Goal: Task Accomplishment & Management: Manage account settings

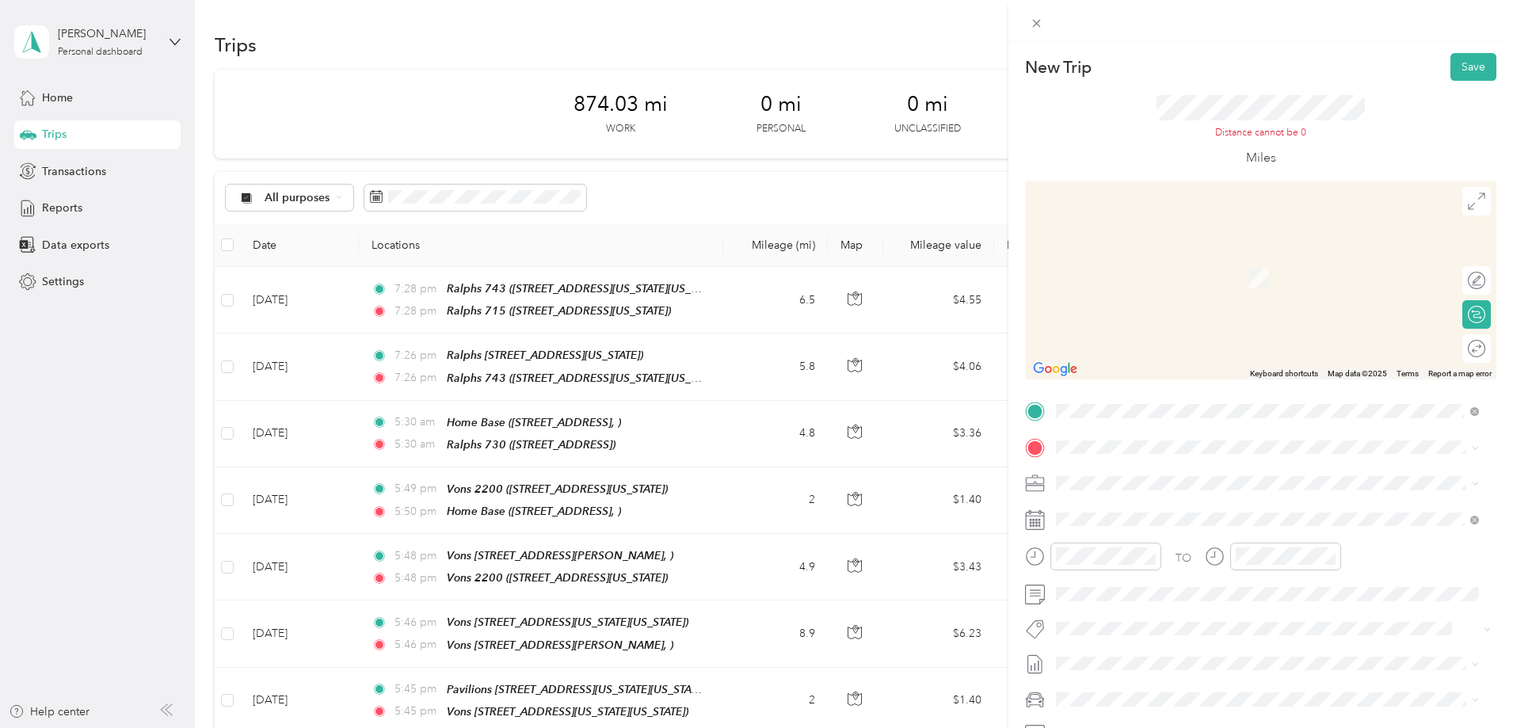
click at [1127, 504] on span "[STREET_ADDRESS][PERSON_NAME][PERSON_NAME][US_STATE]" at bounding box center [1253, 503] width 334 height 14
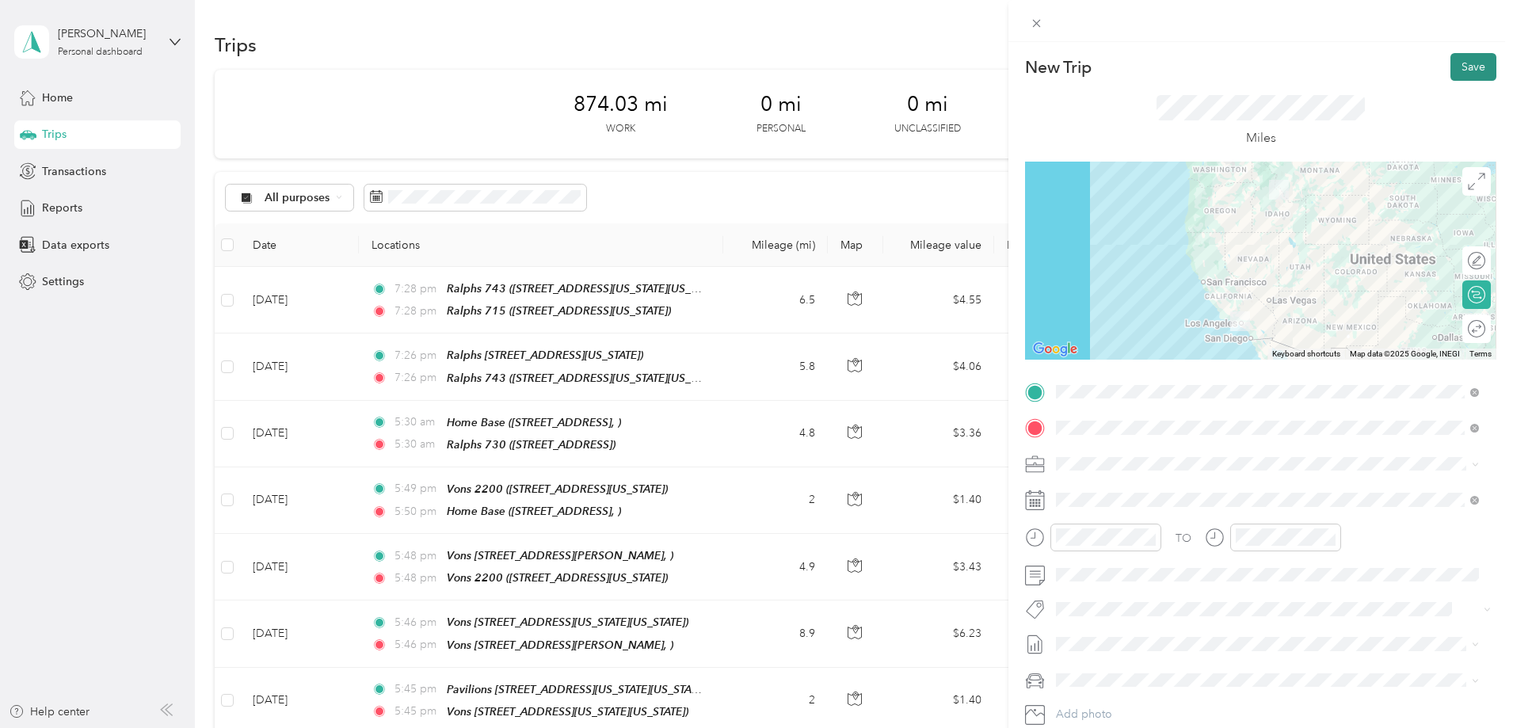
click at [1465, 67] on button "Save" at bounding box center [1473, 67] width 46 height 28
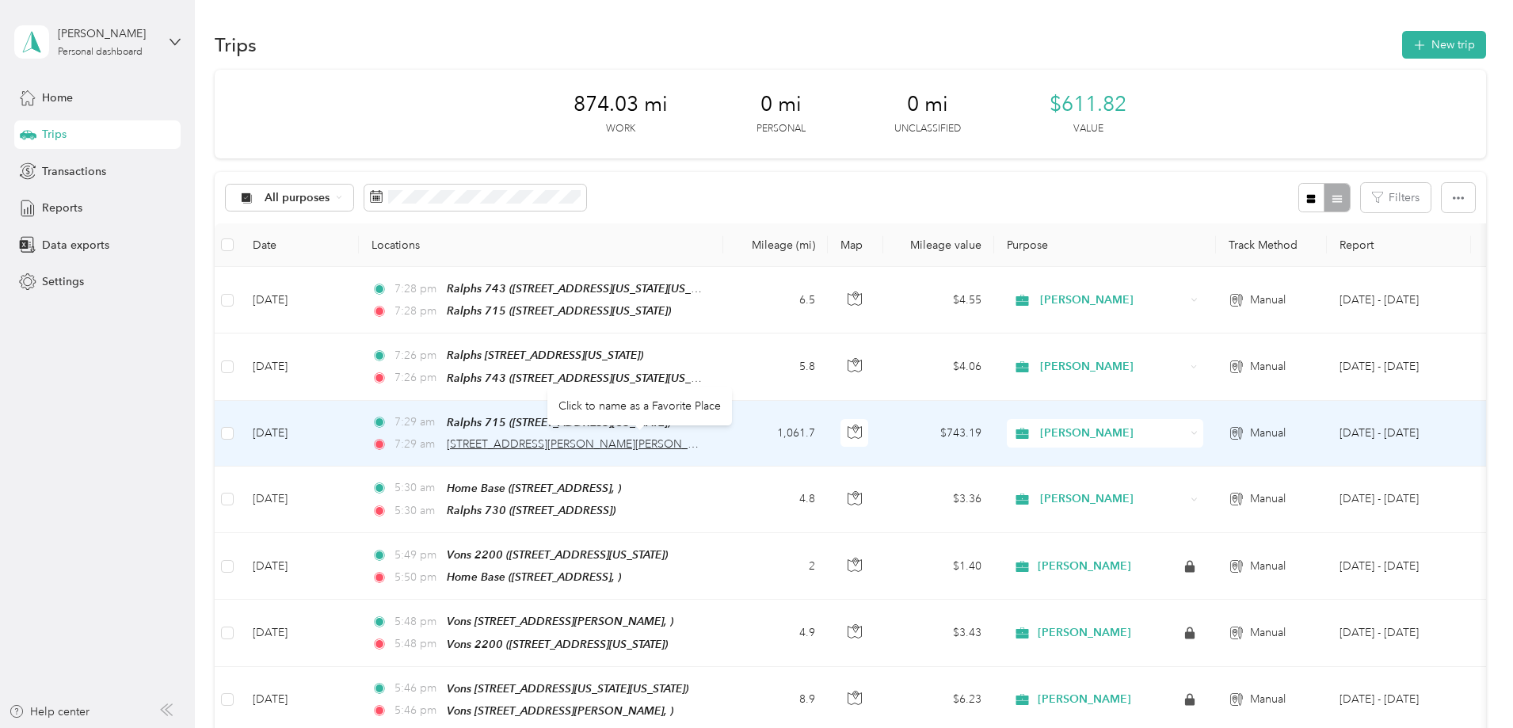
click at [642, 443] on span "[STREET_ADDRESS][PERSON_NAME][PERSON_NAME]" at bounding box center [585, 443] width 276 height 13
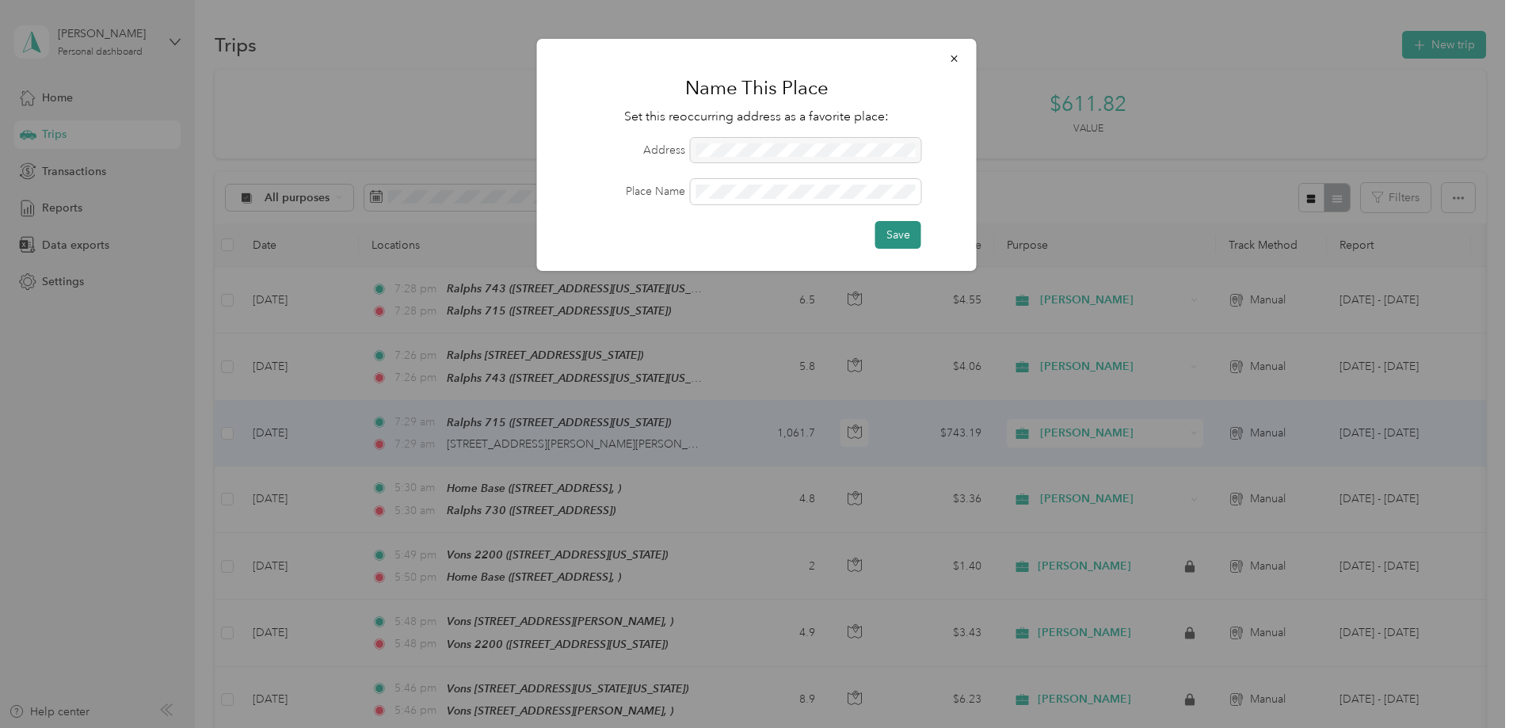
click at [898, 237] on button "Save" at bounding box center [898, 235] width 46 height 28
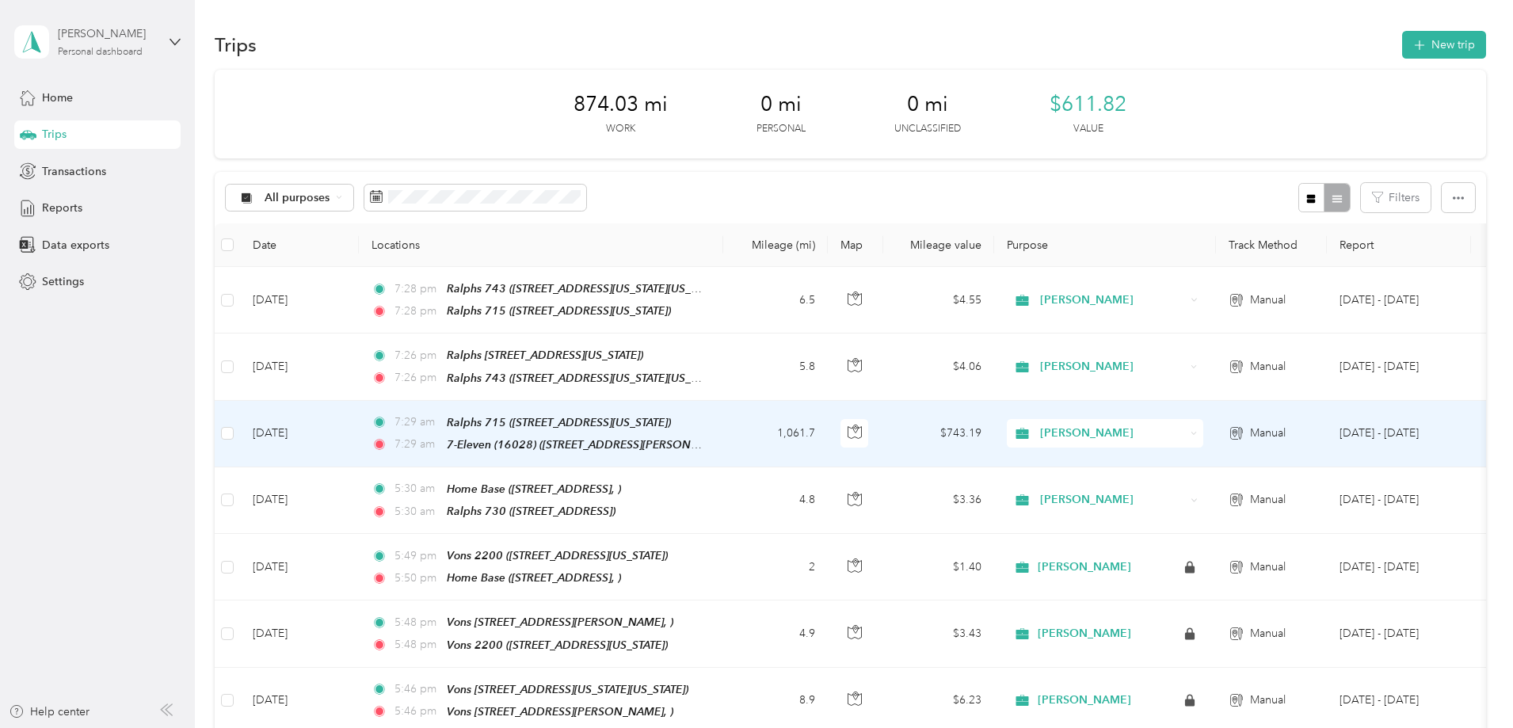
click at [91, 33] on div "[PERSON_NAME]" at bounding box center [107, 33] width 99 height 17
click at [139, 205] on div "Reports" at bounding box center [97, 208] width 166 height 29
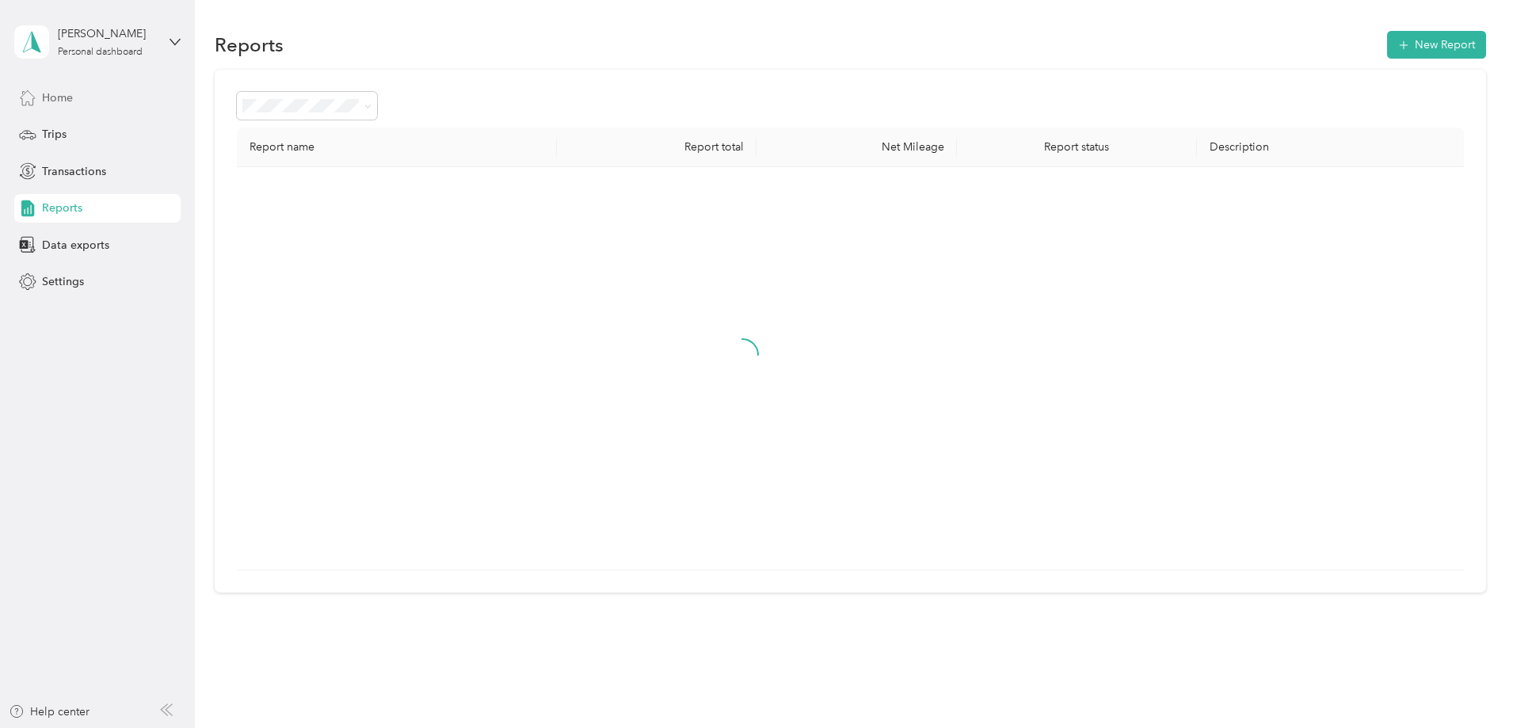
click at [59, 99] on span "Home" at bounding box center [57, 98] width 31 height 17
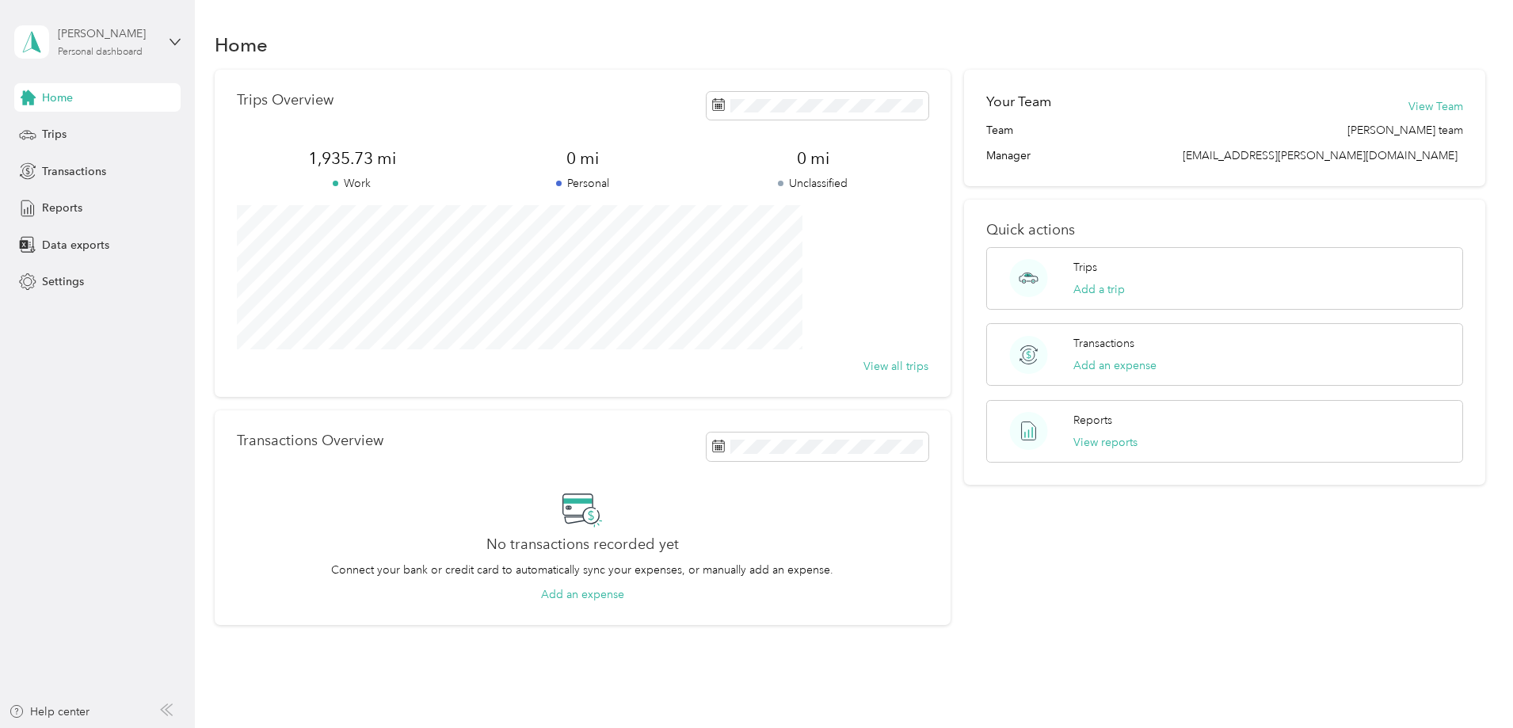
click at [89, 55] on div "Personal dashboard" at bounding box center [100, 53] width 85 height 10
click at [170, 220] on div "Reports" at bounding box center [97, 208] width 166 height 29
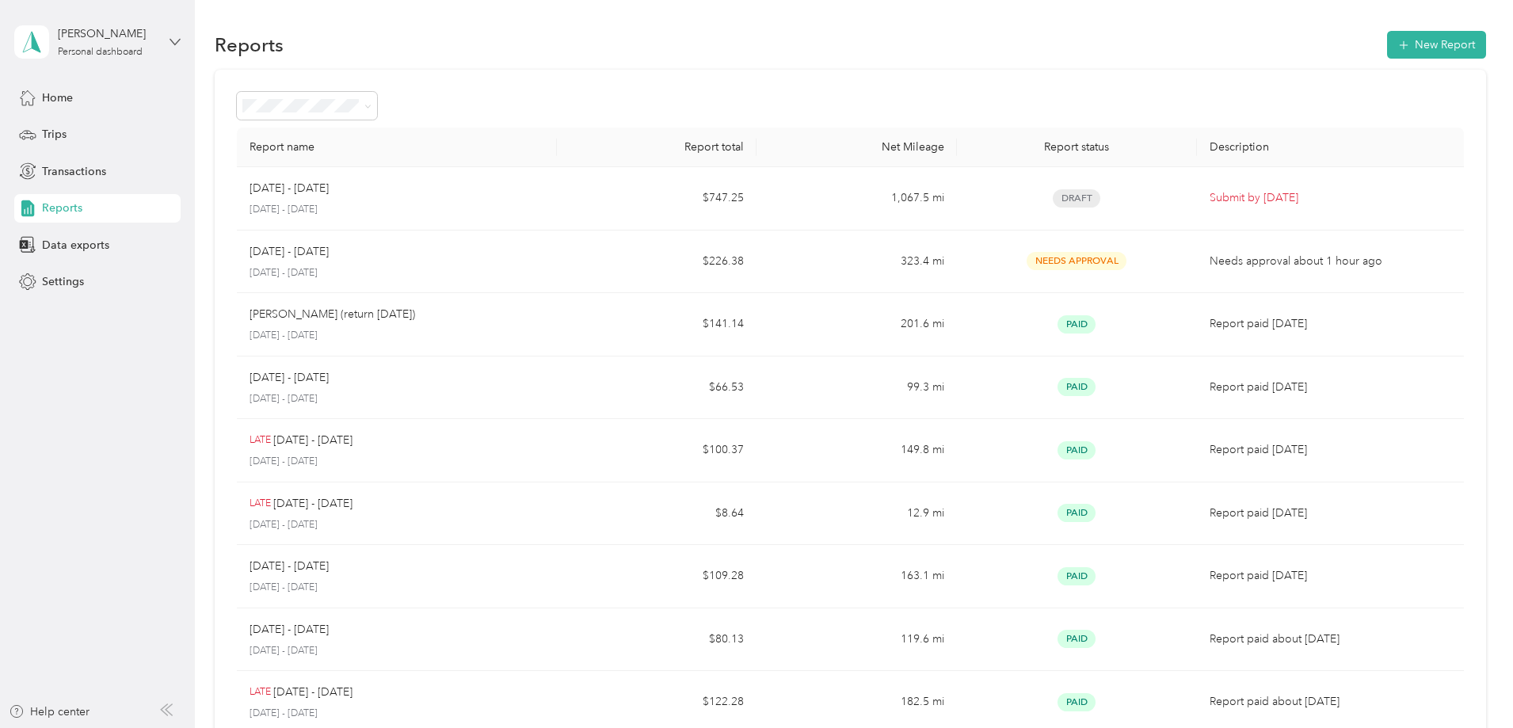
click at [173, 46] on icon at bounding box center [175, 41] width 11 height 11
click at [134, 294] on div "Settings" at bounding box center [97, 282] width 166 height 29
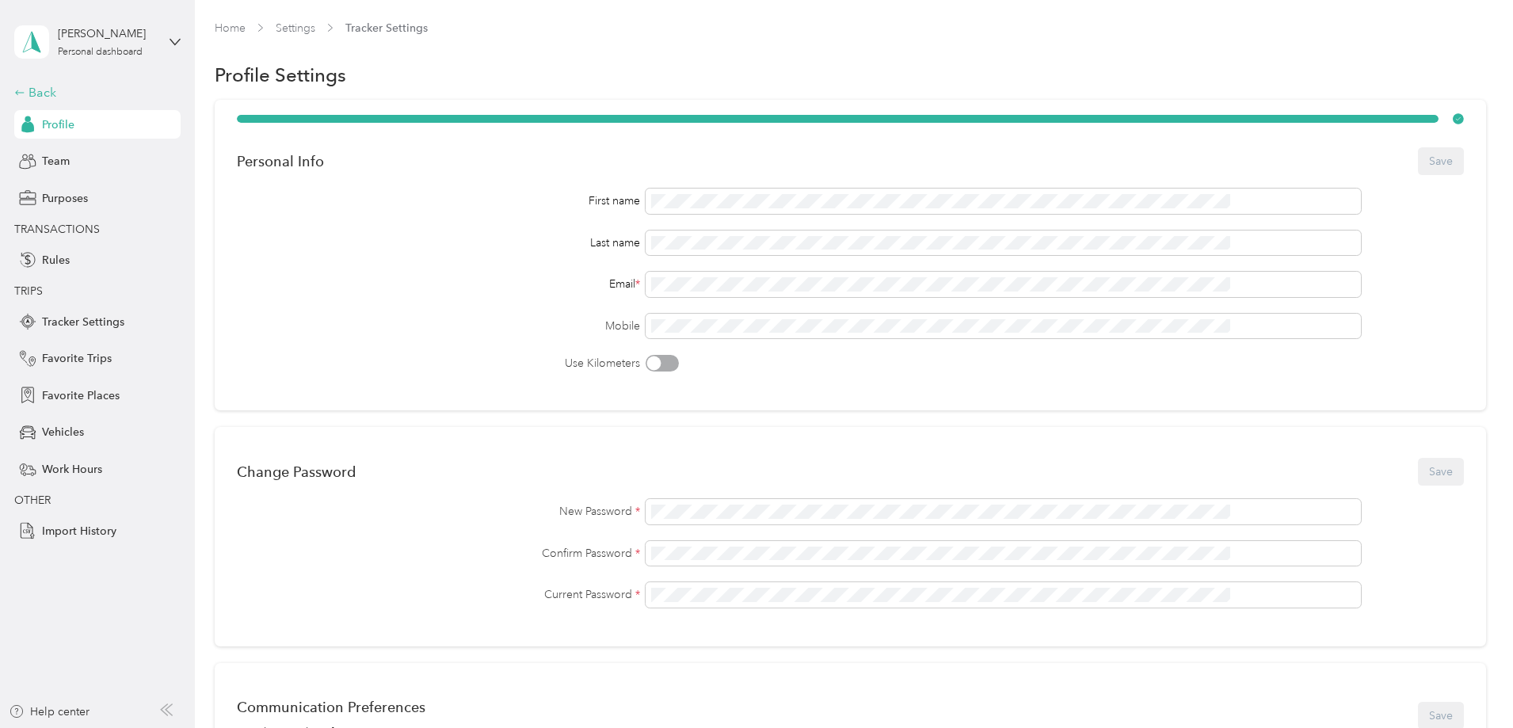
click at [48, 97] on div "Back" at bounding box center [93, 92] width 158 height 19
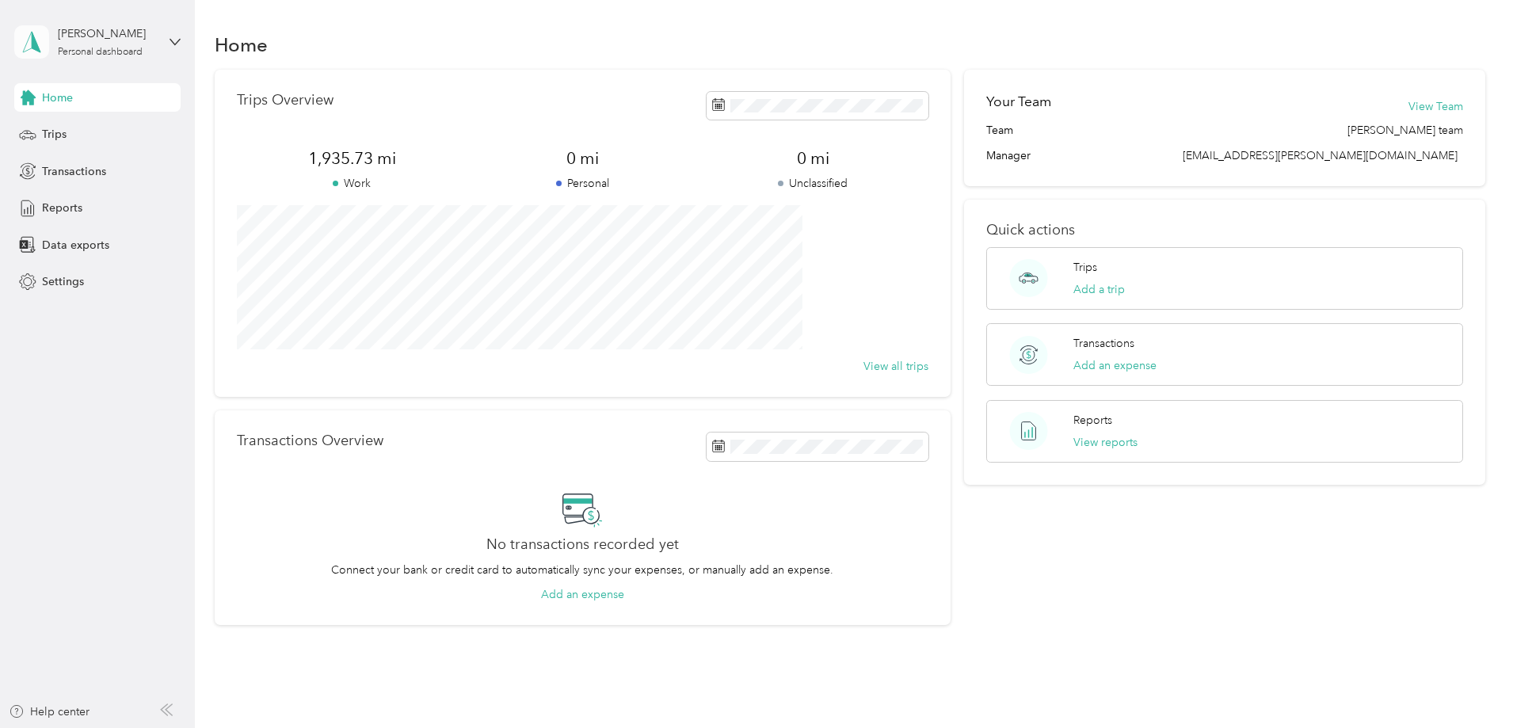
click at [39, 43] on icon at bounding box center [32, 42] width 24 height 22
click at [90, 375] on aside "[PERSON_NAME] Personal dashboard Home Trips Transactions Reports Data exports S…" at bounding box center [97, 364] width 195 height 728
click at [46, 136] on span "Trips" at bounding box center [54, 134] width 25 height 17
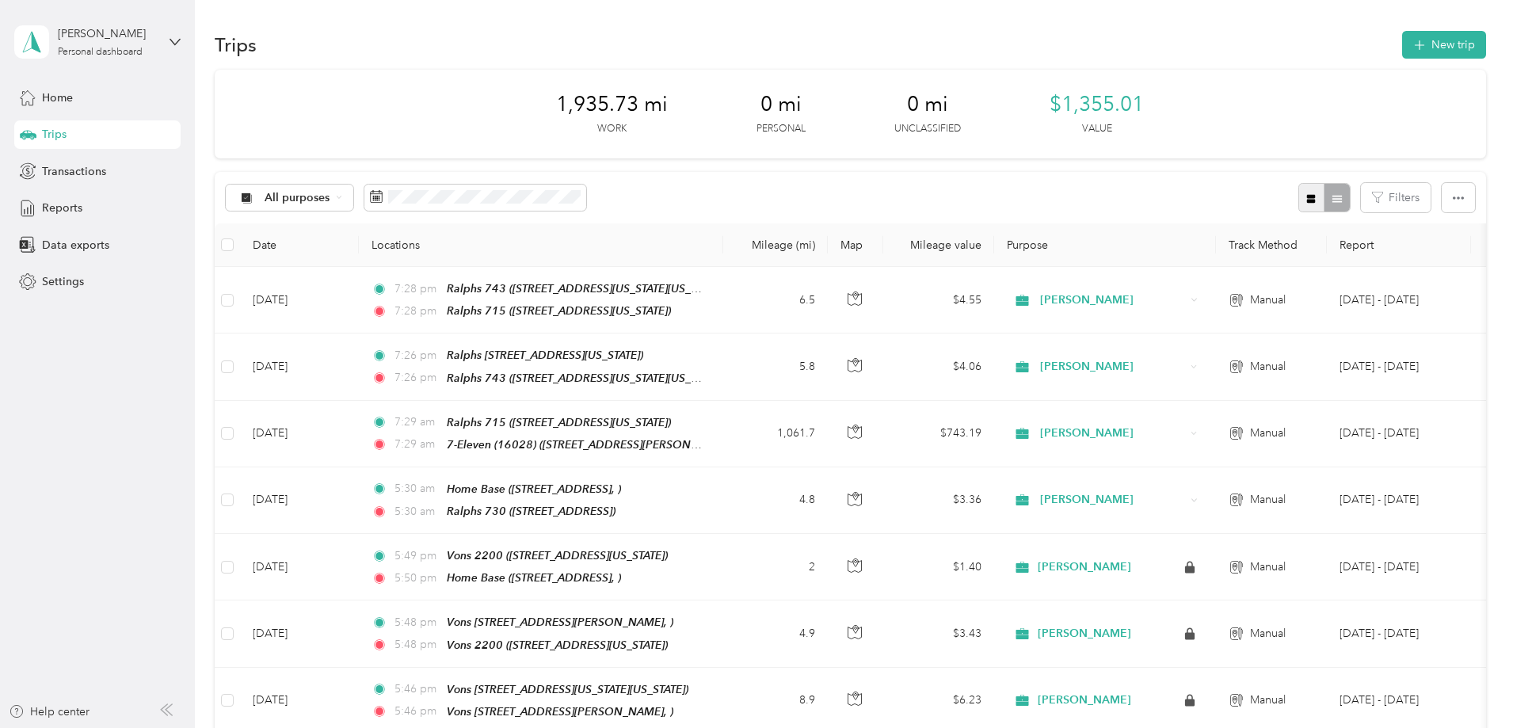
click at [1307, 202] on icon "button" at bounding box center [1311, 198] width 9 height 9
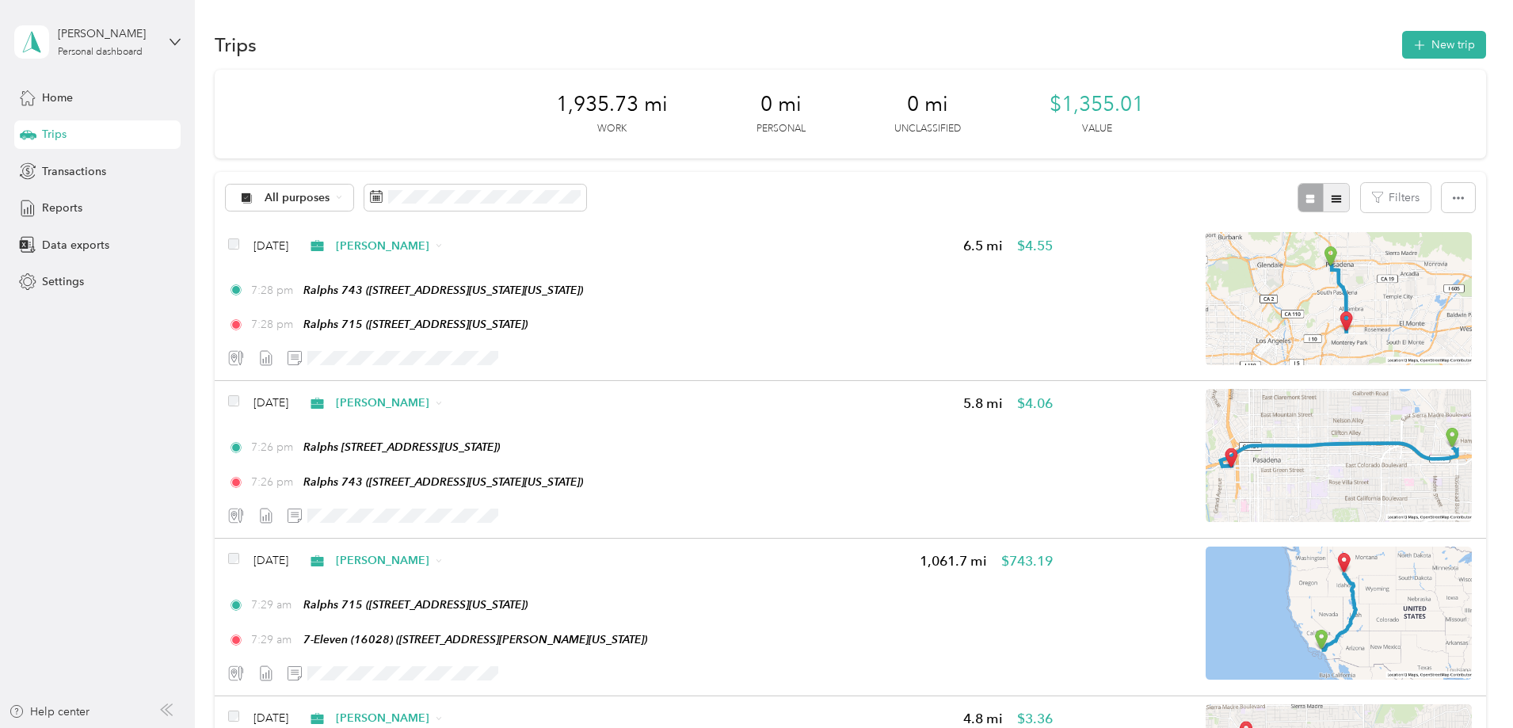
click at [1331, 202] on icon "button" at bounding box center [1336, 198] width 10 height 7
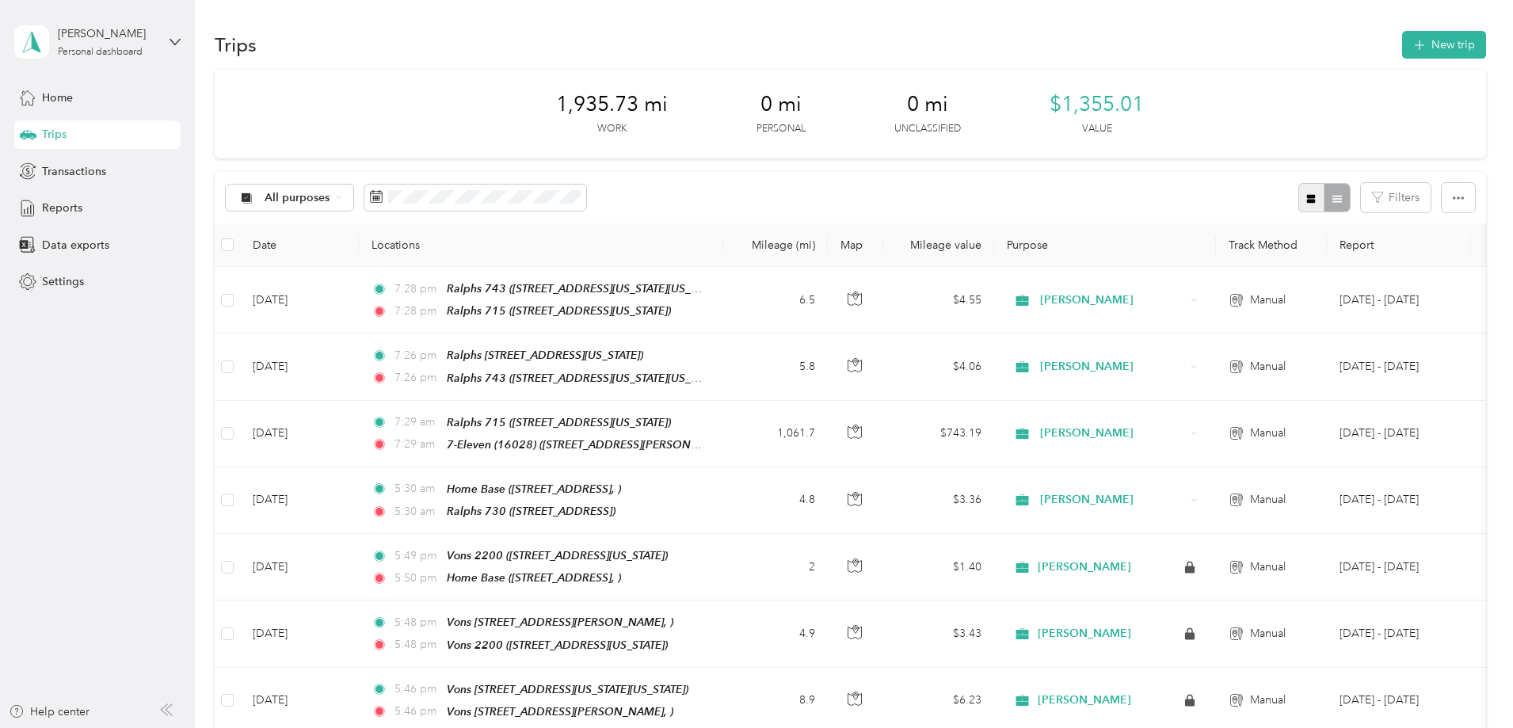
click at [1307, 200] on icon "button" at bounding box center [1311, 198] width 9 height 9
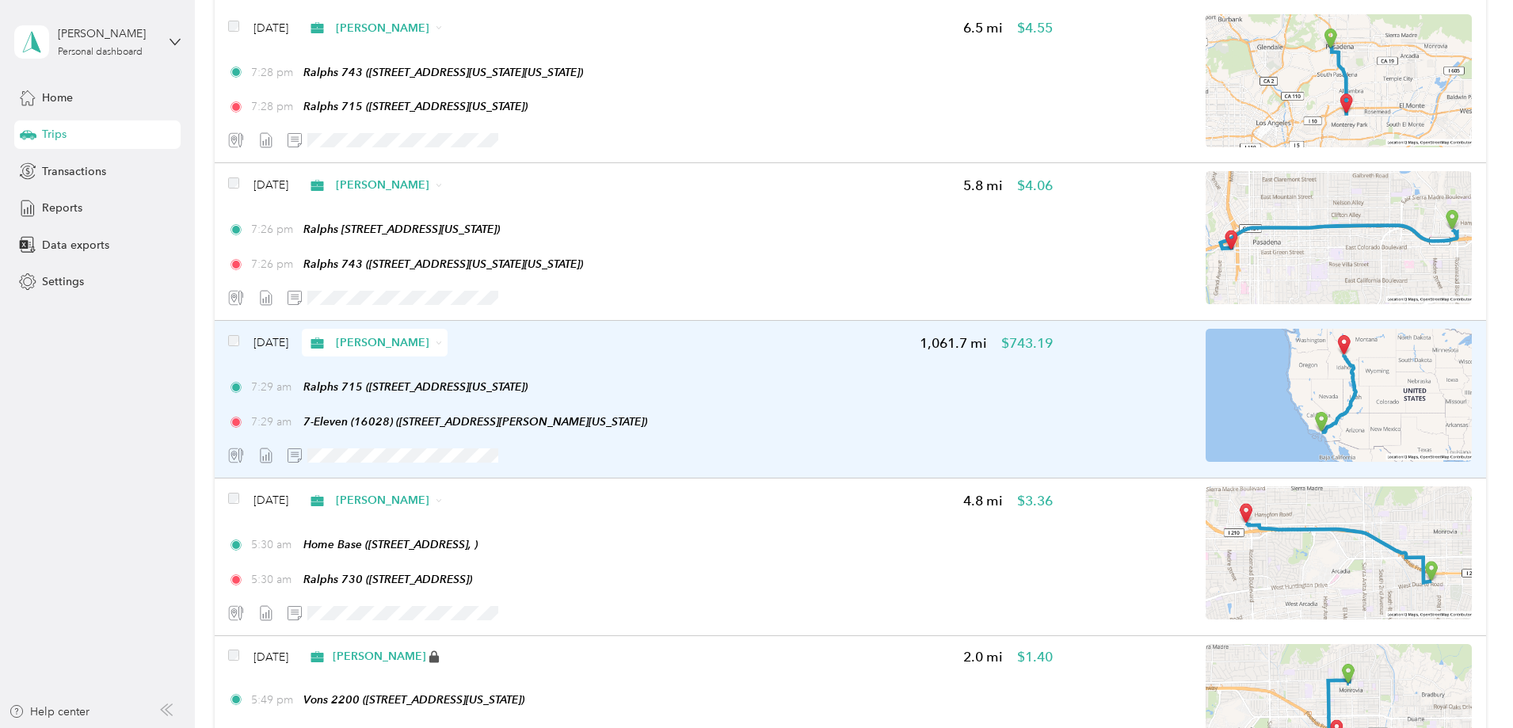
scroll to position [158, 0]
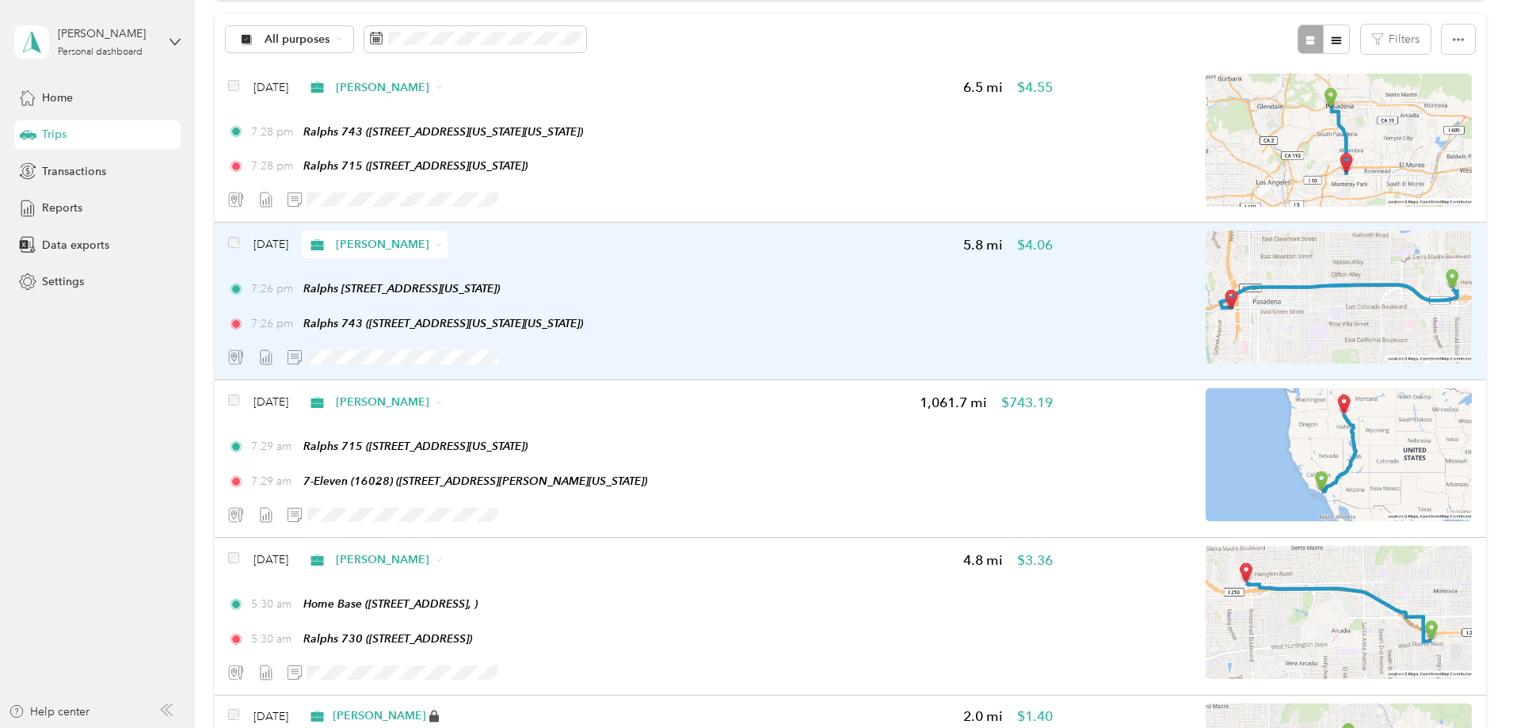
scroll to position [317, 0]
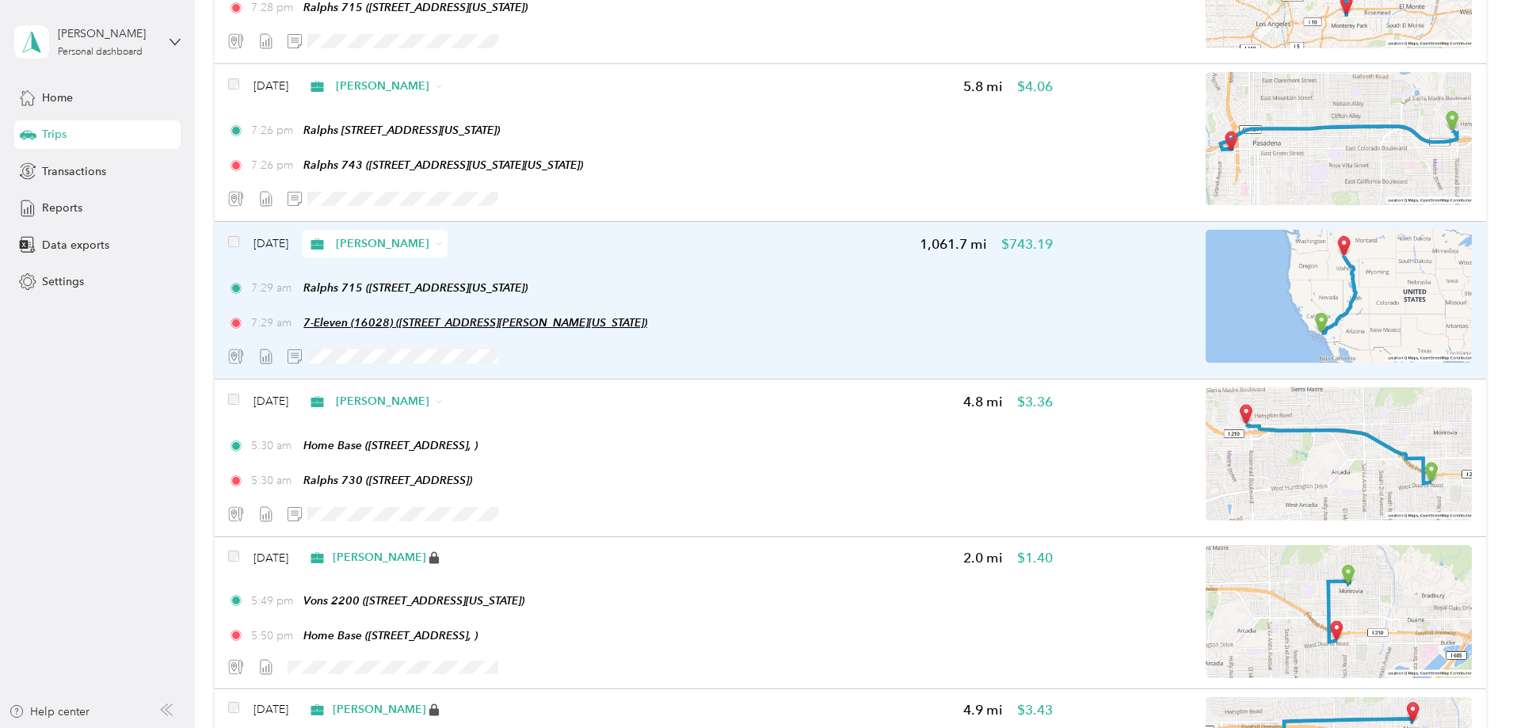
click at [531, 324] on span "7-Eleven (16028) (9727 Carmen Creek Road, Carmen, Carmen, Idaho)" at bounding box center [475, 322] width 344 height 13
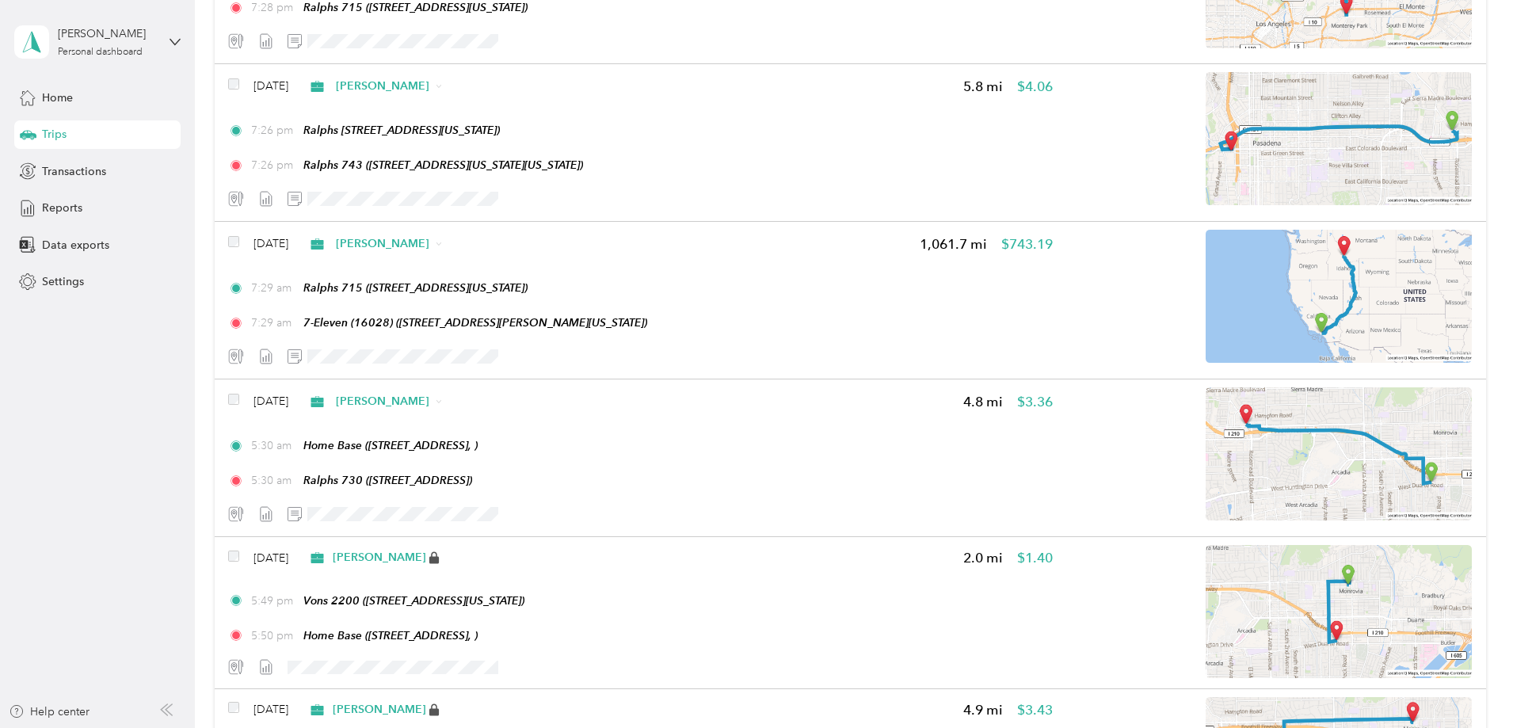
click at [463, 287] on button "Edit Place" at bounding box center [458, 283] width 90 height 28
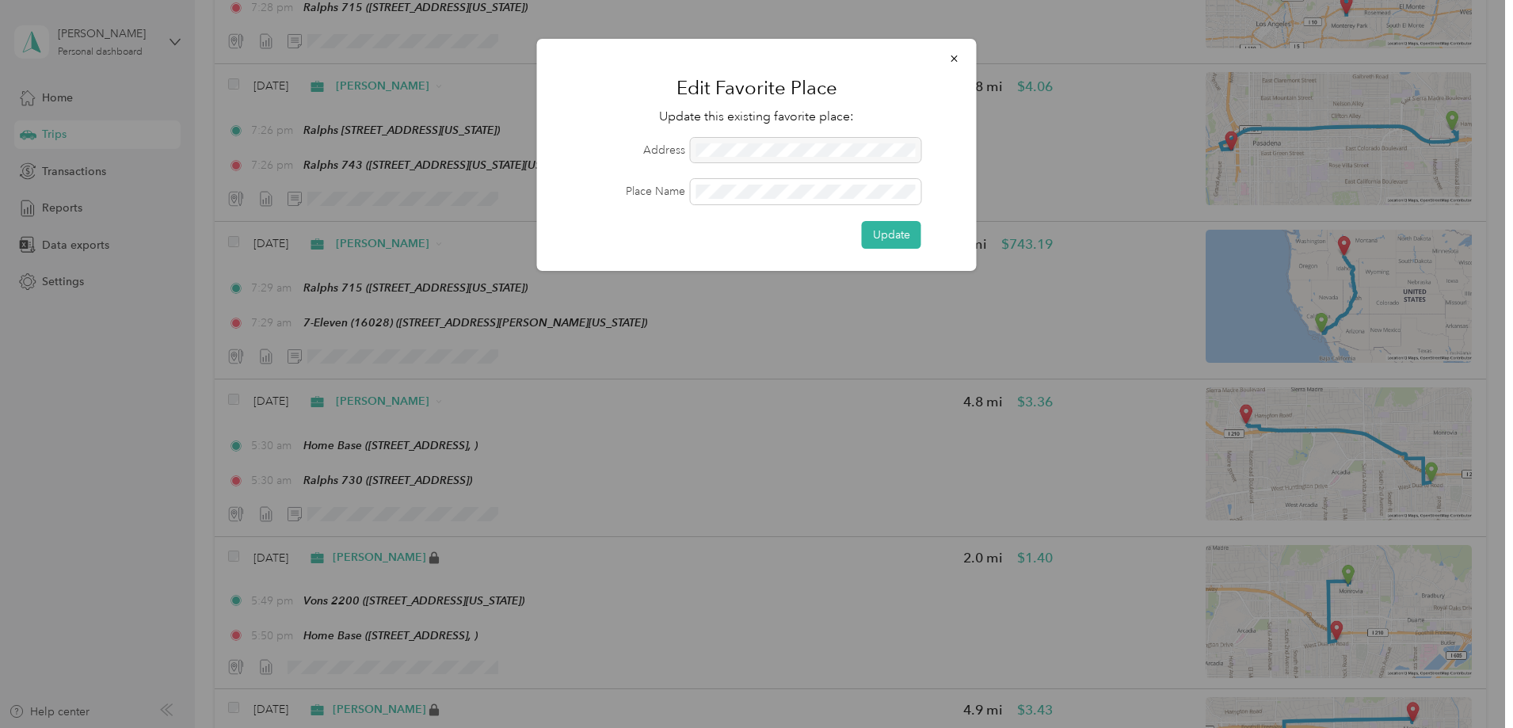
click at [756, 150] on div at bounding box center [806, 150] width 230 height 25
click at [577, 191] on div "Place Name" at bounding box center [756, 191] width 395 height 25
click at [886, 241] on button "Update" at bounding box center [891, 235] width 59 height 28
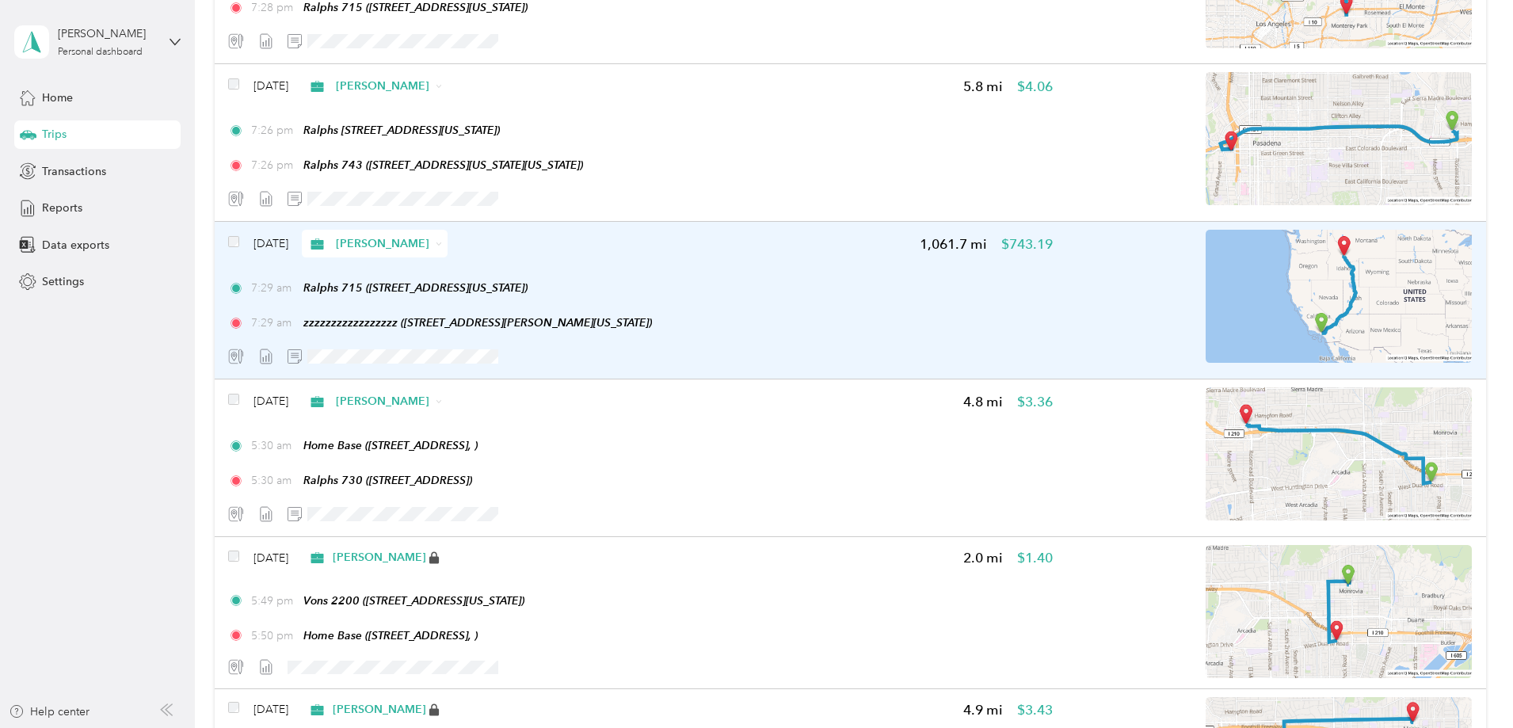
click at [877, 306] on div "7:29 am Ralphs 715 (330 North Atlantic Boulevard, Monterey Park, California) 7:…" at bounding box center [640, 305] width 825 height 51
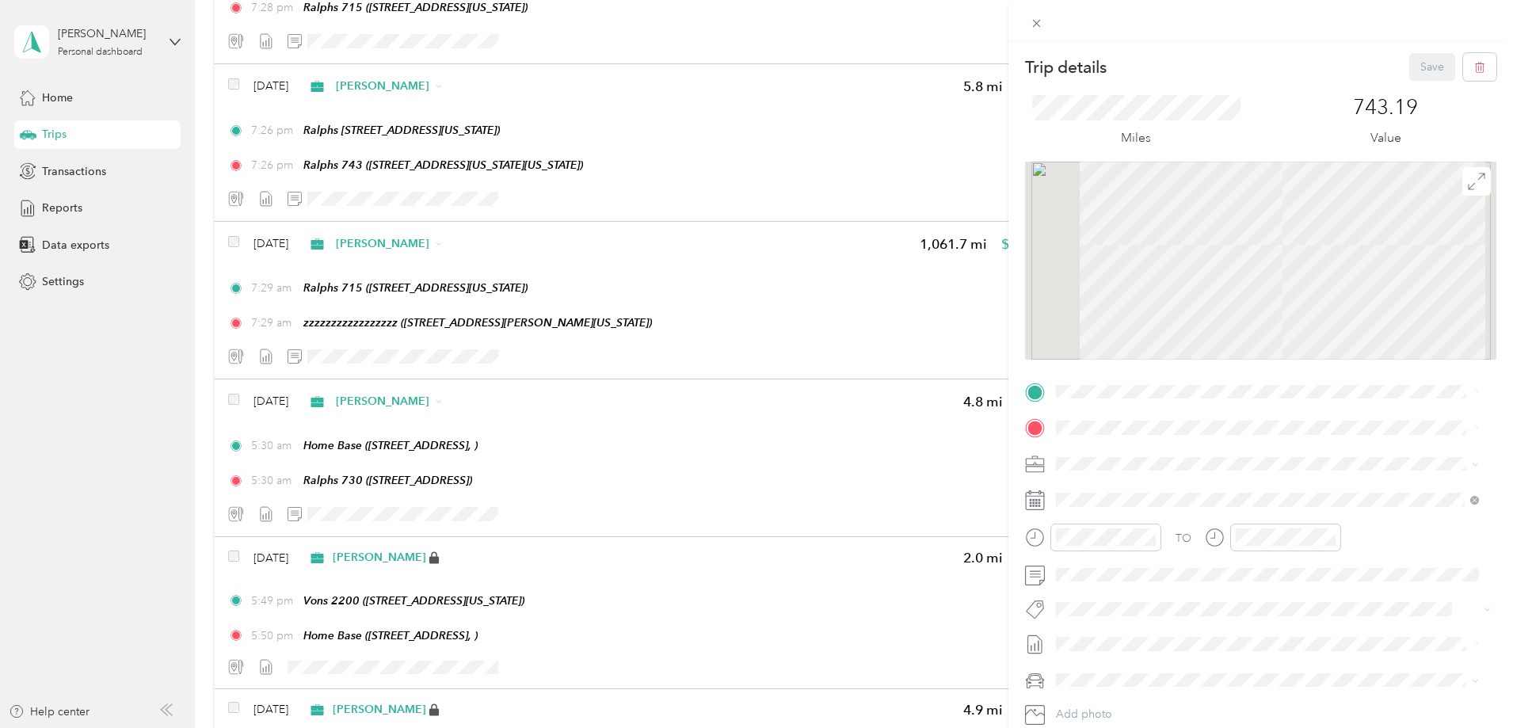
click at [851, 299] on div "Trip details Save This trip cannot be edited because it is either under review,…" at bounding box center [756, 364] width 1513 height 728
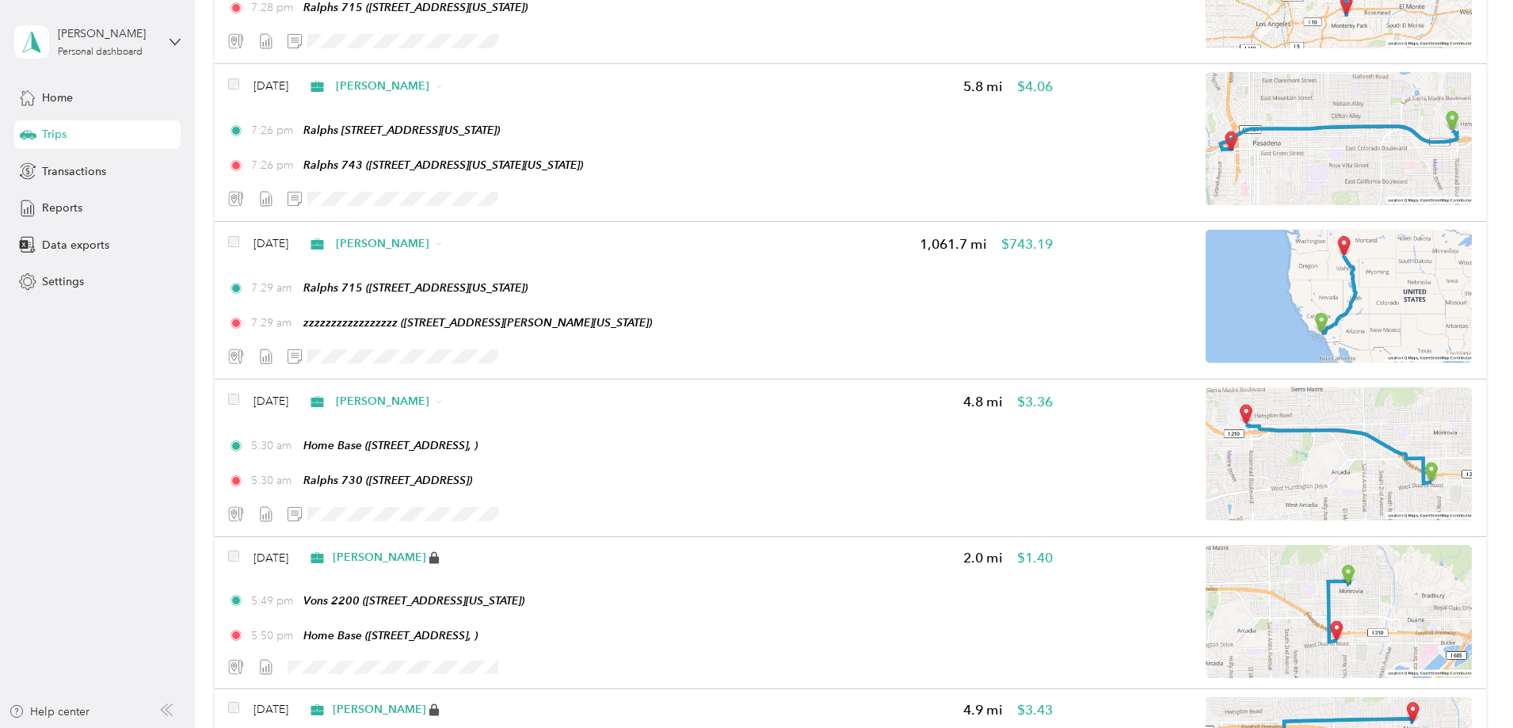
click at [851, 299] on div "7:29 am Ralphs 715 (330 North Atlantic Boulevard, Monterey Park, California) 7:…" at bounding box center [640, 305] width 825 height 51
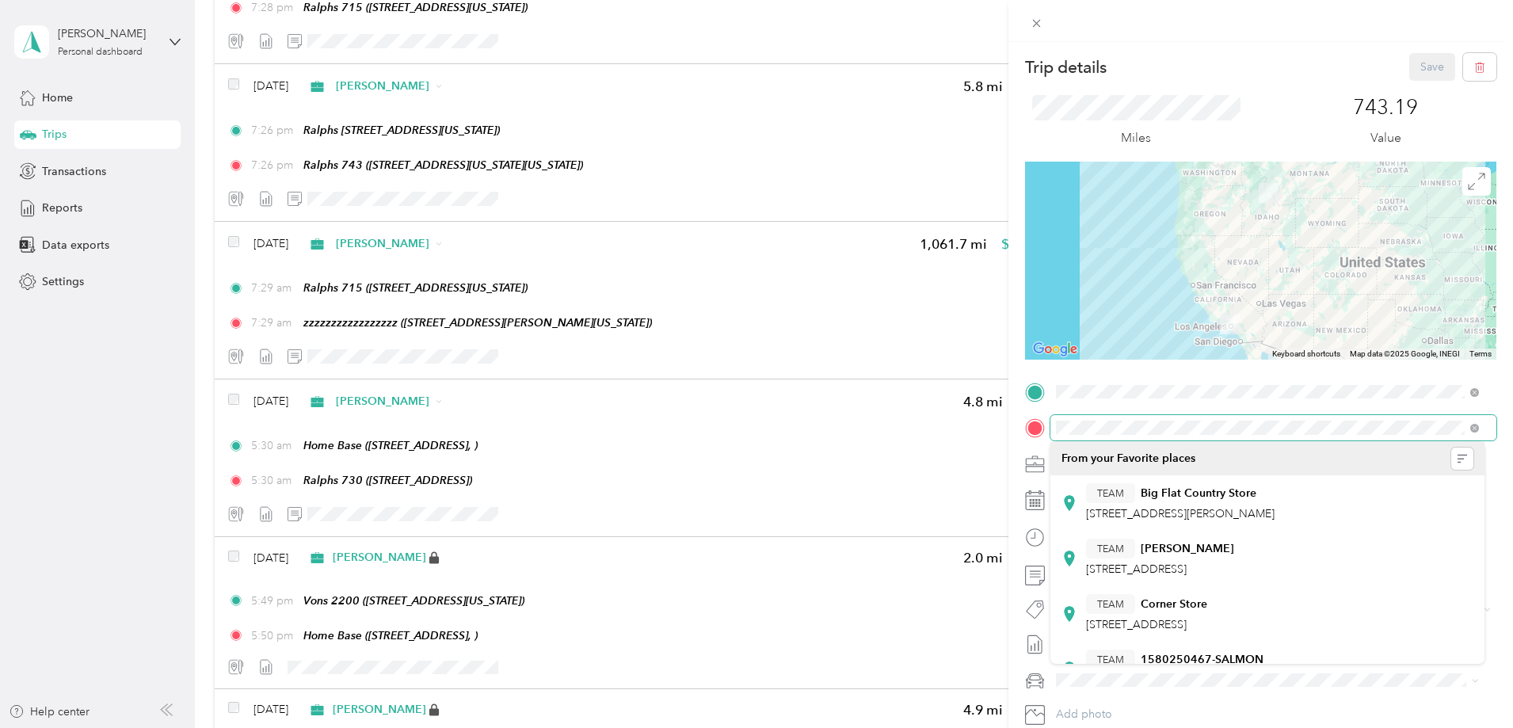
click at [945, 423] on div "Trip details Save This trip cannot be edited because it is either under review,…" at bounding box center [756, 364] width 1513 height 728
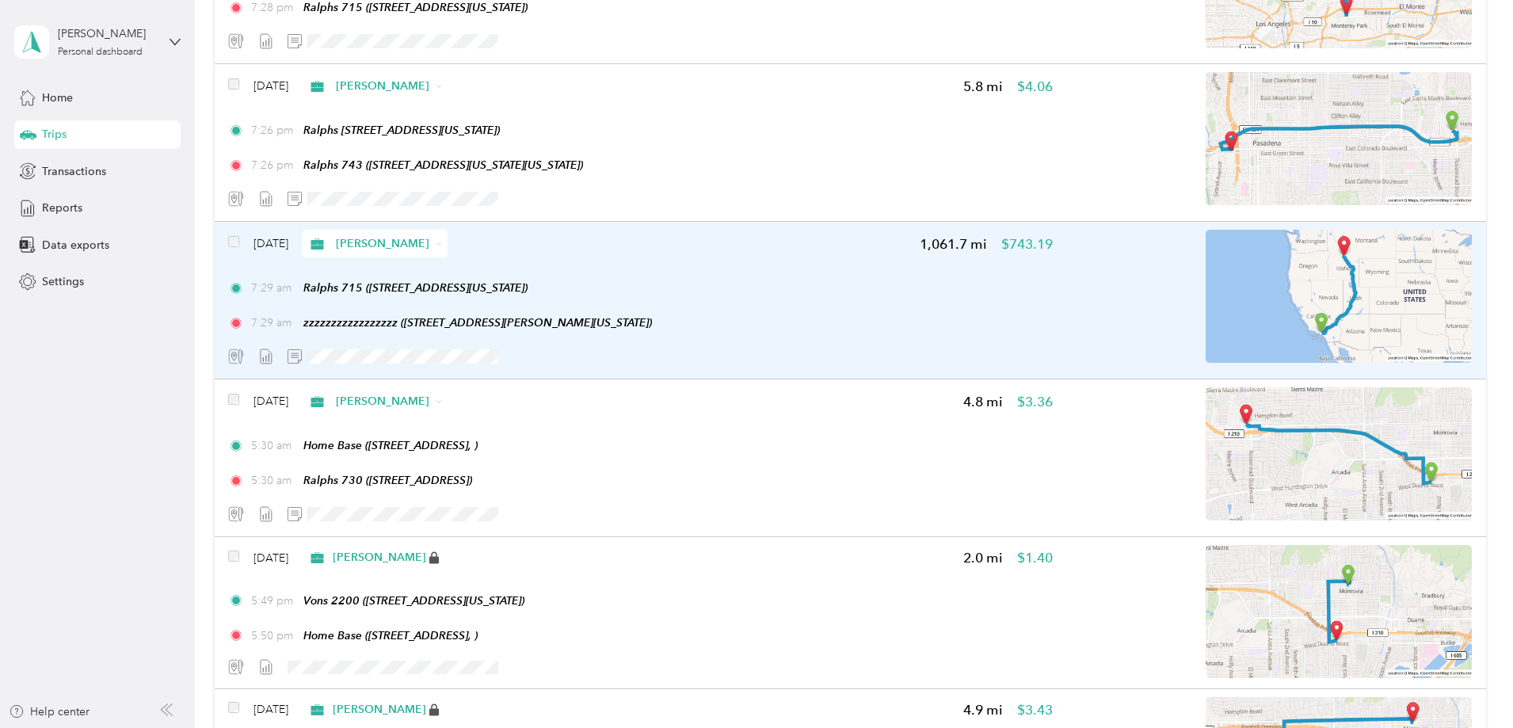
click at [995, 328] on div "7:29 am zzzzzzzzzzzzzzzzz (9727 Carmen Creek Road, Carmen, Carmen, Idaho)" at bounding box center [640, 322] width 825 height 17
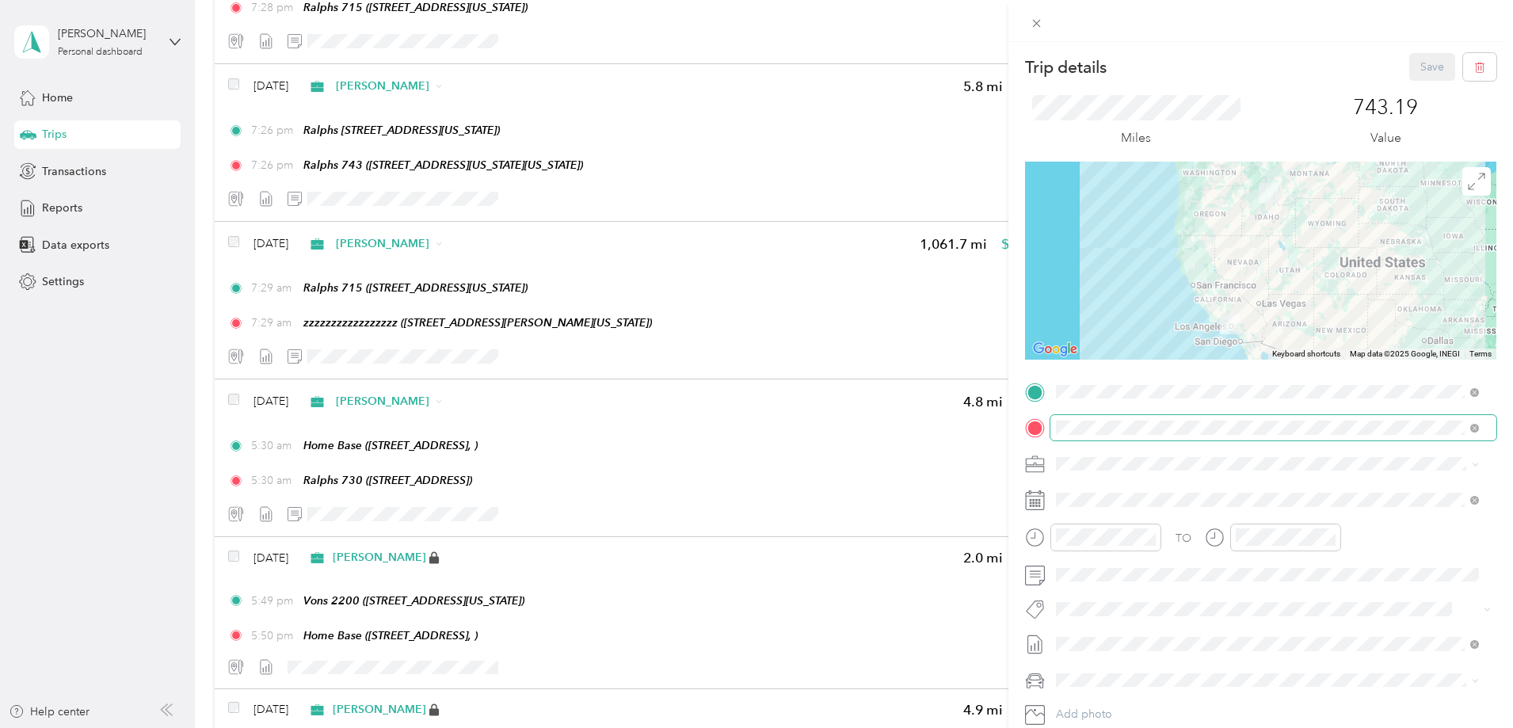
click at [1055, 425] on span at bounding box center [1273, 427] width 446 height 25
click at [1055, 428] on span at bounding box center [1273, 427] width 446 height 25
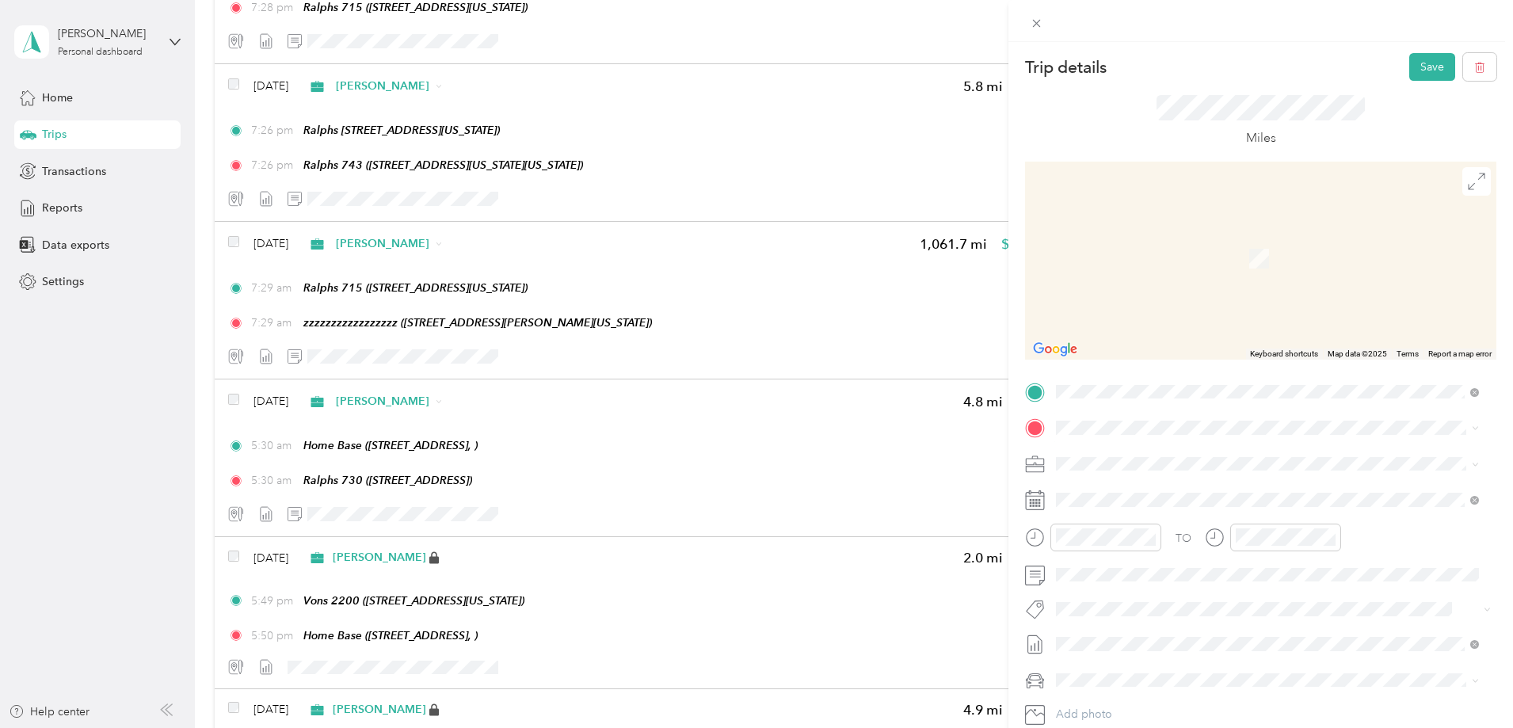
click at [1179, 512] on span "[STREET_ADDRESS][PERSON_NAME]" at bounding box center [1180, 512] width 189 height 13
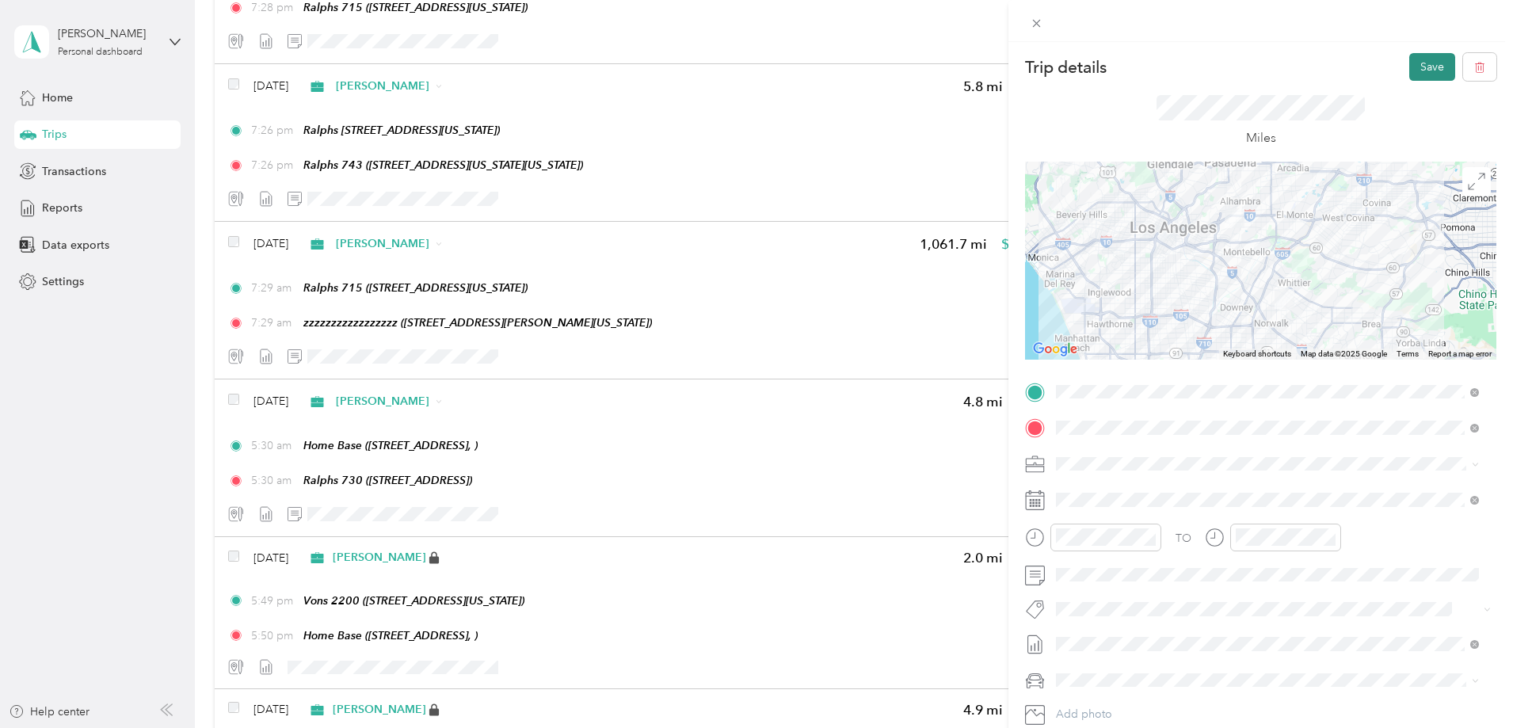
click at [1415, 71] on button "Save" at bounding box center [1432, 67] width 46 height 28
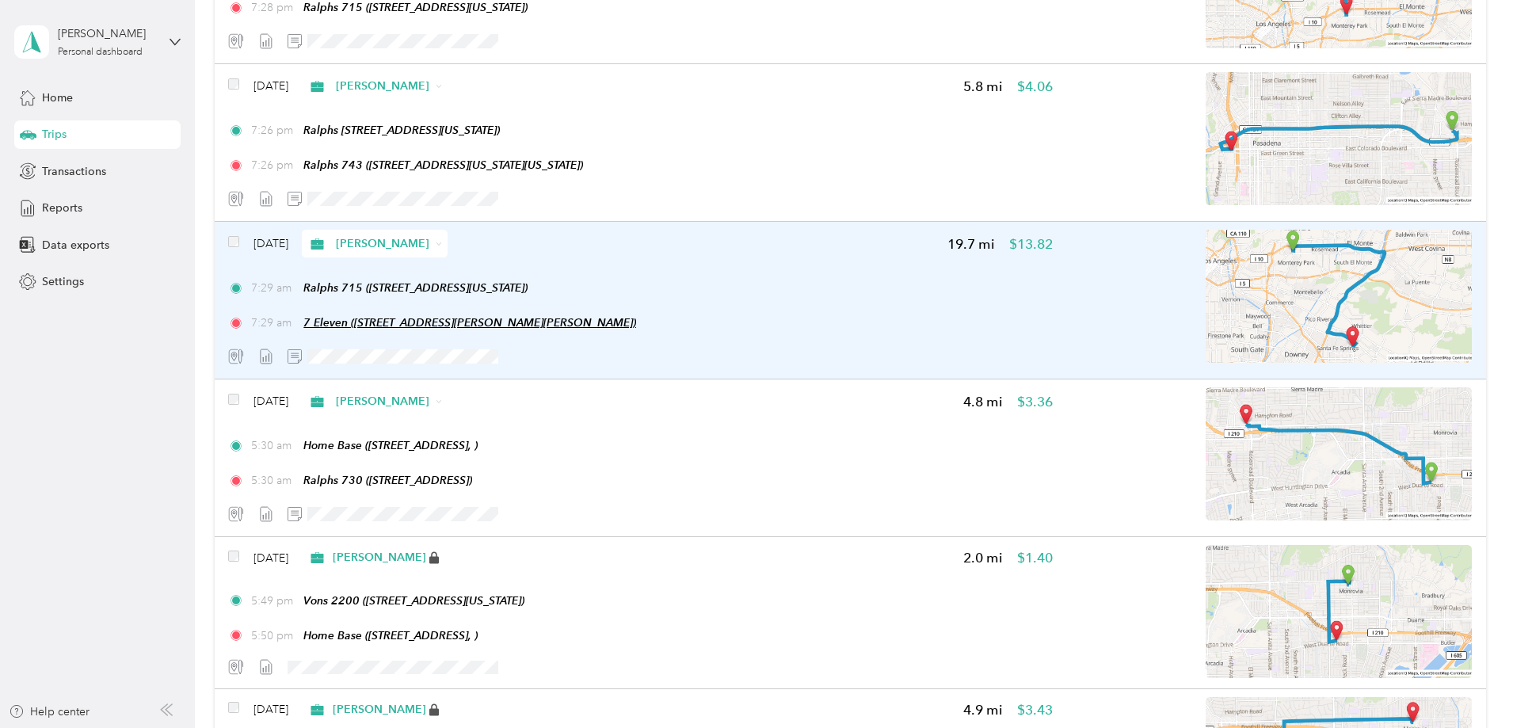
click at [441, 325] on span "7 Eleven (9727 Carmenita Rd, Whittier, CA)" at bounding box center [469, 322] width 333 height 13
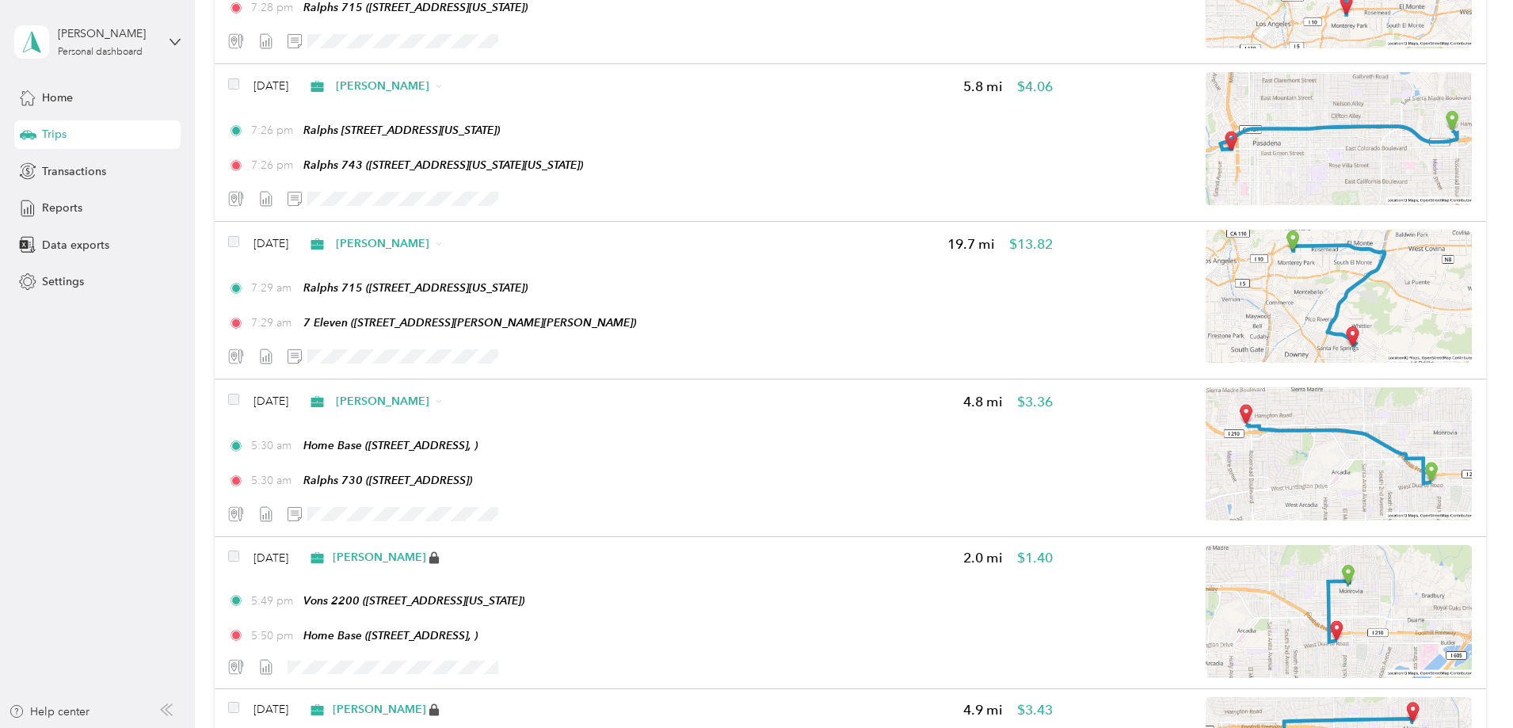
click at [460, 287] on button "Edit Place" at bounding box center [457, 285] width 90 height 28
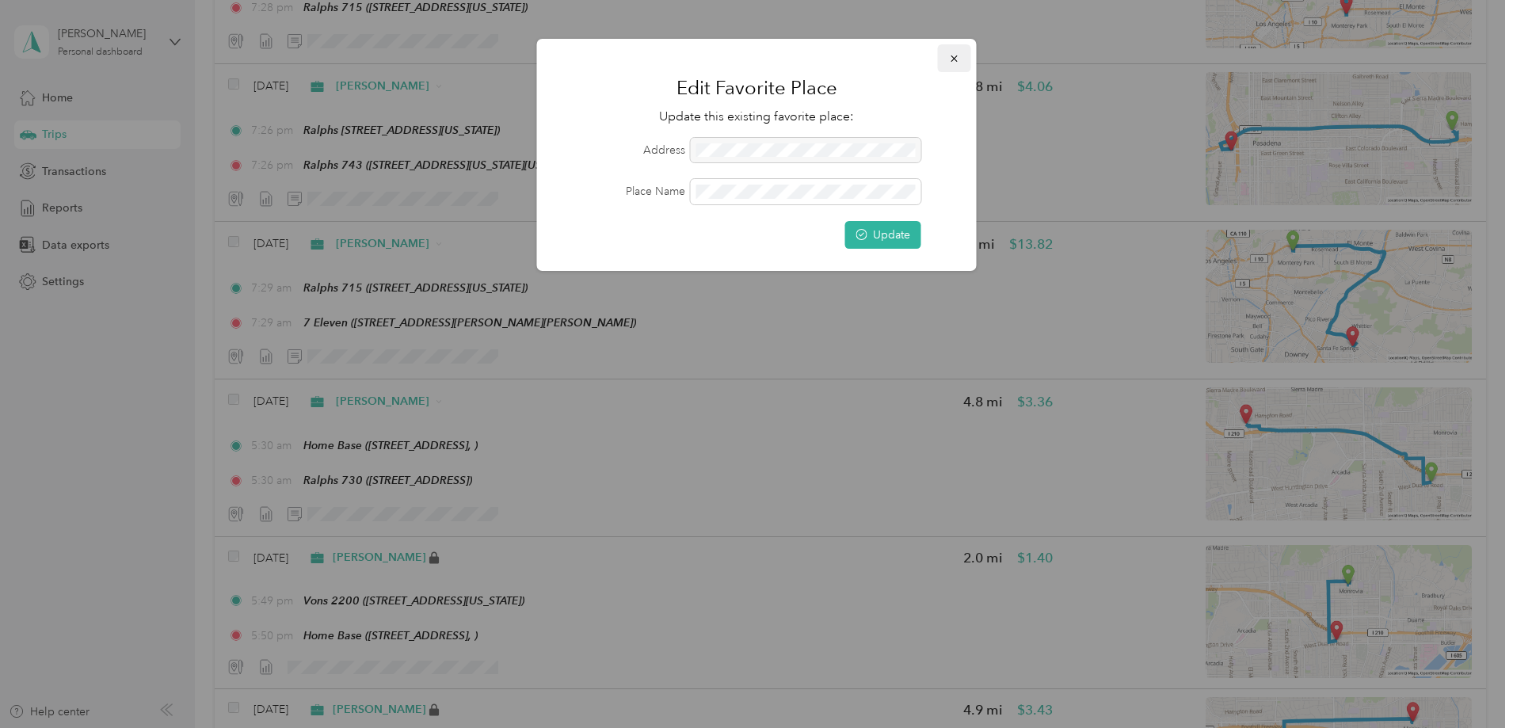
click at [954, 62] on icon "button" at bounding box center [954, 58] width 11 height 11
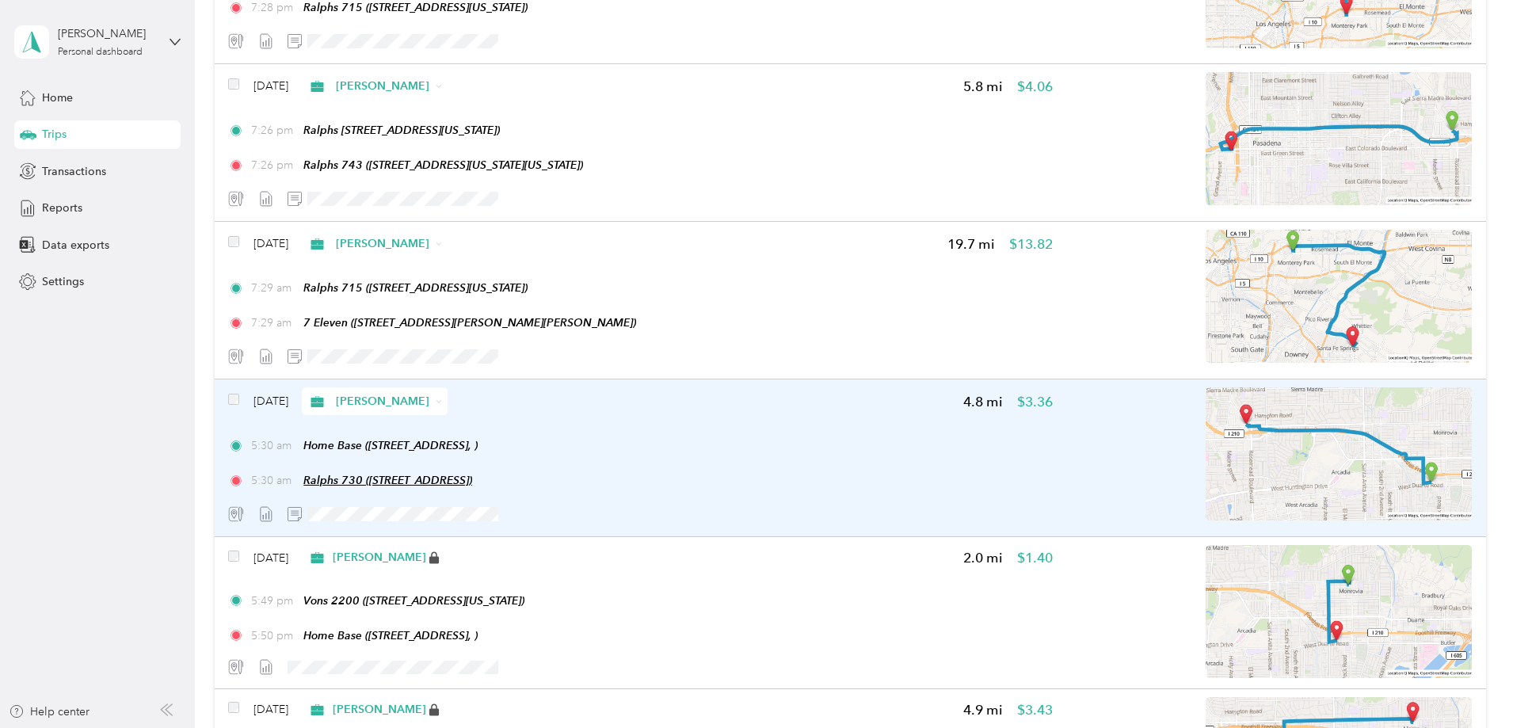
scroll to position [158, 0]
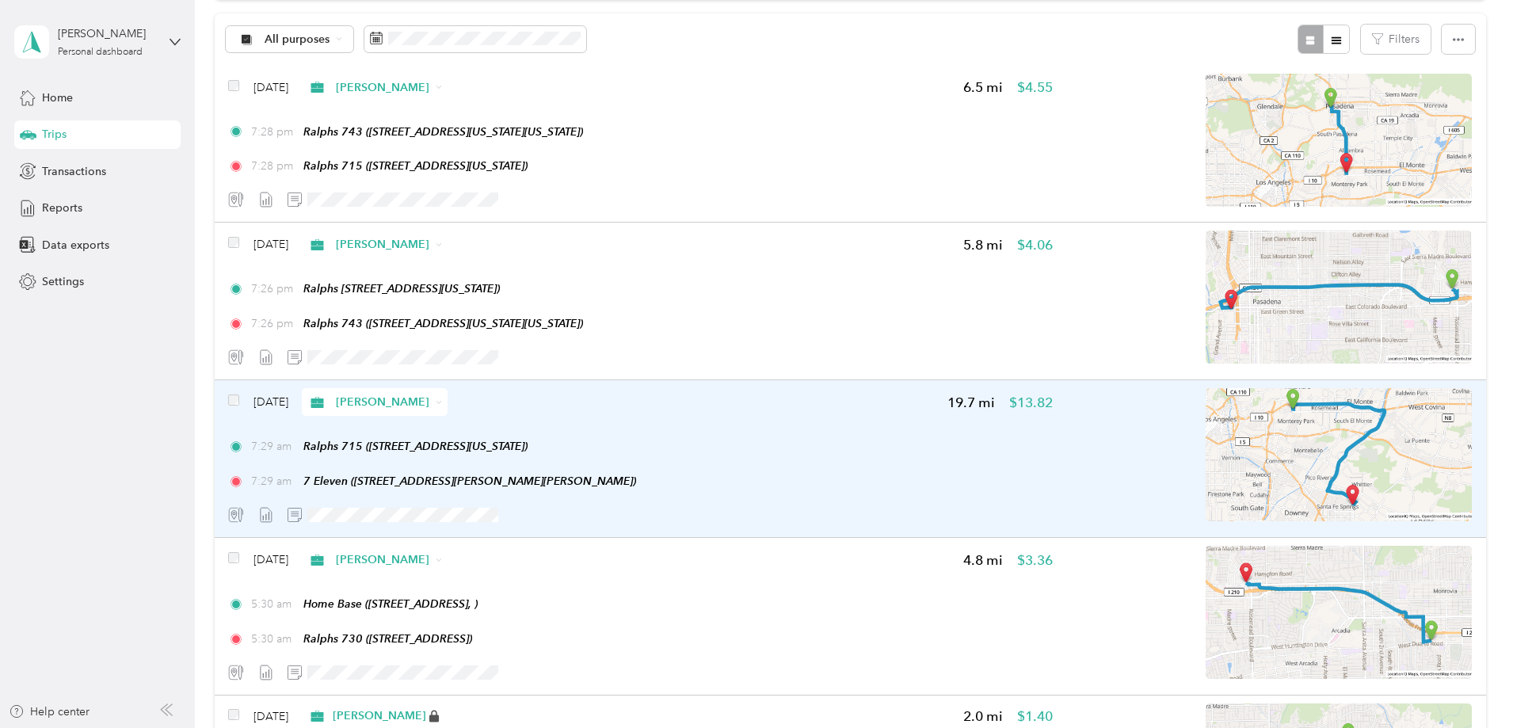
click at [860, 463] on div "7:29 am Ralphs 715 (330 North Atlantic Boulevard, Monterey Park, California) 7:…" at bounding box center [640, 463] width 825 height 51
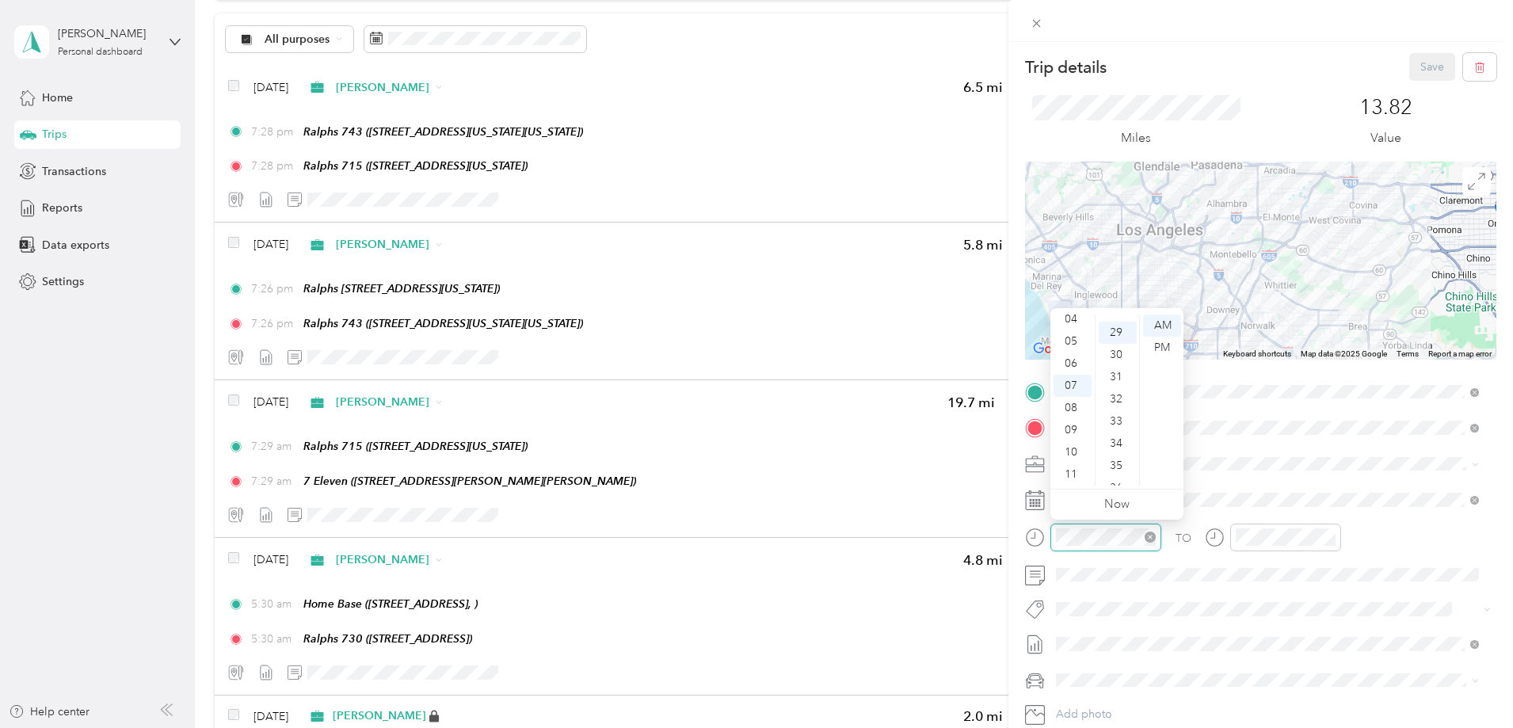
scroll to position [643, 0]
click at [1157, 349] on div "PM" at bounding box center [1162, 348] width 38 height 22
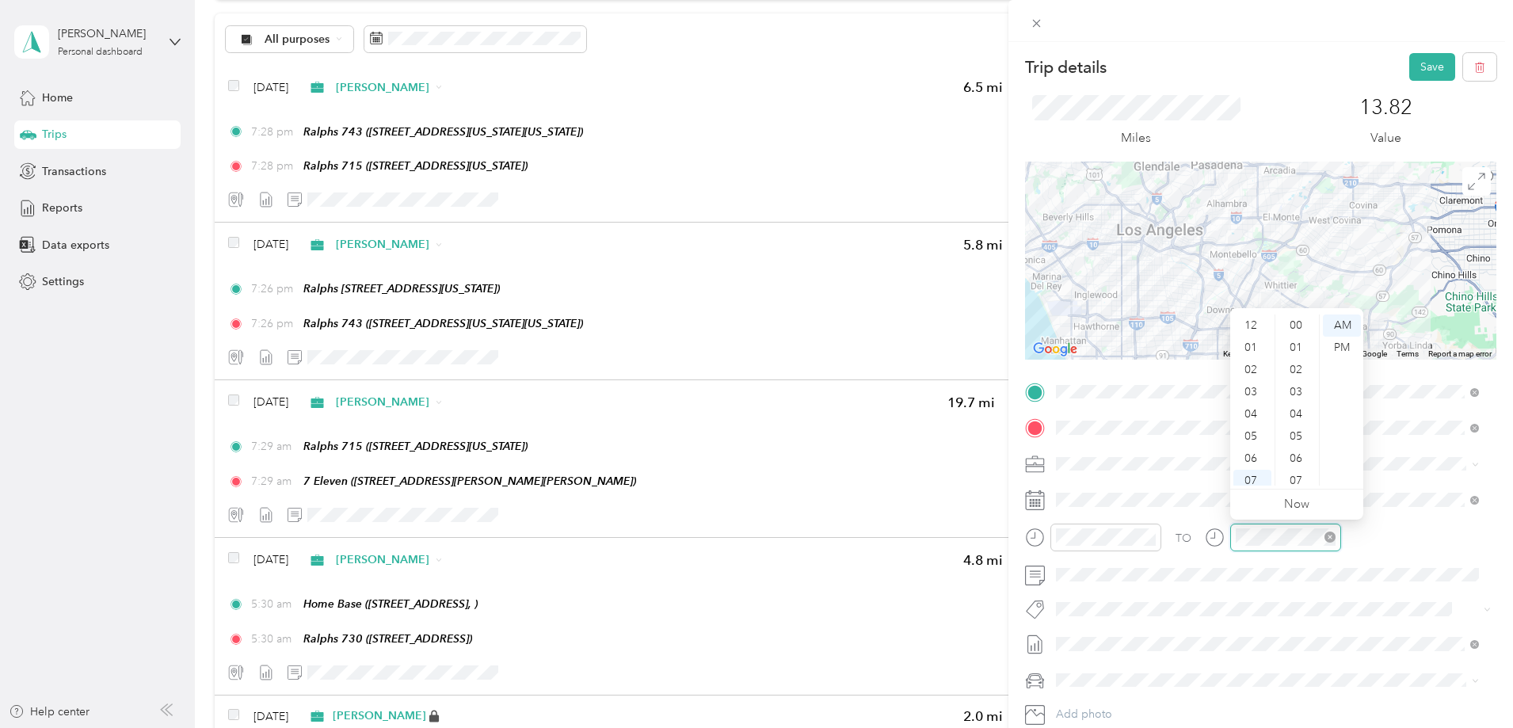
scroll to position [95, 0]
click at [1346, 346] on div "PM" at bounding box center [1342, 348] width 38 height 22
click at [1422, 67] on button "Save" at bounding box center [1432, 67] width 46 height 28
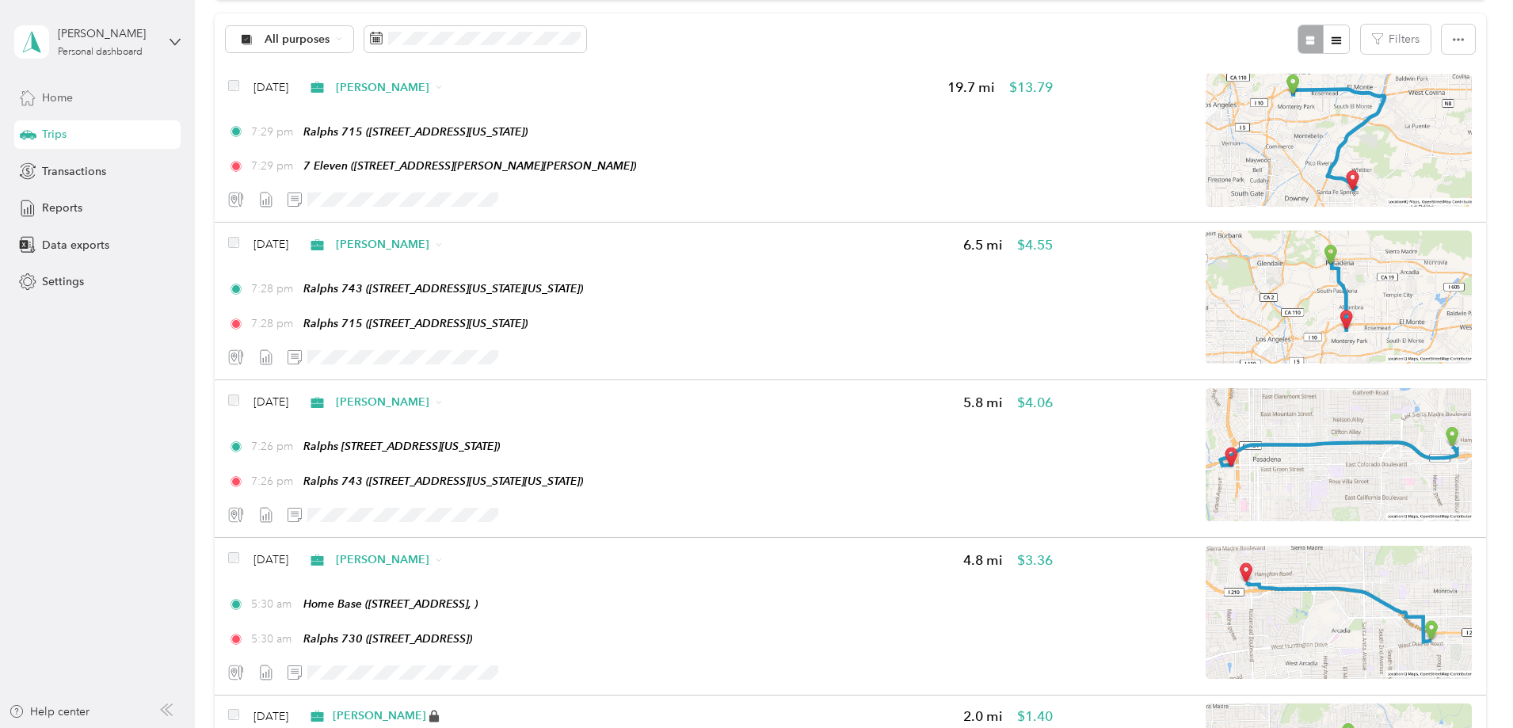
click at [57, 101] on span "Home" at bounding box center [57, 98] width 31 height 17
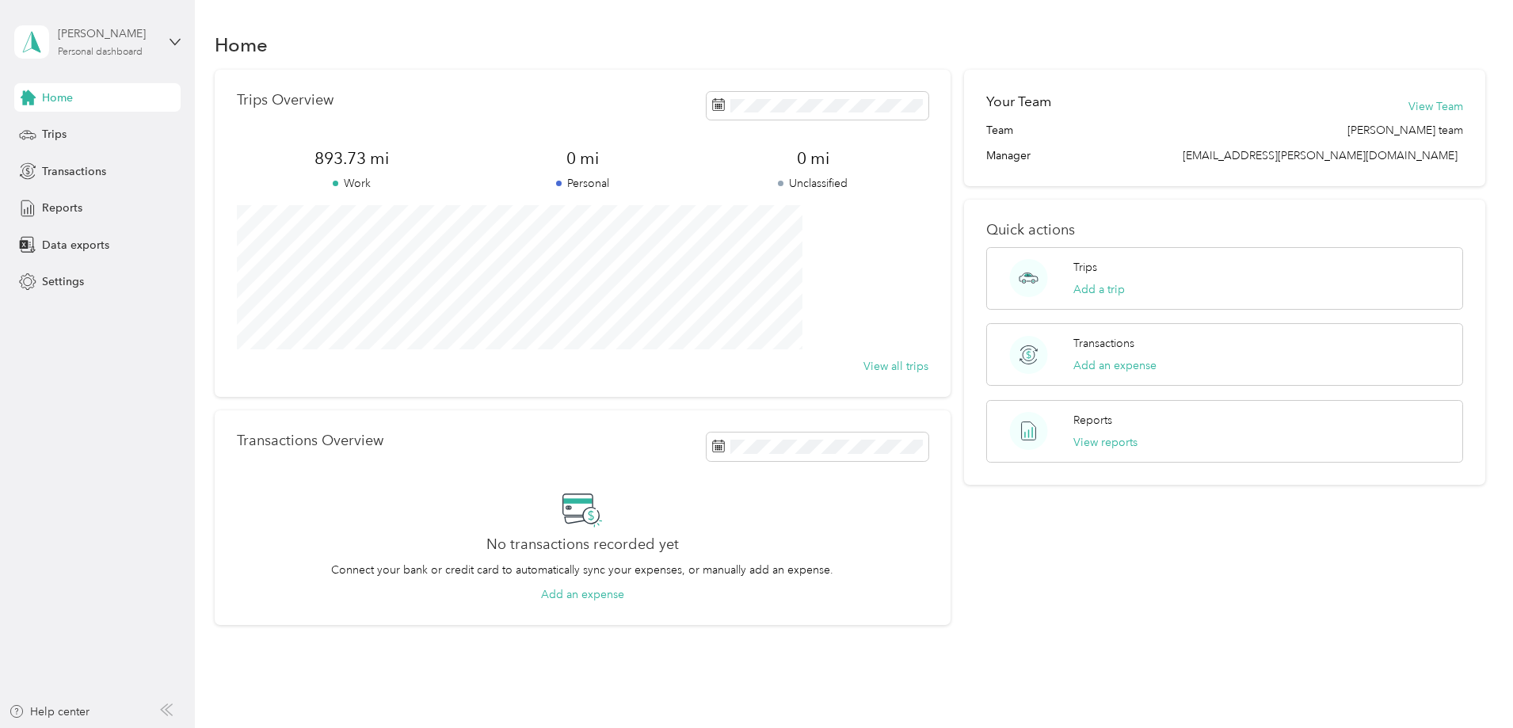
click at [93, 51] on div "Personal dashboard" at bounding box center [100, 53] width 85 height 10
click at [120, 234] on div "Data exports" at bounding box center [97, 244] width 166 height 29
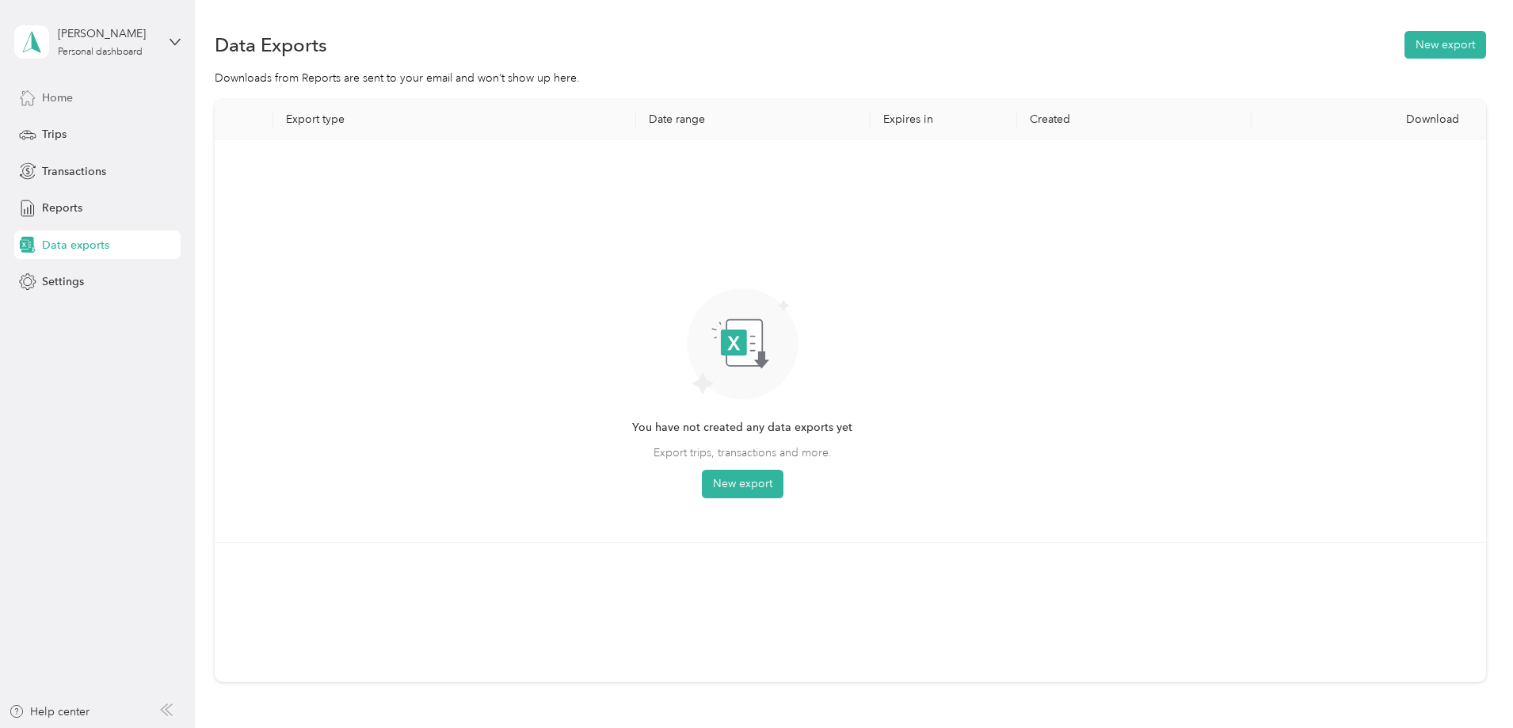
click at [56, 97] on span "Home" at bounding box center [57, 98] width 31 height 17
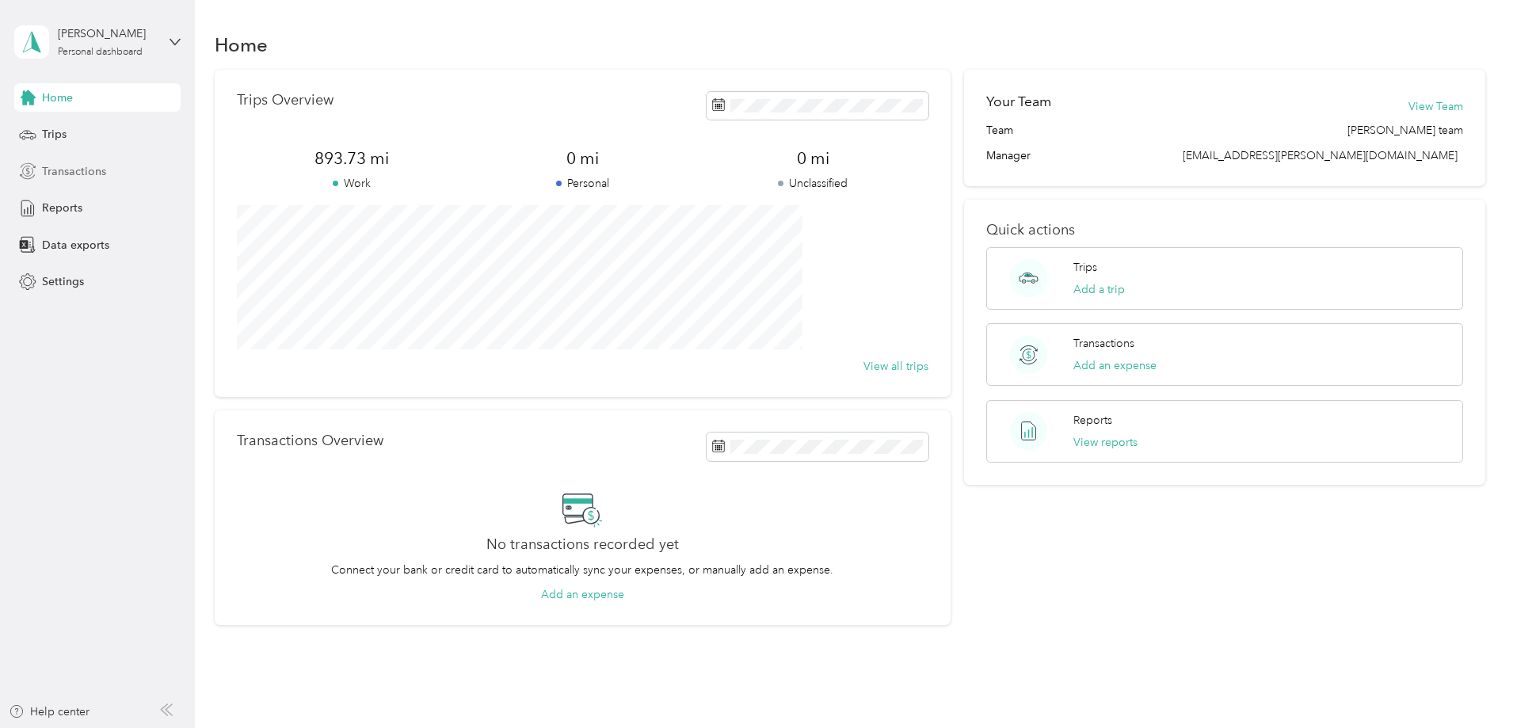
click at [80, 174] on span "Transactions" at bounding box center [74, 171] width 64 height 17
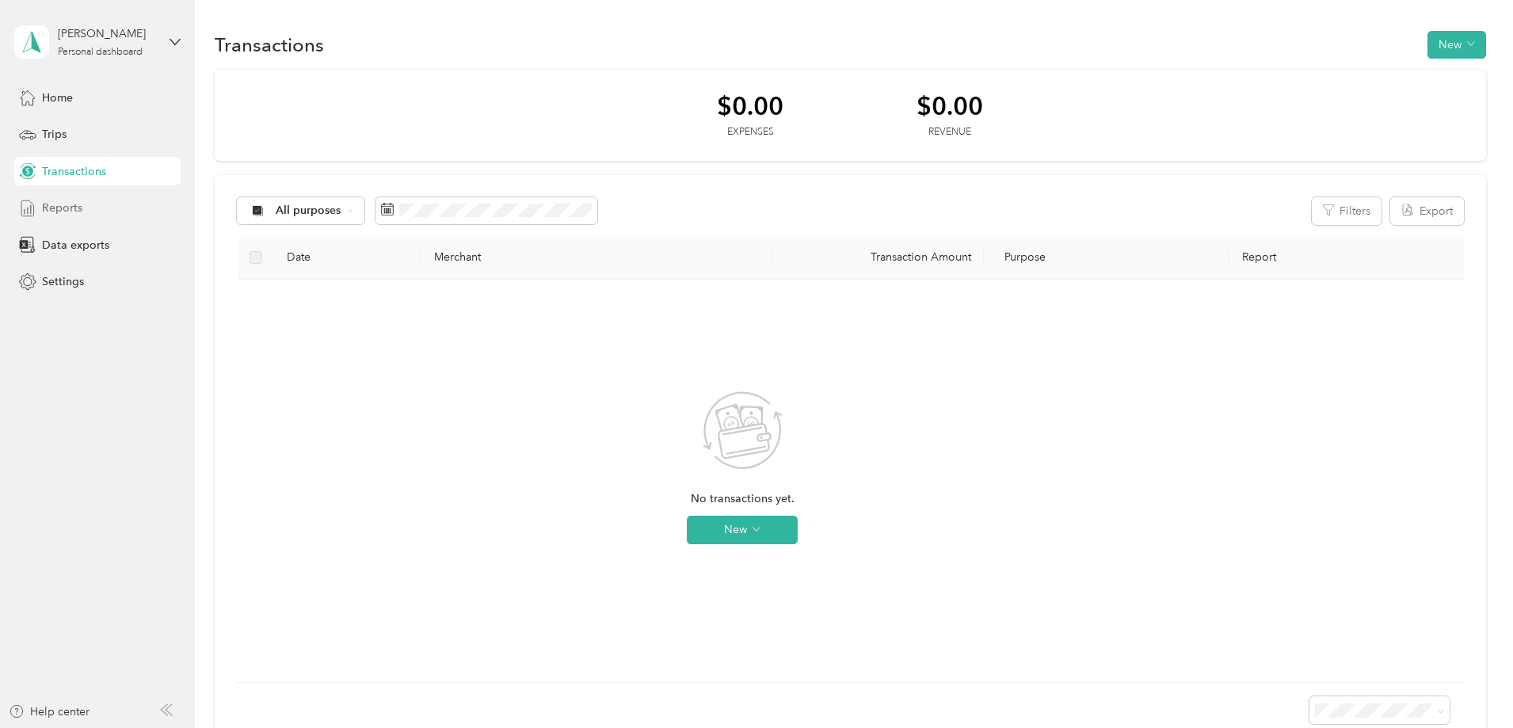
click at [72, 206] on span "Reports" at bounding box center [62, 208] width 40 height 17
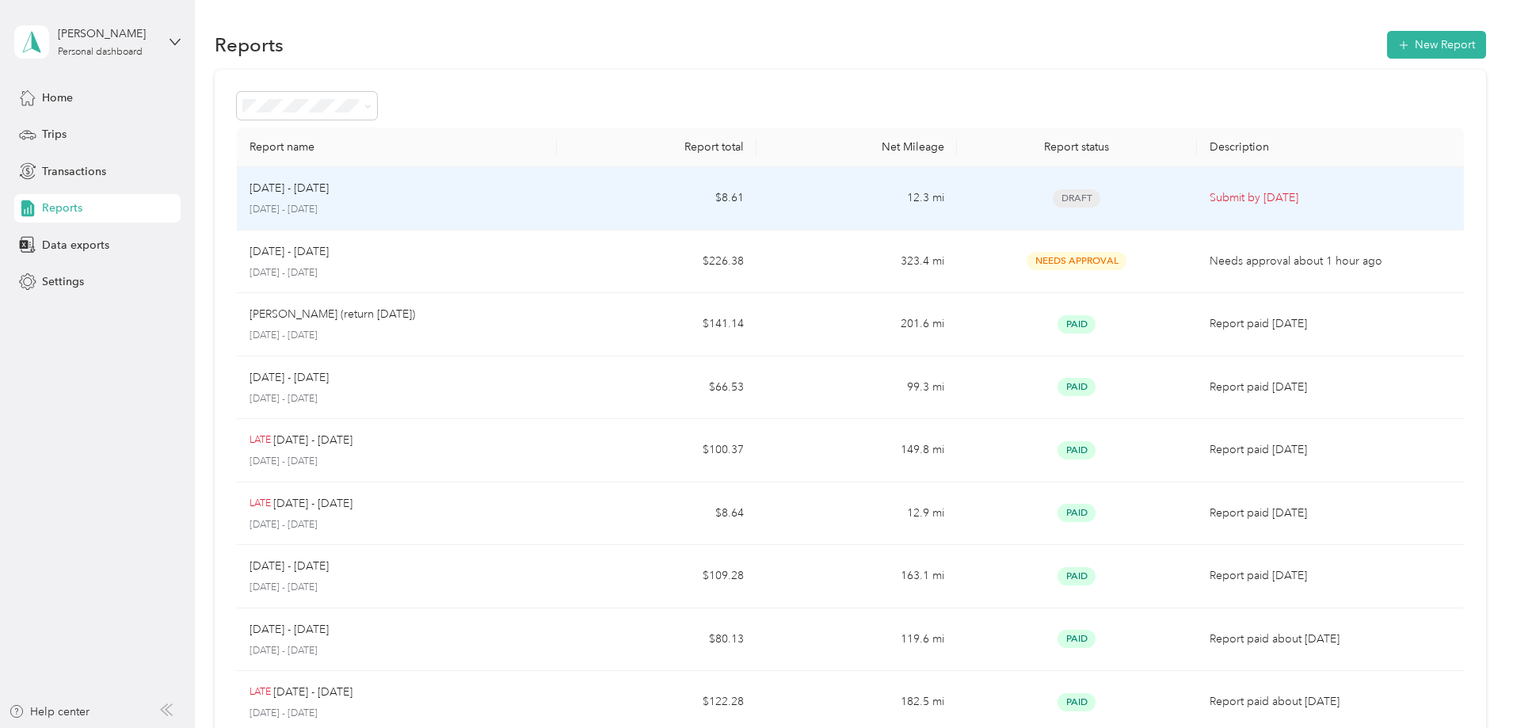
click at [468, 205] on p "[DATE] - [DATE]" at bounding box center [396, 210] width 295 height 14
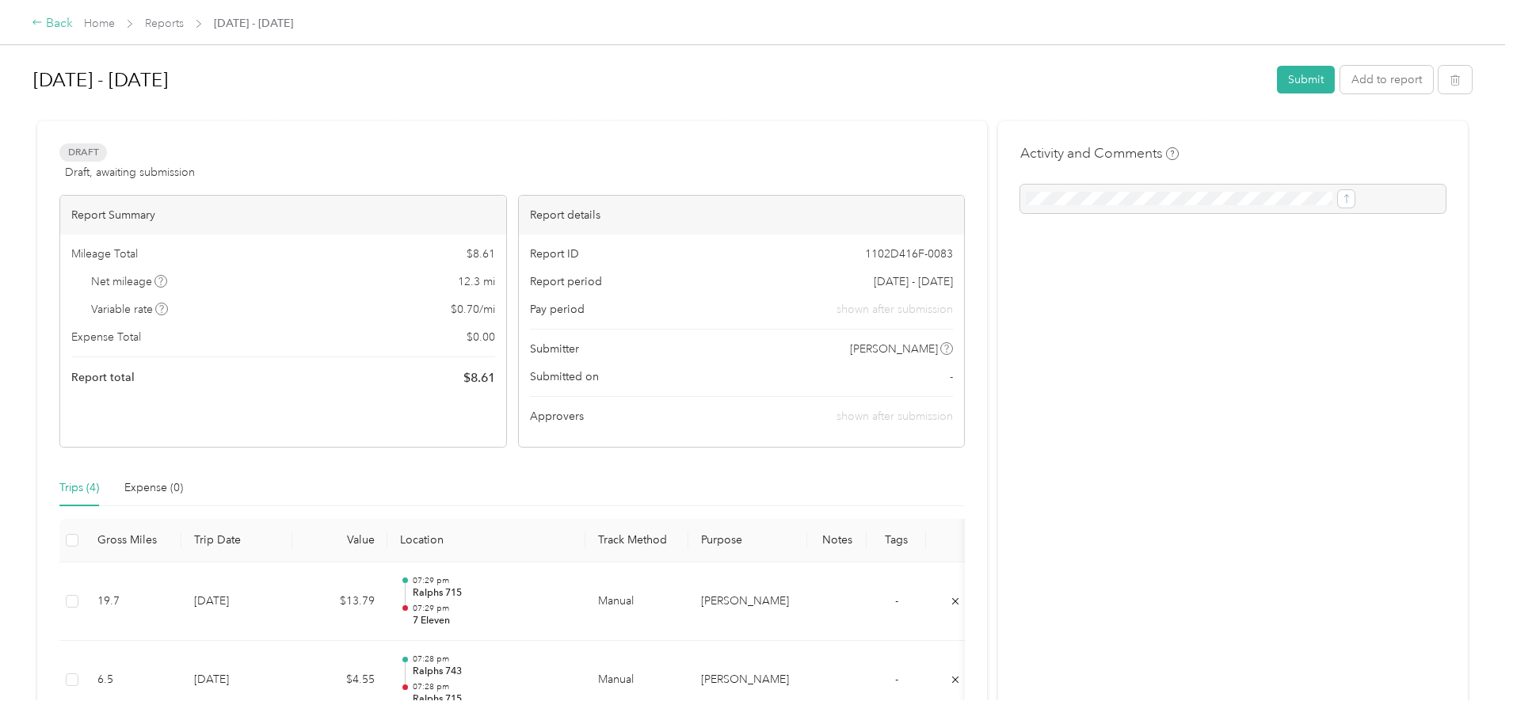
click at [41, 23] on icon at bounding box center [36, 22] width 9 height 5
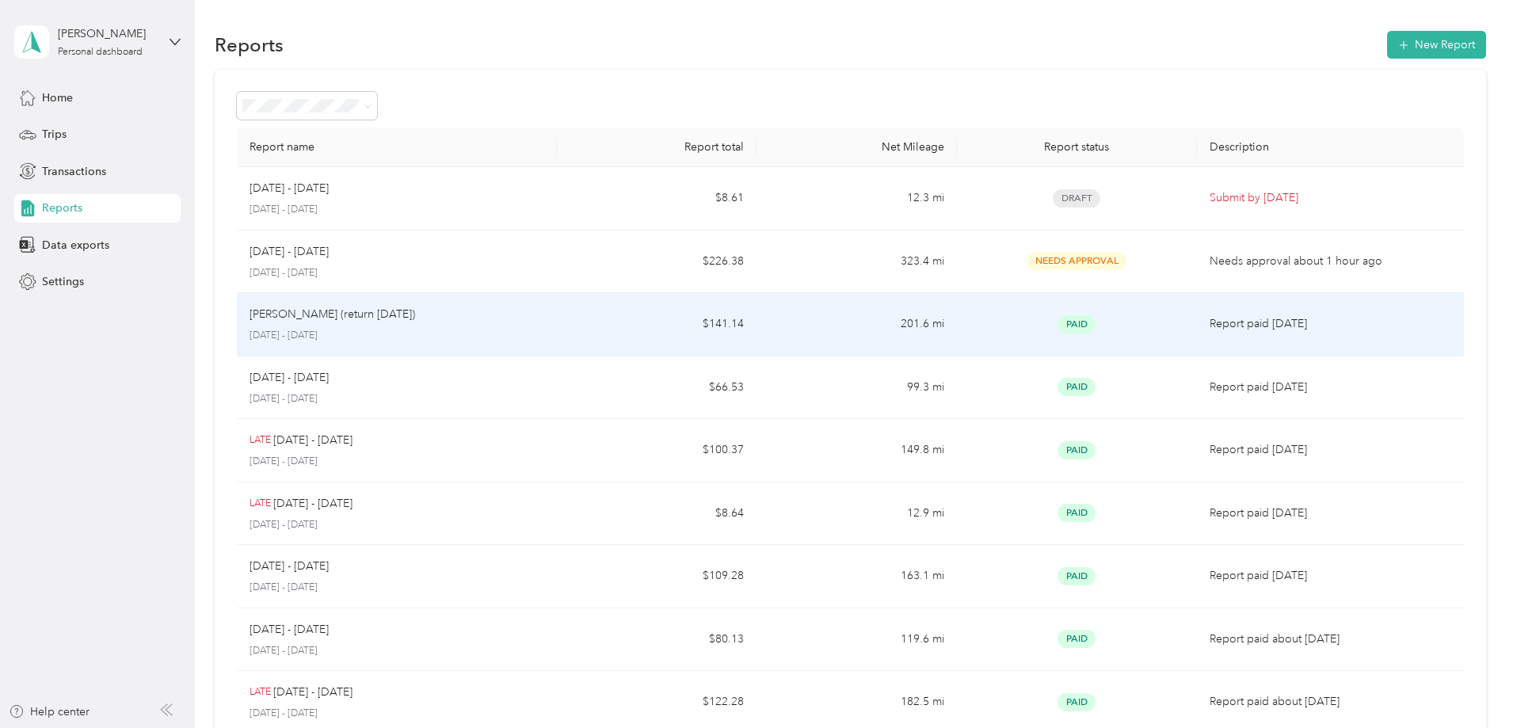
click at [544, 320] on div "[PERSON_NAME] (return [DATE])" at bounding box center [396, 314] width 295 height 17
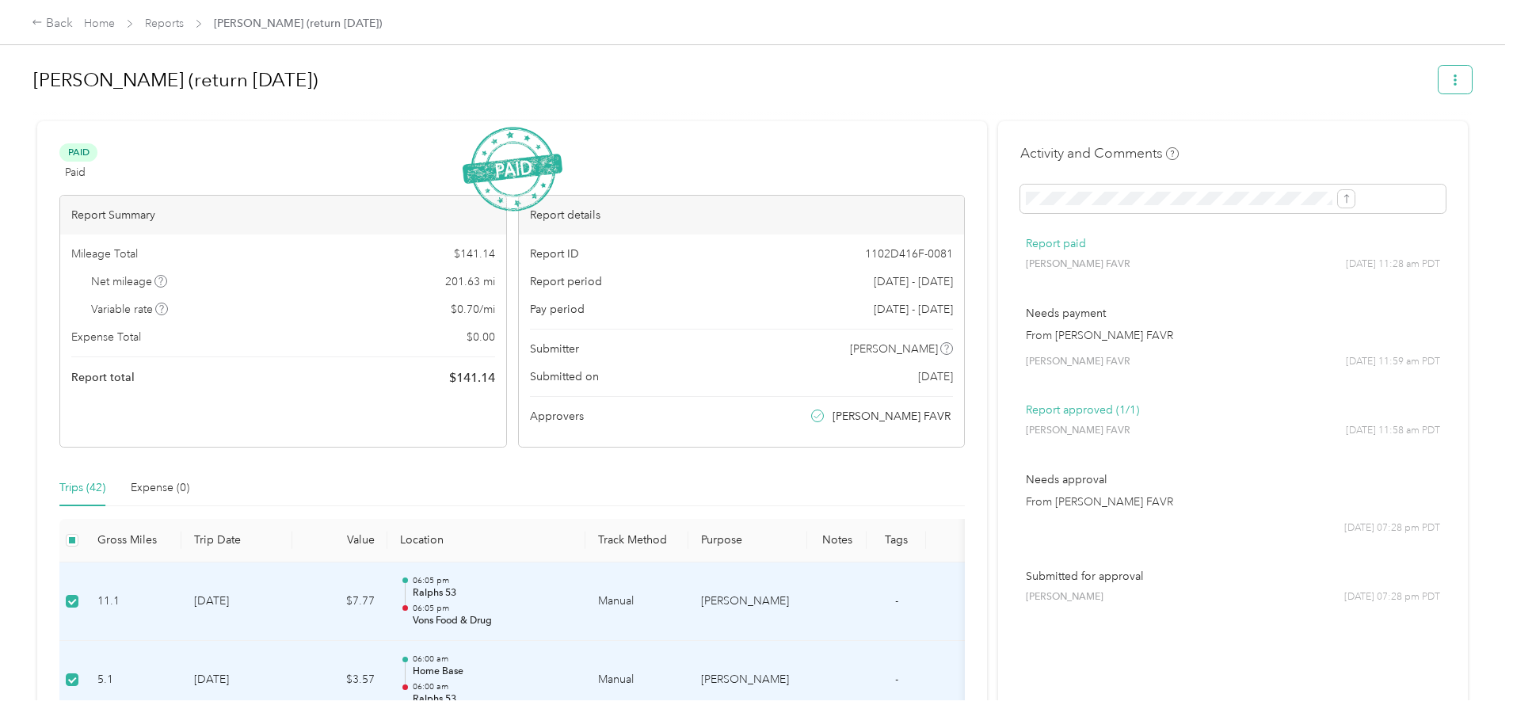
click at [1449, 82] on icon "button" at bounding box center [1454, 79] width 11 height 11
click at [1341, 200] on icon "submit" at bounding box center [1346, 198] width 11 height 11
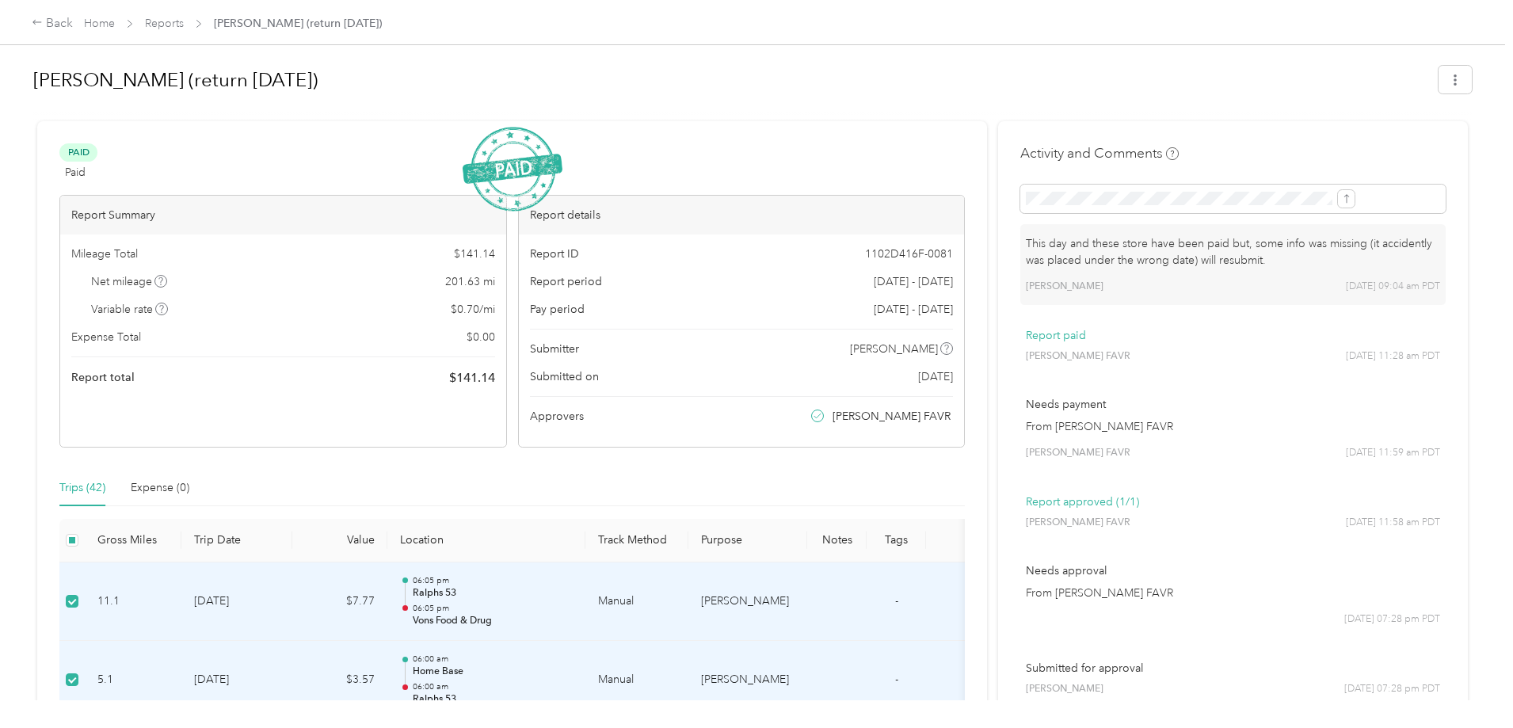
click at [1167, 253] on p "This day and these store have been paid but, some info was missing (it accident…" at bounding box center [1233, 251] width 414 height 33
click at [1026, 256] on p "This day and these store have been paid but, some info was missing (it accident…" at bounding box center [1233, 251] width 414 height 33
click at [1026, 253] on p "This day and these store have been paid but, some info was missing (it accident…" at bounding box center [1233, 251] width 414 height 33
click at [1026, 269] on p "This day and these store have been paid but, some info was missing (it accident…" at bounding box center [1233, 251] width 414 height 33
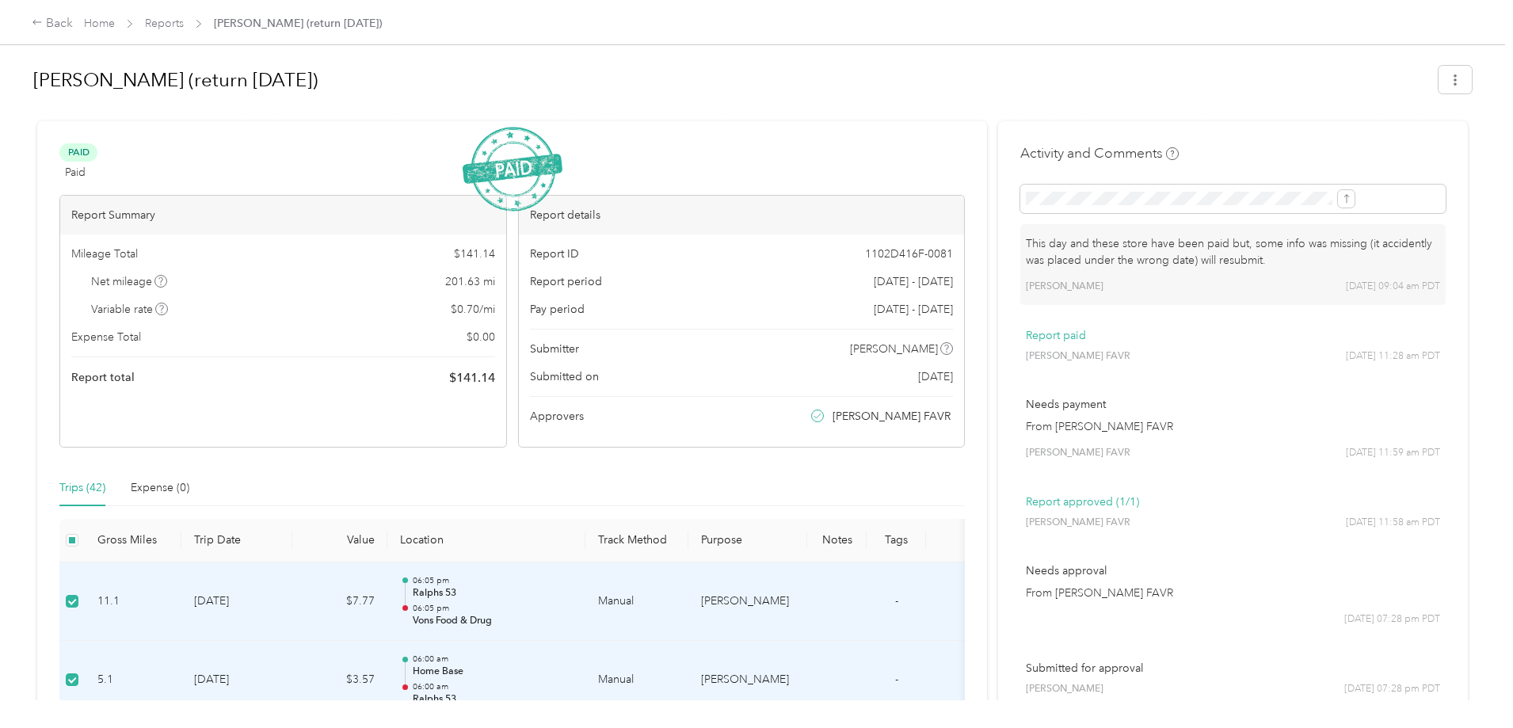
click at [1174, 269] on p "This day and these store have been paid but, some info was missing (it accident…" at bounding box center [1233, 251] width 414 height 33
drag, startPoint x: 1166, startPoint y: 272, endPoint x: 1325, endPoint y: 86, distance: 244.3
click at [1438, 86] on button "button" at bounding box center [1454, 80] width 33 height 28
click at [115, 24] on link "Home" at bounding box center [99, 23] width 31 height 13
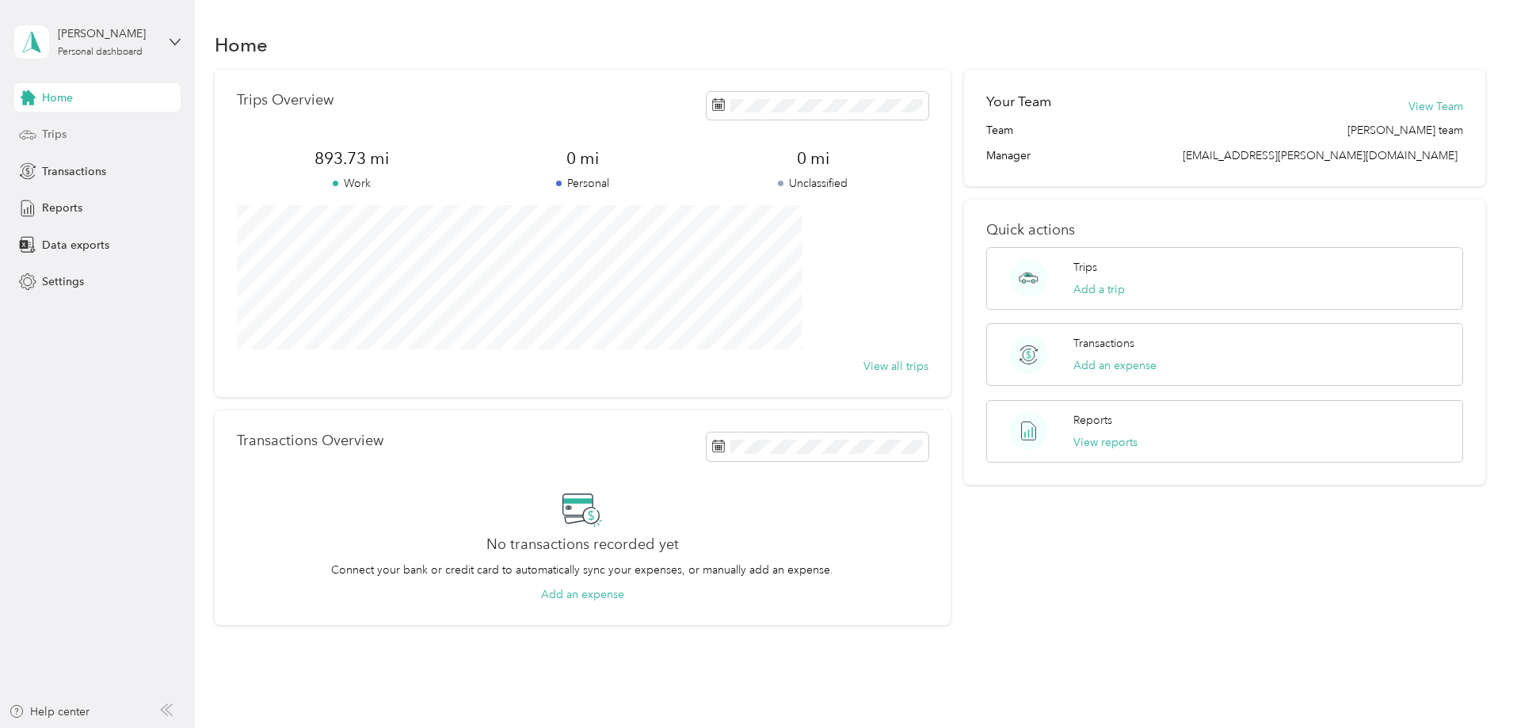
click at [58, 137] on span "Trips" at bounding box center [54, 134] width 25 height 17
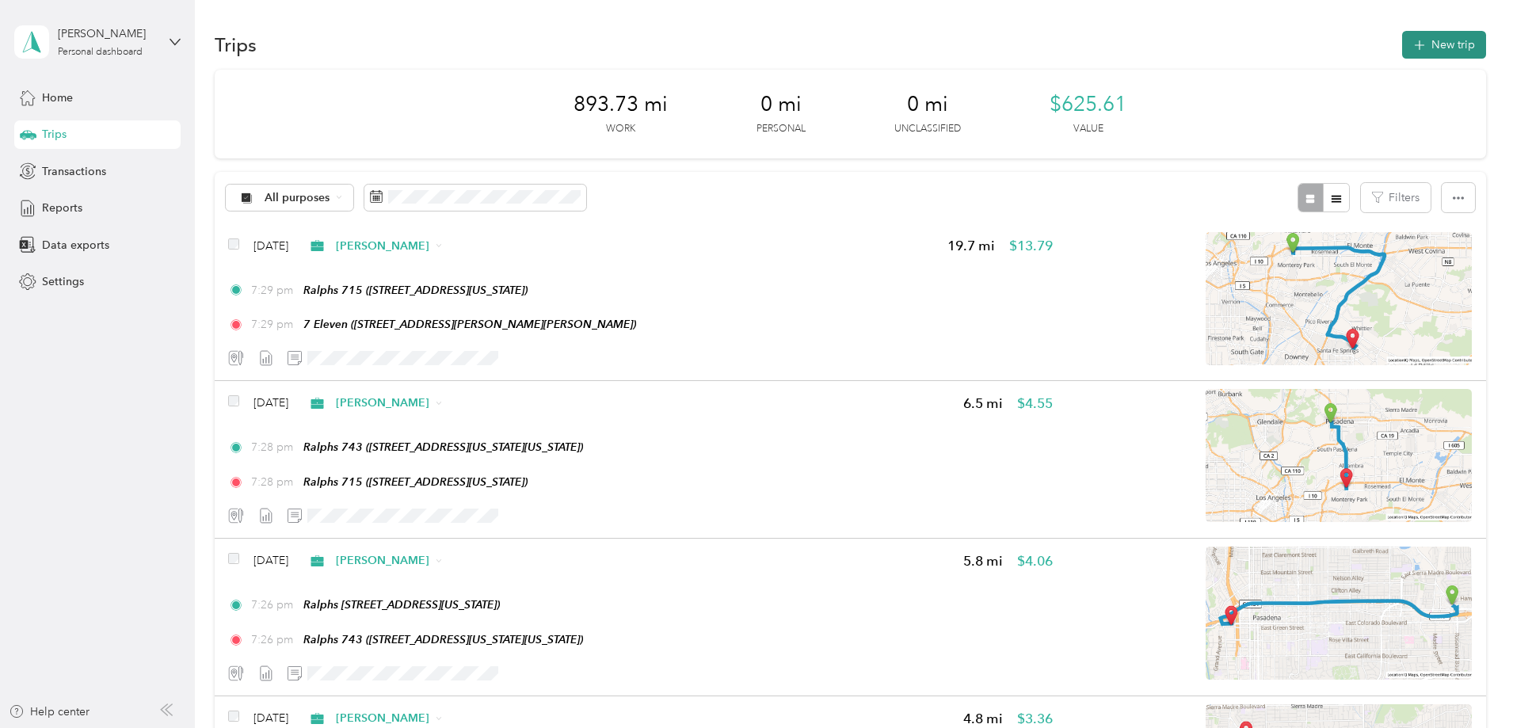
click at [1402, 44] on button "New trip" at bounding box center [1444, 45] width 84 height 28
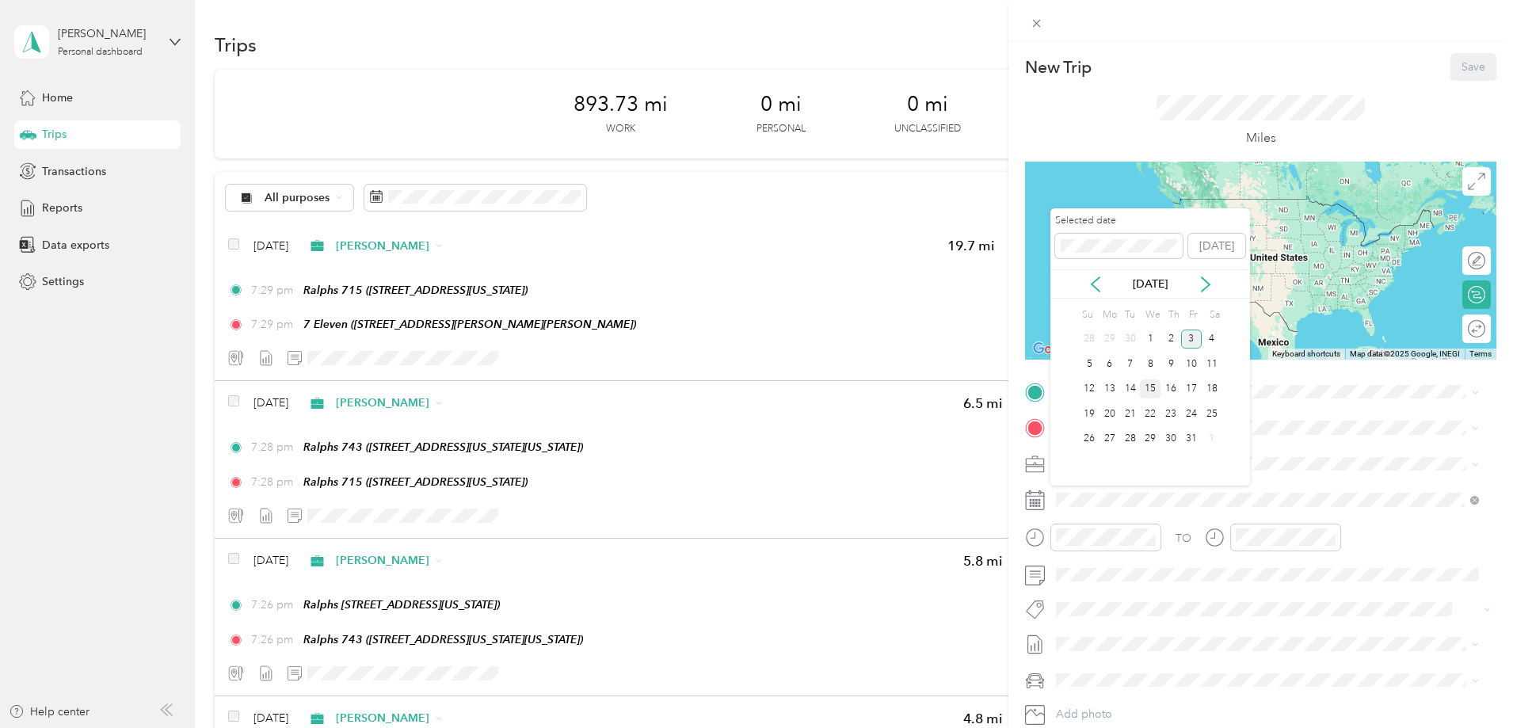
click at [1150, 390] on div "15" at bounding box center [1150, 389] width 21 height 20
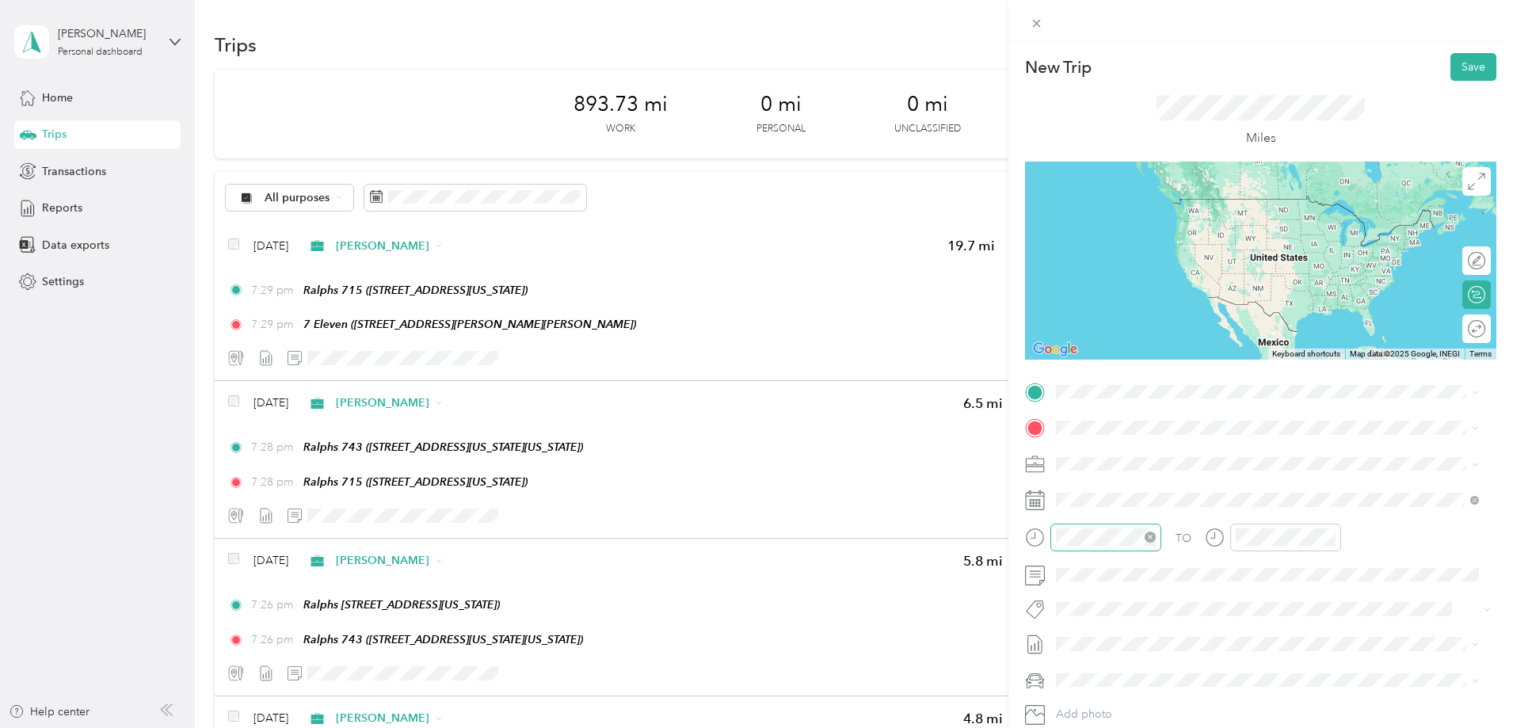
scroll to position [104, 0]
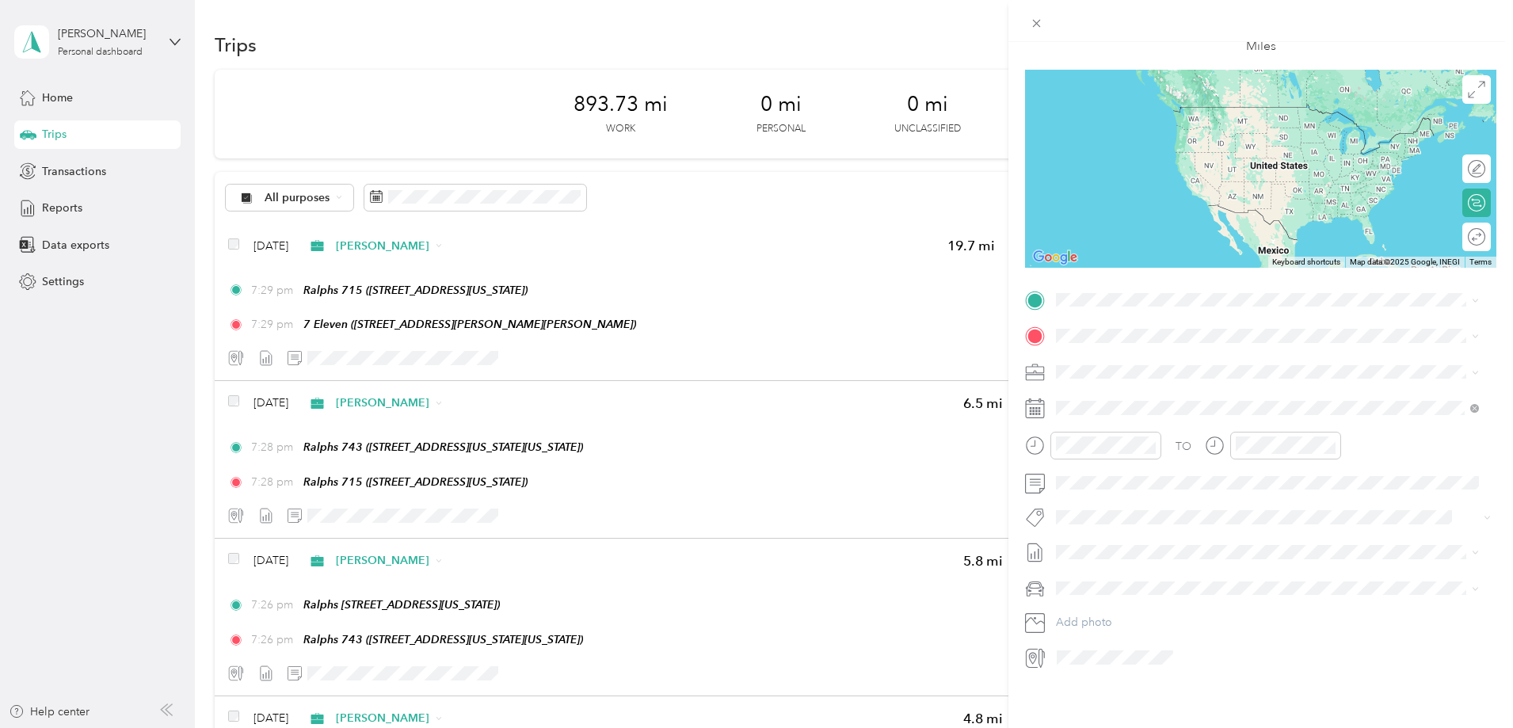
click at [1037, 543] on icon at bounding box center [1035, 553] width 20 height 20
click at [1097, 595] on span "[DATE] - [DATE]" at bounding box center [1095, 589] width 79 height 17
click at [1109, 680] on div "New Trip Save This trip cannot be edited because it is either under review, app…" at bounding box center [1260, 406] width 505 height 728
click at [1230, 364] on div "TEAM Vons Food & Drug 7311 N Figueroa St, 900412512, Los Angeles, CA, USA" at bounding box center [1180, 363] width 189 height 39
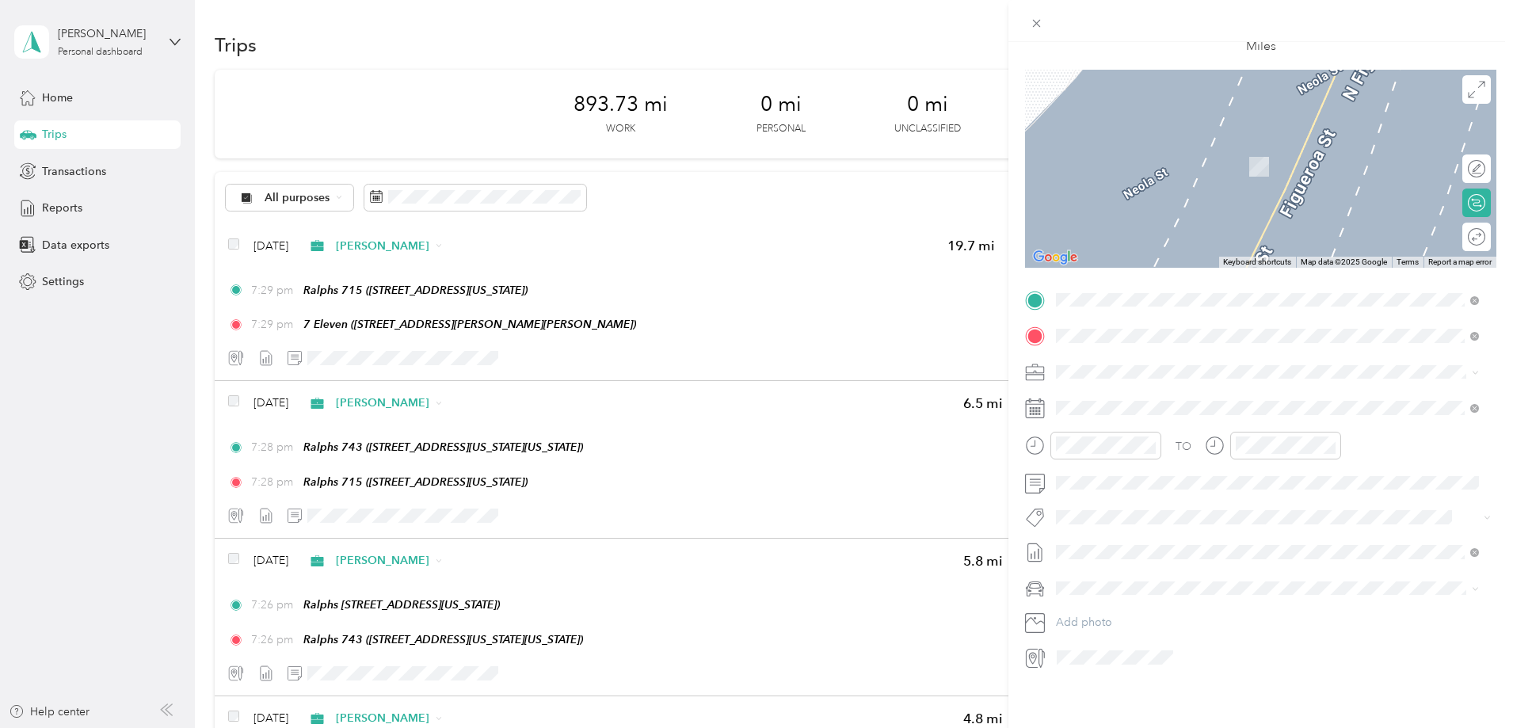
click at [1203, 402] on div "TEAM Vons Market 1342 N Alvarado St, 900263129, Los Angeles, CA, USA" at bounding box center [1180, 398] width 189 height 39
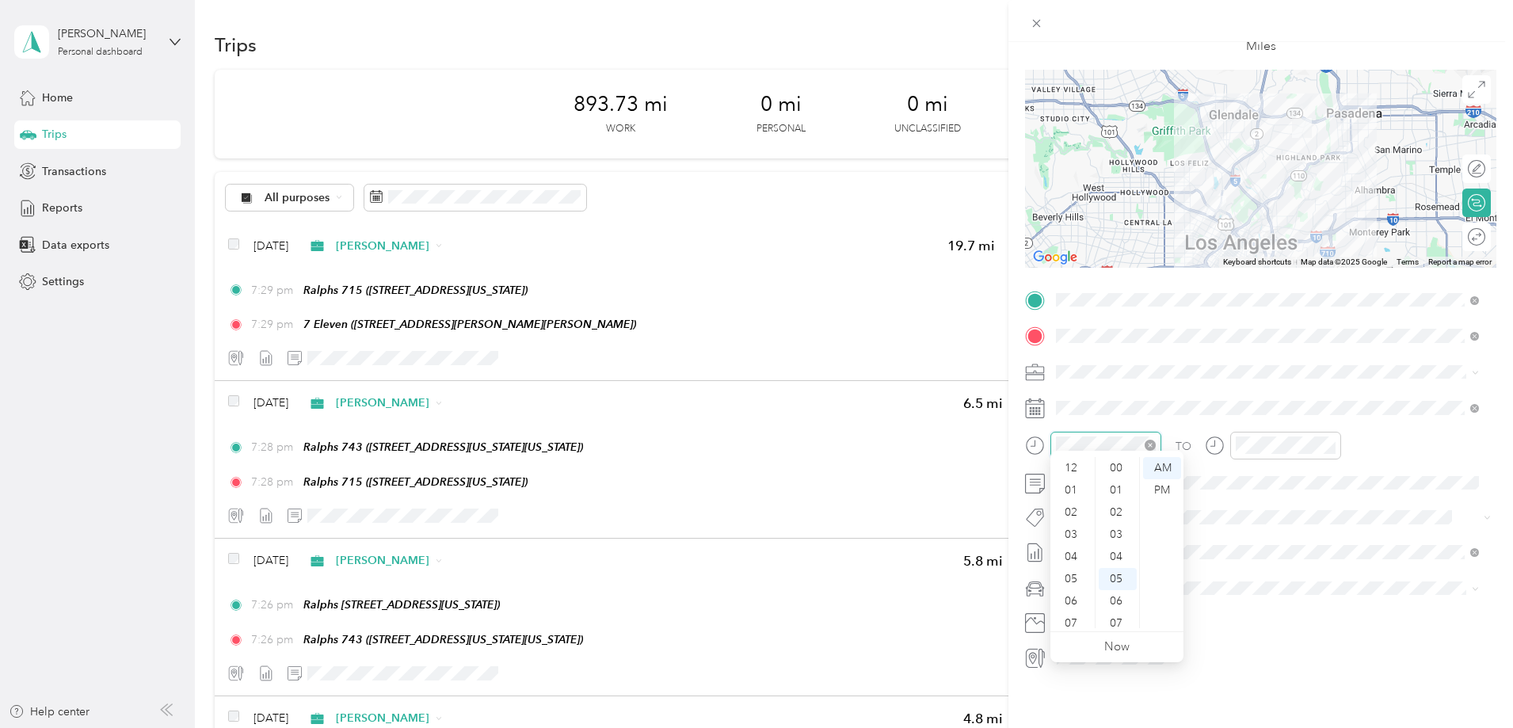
scroll to position [95, 0]
click at [1073, 461] on div "04" at bounding box center [1072, 462] width 38 height 22
click at [1118, 553] on div "09" at bounding box center [1118, 557] width 38 height 22
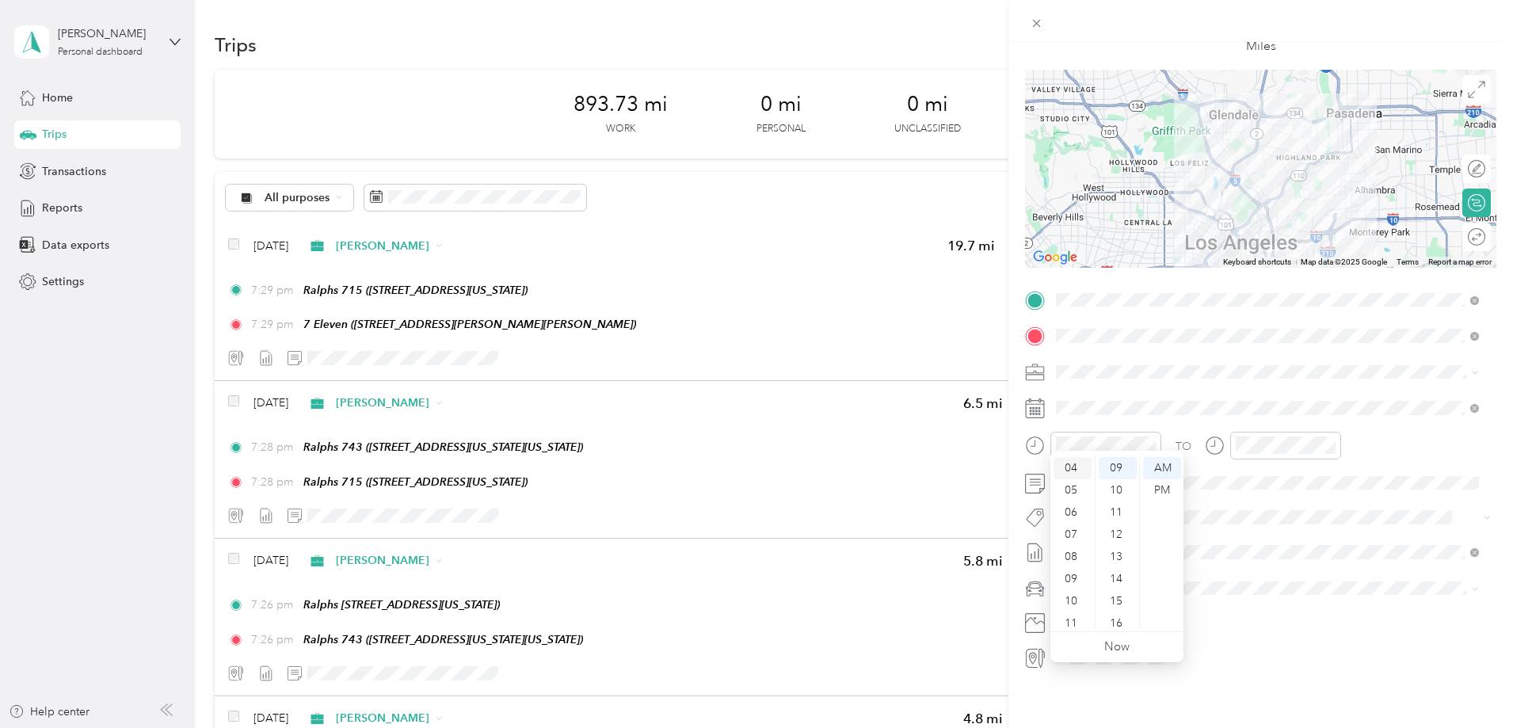
click at [1069, 470] on div "04" at bounding box center [1072, 468] width 38 height 22
click at [1072, 533] on div "07" at bounding box center [1072, 535] width 38 height 22
click at [1115, 466] on div "00" at bounding box center [1118, 468] width 38 height 22
click at [1118, 492] on div "01" at bounding box center [1118, 490] width 38 height 22
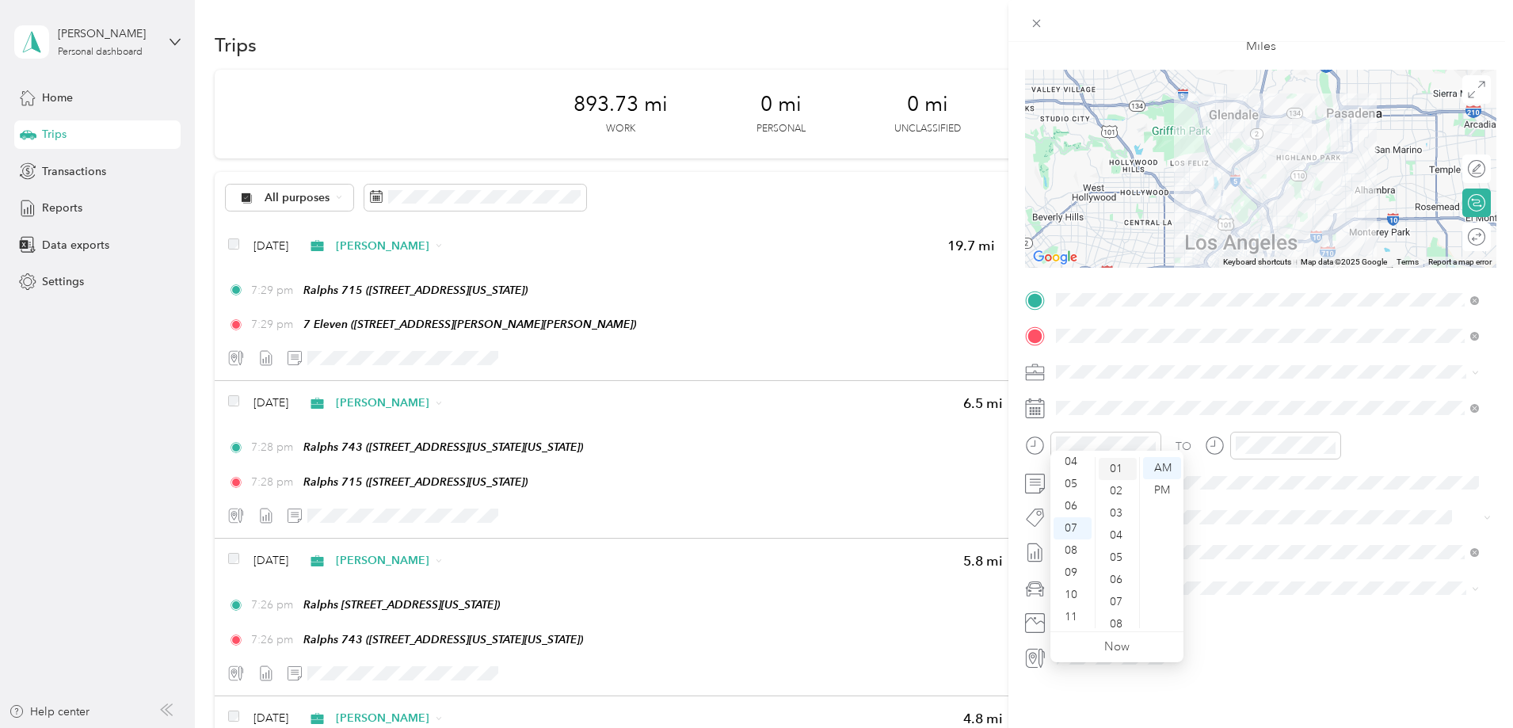
scroll to position [22, 0]
click at [1310, 645] on div at bounding box center [1273, 657] width 445 height 25
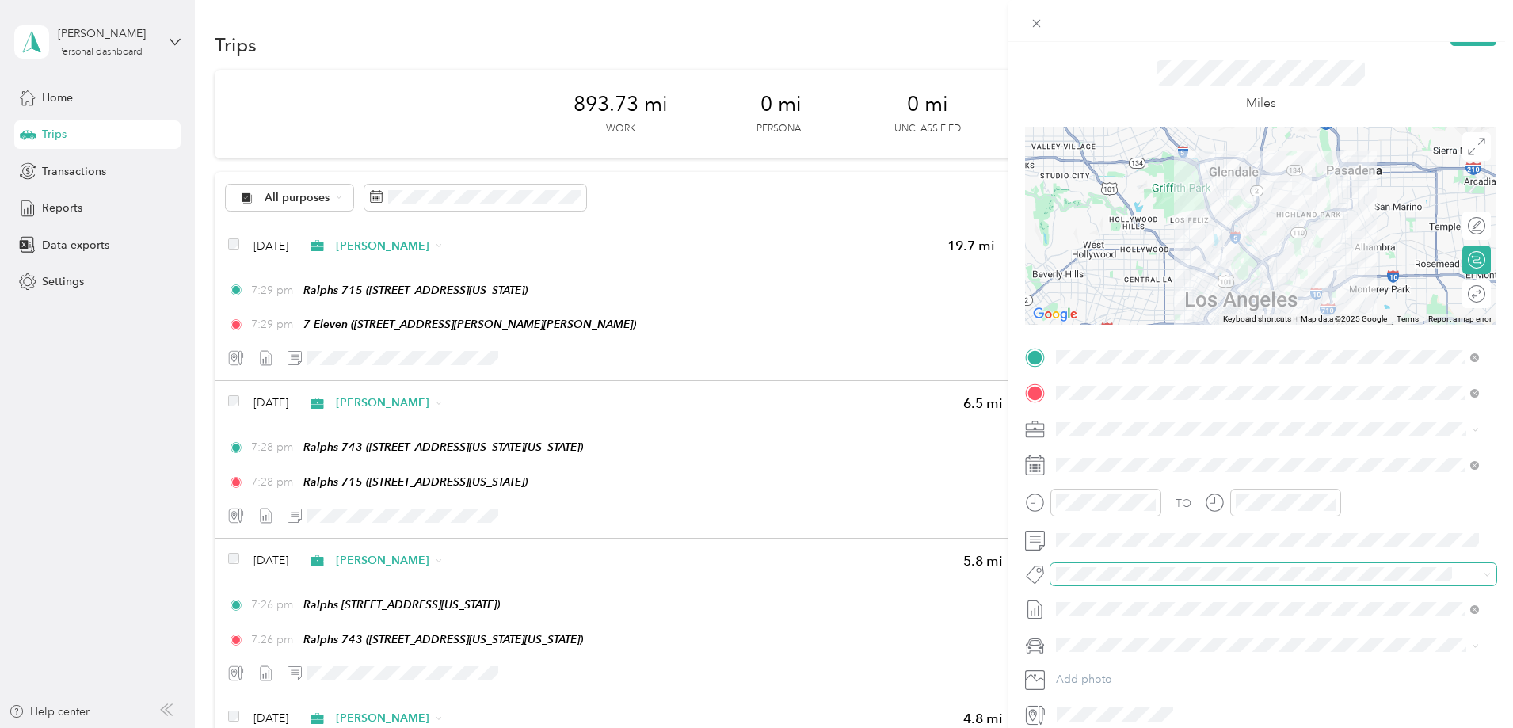
scroll to position [0, 0]
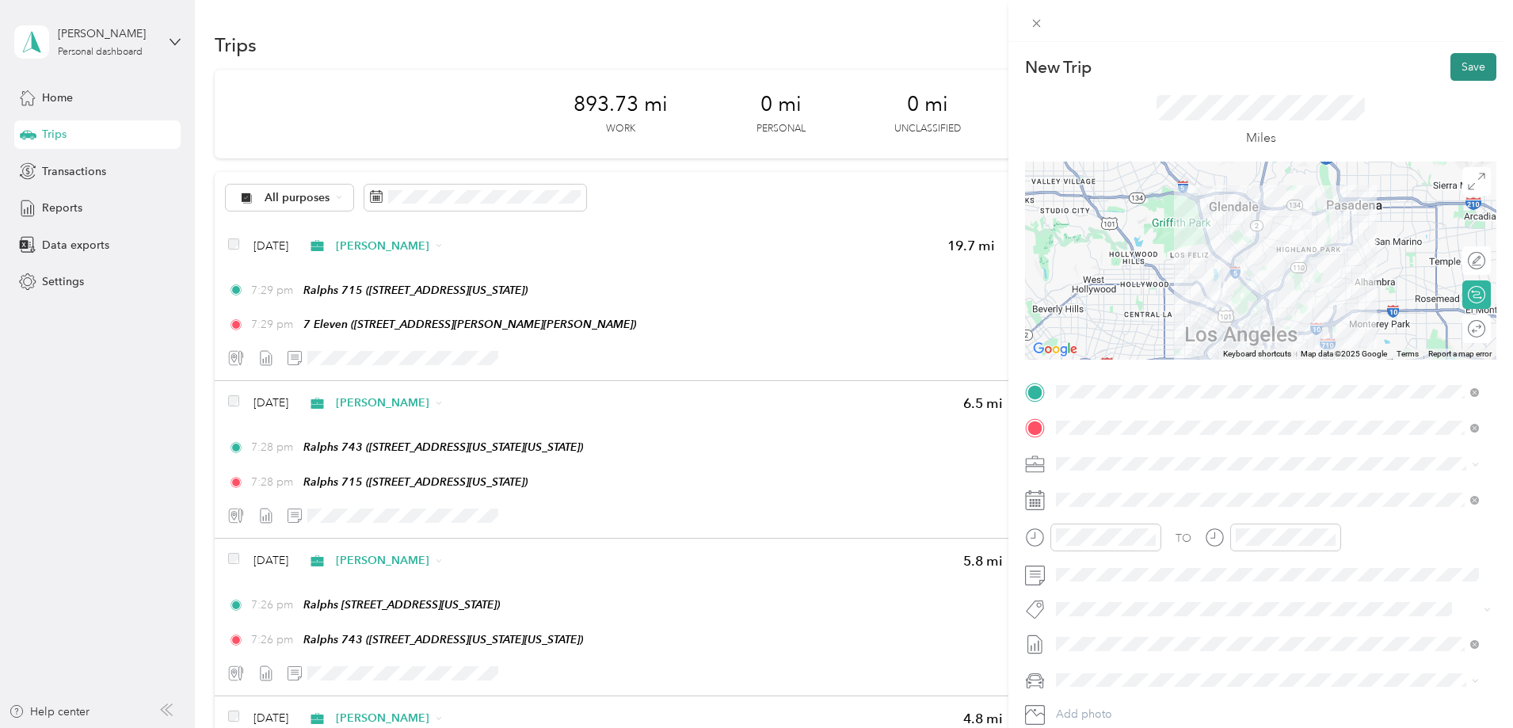
click at [1457, 67] on button "Save" at bounding box center [1473, 67] width 46 height 28
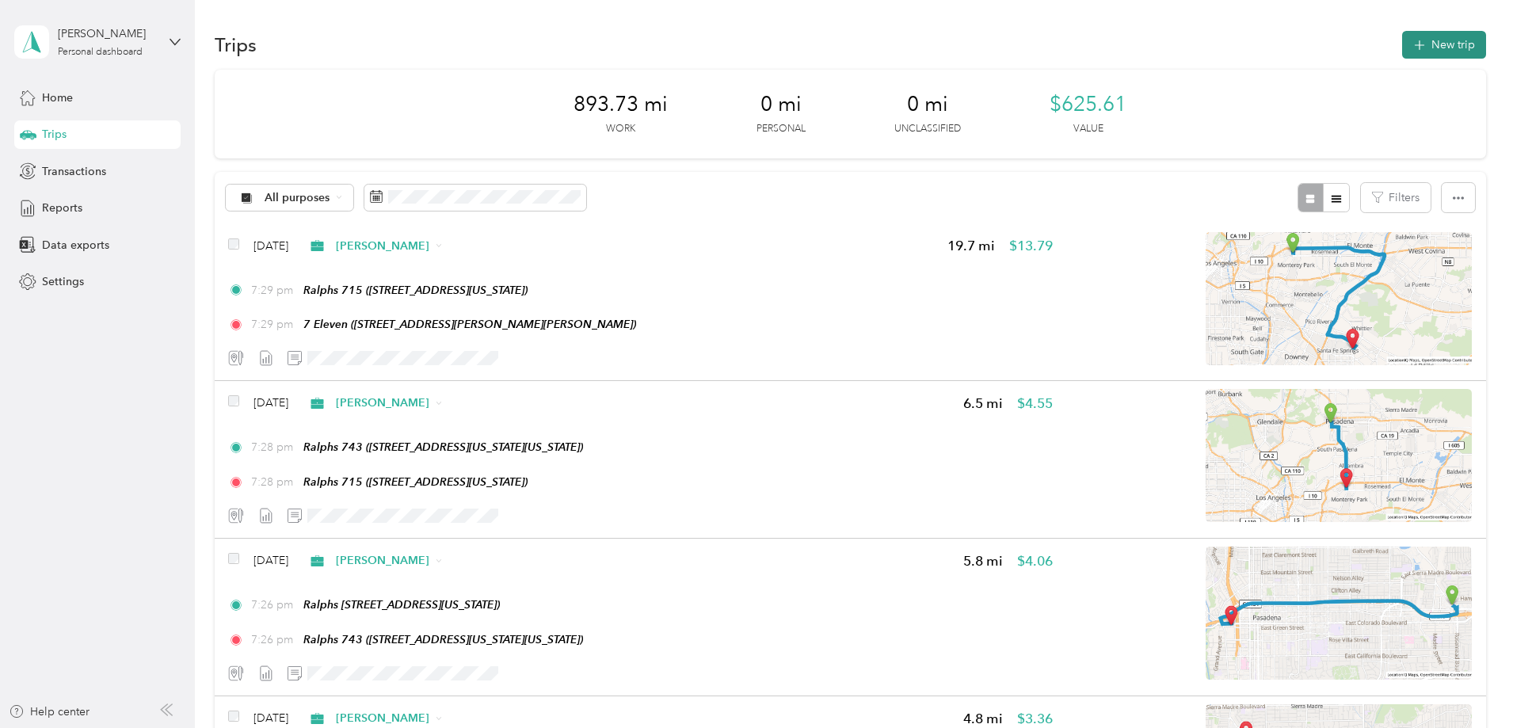
click at [1402, 46] on button "New trip" at bounding box center [1444, 45] width 84 height 28
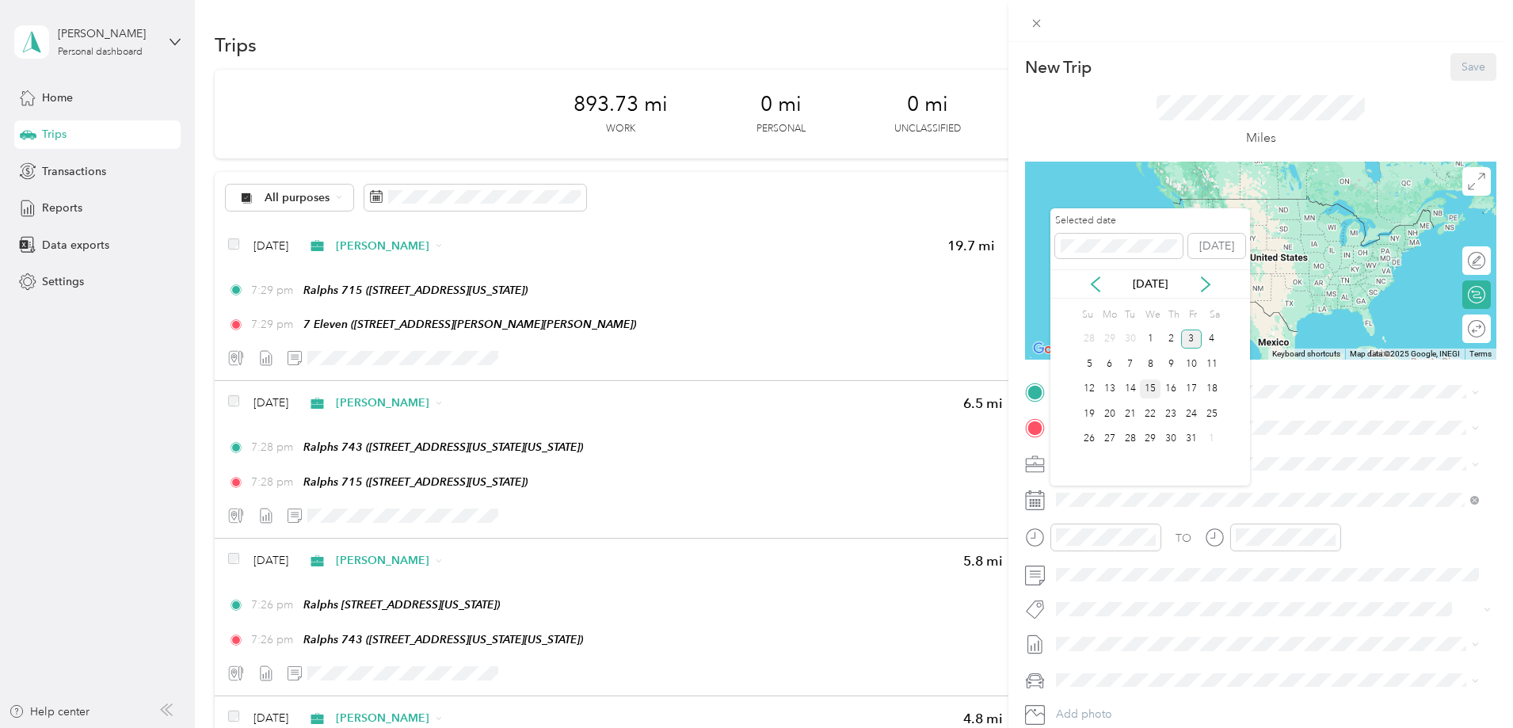
click at [1148, 384] on div "15" at bounding box center [1150, 389] width 21 height 20
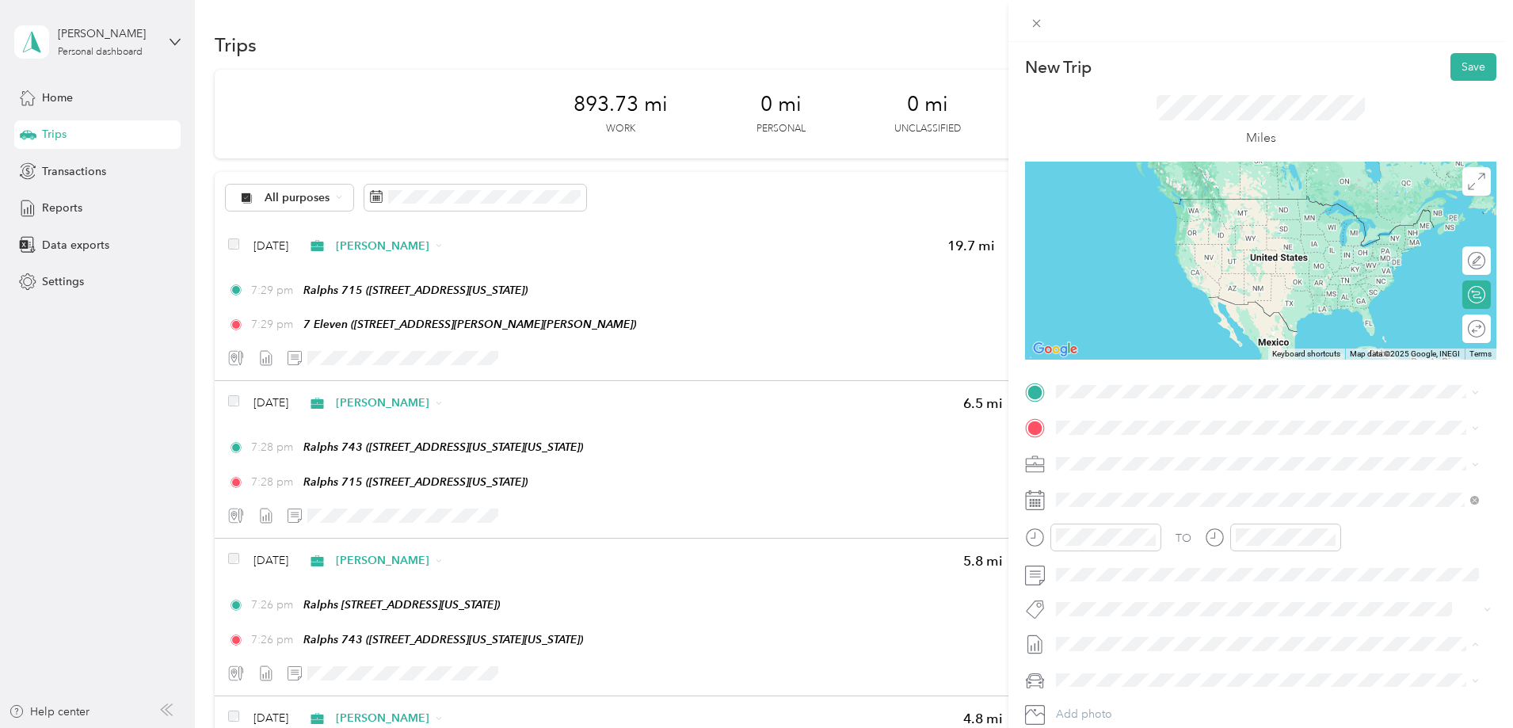
click at [1112, 698] on span "[DATE] - [DATE]" at bounding box center [1095, 696] width 79 height 17
click at [1145, 692] on span "Oct 1 - 15, 2025 Draft" at bounding box center [1257, 696] width 393 height 14
click at [972, 629] on div "New Trip Save This trip cannot be edited because it is either under review, app…" at bounding box center [756, 364] width 1513 height 728
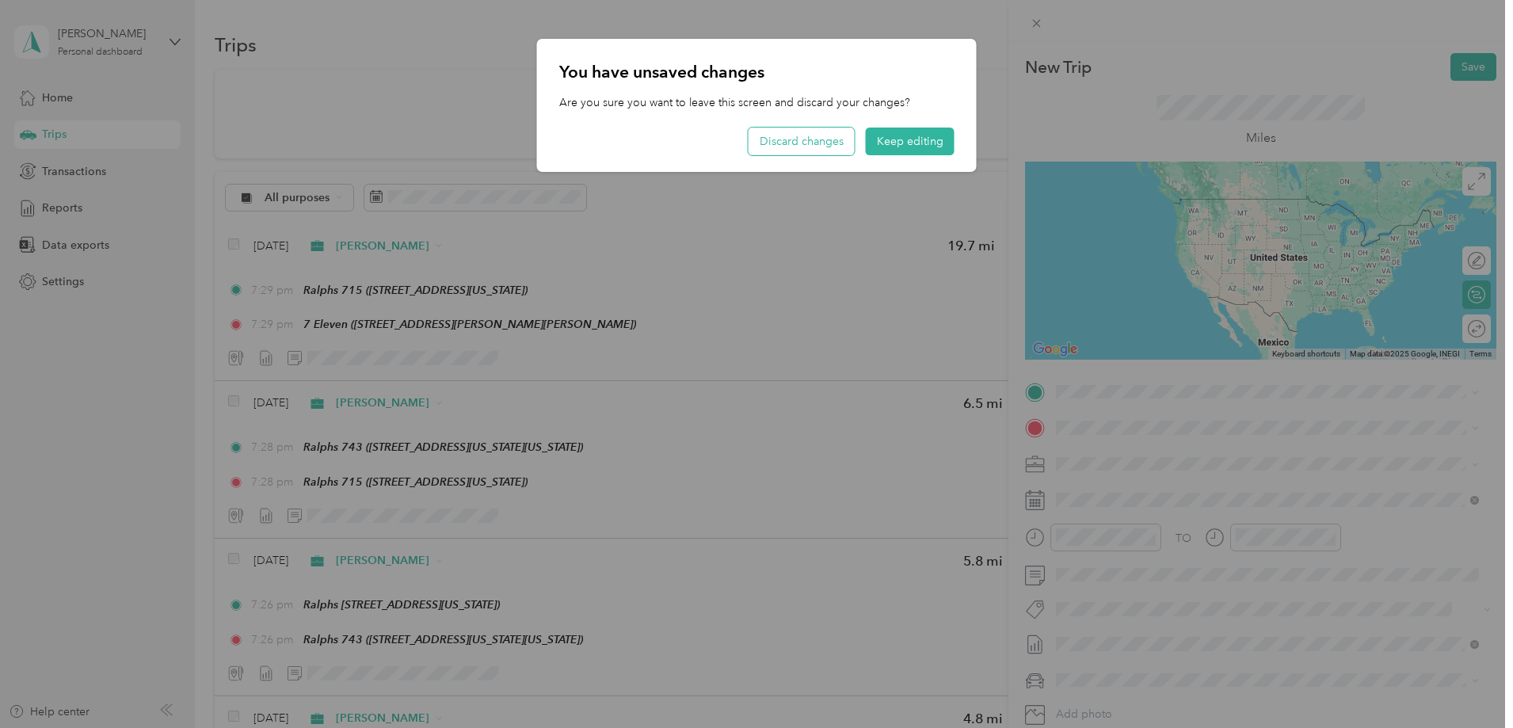
click at [809, 147] on button "Discard changes" at bounding box center [801, 142] width 106 height 28
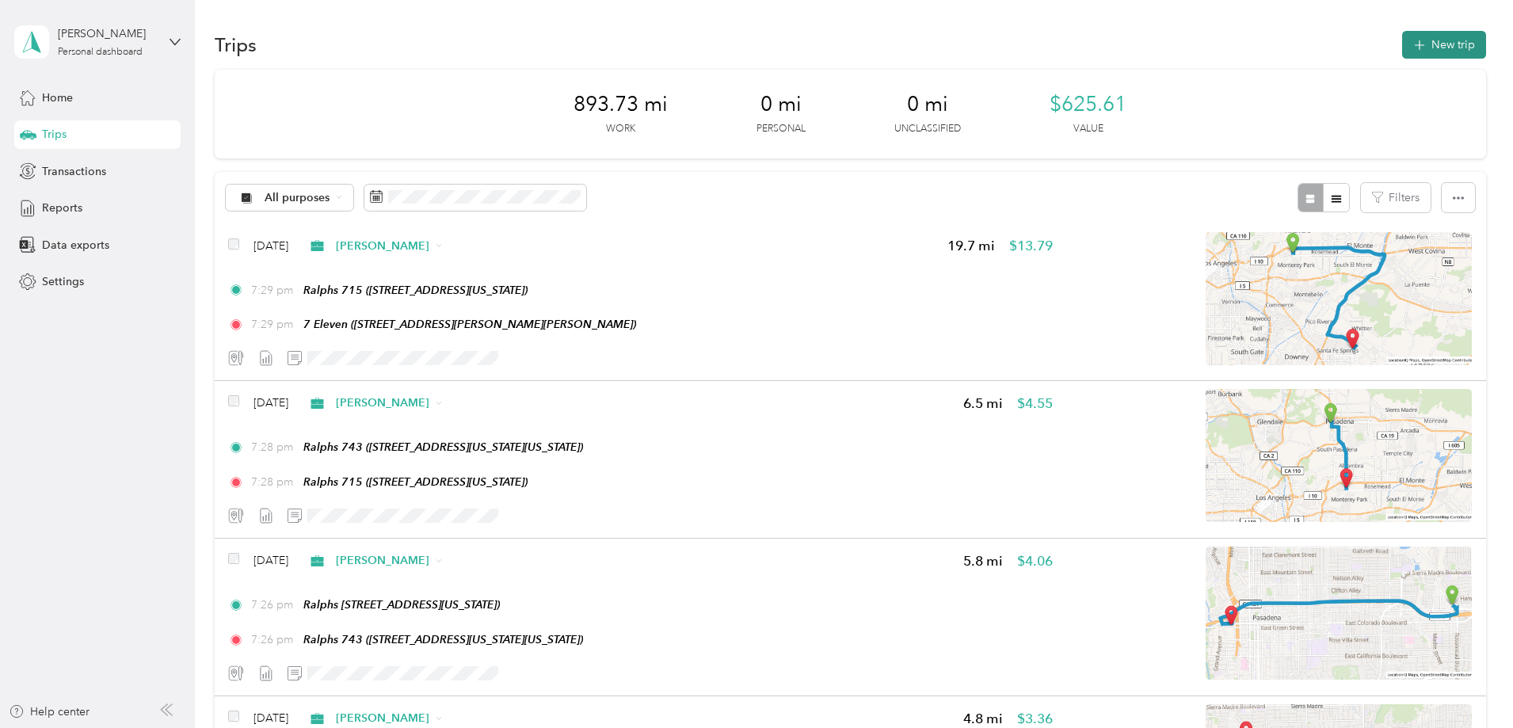
click at [1402, 51] on button "New trip" at bounding box center [1444, 45] width 84 height 28
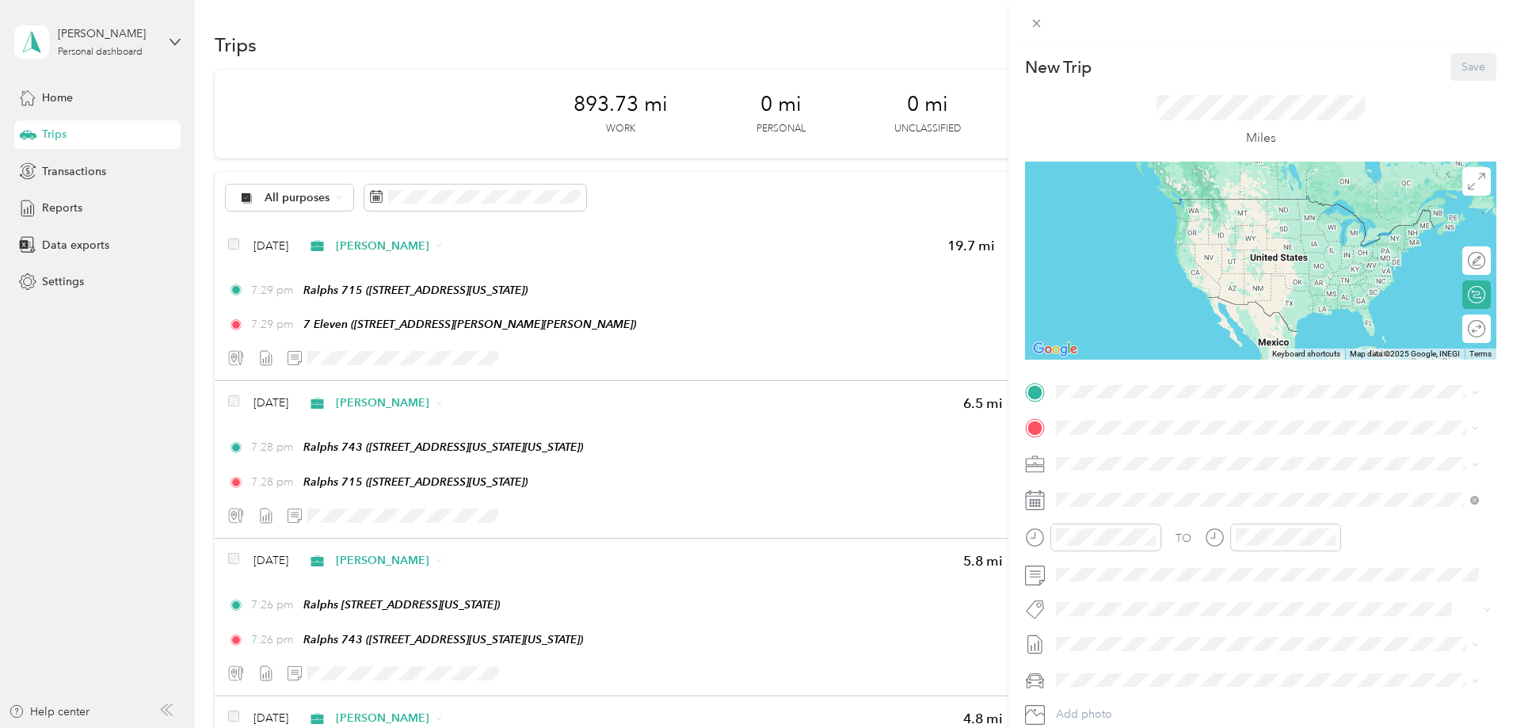
click at [63, 105] on div "New Trip Save This trip cannot be edited because it is either under review, app…" at bounding box center [756, 364] width 1513 height 728
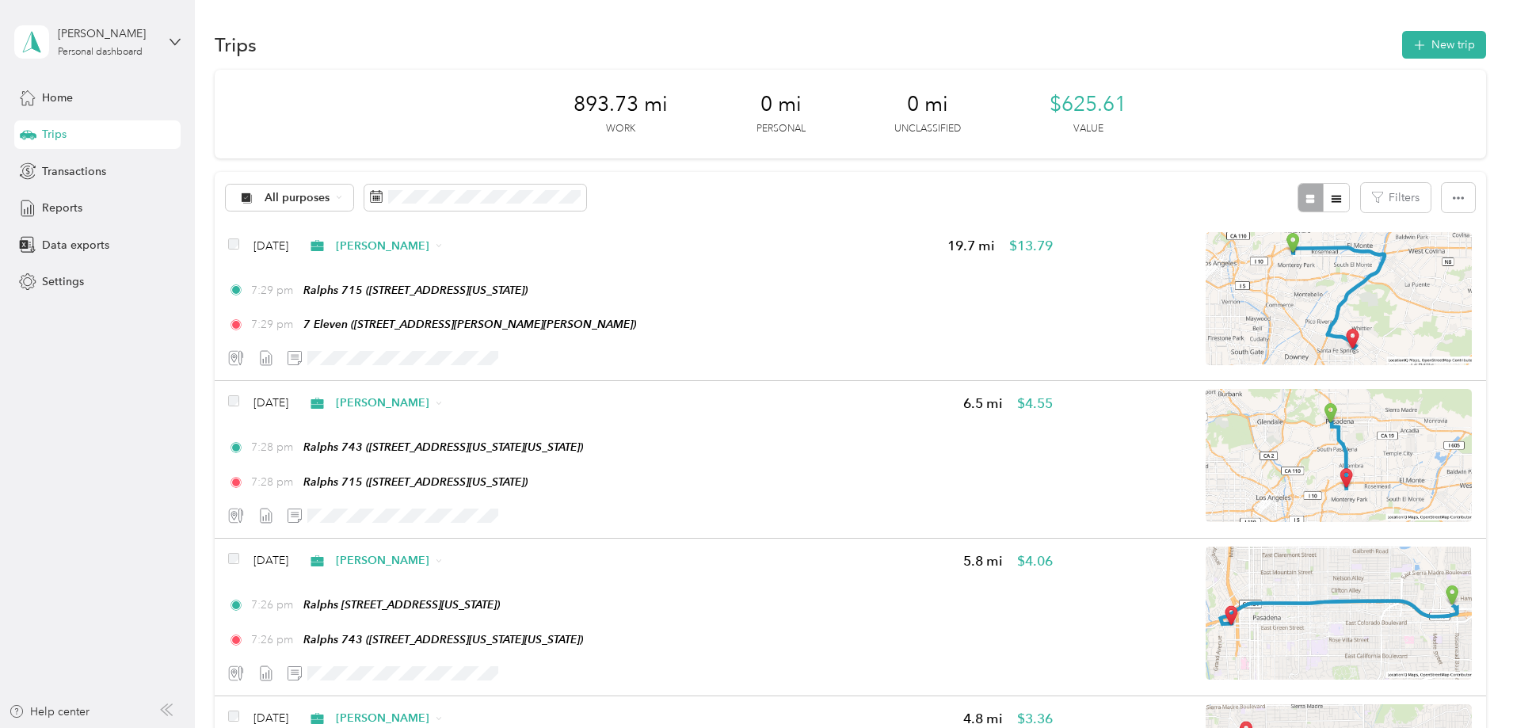
click at [55, 140] on span "Trips" at bounding box center [54, 134] width 25 height 17
click at [57, 210] on span "Reports" at bounding box center [62, 208] width 40 height 17
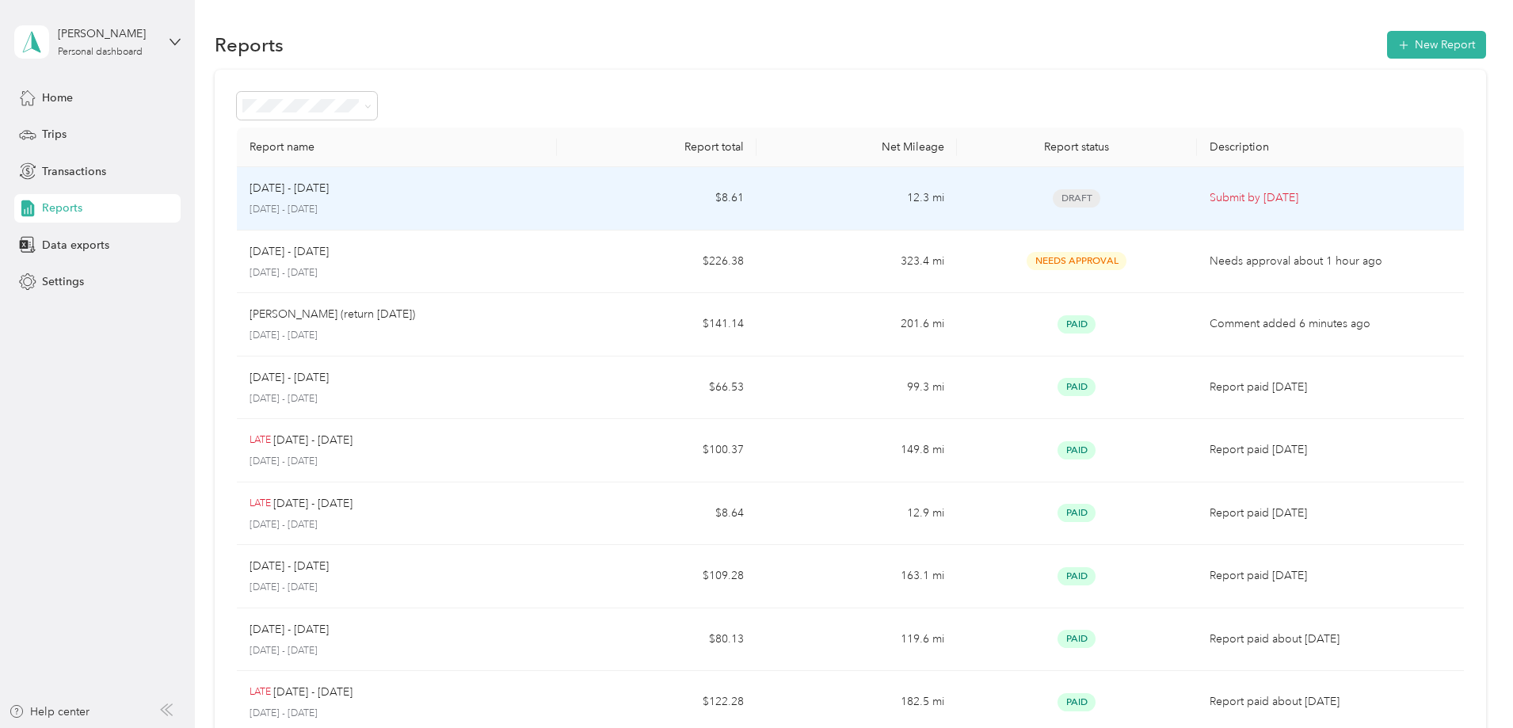
click at [640, 200] on td "$8.61" at bounding box center [657, 198] width 200 height 63
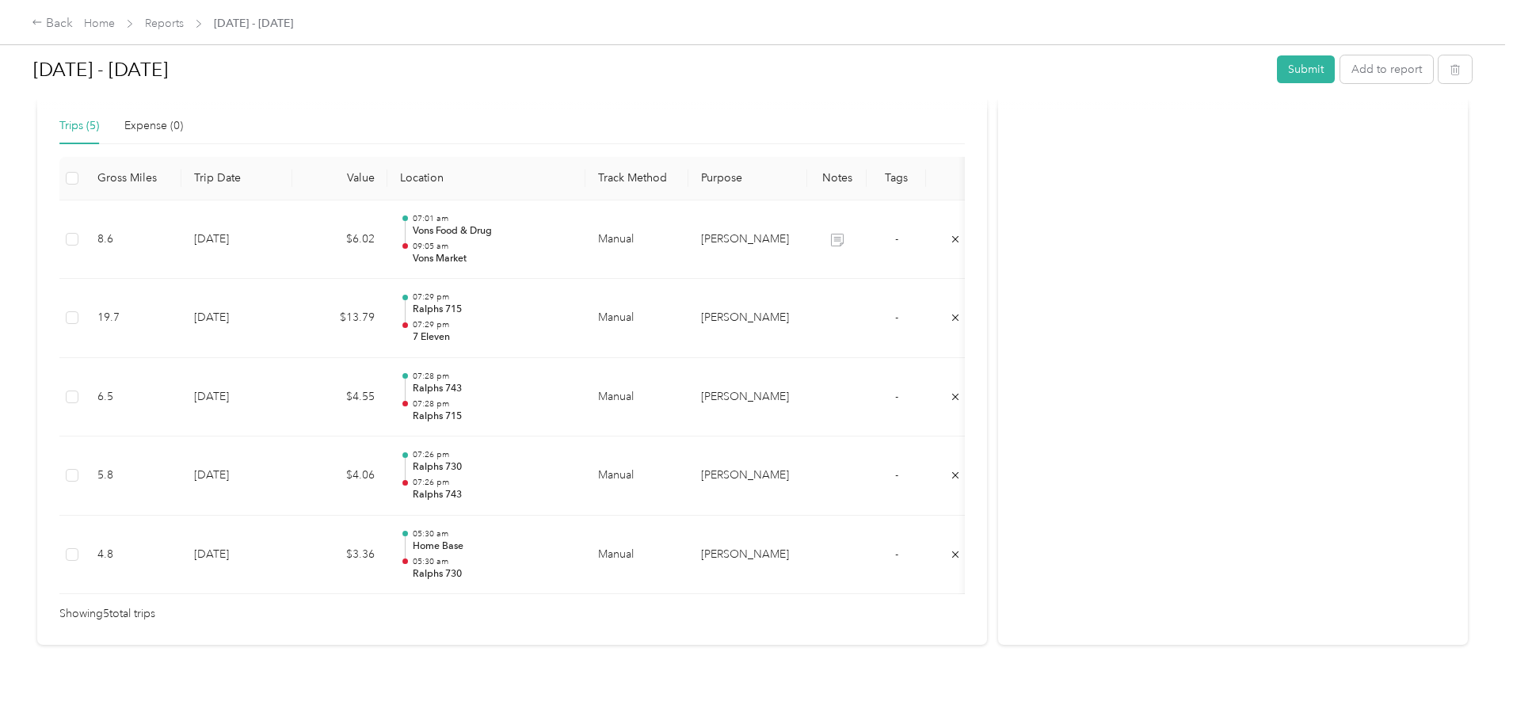
scroll to position [386, 0]
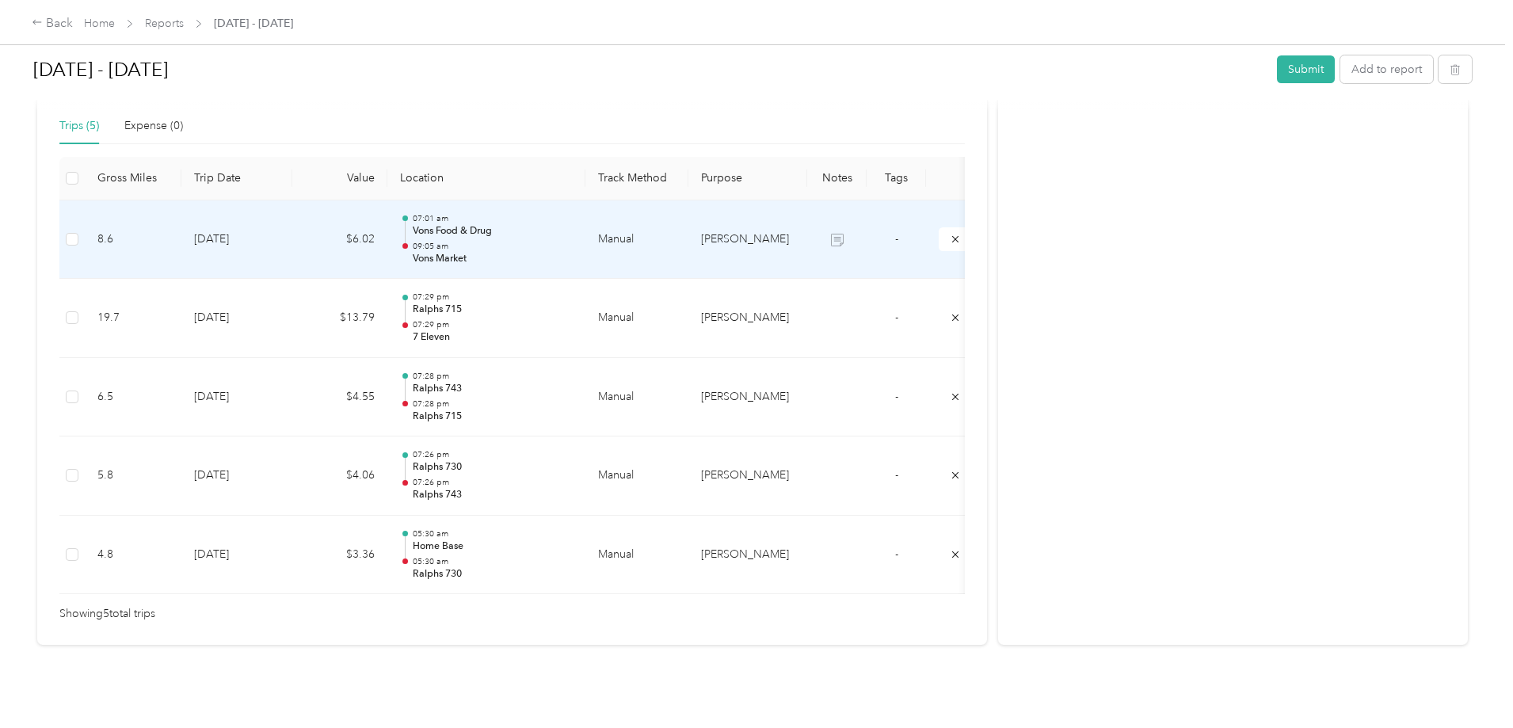
click at [292, 217] on td "10-15-2025" at bounding box center [236, 239] width 111 height 79
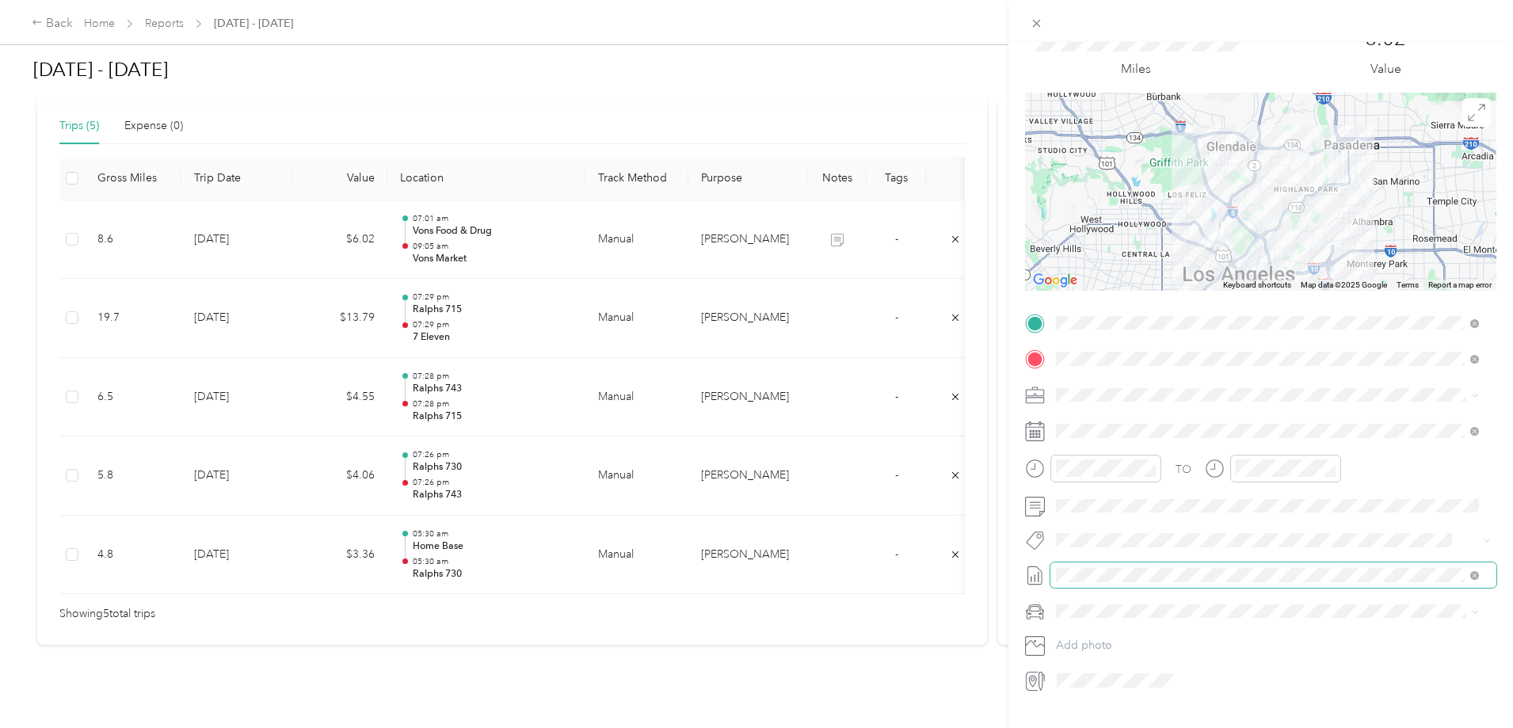
scroll to position [104, 0]
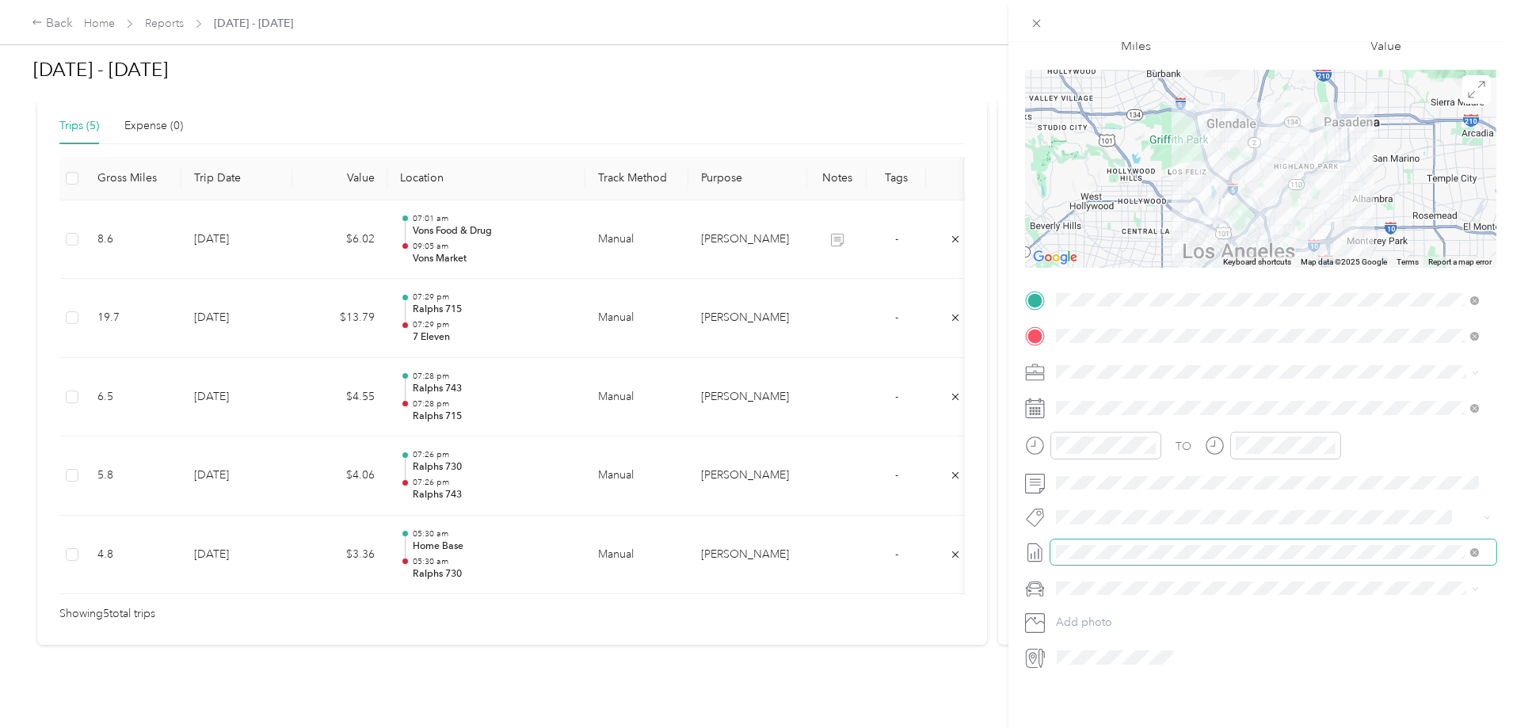
click at [1473, 548] on icon at bounding box center [1474, 552] width 9 height 9
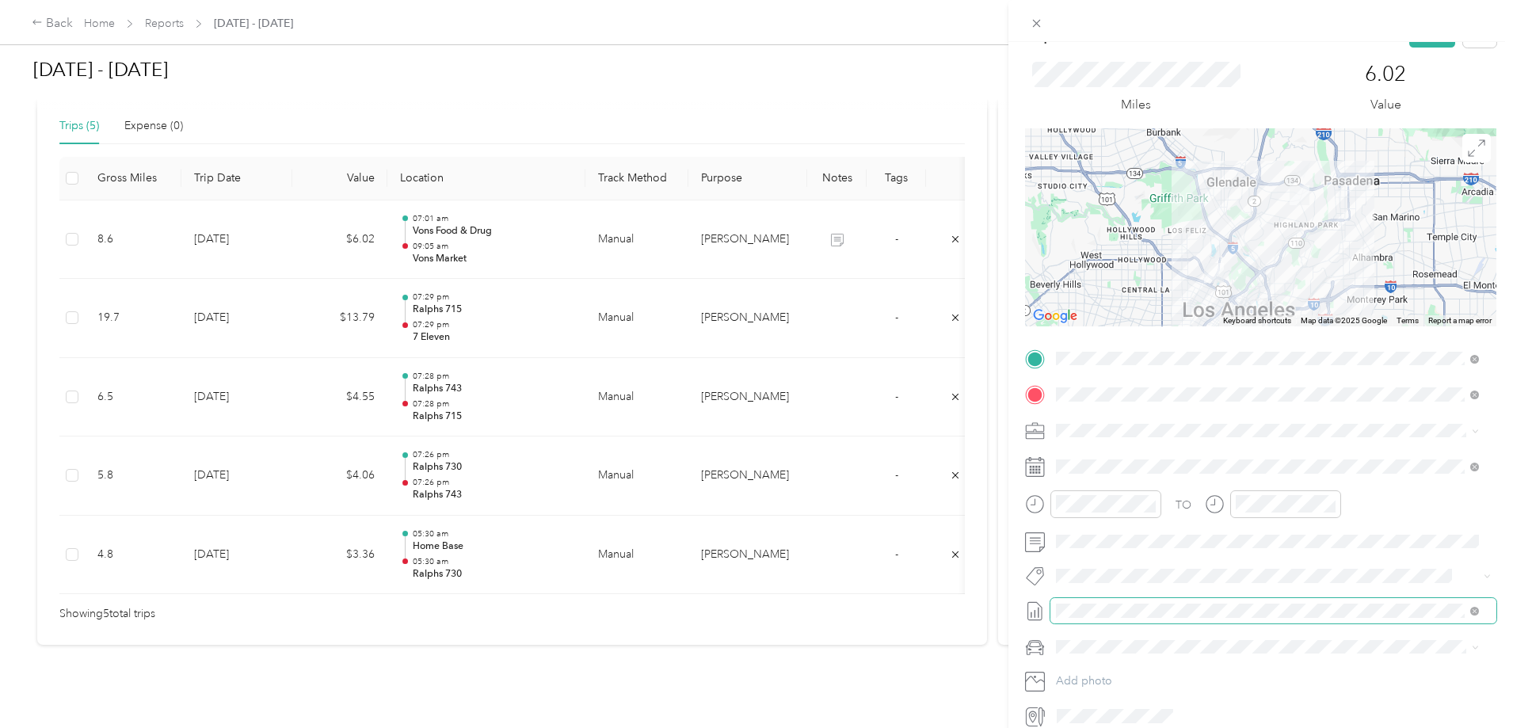
scroll to position [0, 0]
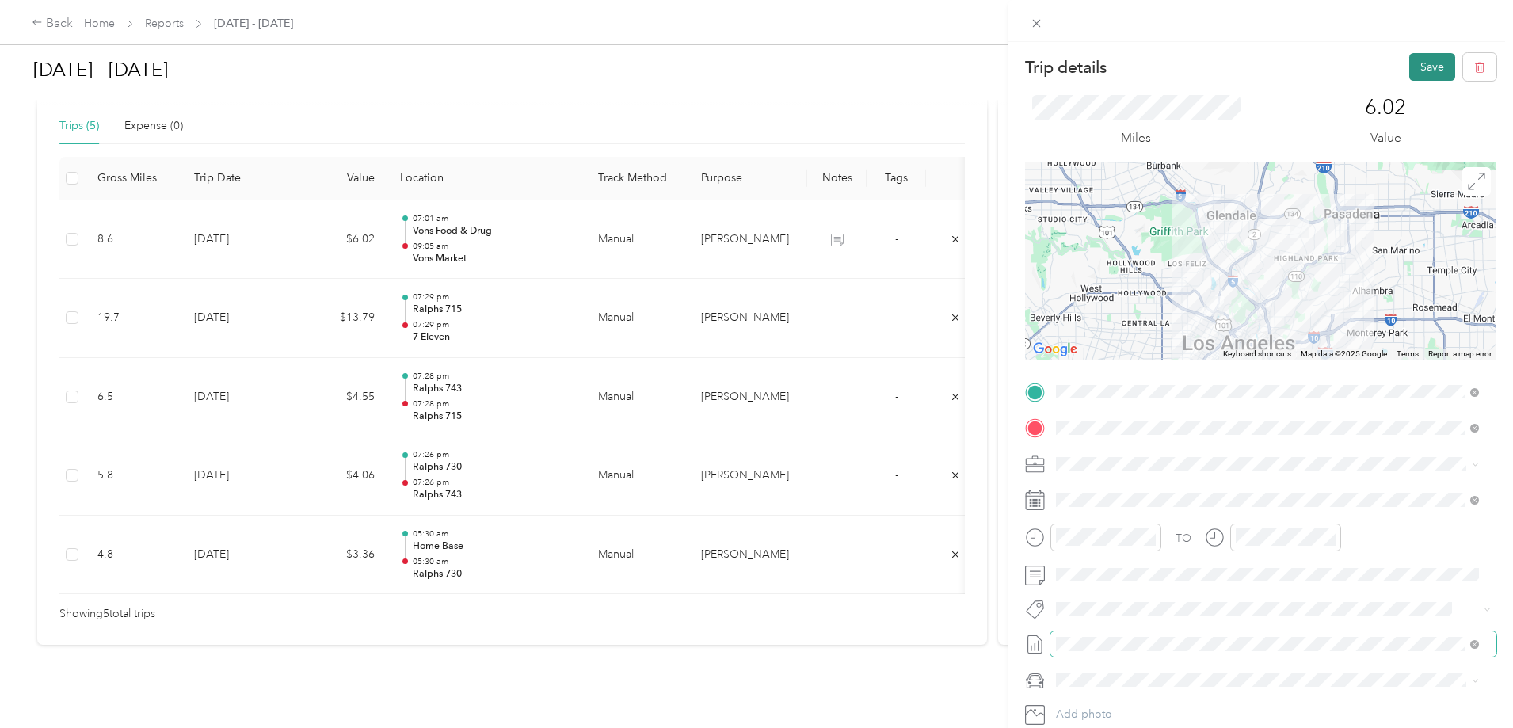
click at [1420, 70] on button "Save" at bounding box center [1432, 67] width 46 height 28
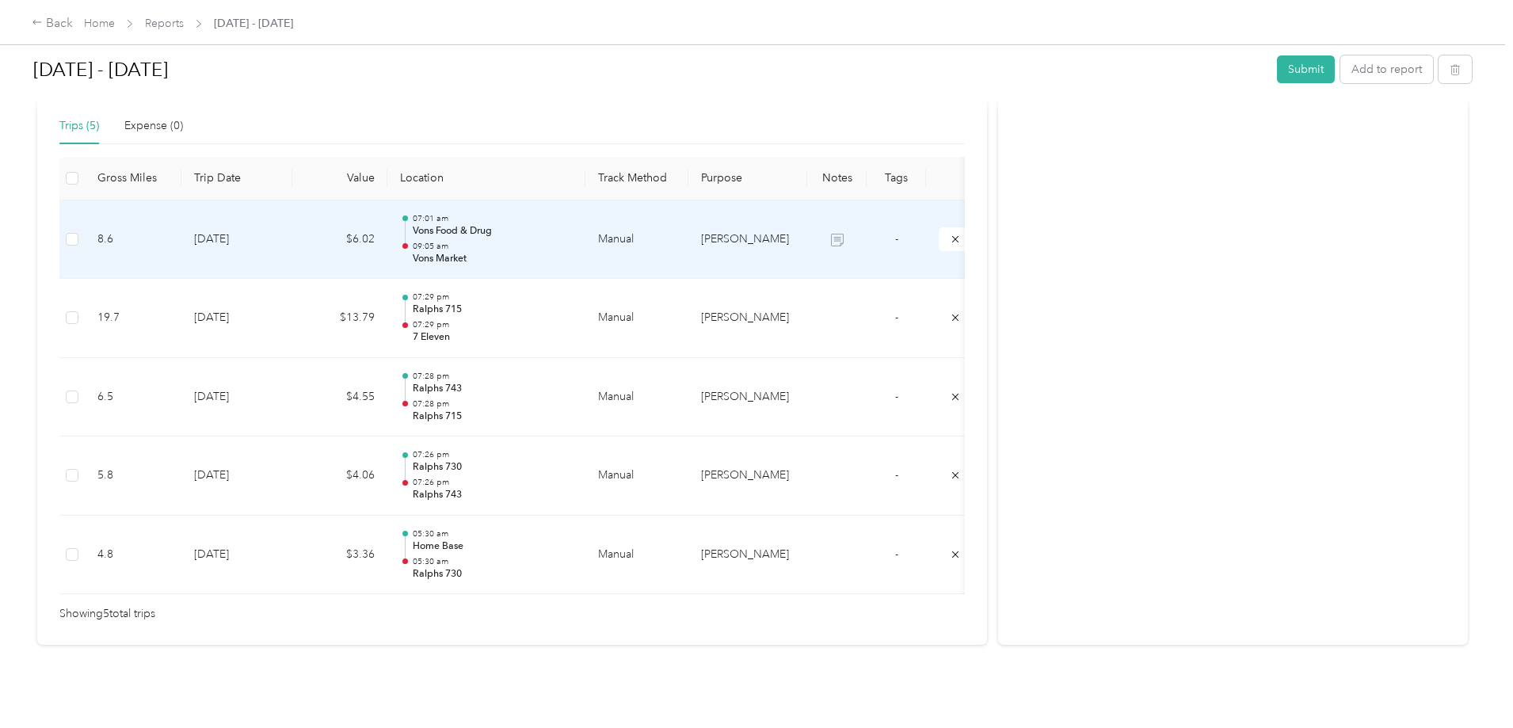
click at [292, 227] on td "10-15-2025" at bounding box center [236, 239] width 111 height 79
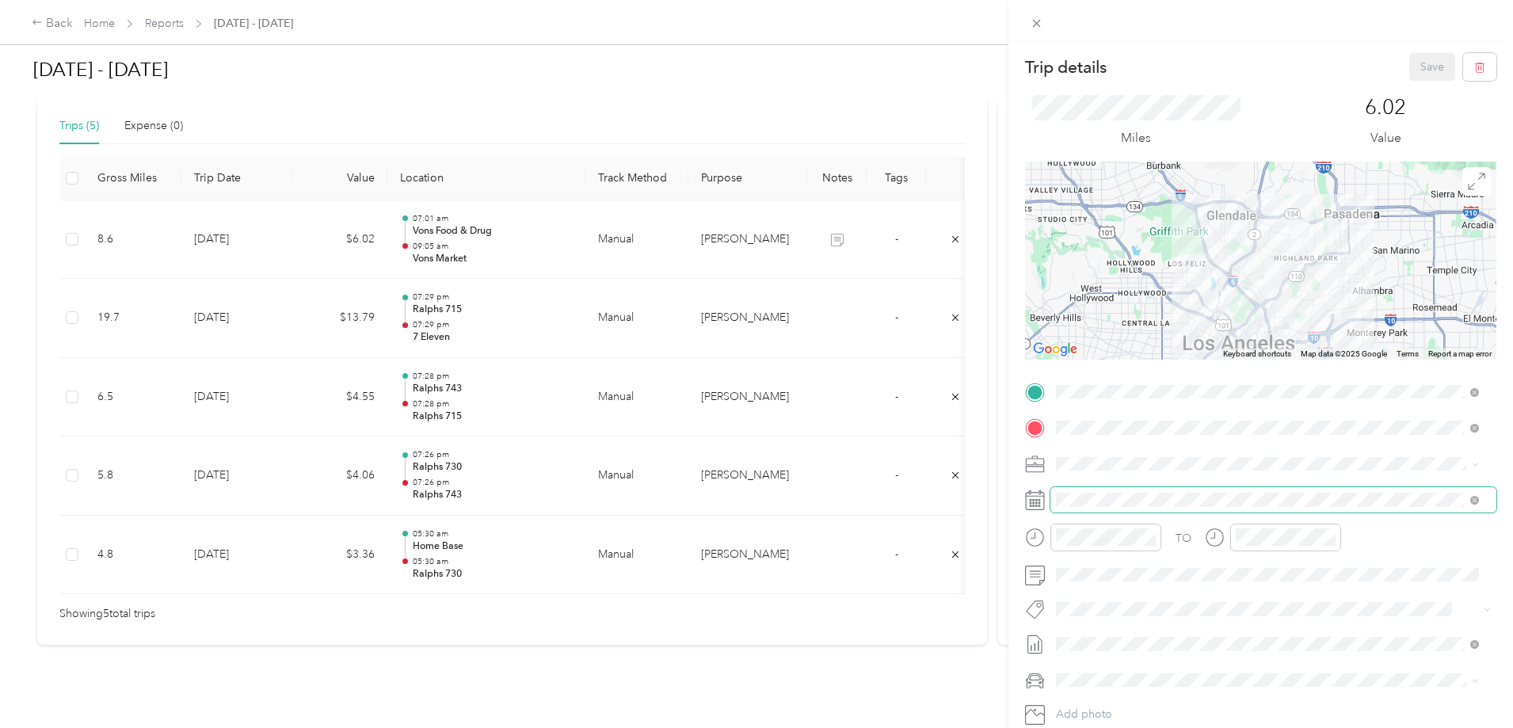
scroll to position [104, 0]
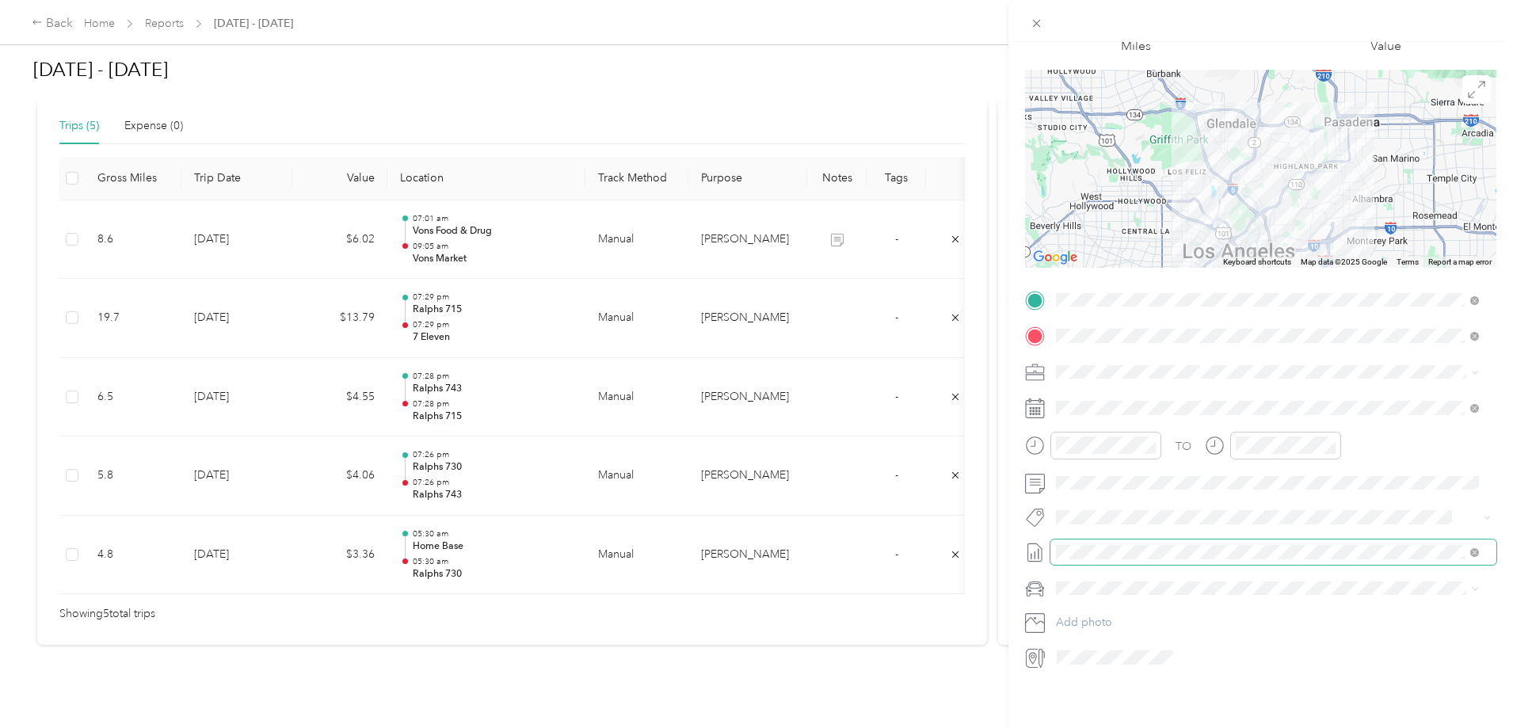
click at [1478, 545] on span at bounding box center [1474, 551] width 9 height 13
click at [1475, 548] on icon at bounding box center [1474, 552] width 9 height 9
click at [1085, 565] on span "None" at bounding box center [1267, 567] width 412 height 14
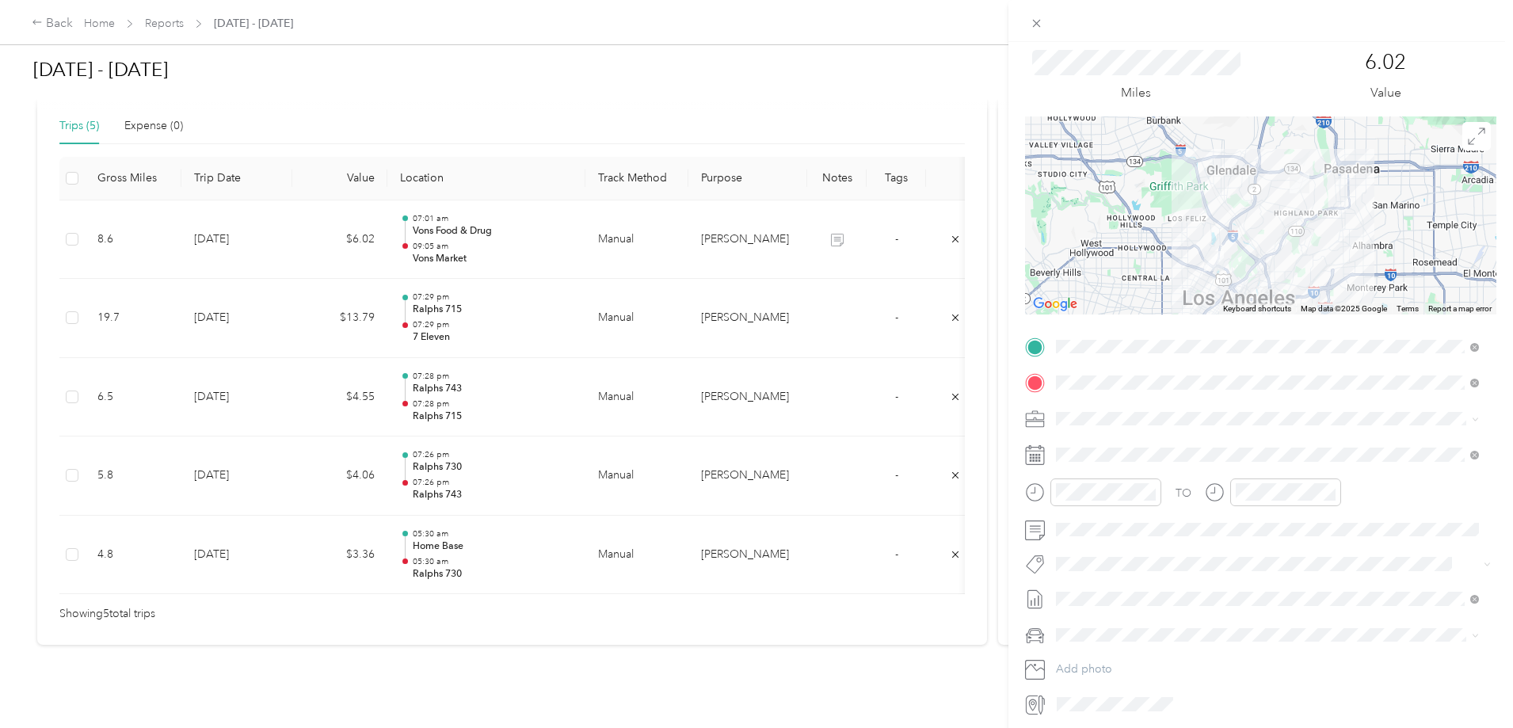
scroll to position [0, 0]
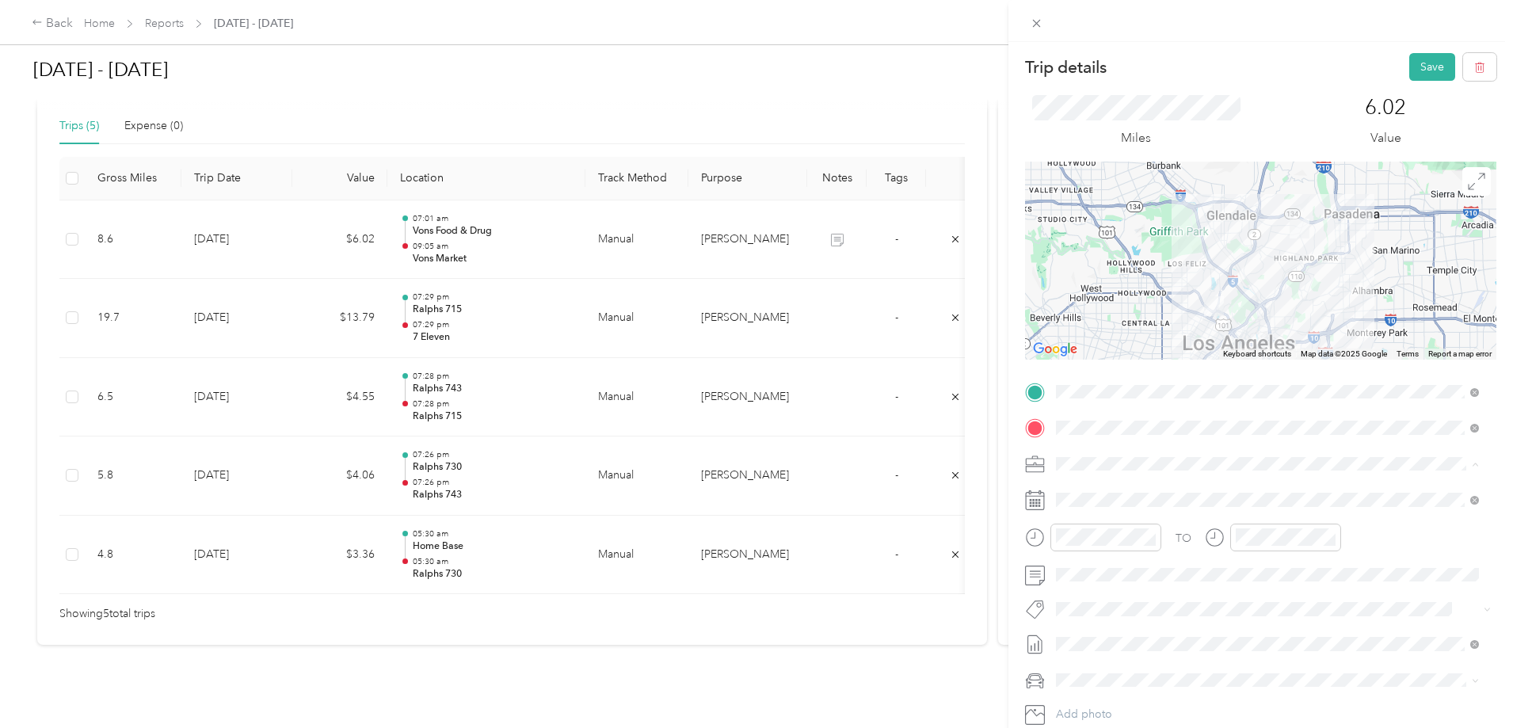
click at [1092, 495] on li "[PERSON_NAME]" at bounding box center [1267, 492] width 434 height 28
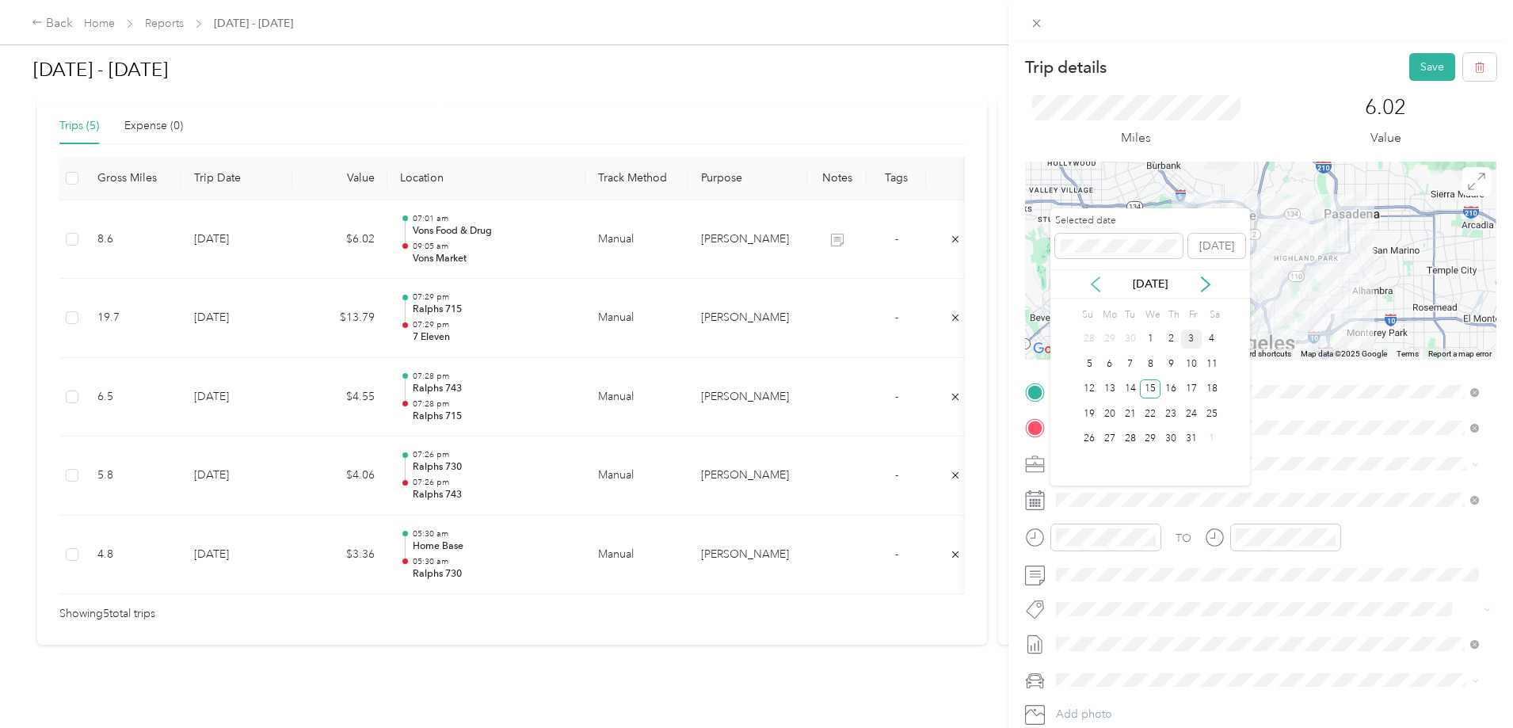
click at [1092, 286] on icon at bounding box center [1095, 284] width 16 height 16
click at [1110, 389] on div "15" at bounding box center [1109, 389] width 21 height 20
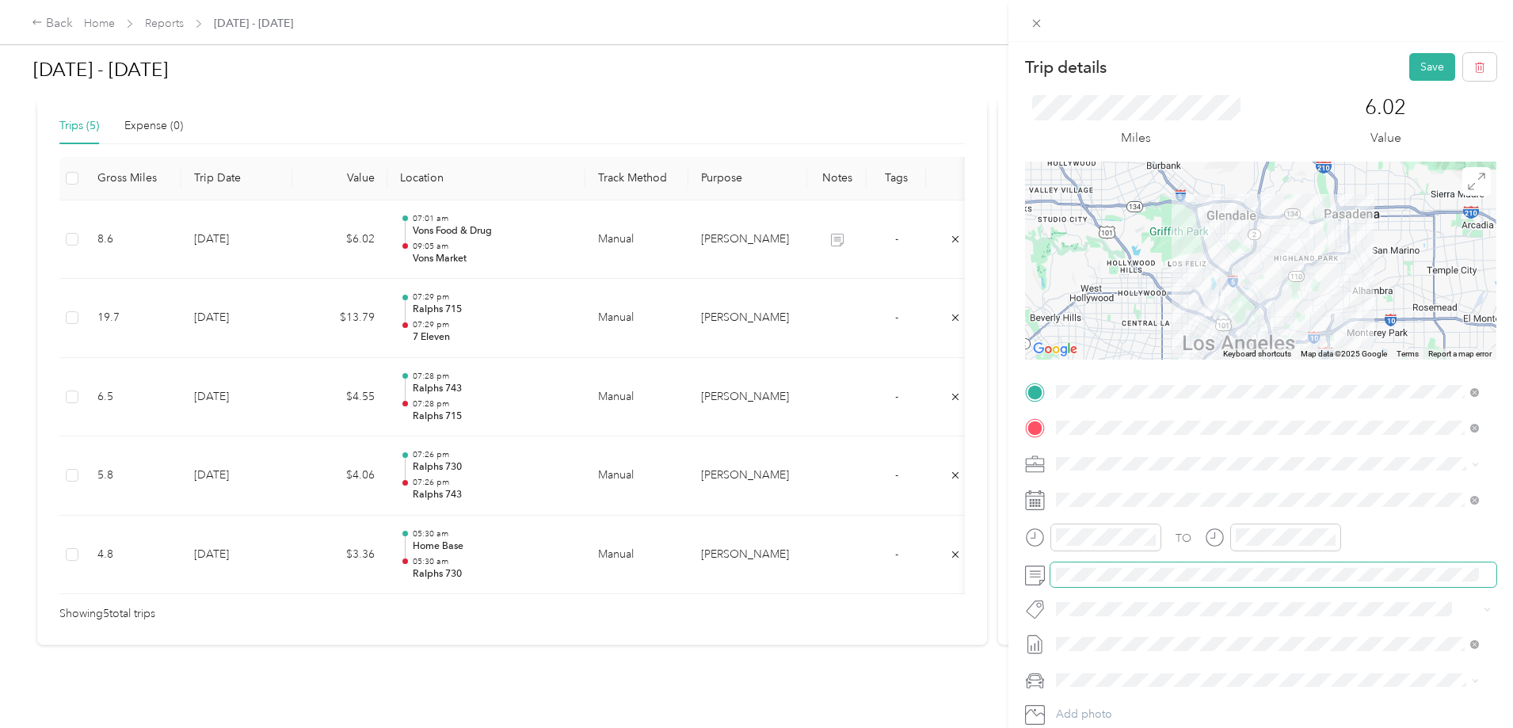
click at [1038, 577] on div at bounding box center [1260, 574] width 471 height 25
click at [1316, 600] on div "TO Add photo" at bounding box center [1260, 570] width 471 height 383
click at [1409, 66] on button "Save" at bounding box center [1432, 67] width 46 height 28
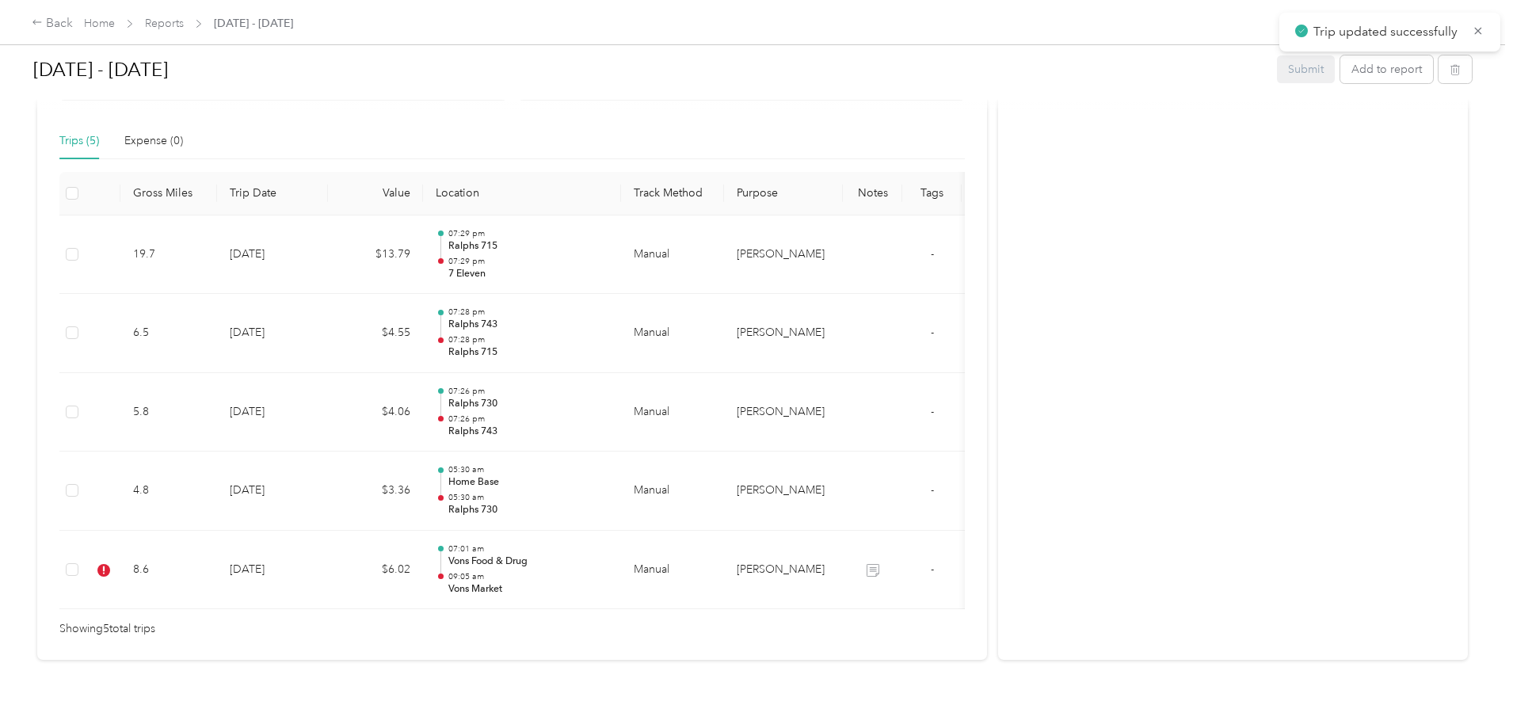
scroll to position [425, 0]
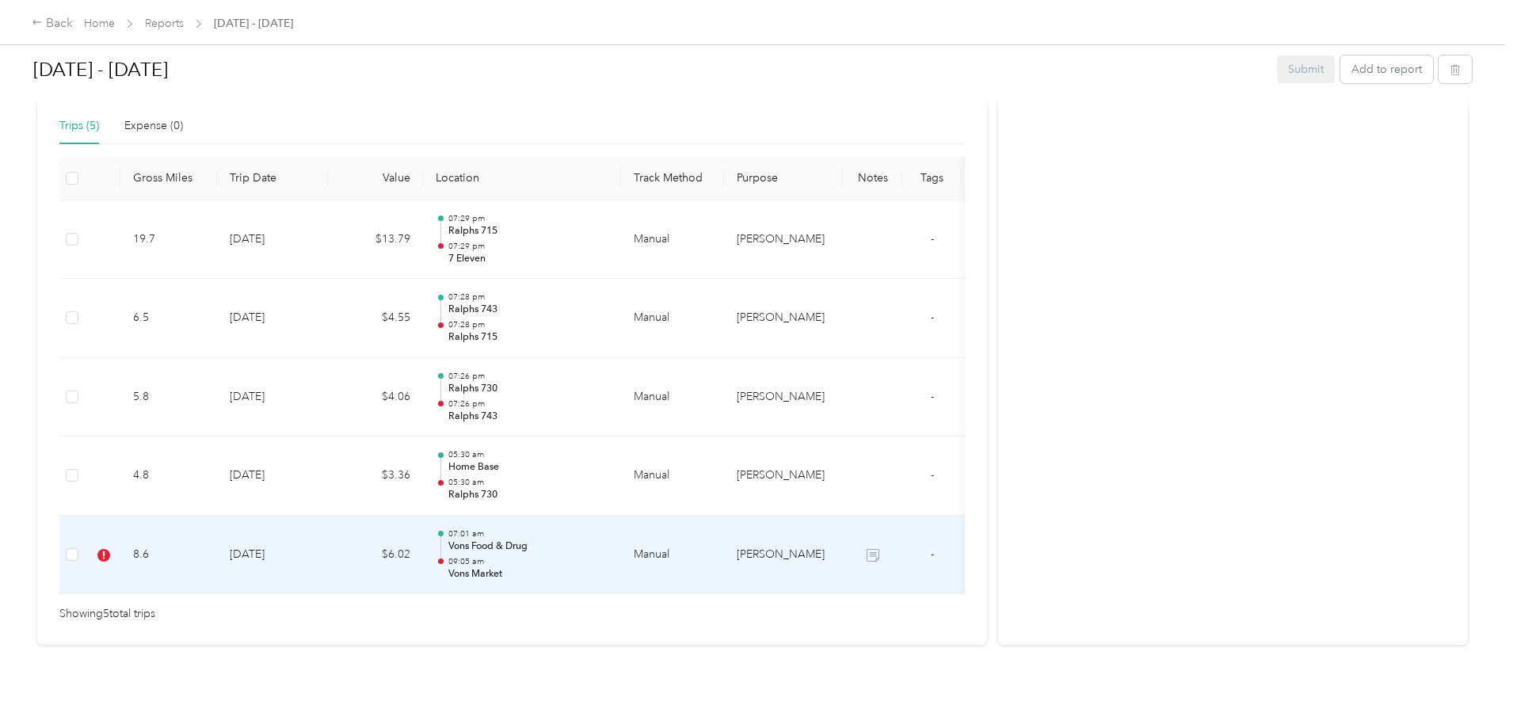
click at [423, 531] on td "$6.02" at bounding box center [375, 555] width 95 height 79
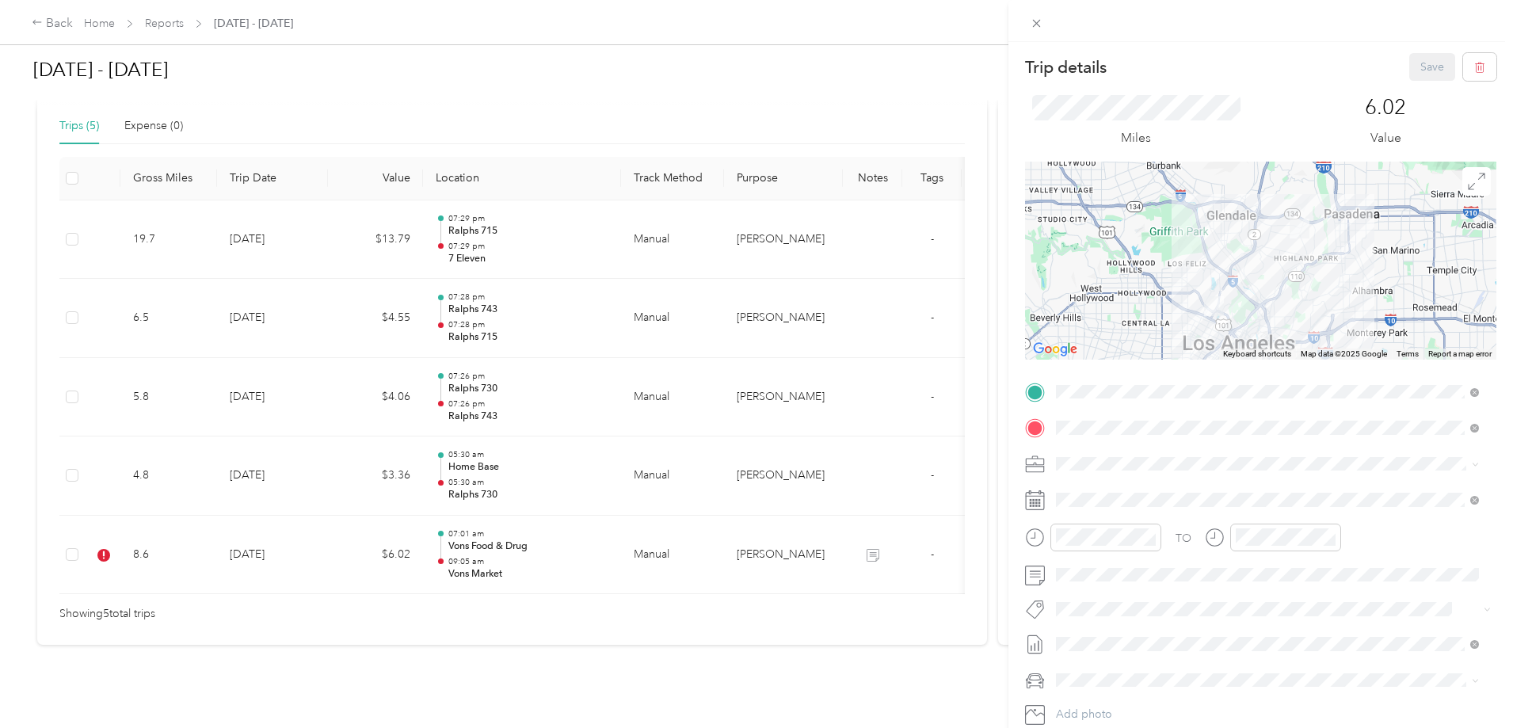
click at [194, 534] on div "Trip details Save This trip cannot be edited because it is either under review,…" at bounding box center [756, 364] width 1513 height 728
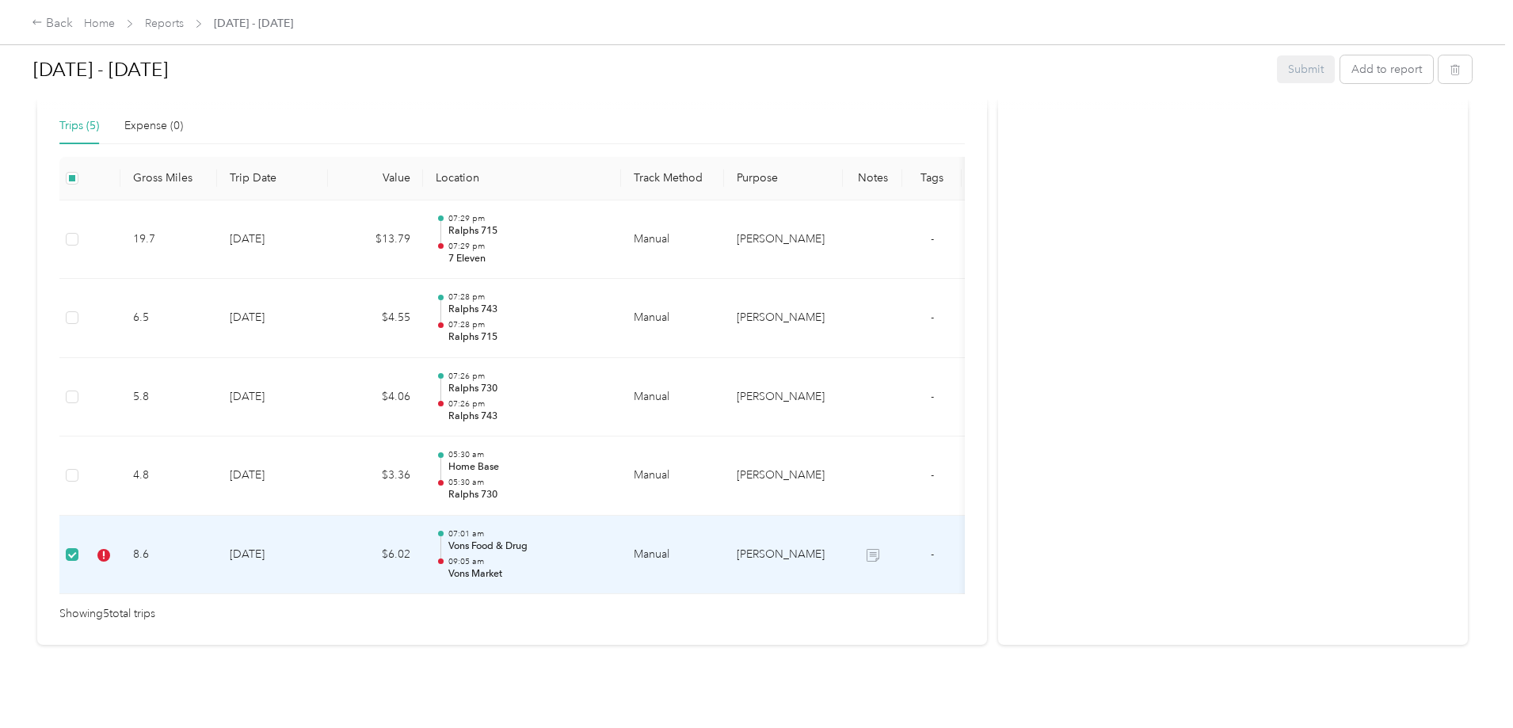
click at [423, 523] on td "$6.02" at bounding box center [375, 555] width 95 height 79
click at [1340, 72] on button "Add to report" at bounding box center [1386, 69] width 93 height 28
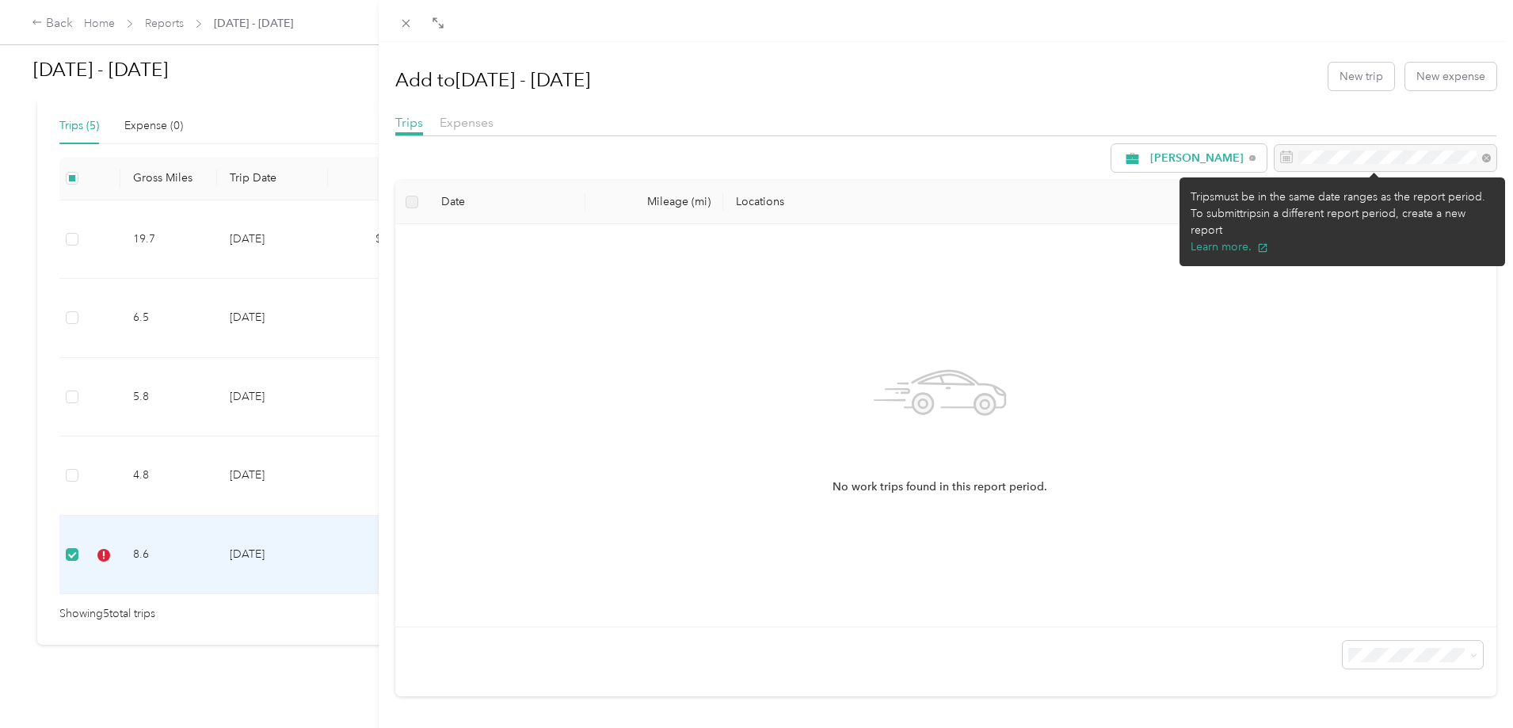
click at [1351, 158] on div at bounding box center [1385, 158] width 222 height 27
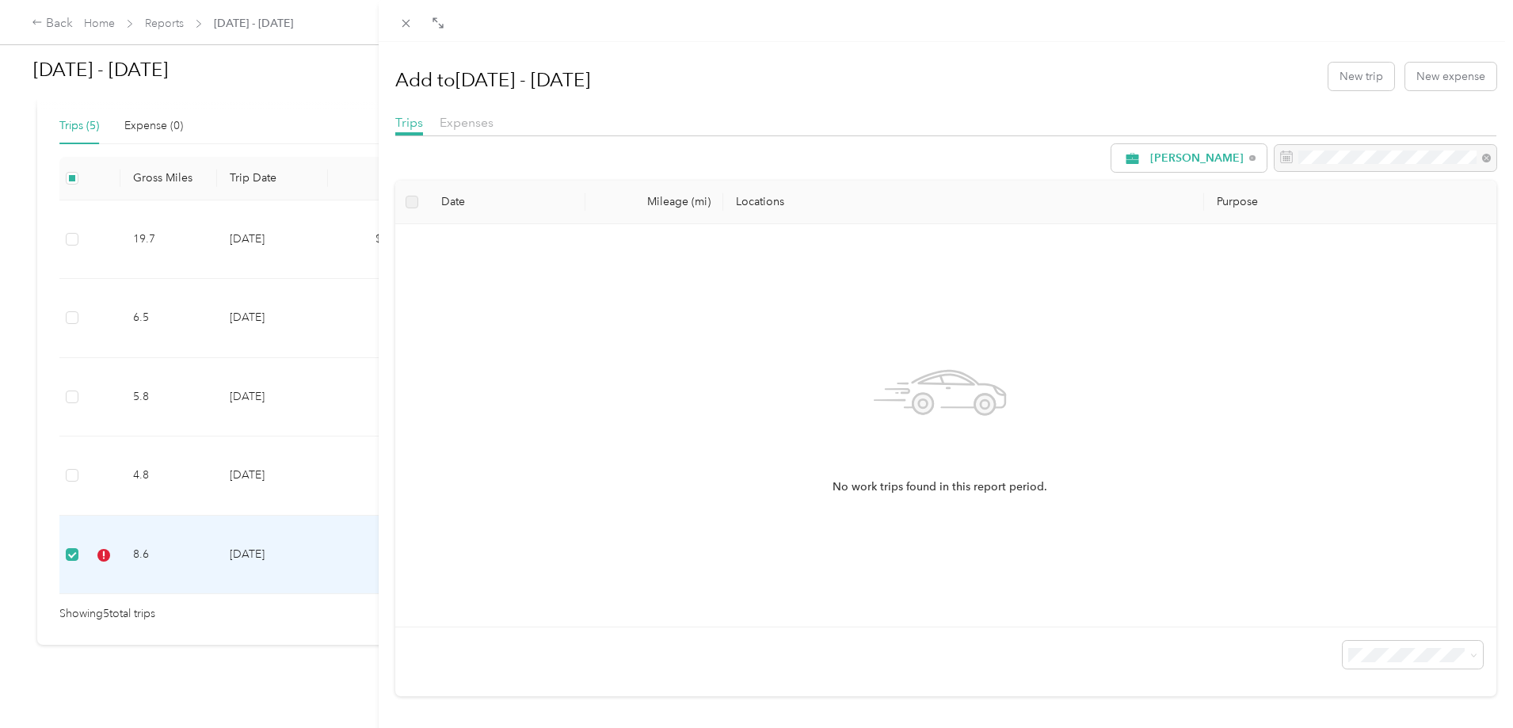
click at [314, 515] on div "Add to Oct 1 - 15, 2025 New trip New expense Trips Expenses Acosta Date Mileage…" at bounding box center [756, 364] width 1513 height 728
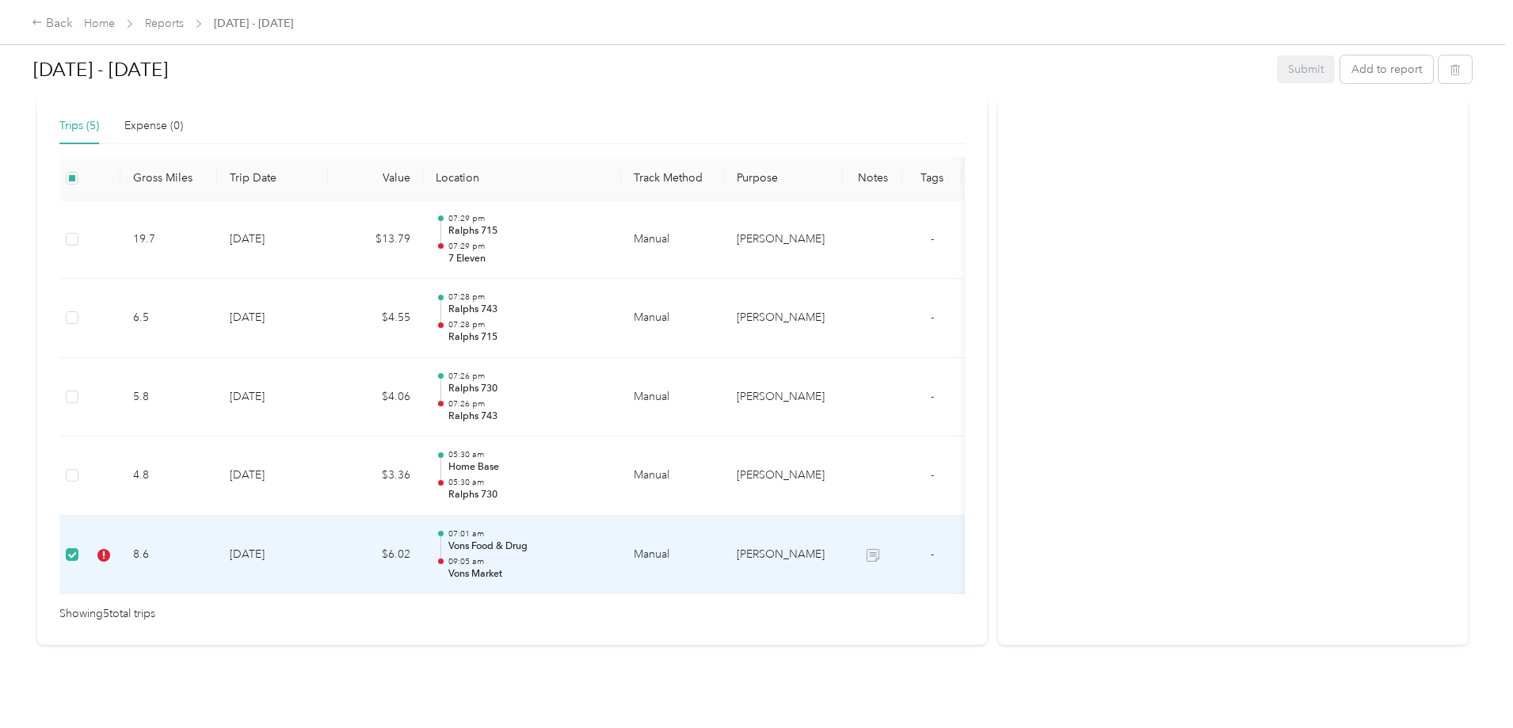
click at [217, 523] on td "8.6" at bounding box center [168, 555] width 97 height 79
click at [328, 516] on td "9-15-2025" at bounding box center [272, 555] width 111 height 79
click at [608, 539] on p "Vons Food & Drug" at bounding box center [528, 546] width 160 height 14
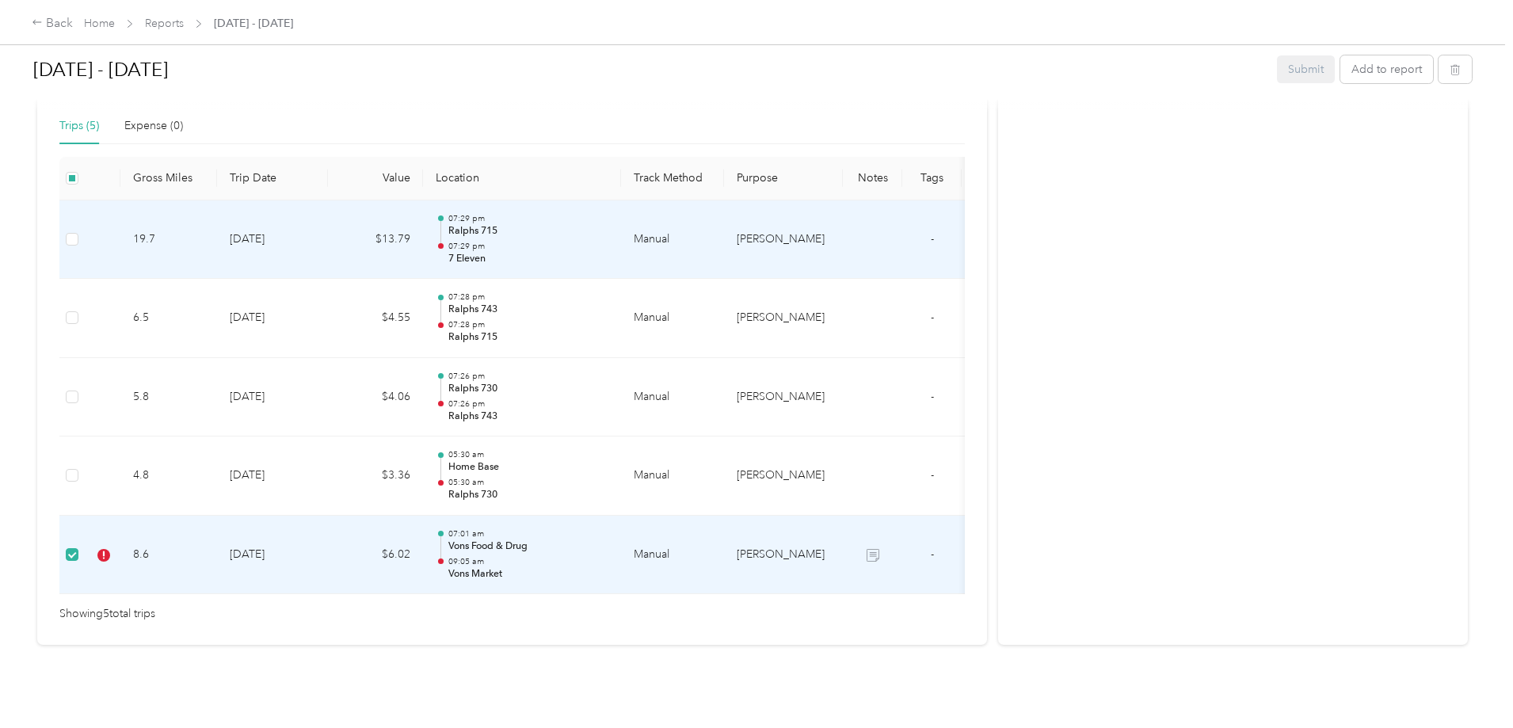
click at [608, 224] on p "Ralphs 715" at bounding box center [528, 231] width 160 height 14
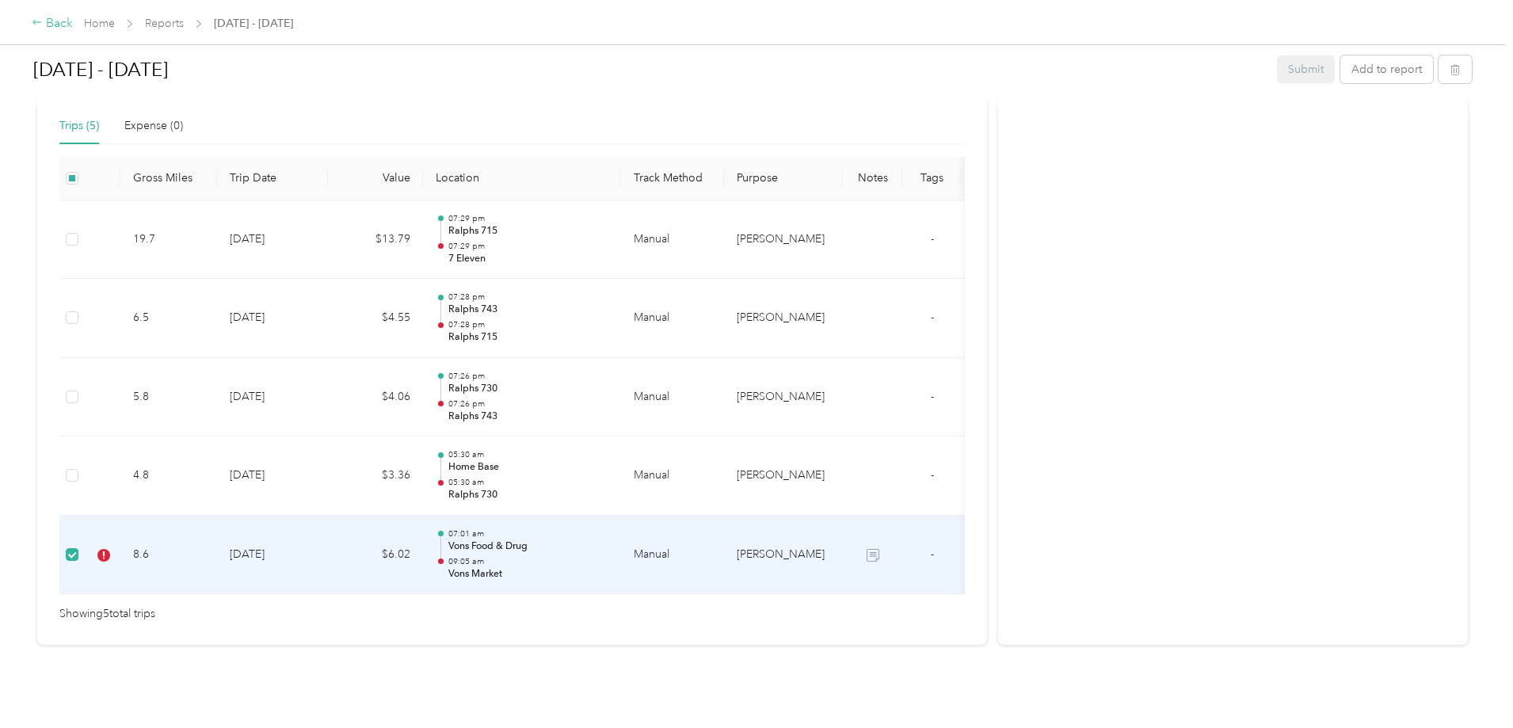
click at [43, 21] on icon at bounding box center [37, 22] width 11 height 11
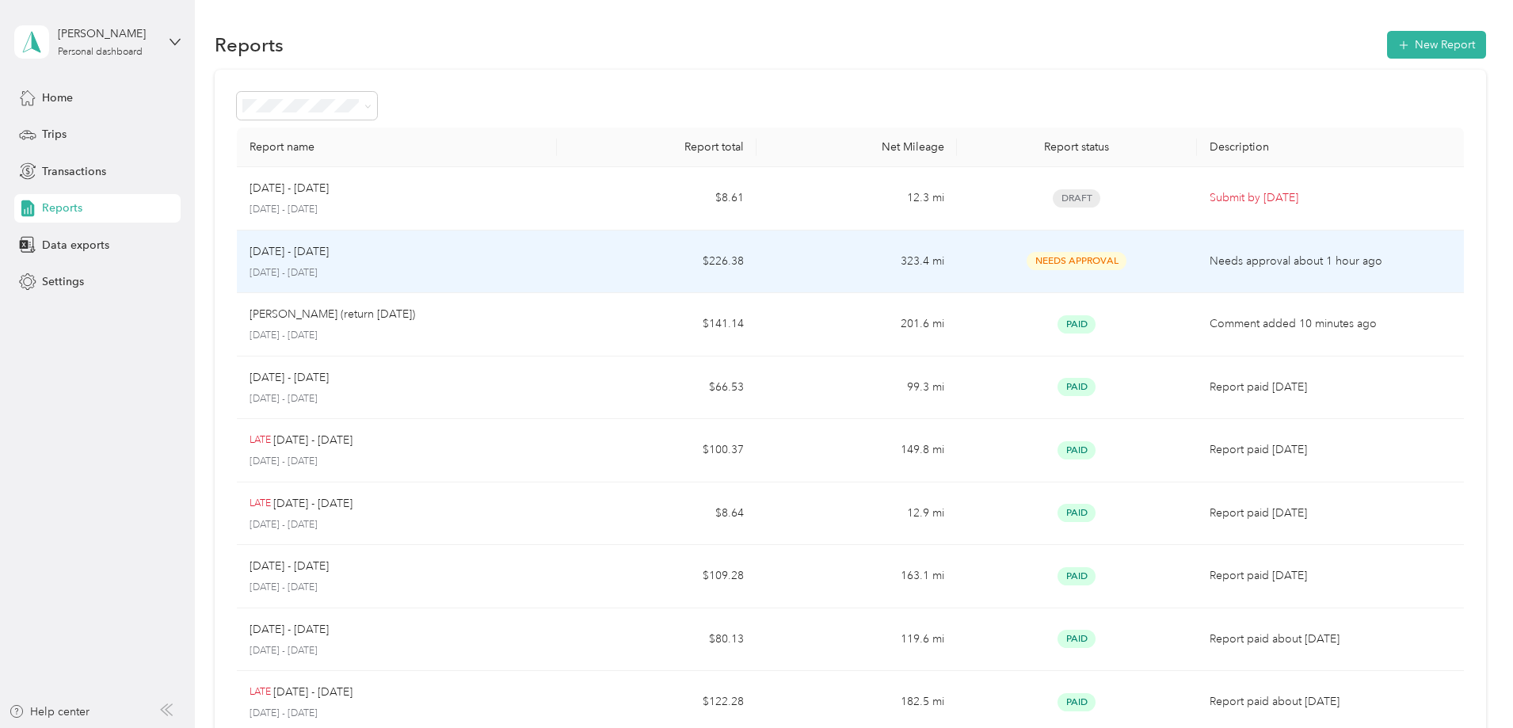
click at [463, 264] on div "Sep 16 - 30, 2025 September 16 - 30, 2025" at bounding box center [396, 261] width 295 height 37
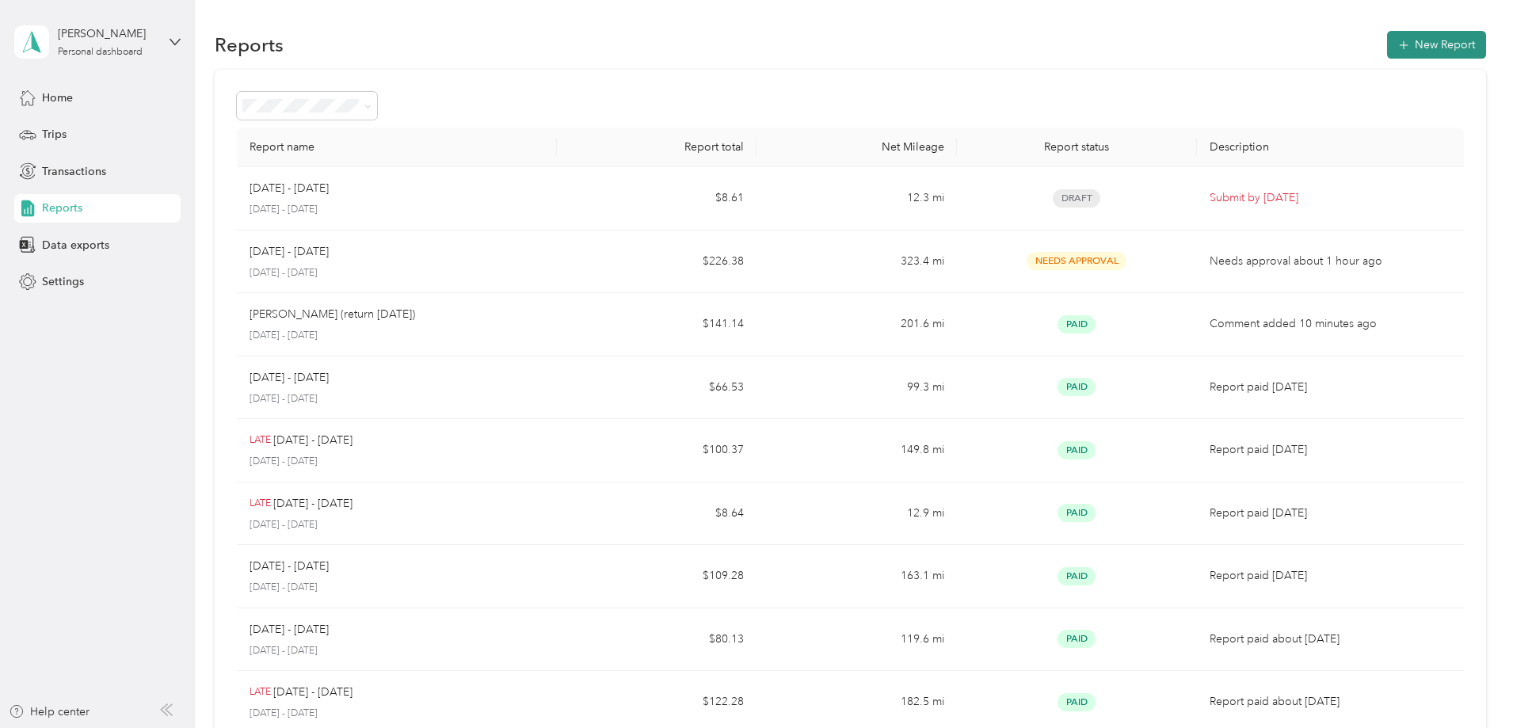
click at [1387, 44] on button "New Report" at bounding box center [1436, 45] width 99 height 28
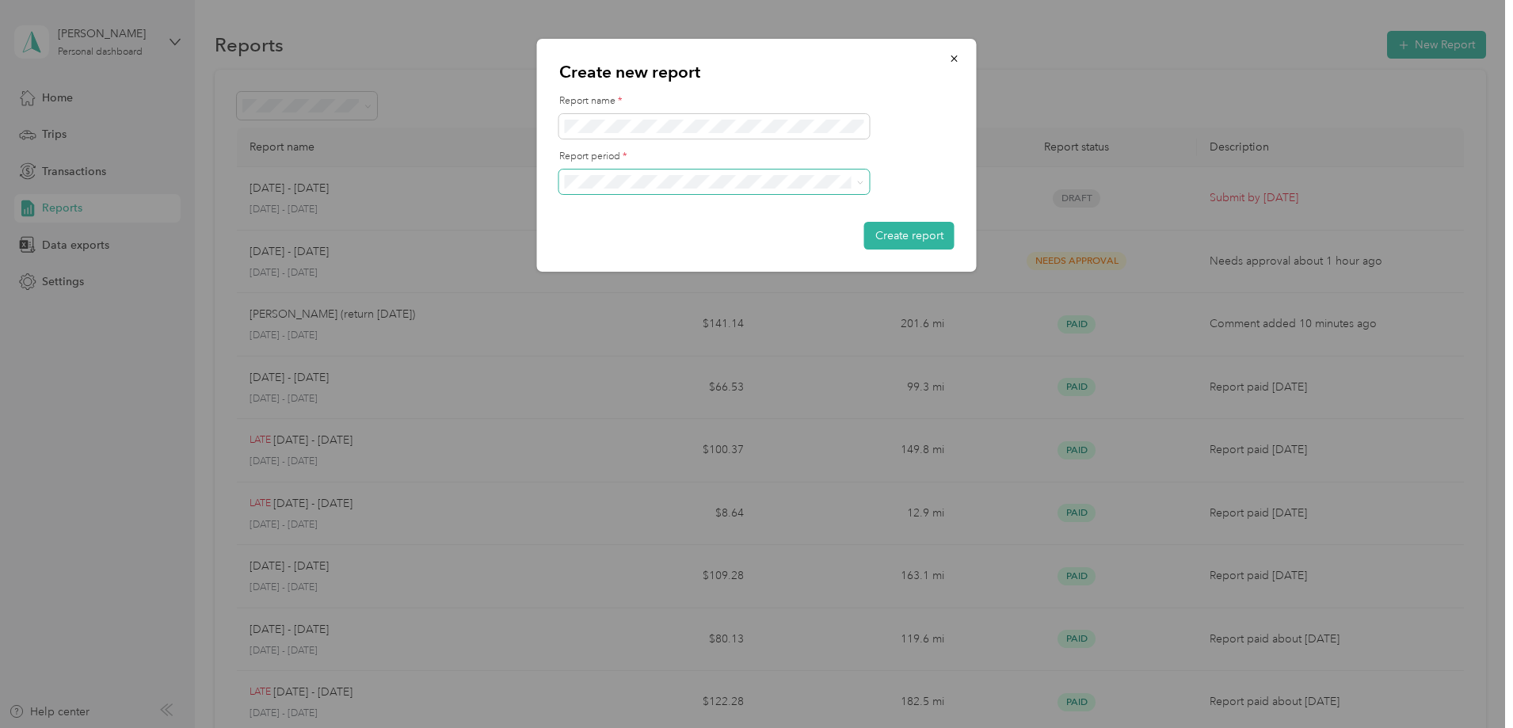
click at [860, 183] on icon at bounding box center [860, 182] width 7 height 7
click at [609, 267] on li "Sep 1 - 15, 2025" at bounding box center [714, 265] width 310 height 28
click at [920, 238] on button "Create report" at bounding box center [909, 236] width 90 height 28
click at [907, 237] on button "Create report" at bounding box center [909, 236] width 90 height 28
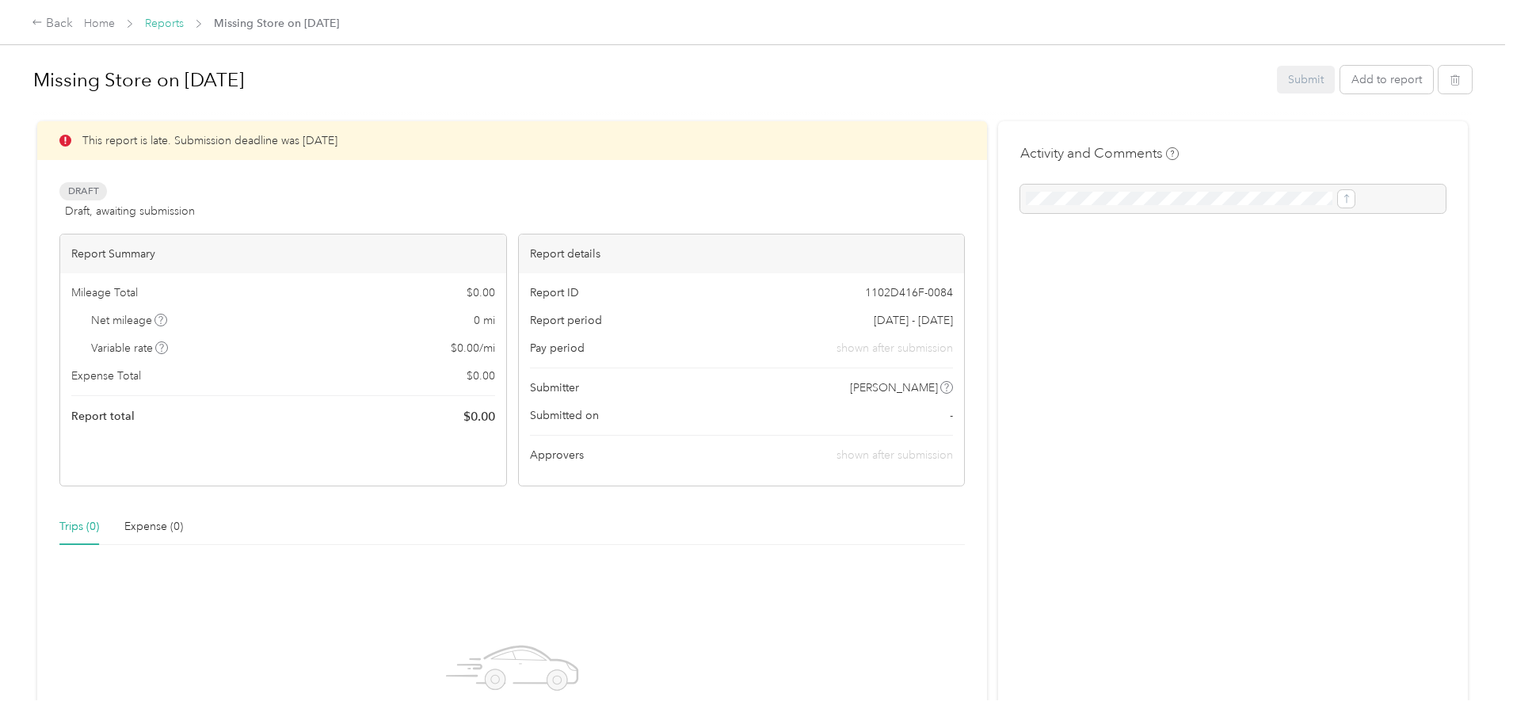
click at [184, 25] on link "Reports" at bounding box center [164, 23] width 39 height 13
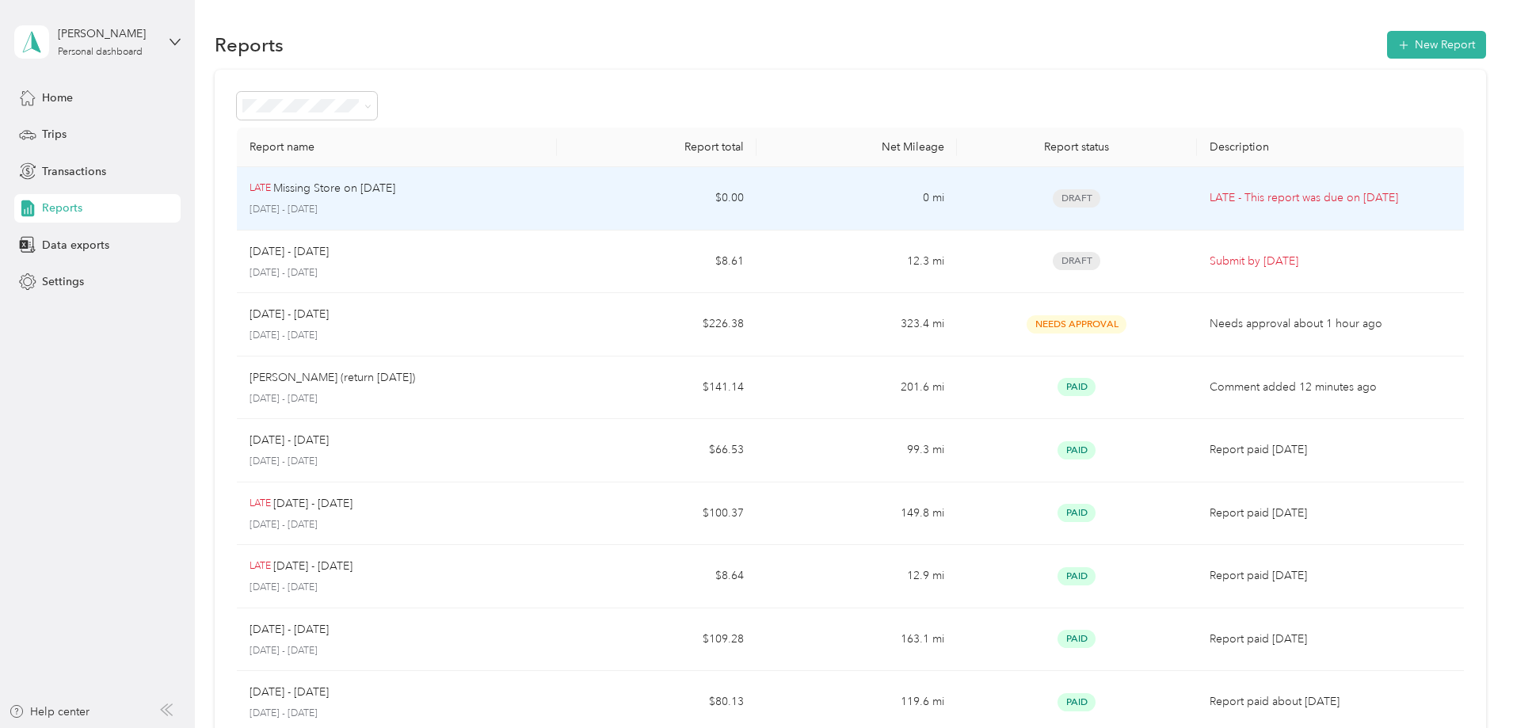
click at [544, 192] on div "LATE Missing Store on Sept. 15th" at bounding box center [396, 188] width 295 height 17
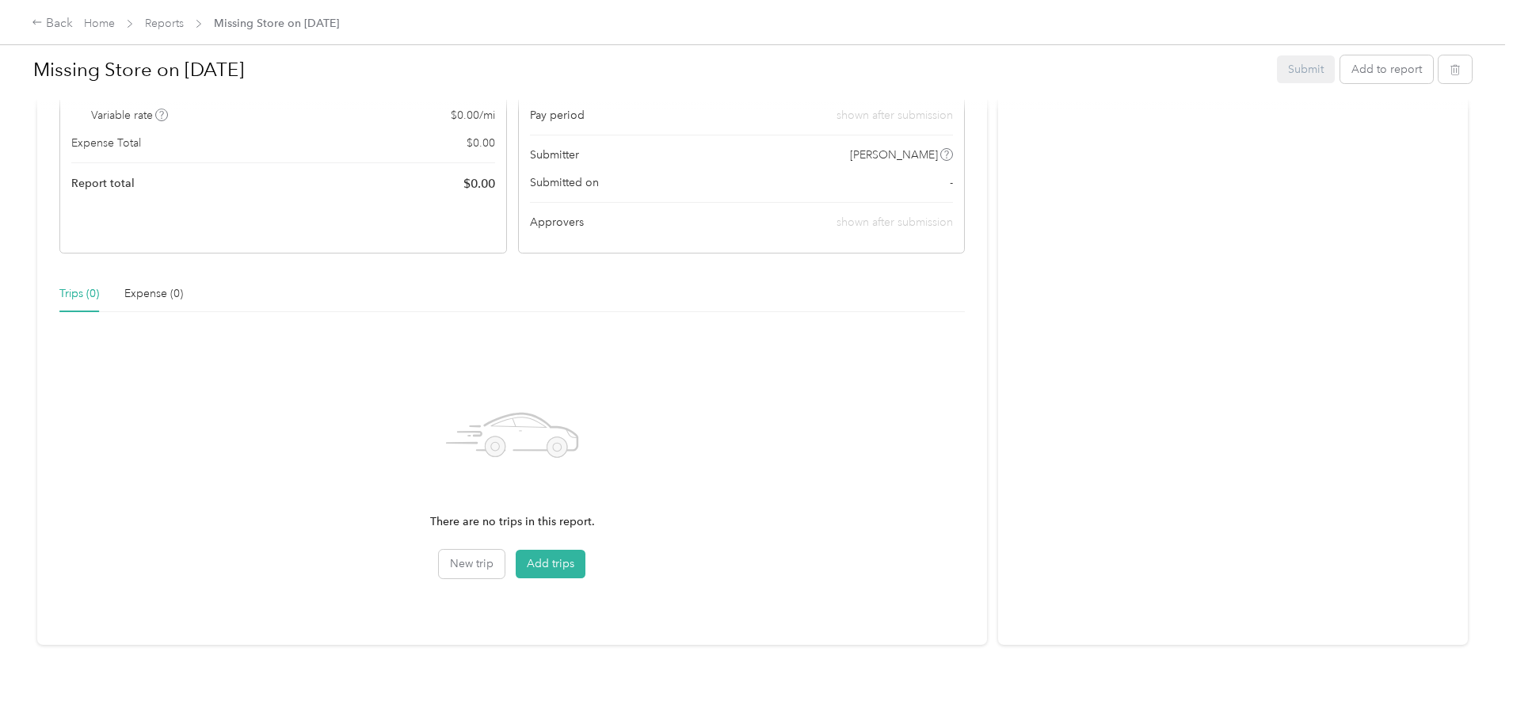
scroll to position [245, 0]
click at [585, 550] on button "Add trips" at bounding box center [551, 564] width 70 height 29
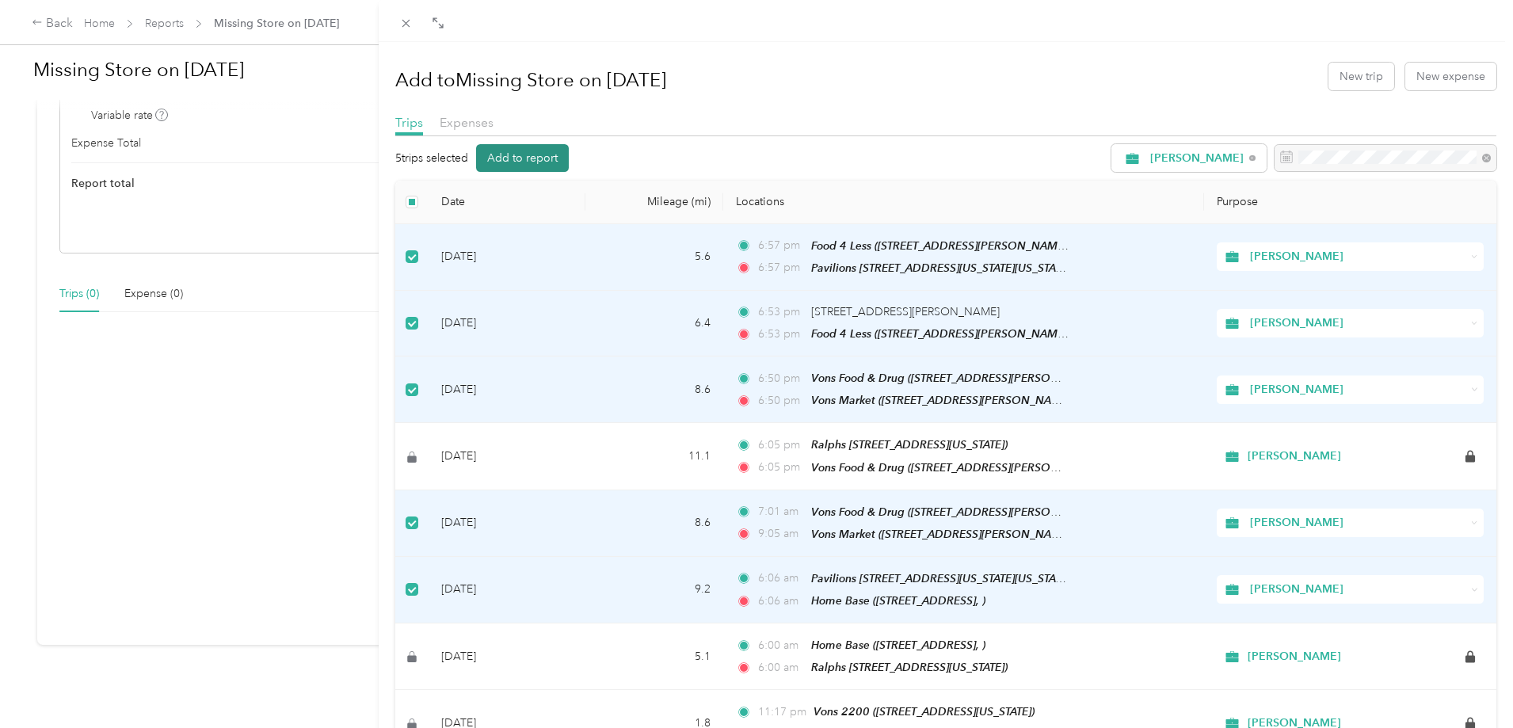
click at [518, 158] on button "Add to report" at bounding box center [522, 158] width 93 height 28
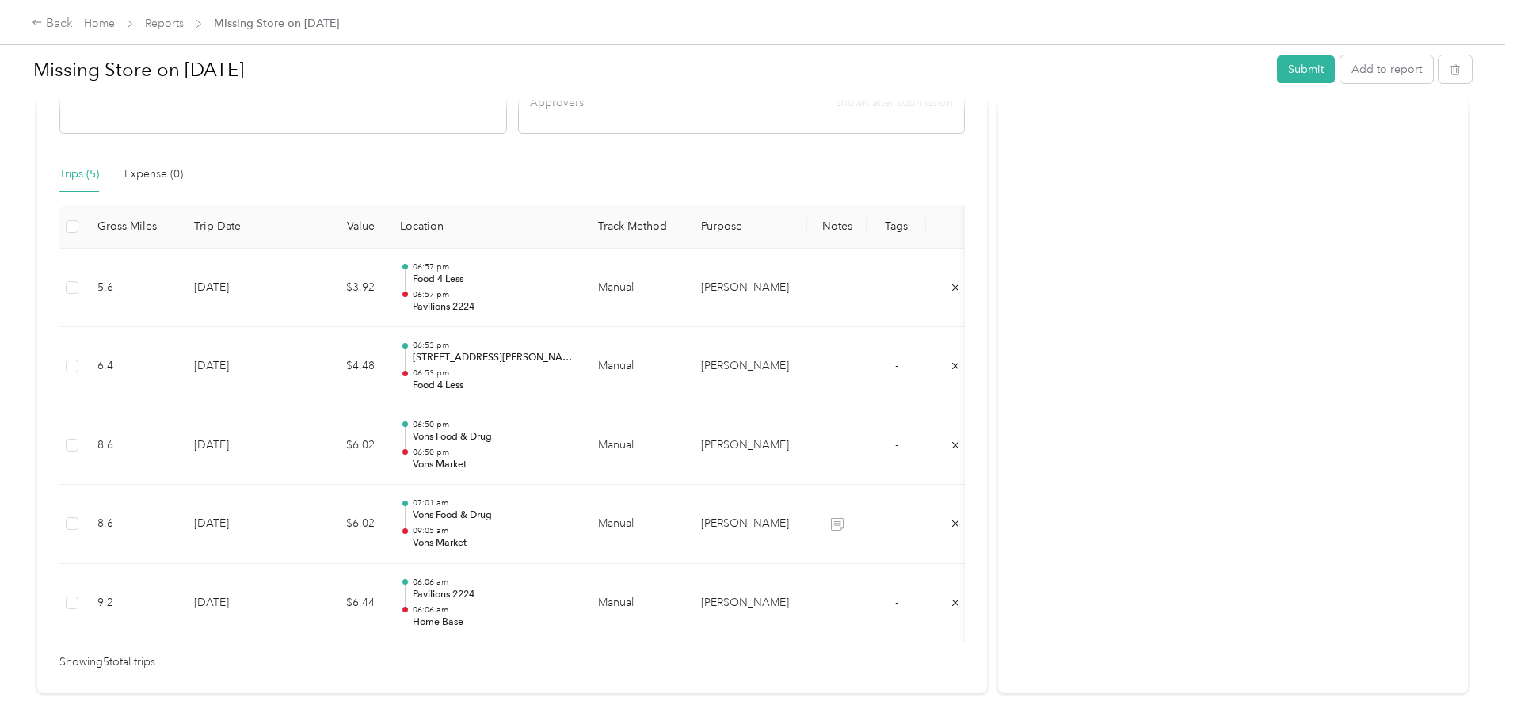
scroll to position [403, 0]
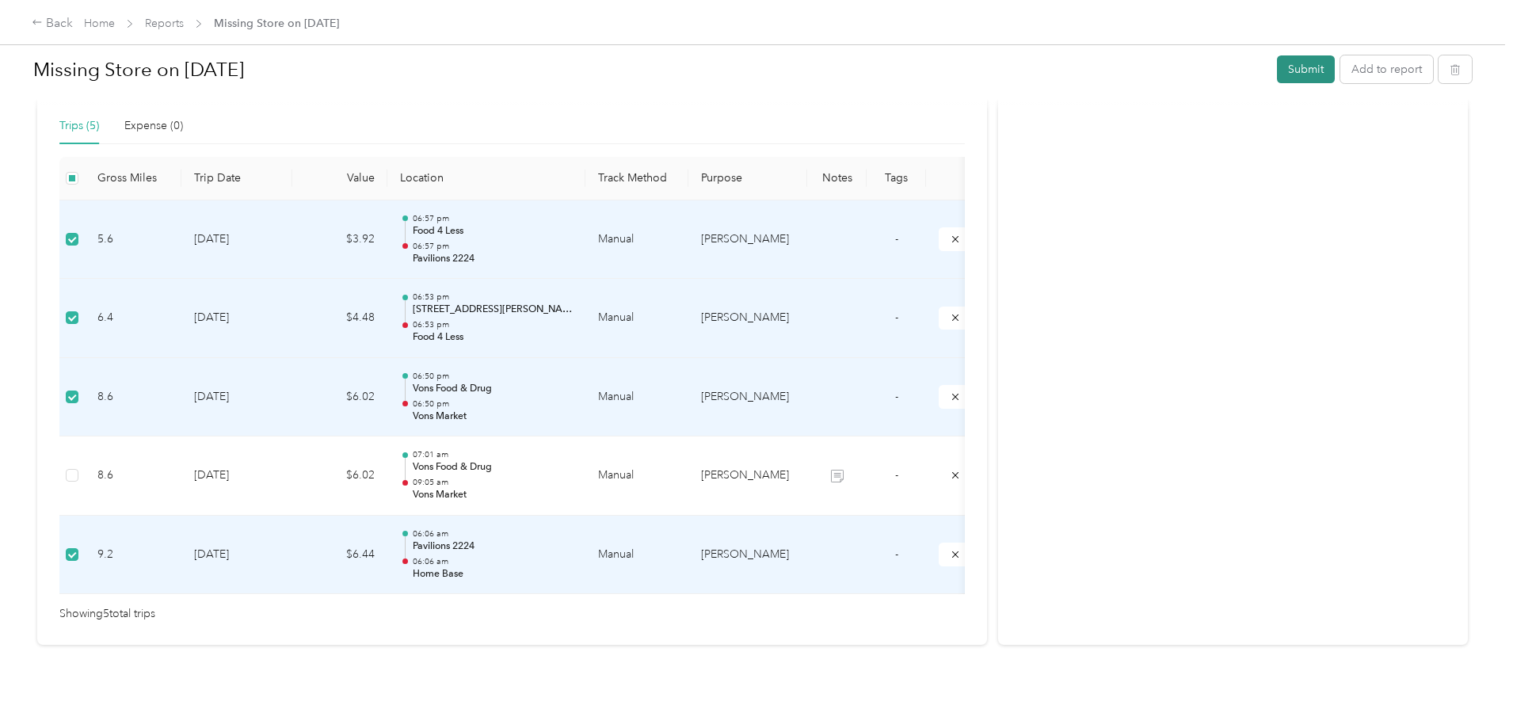
click at [1277, 70] on button "Submit" at bounding box center [1306, 69] width 58 height 28
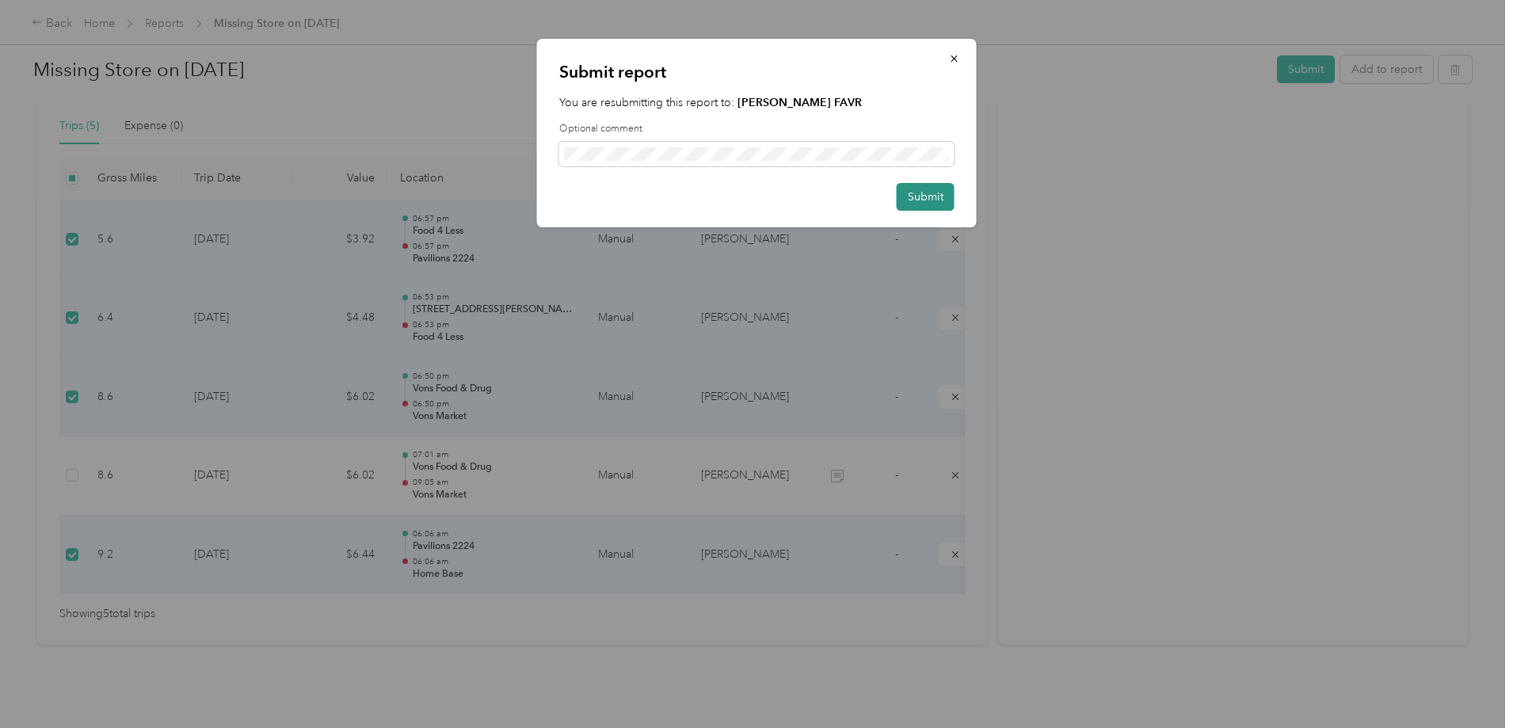
scroll to position [0, 0]
click at [928, 194] on button "Submit" at bounding box center [926, 197] width 58 height 28
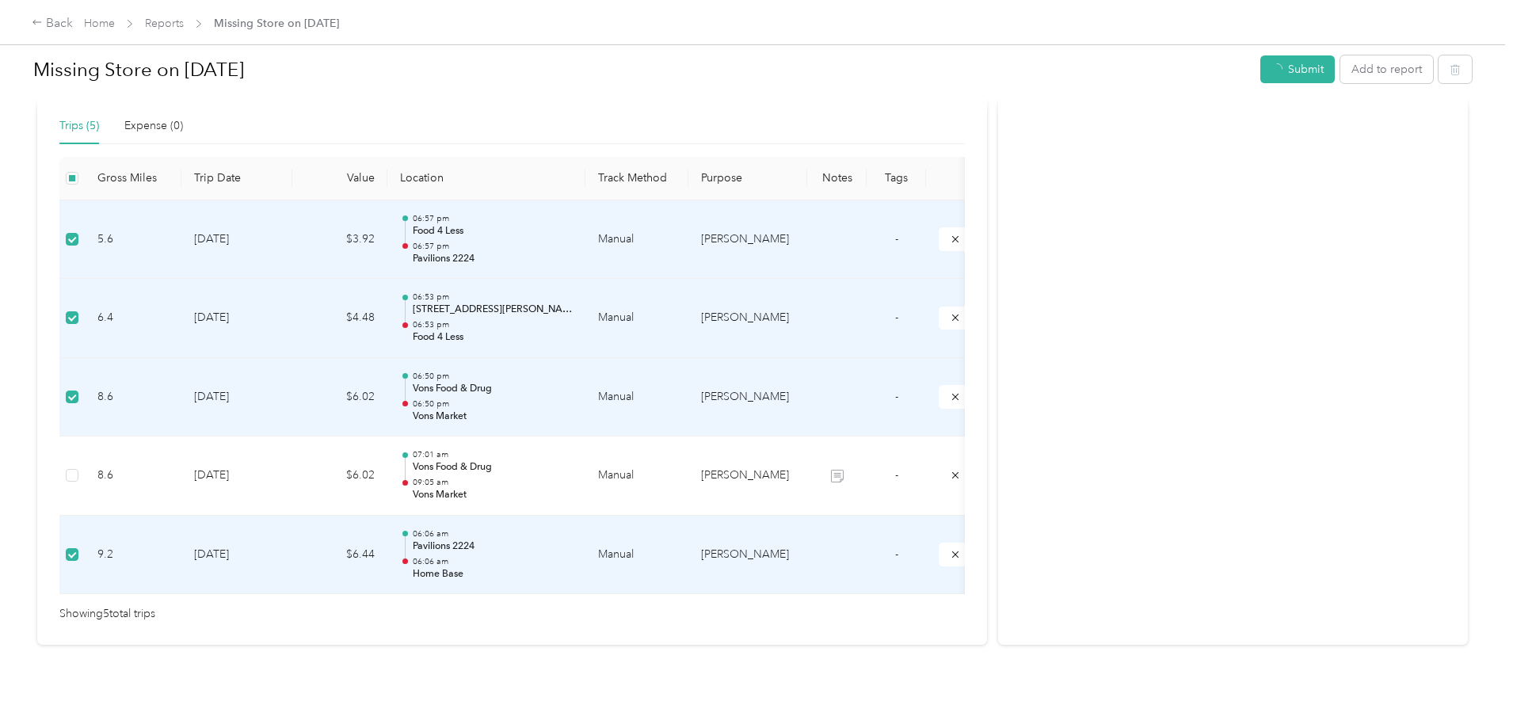
scroll to position [364, 0]
click at [184, 24] on link "Reports" at bounding box center [164, 23] width 39 height 13
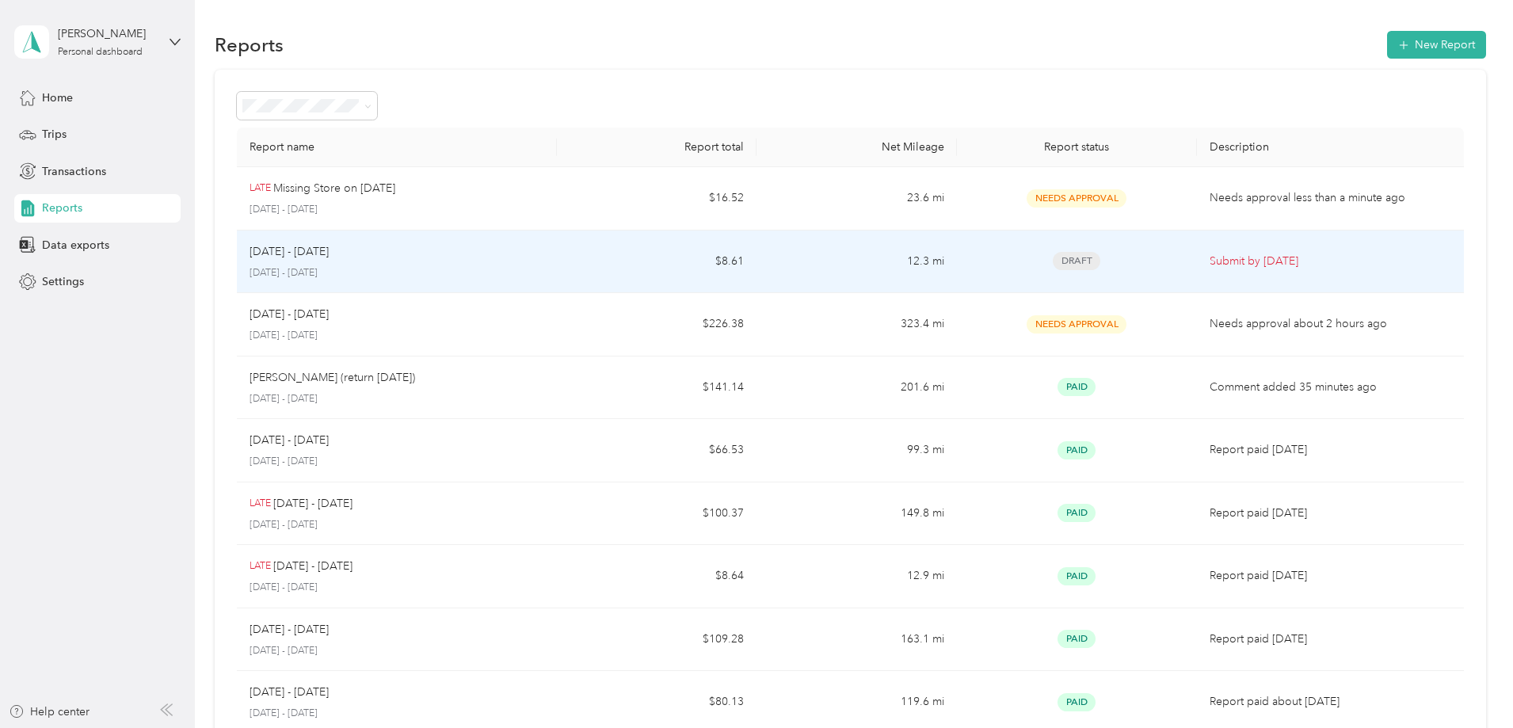
click at [544, 259] on div "[DATE] - [DATE]" at bounding box center [396, 251] width 295 height 17
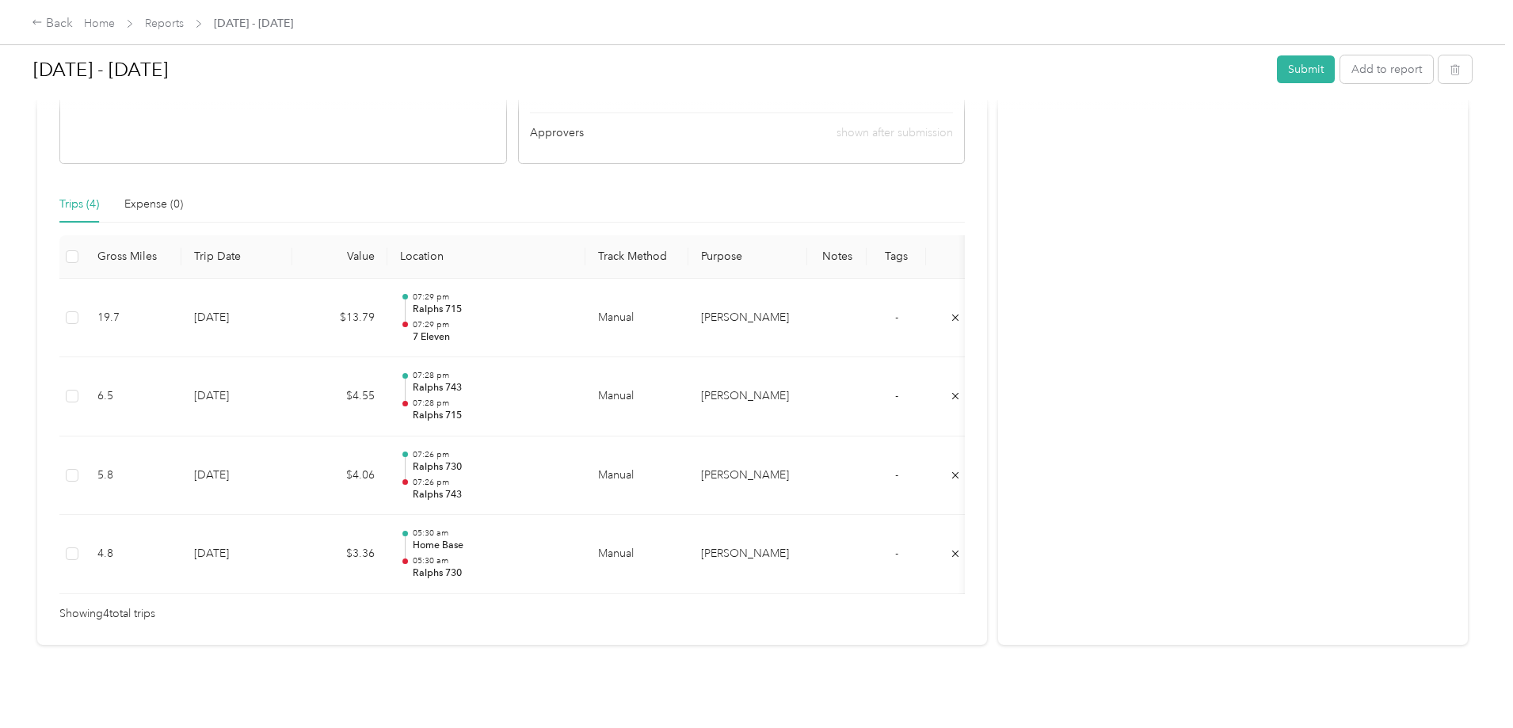
scroll to position [307, 0]
click at [1277, 71] on button "Submit" at bounding box center [1306, 69] width 58 height 28
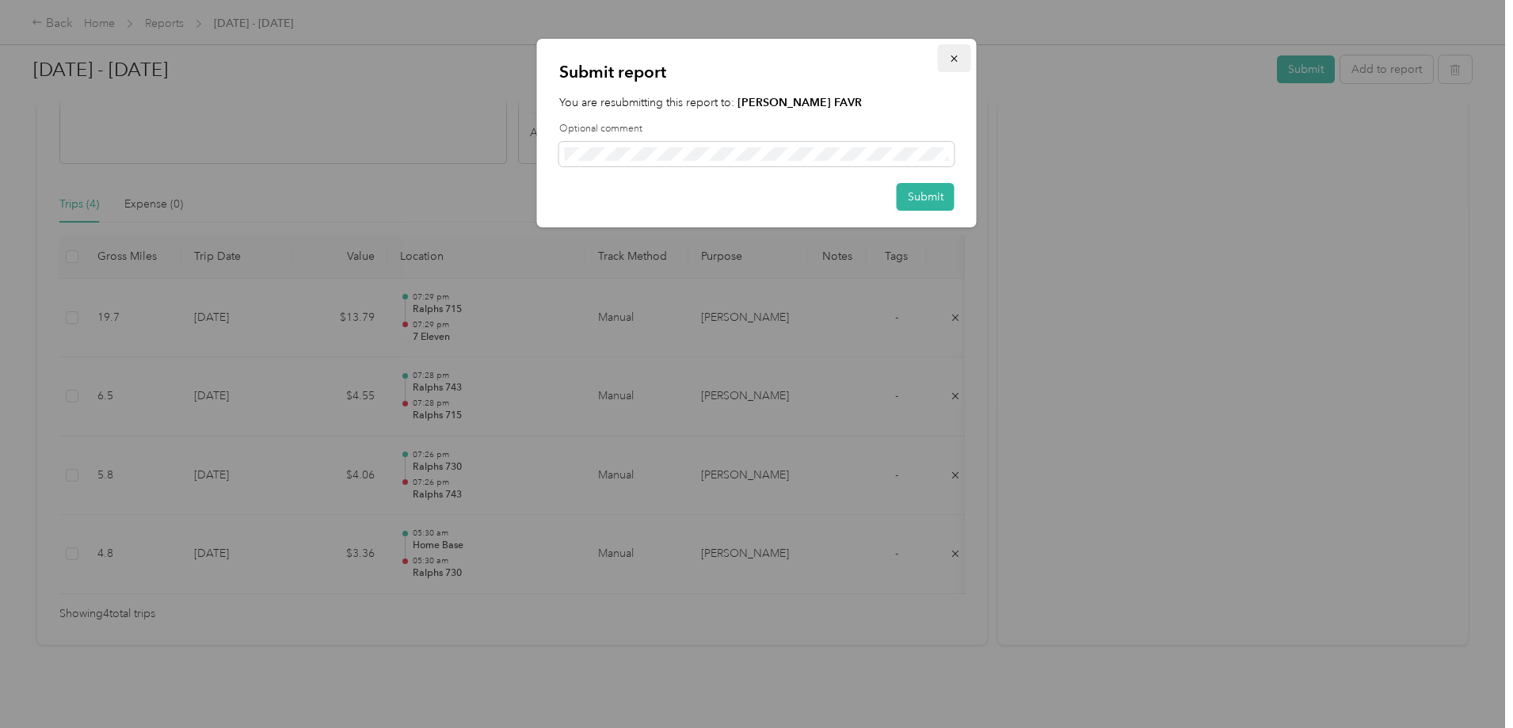
click at [951, 64] on icon "button" at bounding box center [954, 58] width 11 height 11
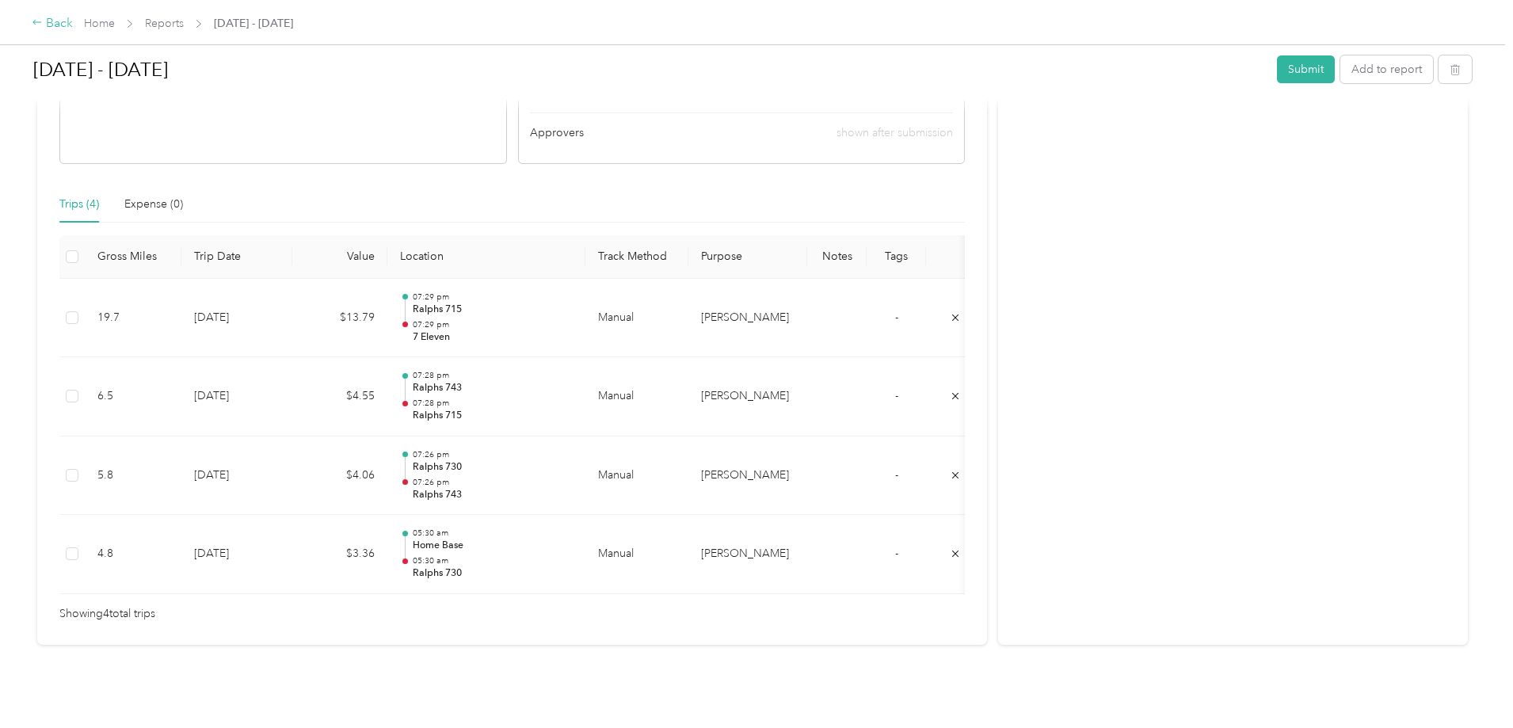
click at [43, 25] on icon at bounding box center [37, 22] width 11 height 11
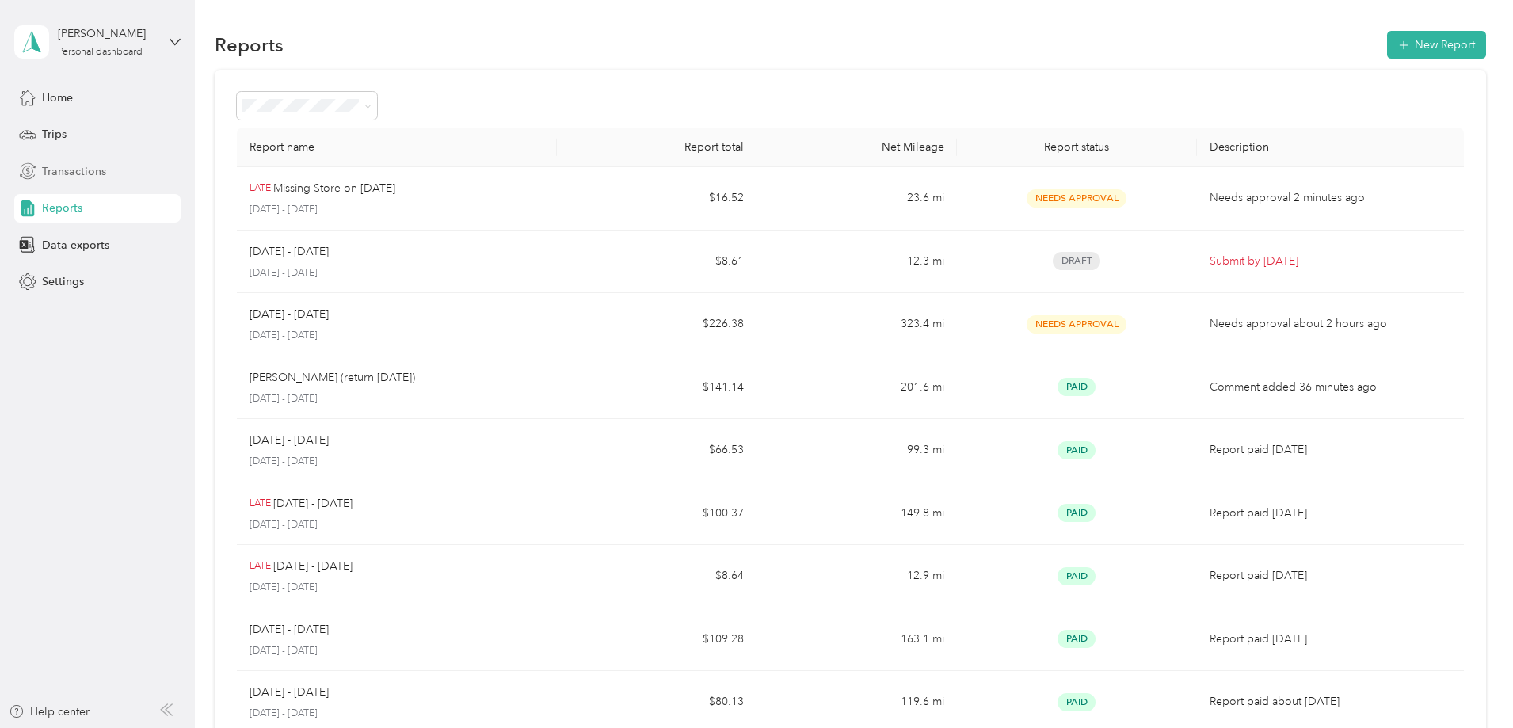
click at [63, 170] on span "Transactions" at bounding box center [74, 171] width 64 height 17
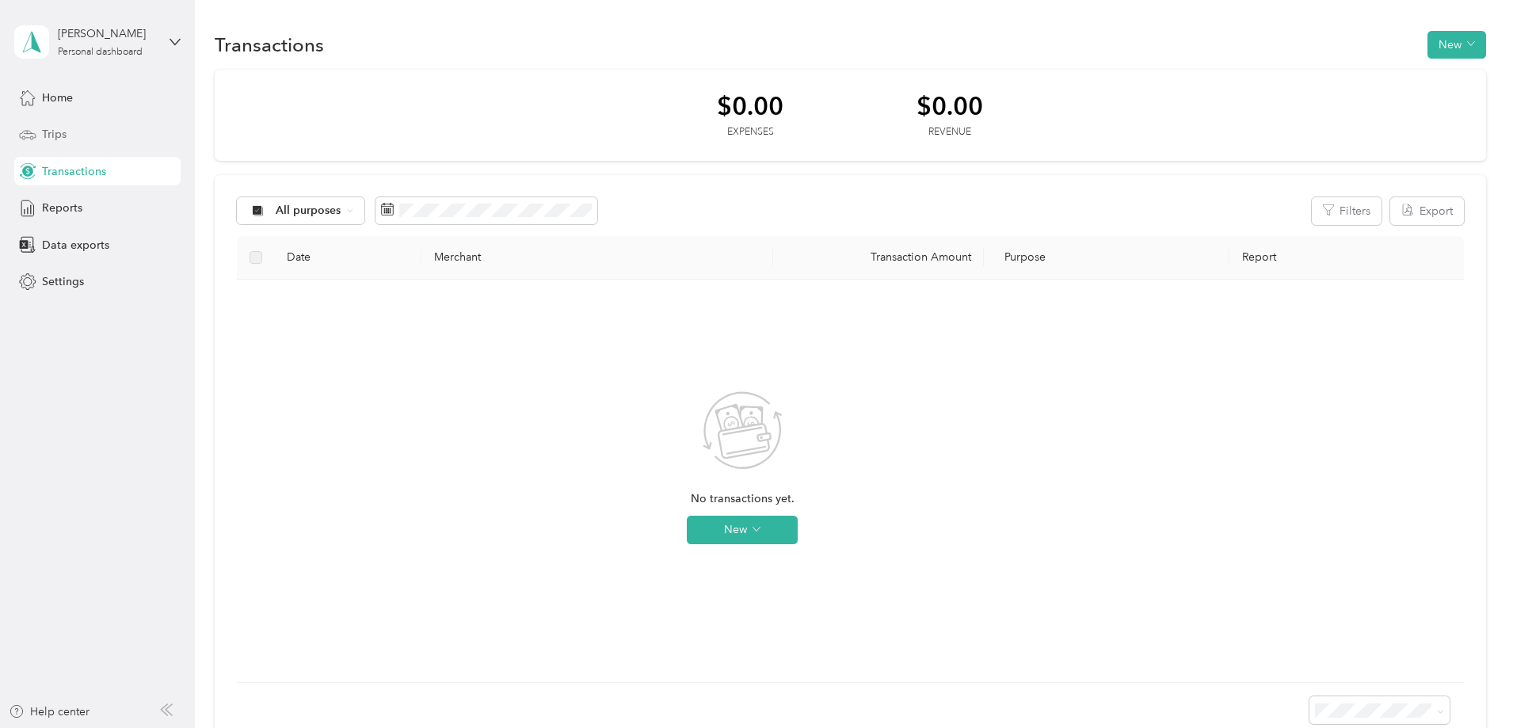
click at [55, 132] on span "Trips" at bounding box center [54, 134] width 25 height 17
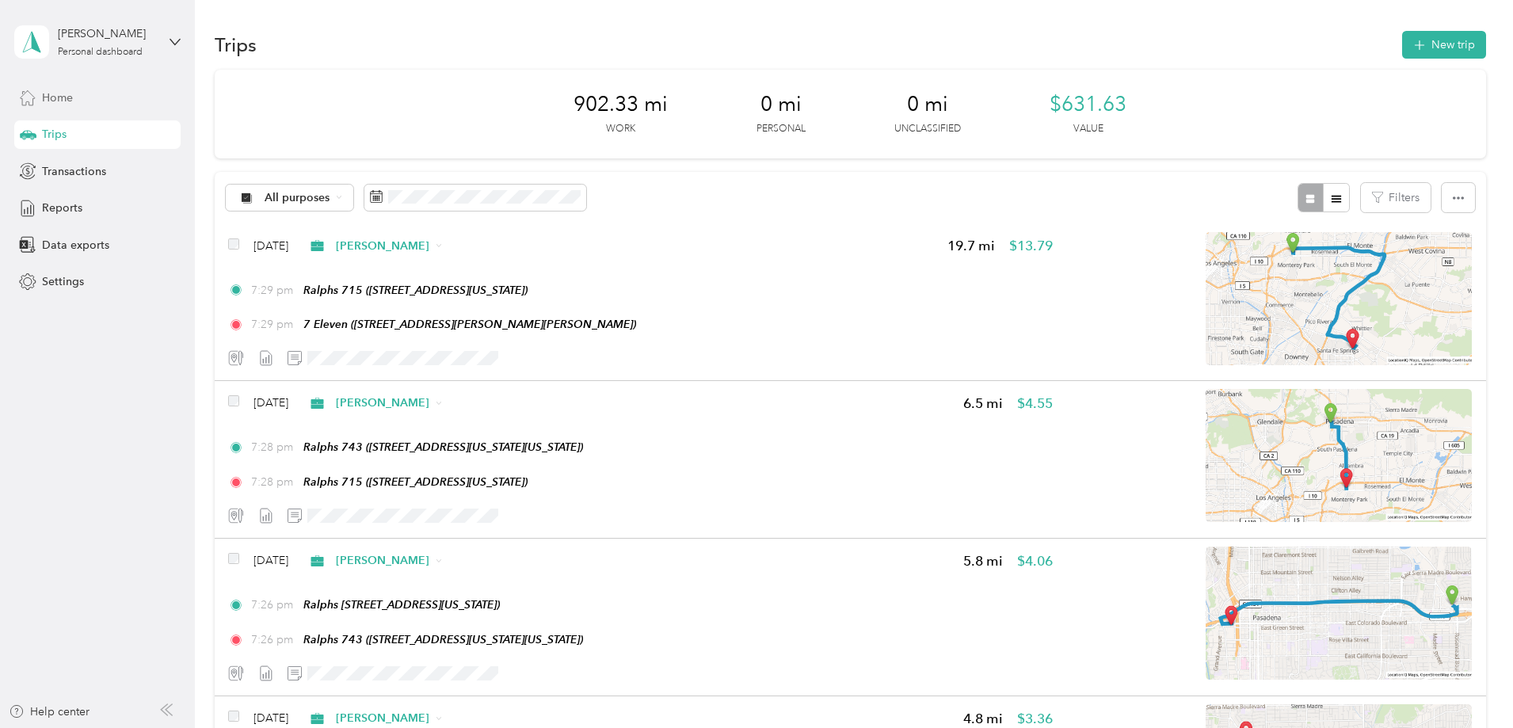
click at [46, 96] on span "Home" at bounding box center [57, 98] width 31 height 17
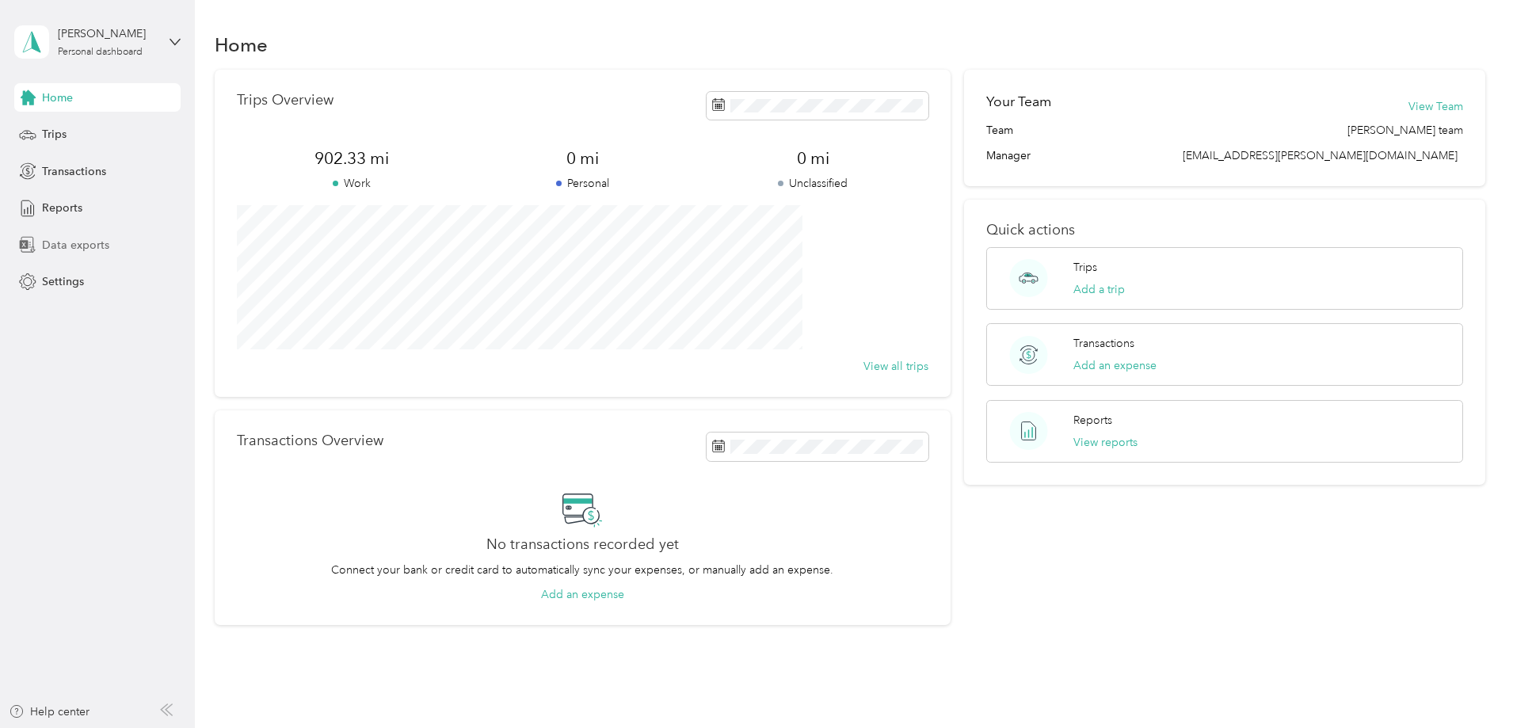
click at [67, 247] on span "Data exports" at bounding box center [75, 245] width 67 height 17
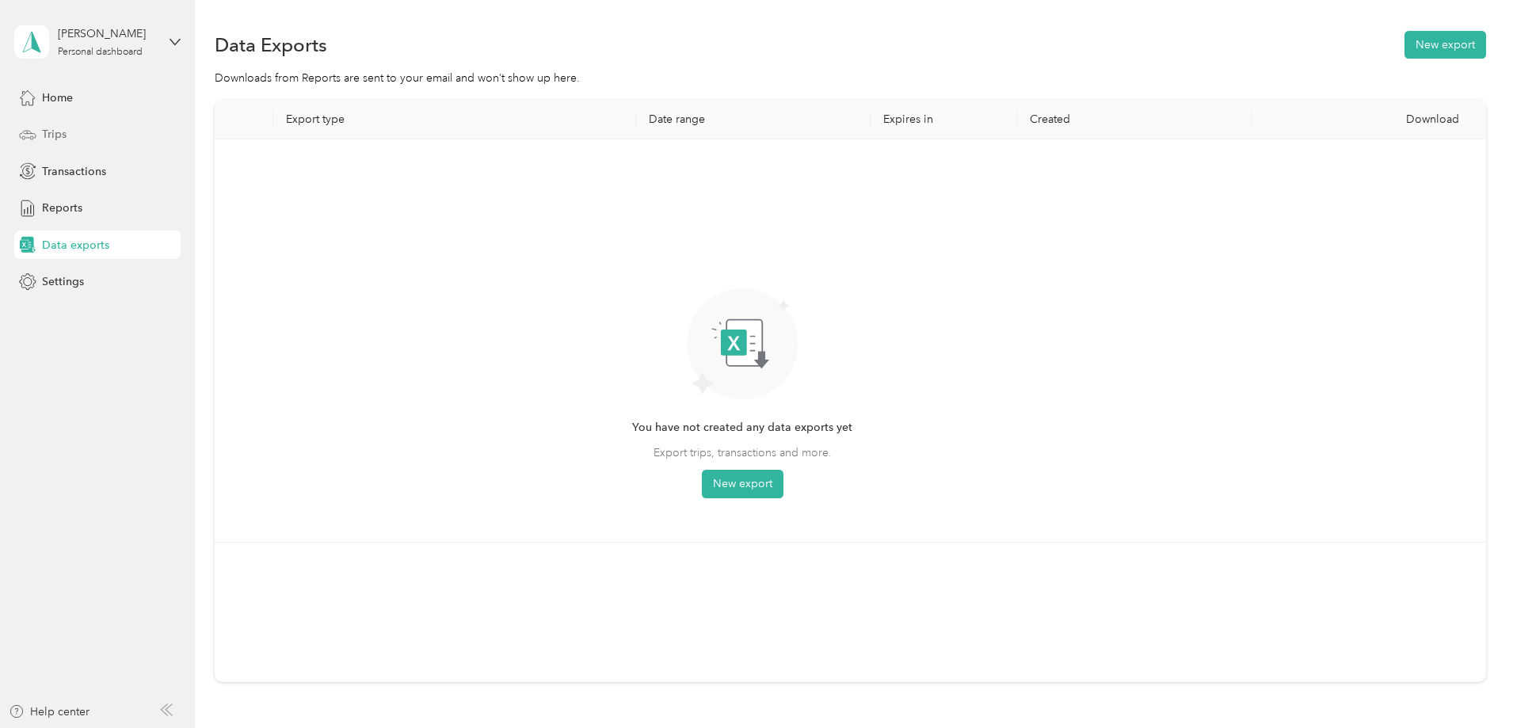
click at [40, 138] on div "Trips" at bounding box center [97, 134] width 166 height 29
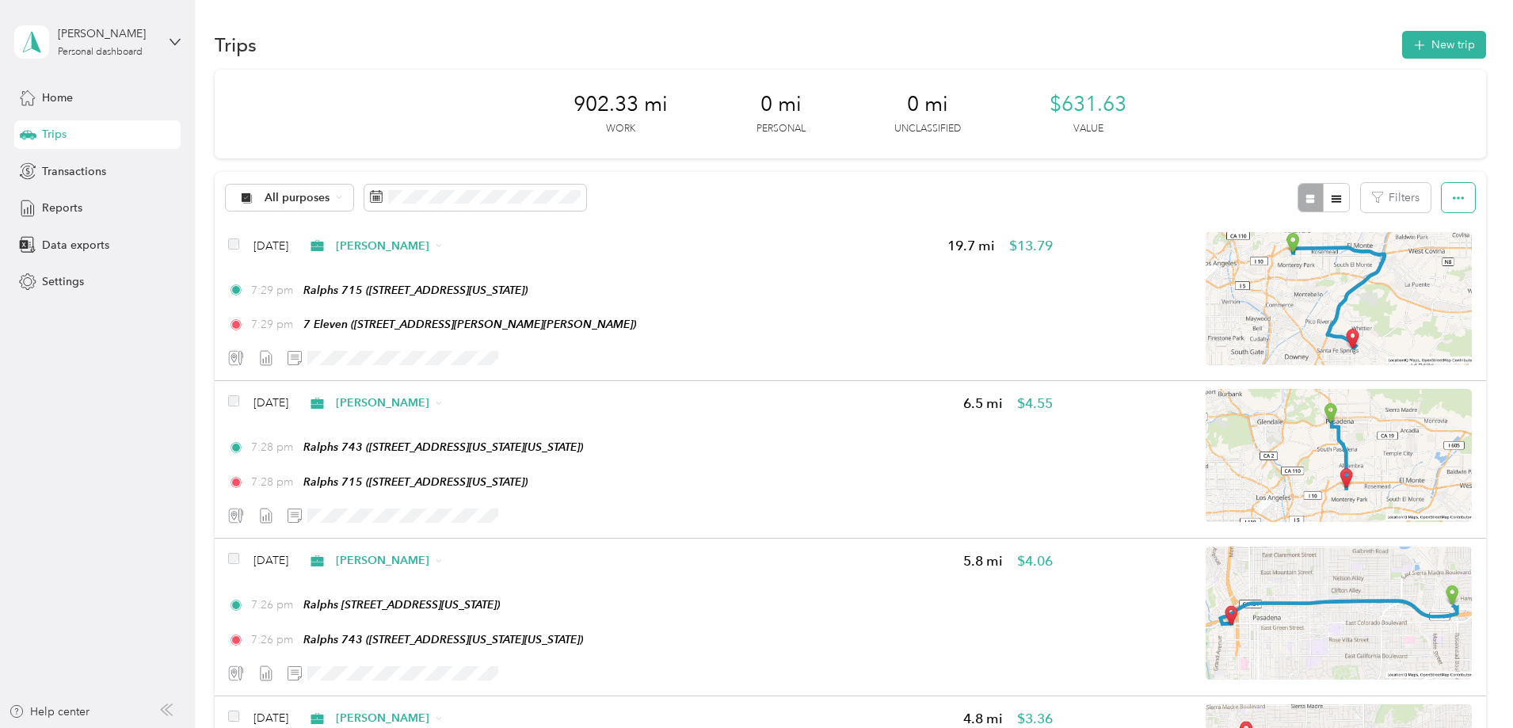
click at [1453, 201] on icon "button" at bounding box center [1458, 197] width 11 height 11
click at [1321, 107] on div "902.33 mi Work 0 mi Personal 0 mi Unclassified $631.63 Value" at bounding box center [850, 114] width 1271 height 89
click at [1112, 193] on div "All purposes Filters" at bounding box center [850, 197] width 1271 height 51
click at [1453, 197] on icon "button" at bounding box center [1458, 197] width 11 height 11
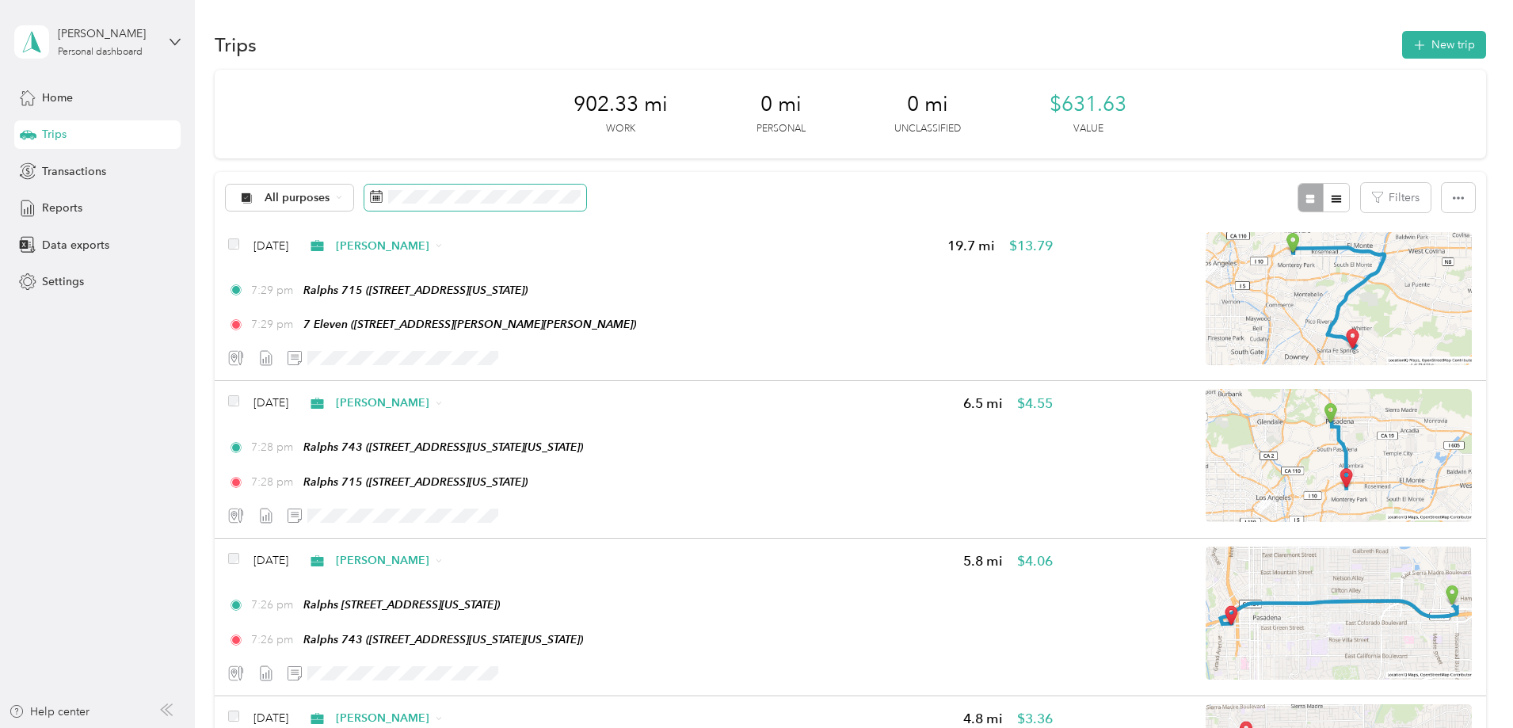
click at [383, 195] on icon at bounding box center [376, 196] width 13 height 13
click at [375, 200] on rect at bounding box center [374, 200] width 2 height 2
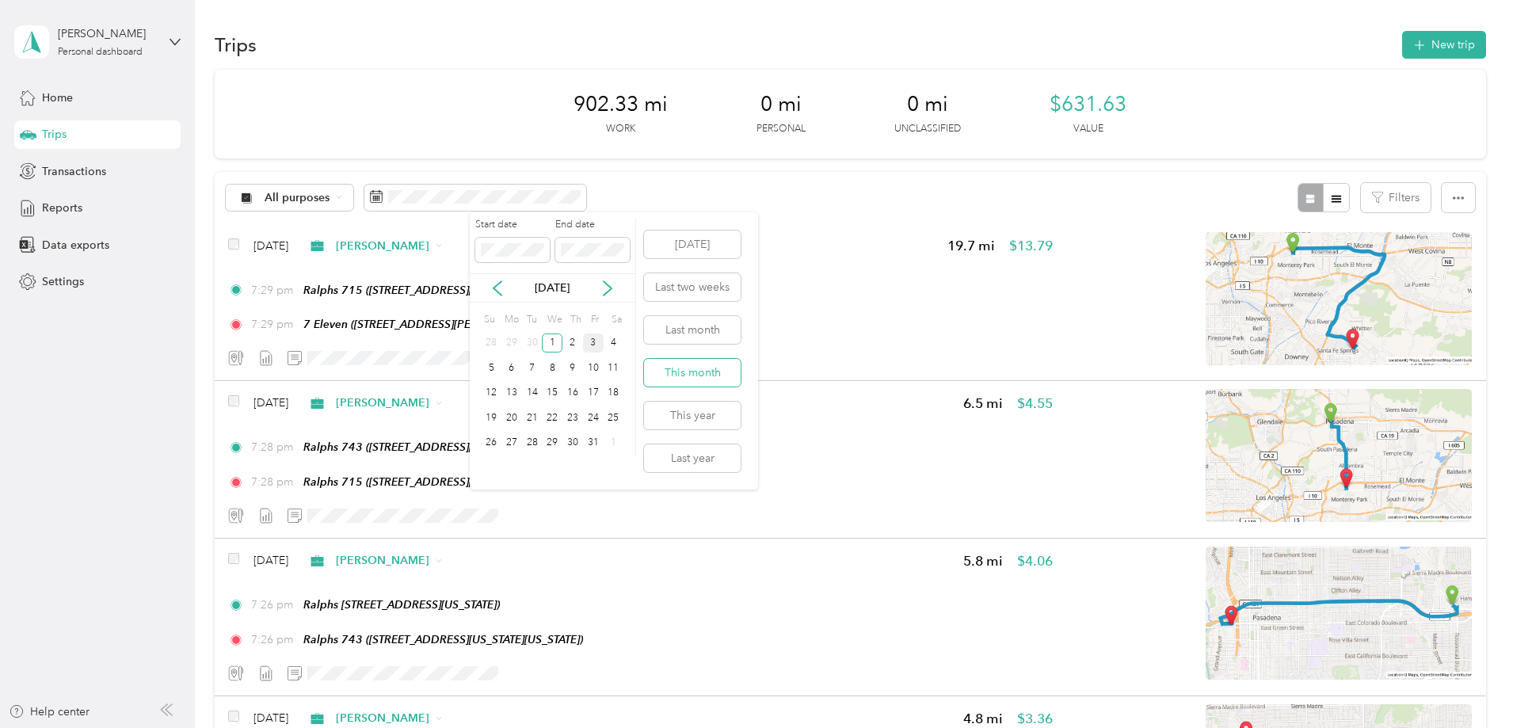
click at [697, 375] on button "This month" at bounding box center [692, 373] width 97 height 28
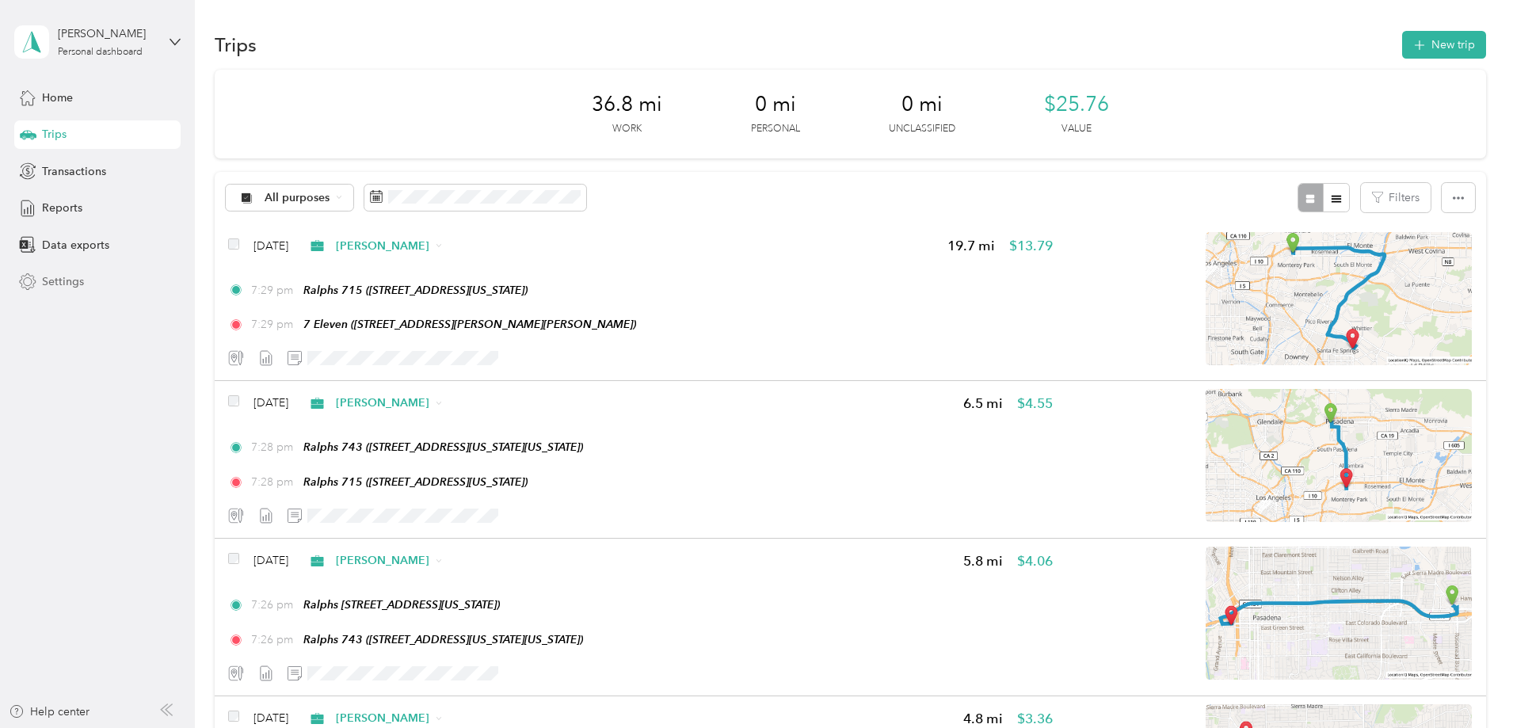
click at [32, 284] on icon at bounding box center [27, 281] width 17 height 17
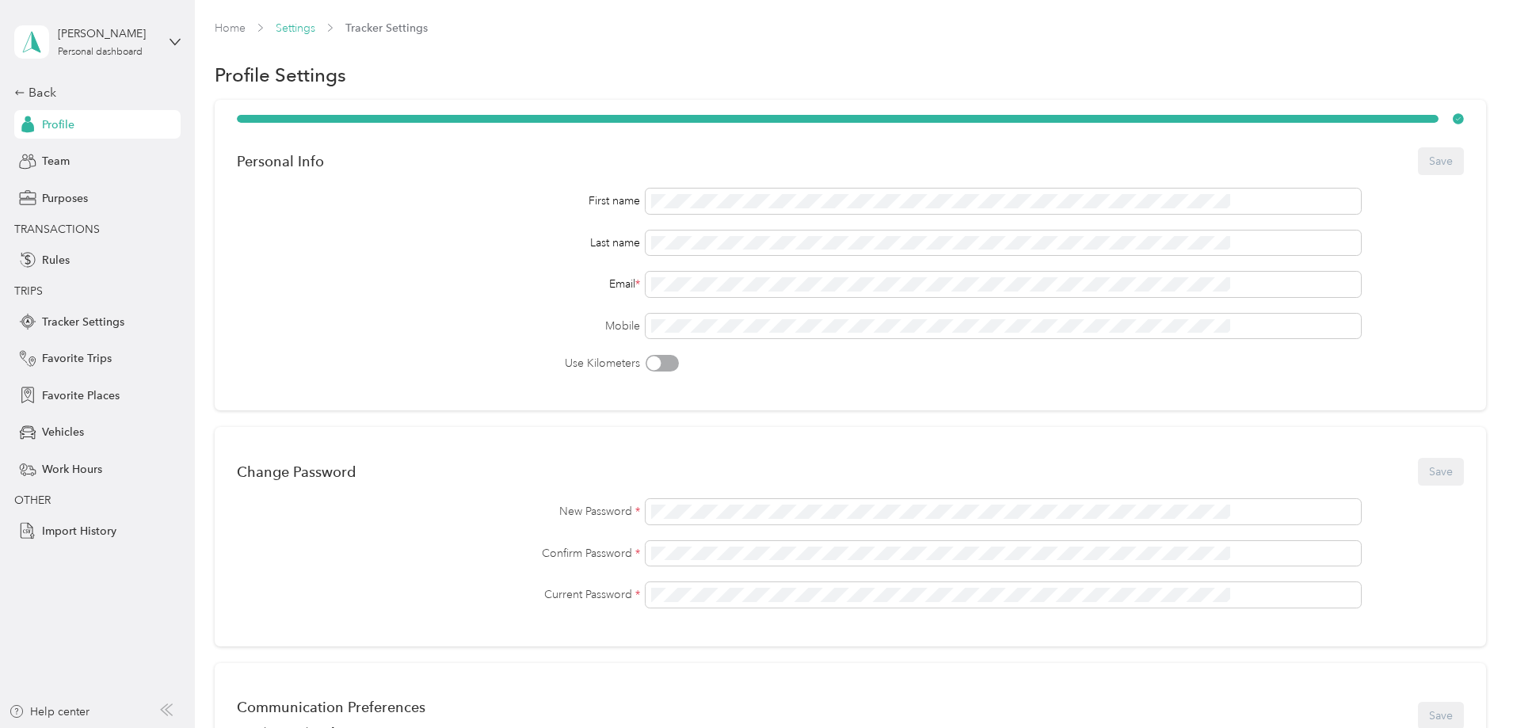
click at [315, 27] on link "Settings" at bounding box center [296, 27] width 40 height 13
click at [112, 395] on span "Favorite Places" at bounding box center [81, 395] width 78 height 17
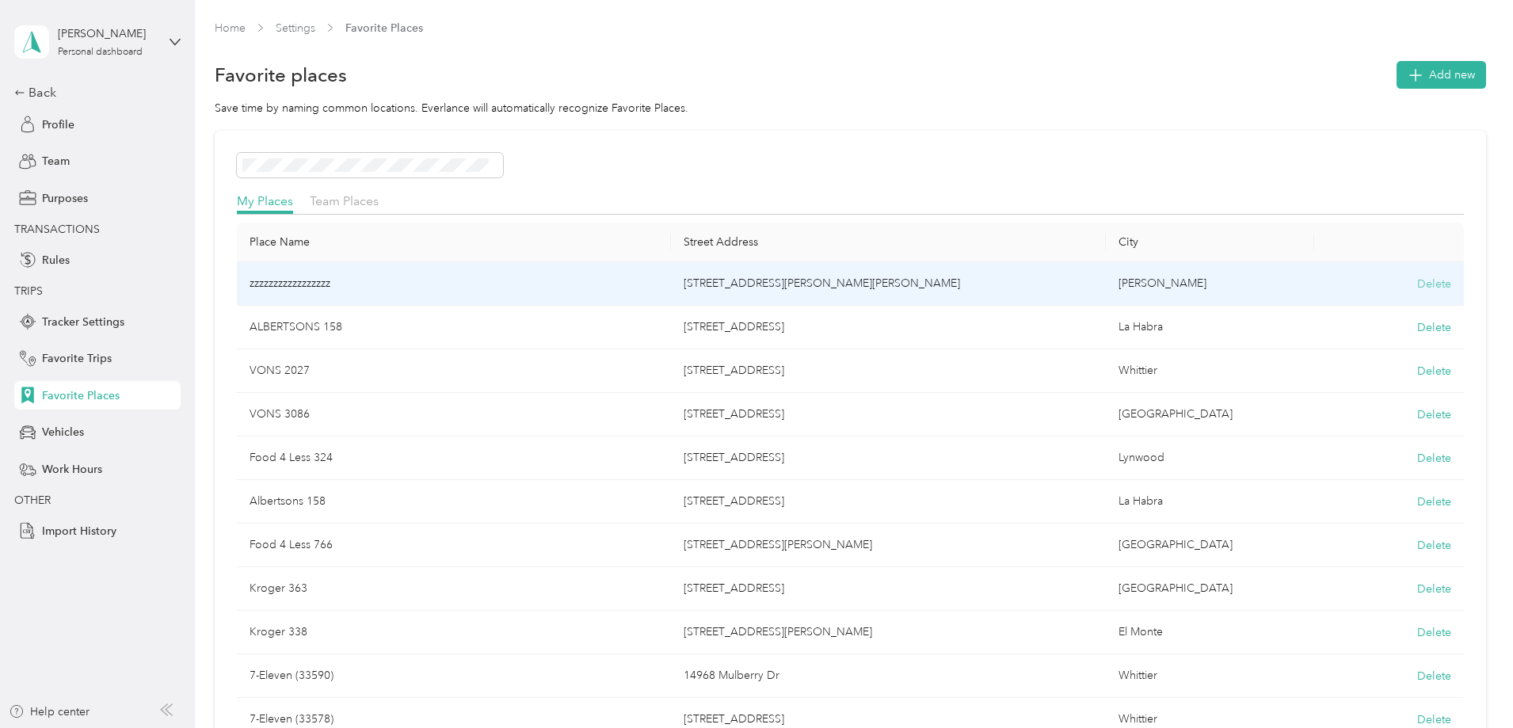
click at [1417, 286] on button "Delete" at bounding box center [1434, 284] width 34 height 17
click at [1248, 299] on button "Yes, delete" at bounding box center [1258, 303] width 64 height 25
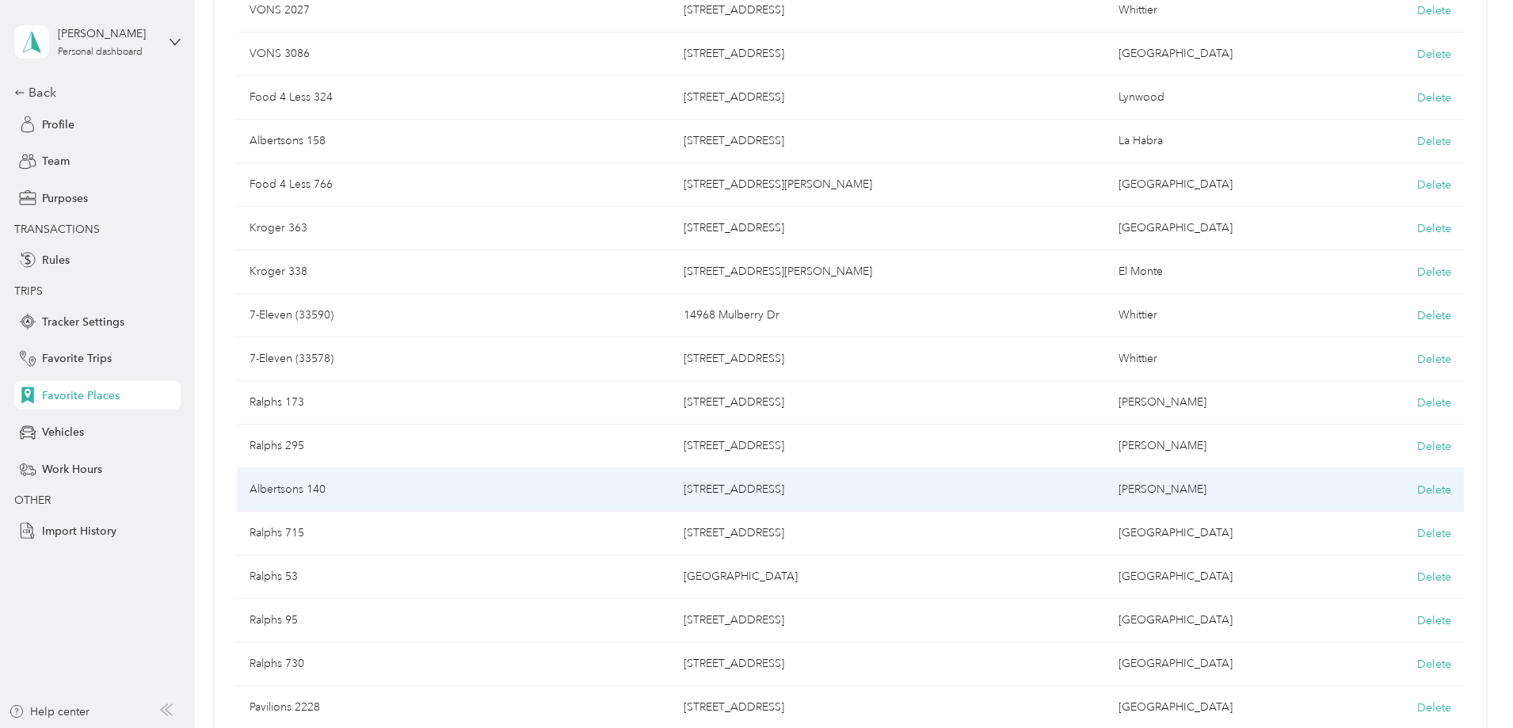
scroll to position [158, 0]
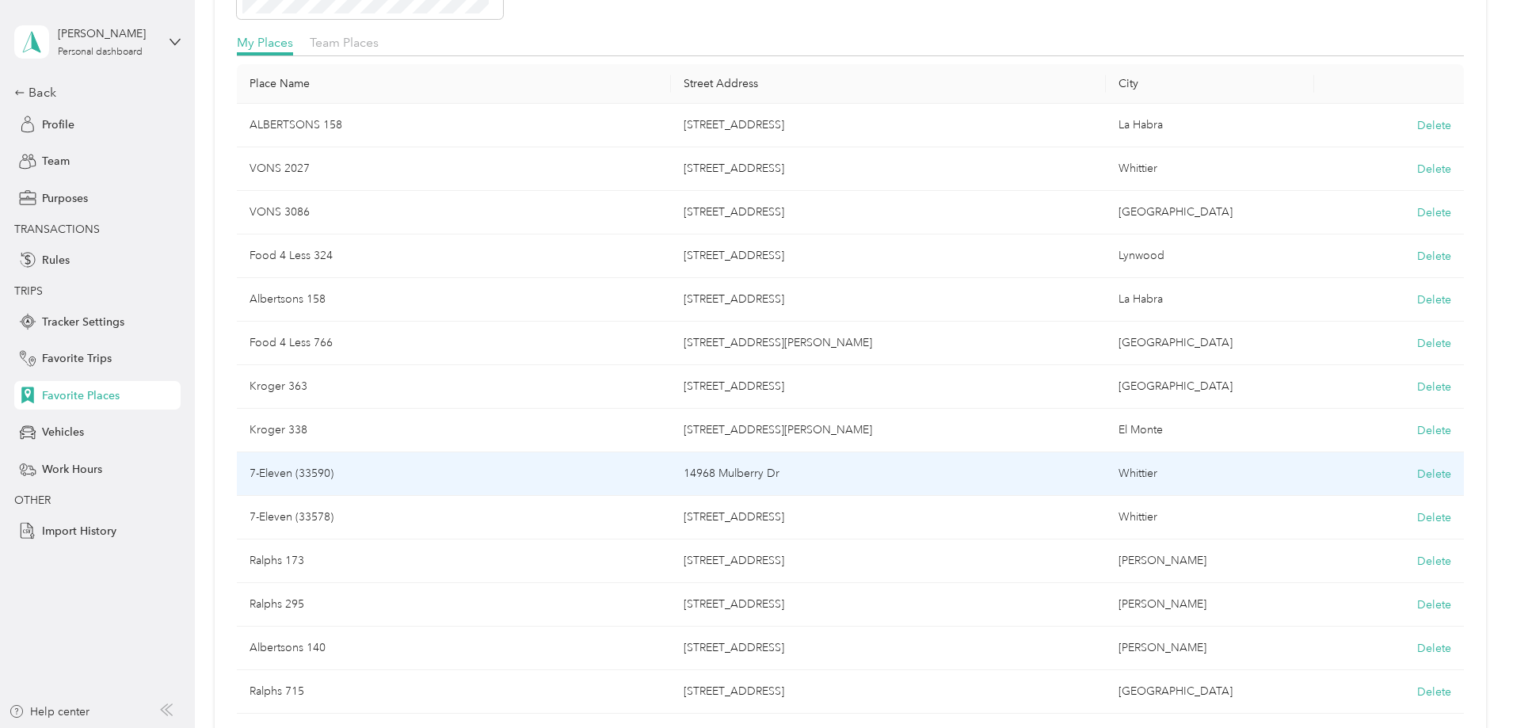
click at [390, 472] on td "7-Eleven (33590)" at bounding box center [454, 474] width 435 height 44
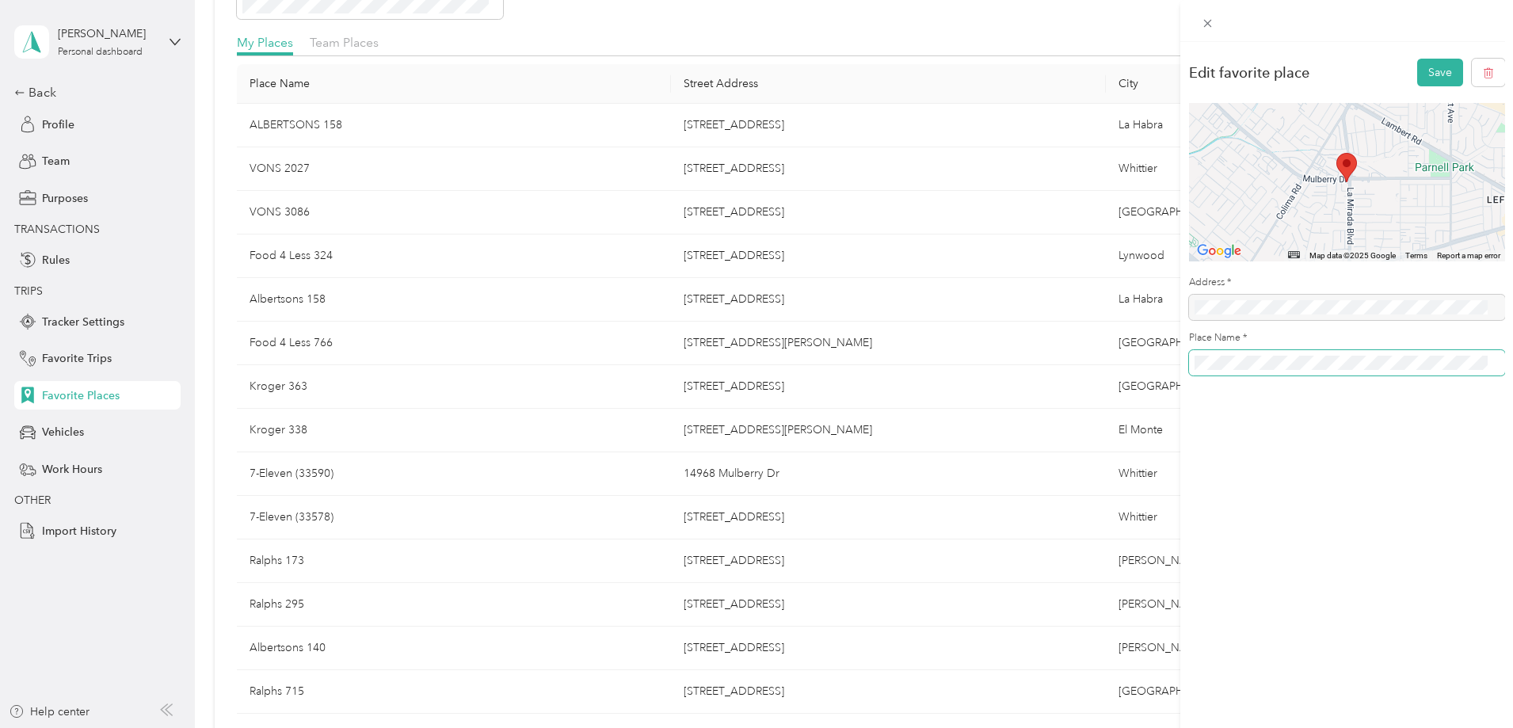
click at [1417, 59] on button "Save" at bounding box center [1440, 73] width 46 height 28
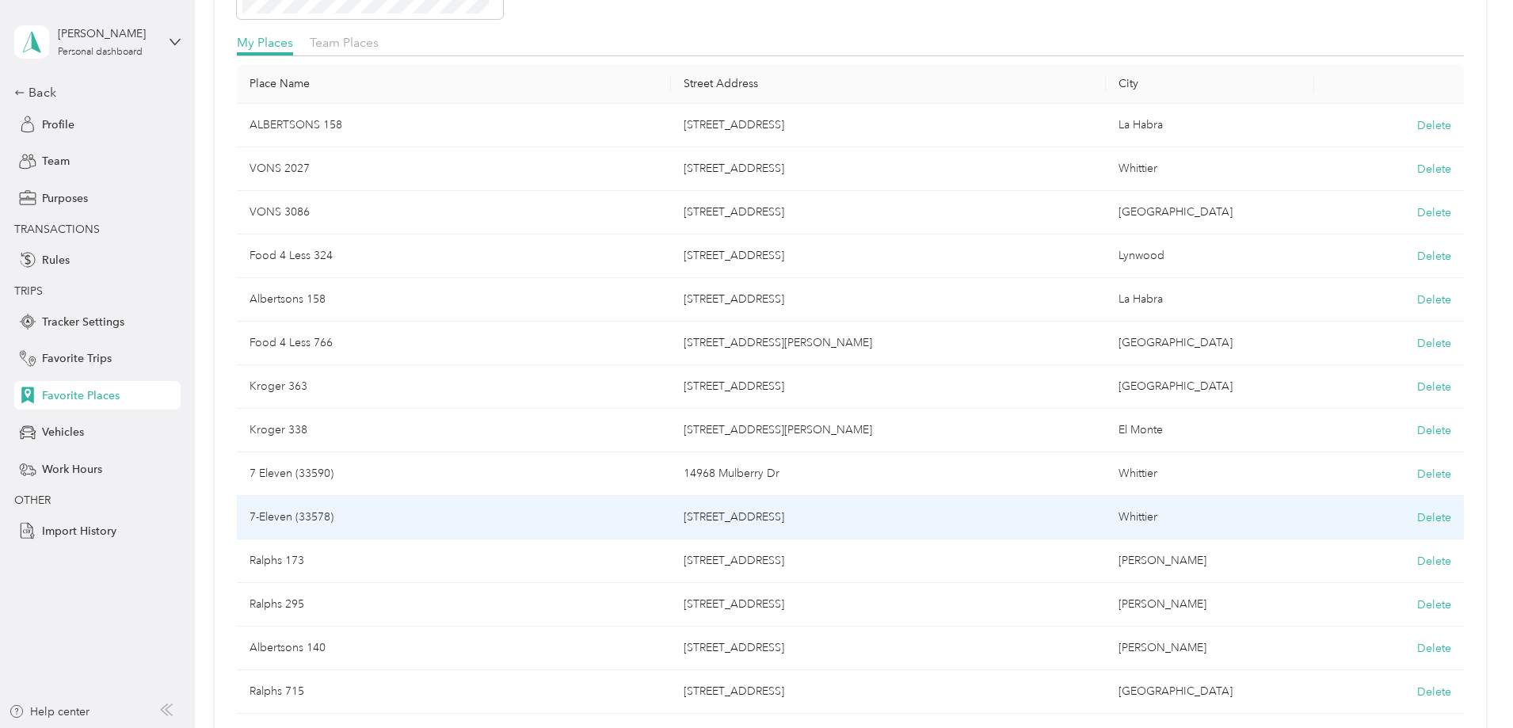
click at [444, 528] on td "7-Eleven (33578)" at bounding box center [454, 518] width 435 height 44
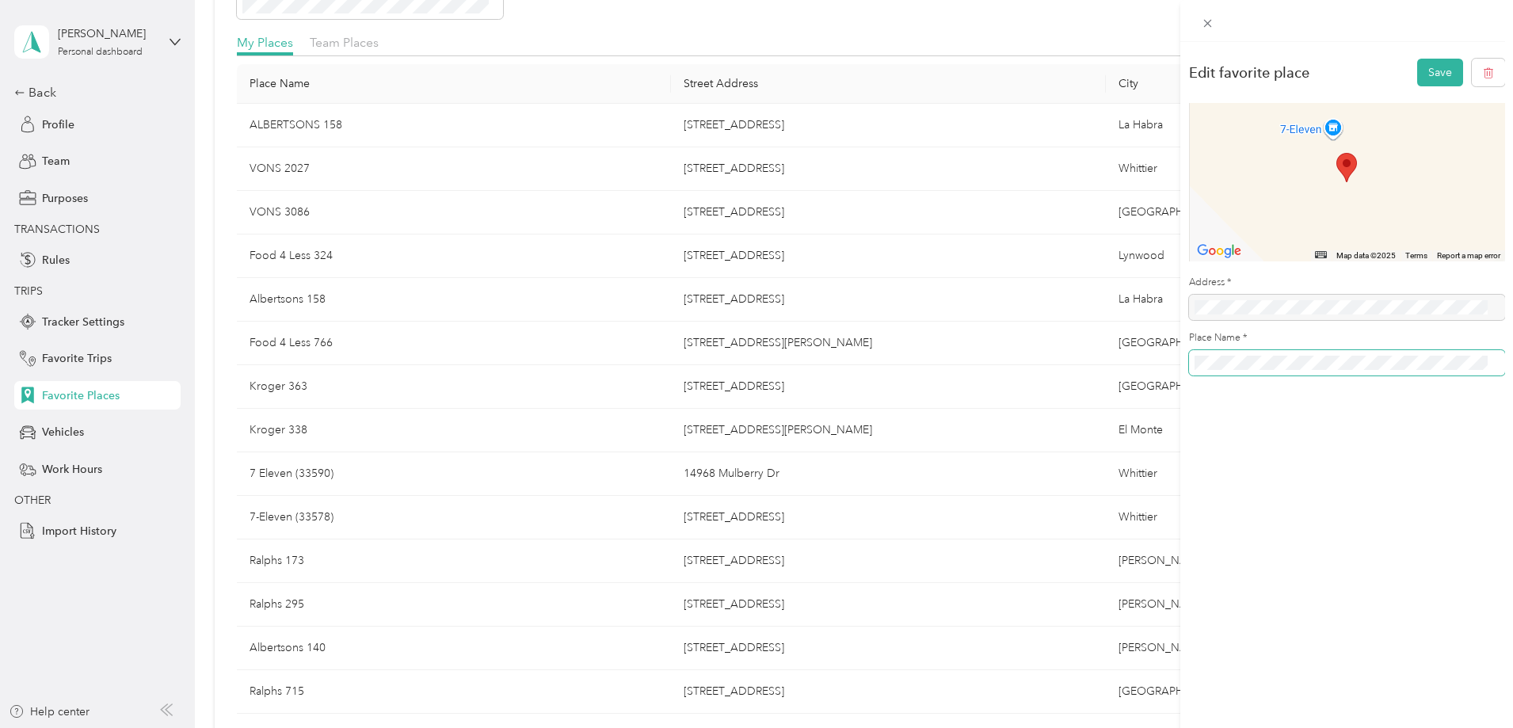
click at [1417, 59] on button "Save" at bounding box center [1440, 73] width 46 height 28
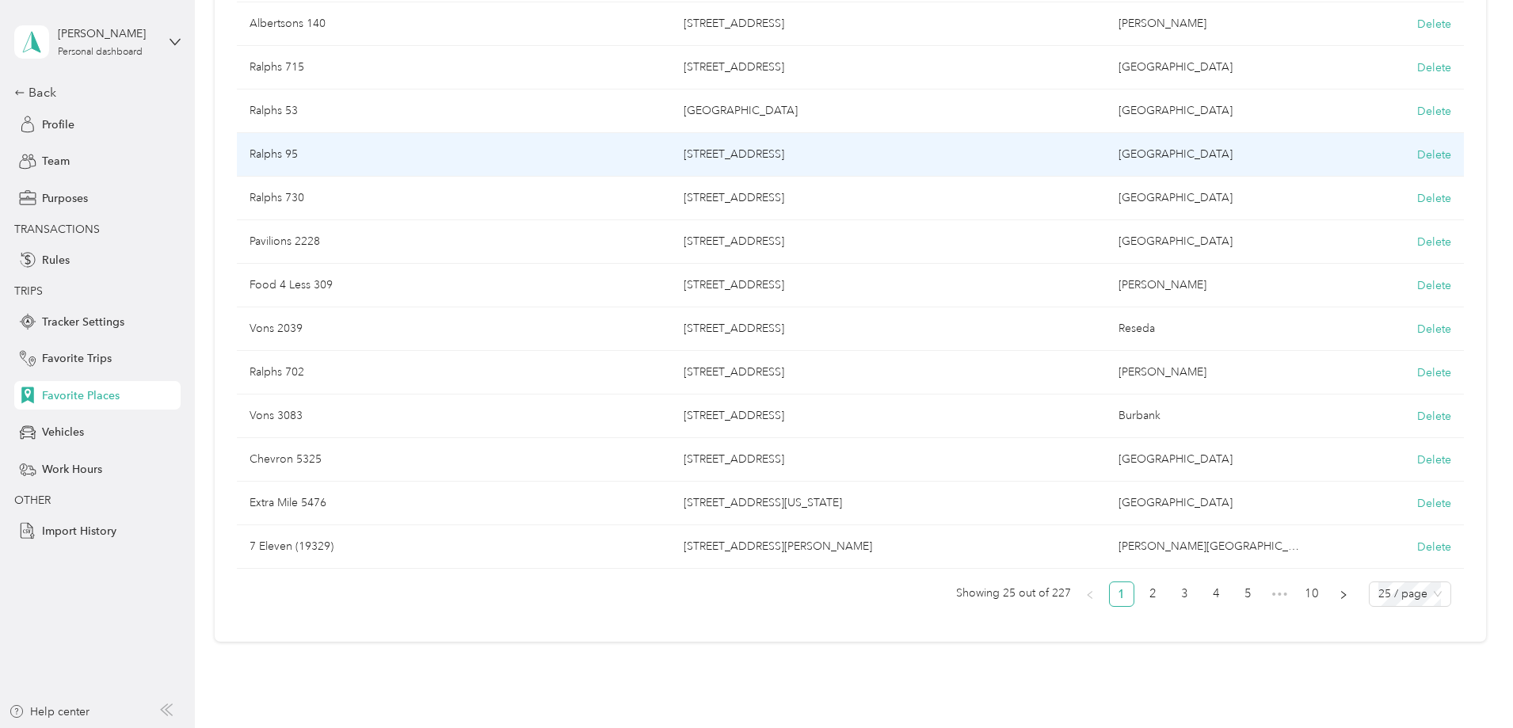
scroll to position [860, 0]
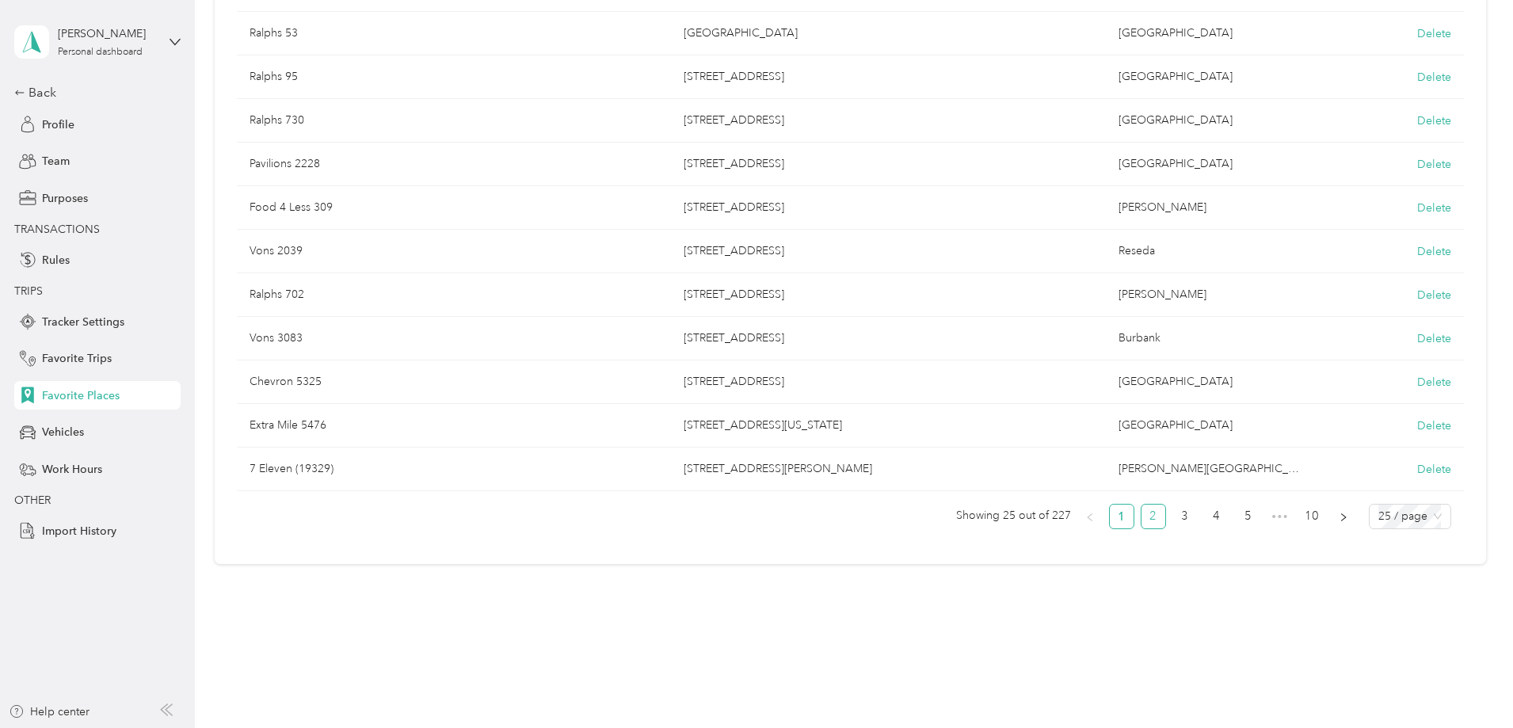
click at [1141, 515] on link "2" at bounding box center [1153, 517] width 24 height 24
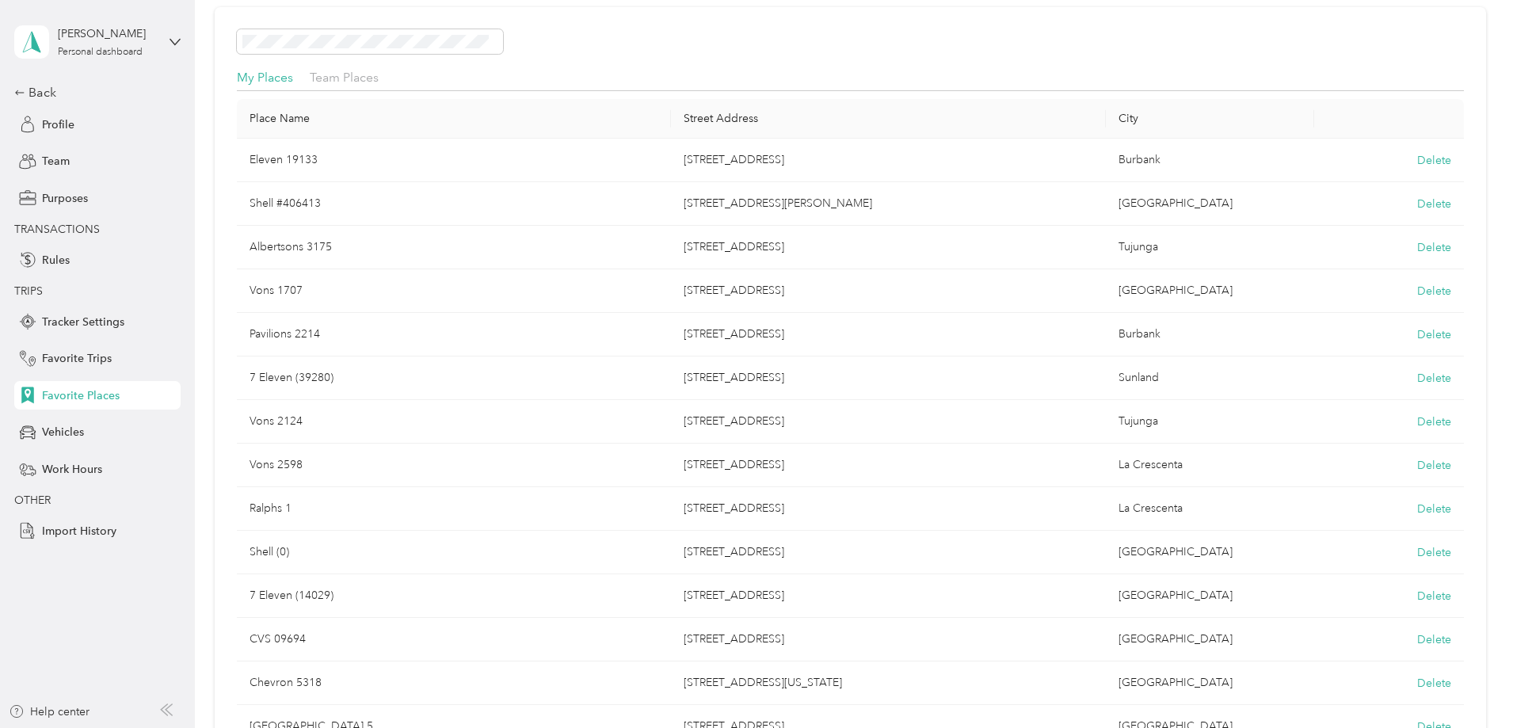
scroll to position [860, 0]
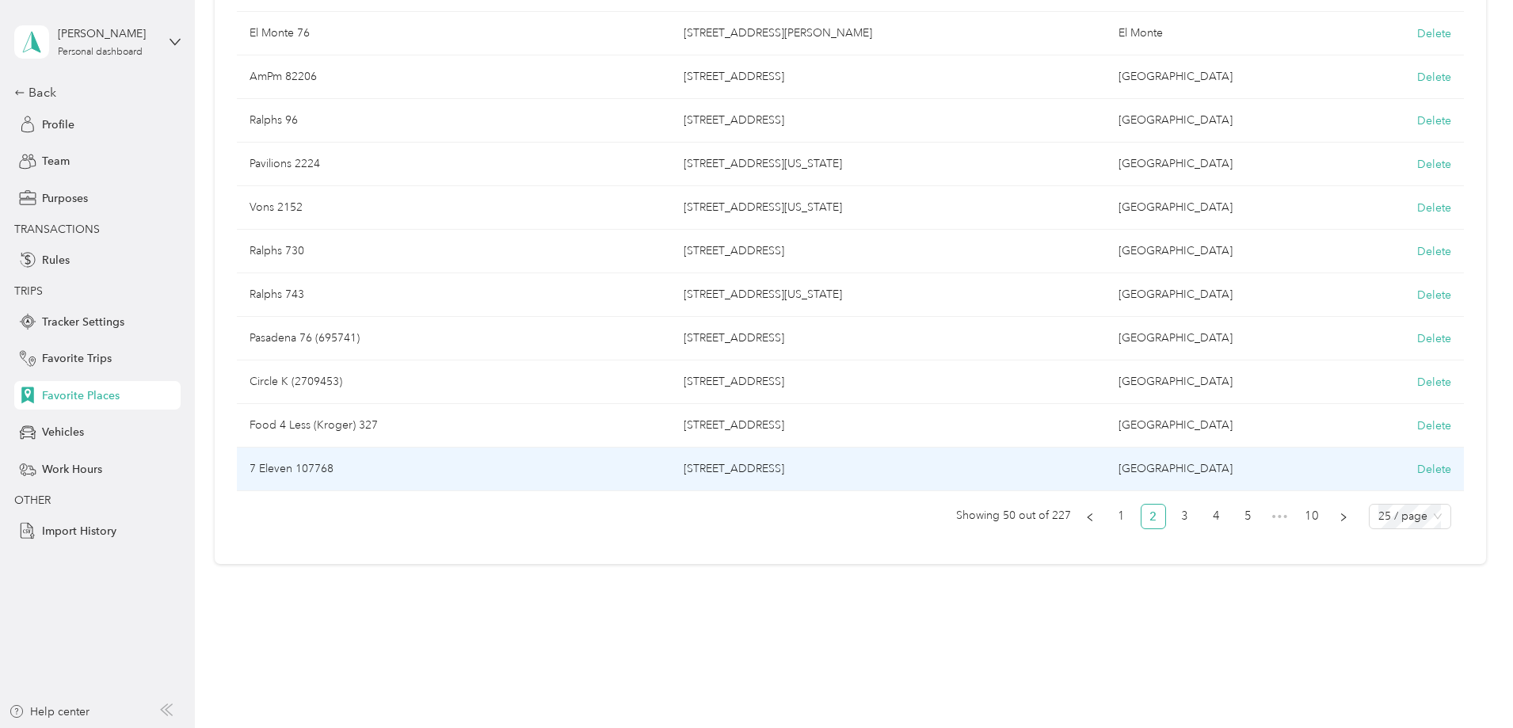
click at [556, 468] on td "7 Eleven 107768" at bounding box center [454, 470] width 435 height 44
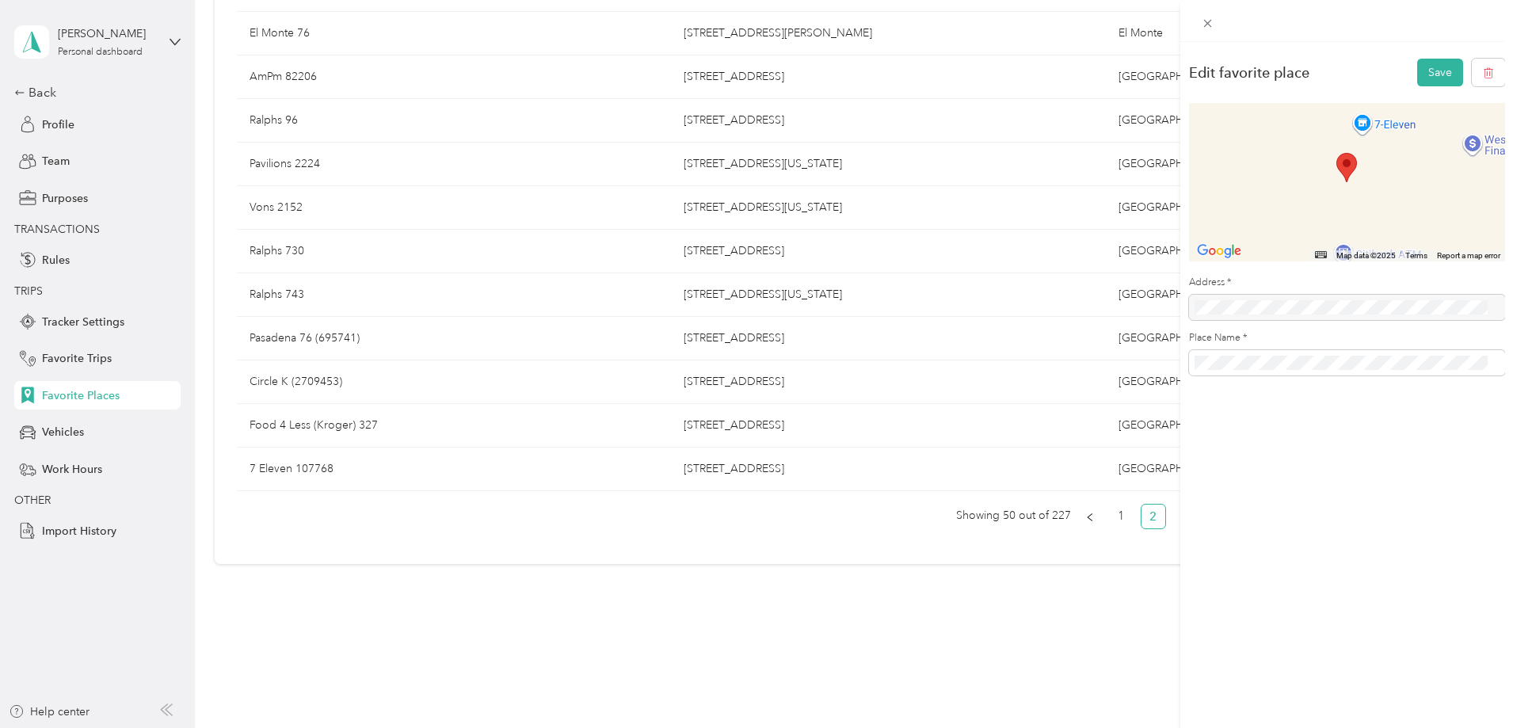
click at [403, 470] on div "Edit favorite place Save ← Move left → Move right ↑ Move up ↓ Move down + Zoom …" at bounding box center [756, 364] width 1513 height 728
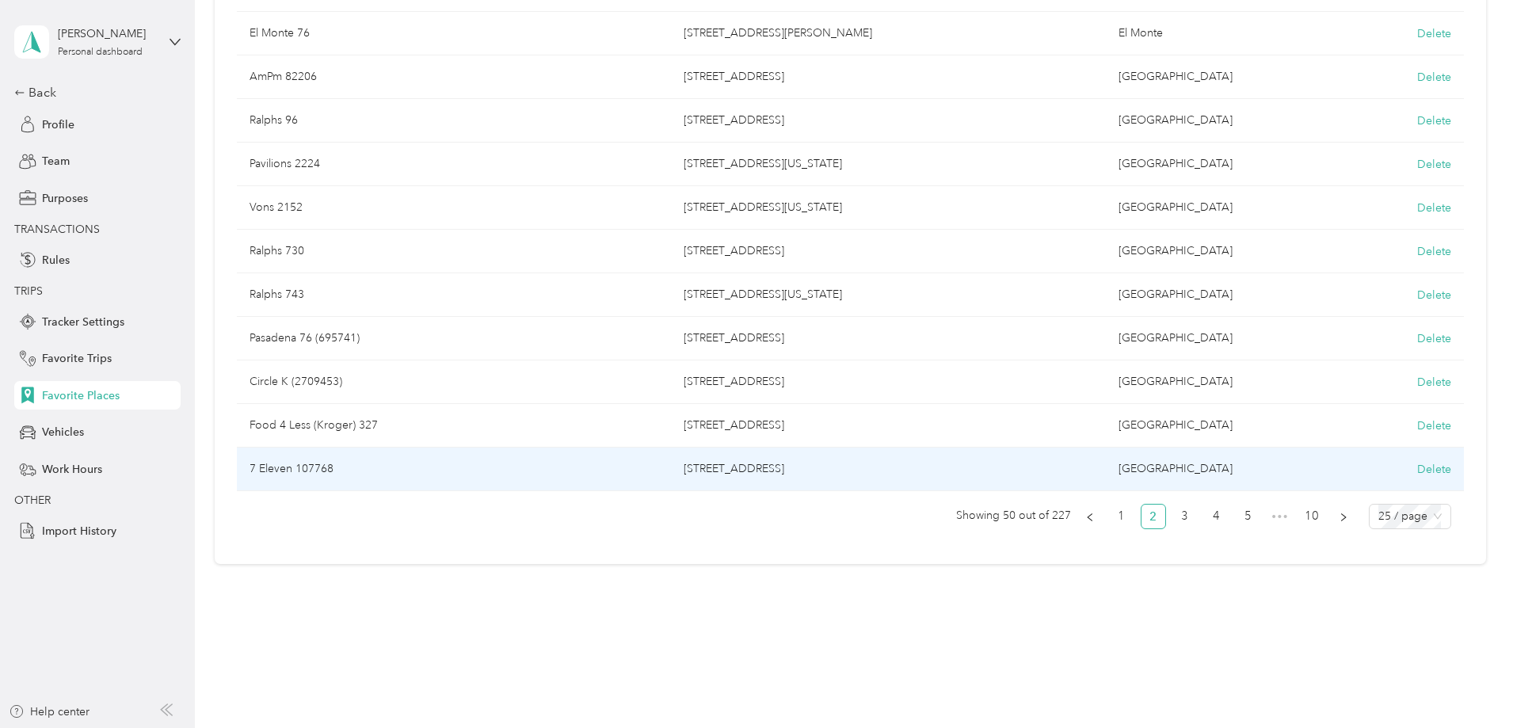
click at [403, 470] on td "7 Eleven 107768" at bounding box center [454, 470] width 435 height 44
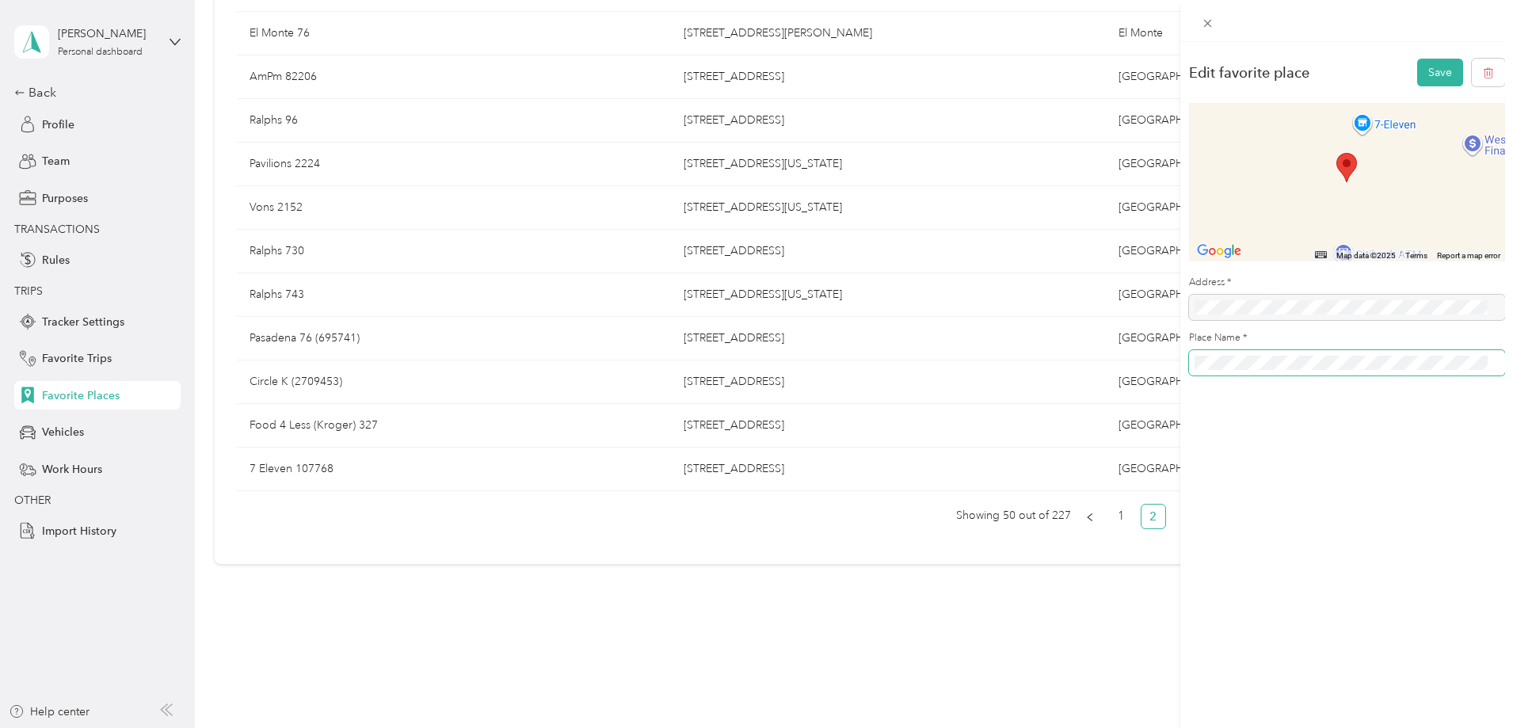
click at [1417, 59] on button "Save" at bounding box center [1440, 73] width 46 height 28
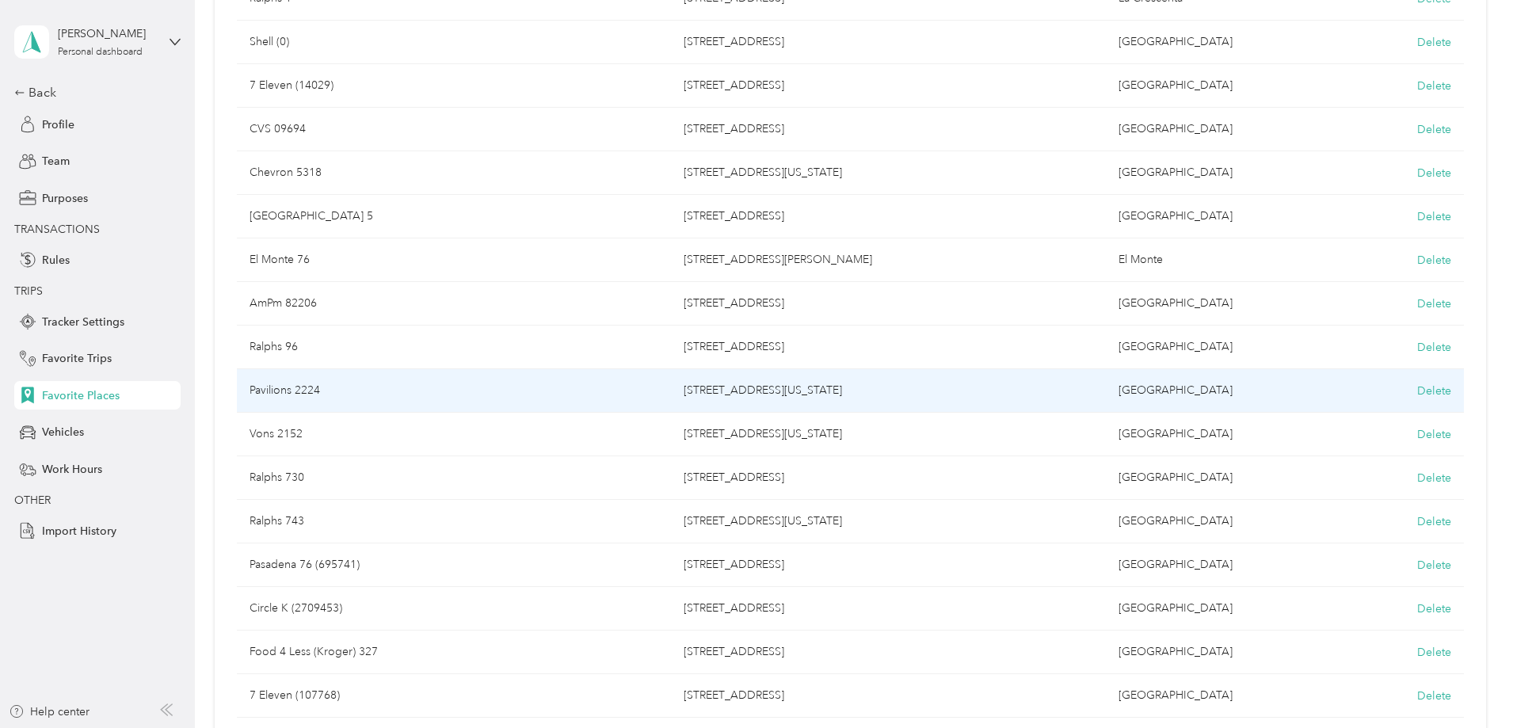
scroll to position [792, 0]
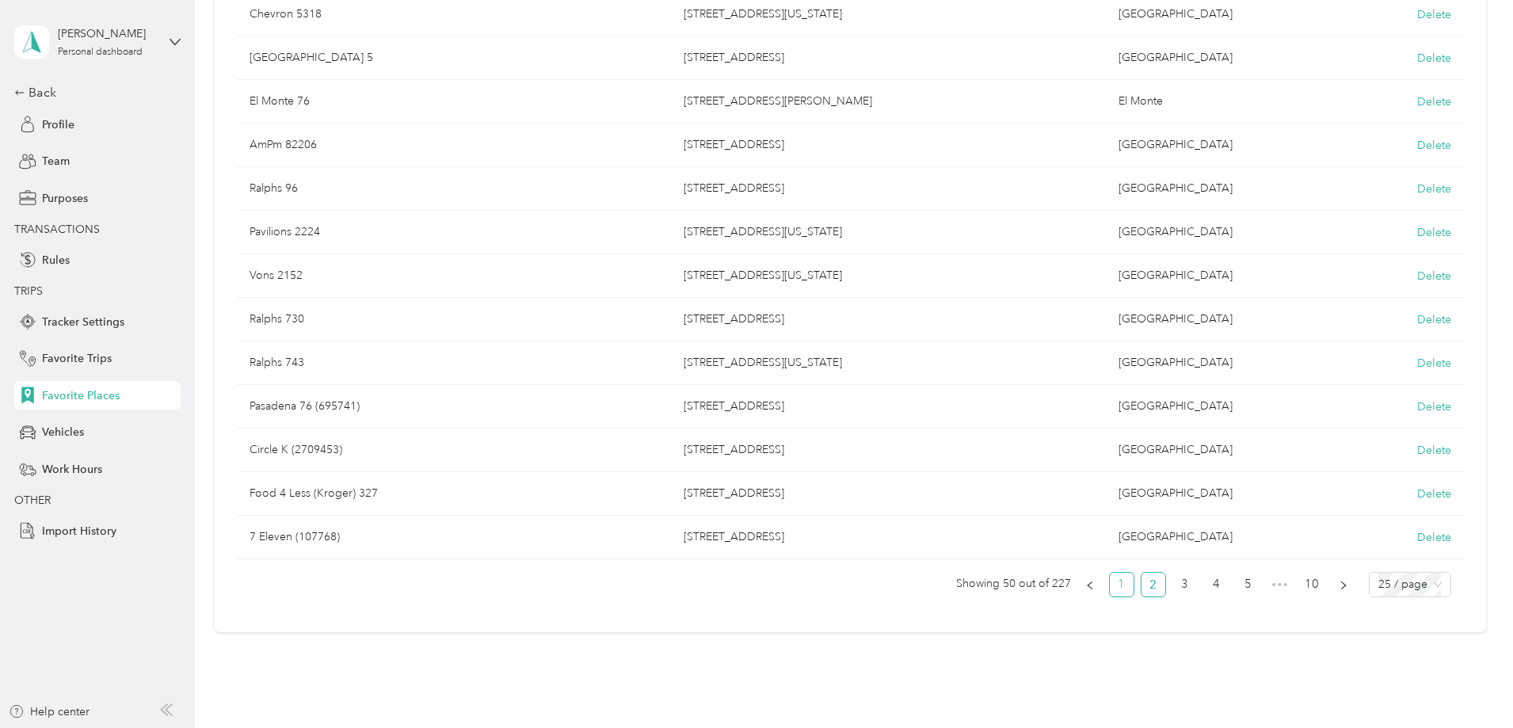
click at [1110, 588] on link "1" at bounding box center [1122, 585] width 24 height 24
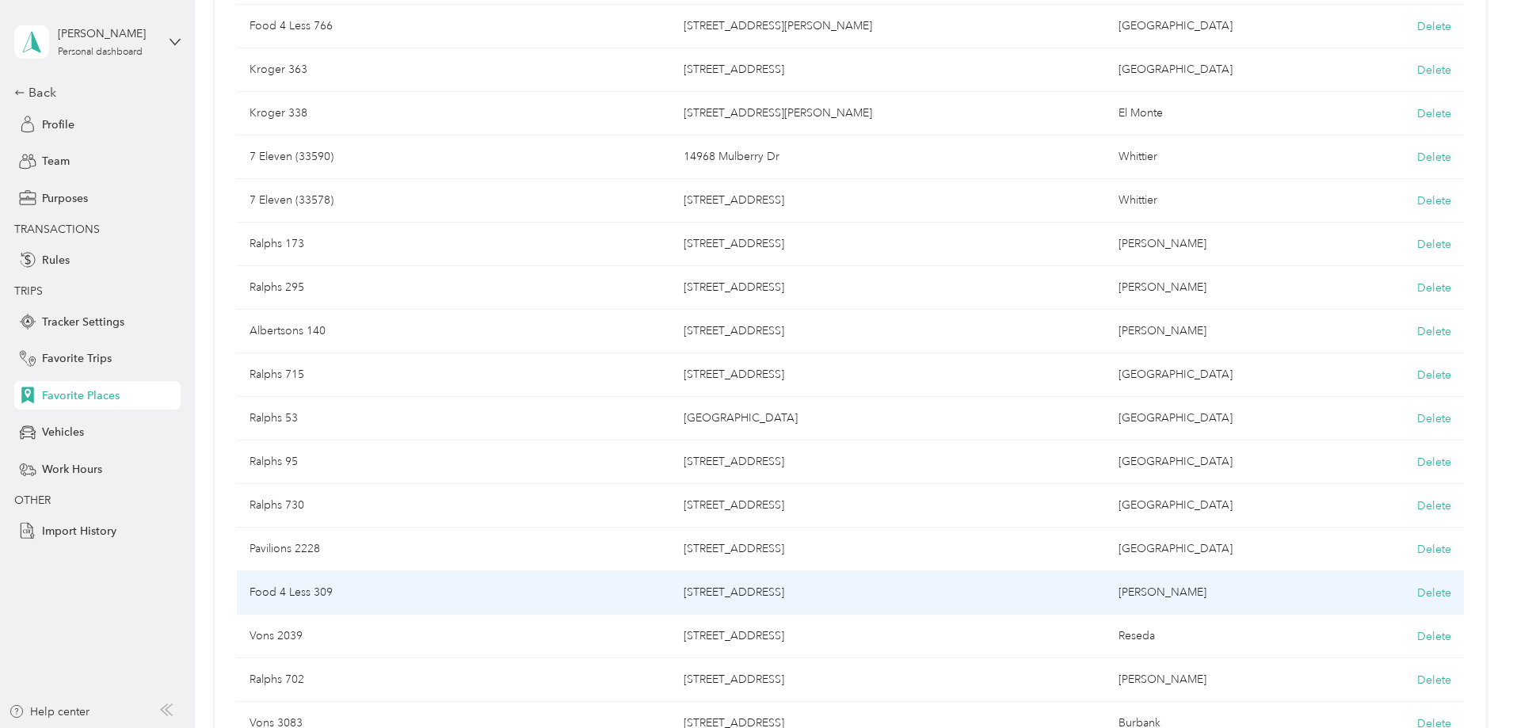
scroll to position [792, 0]
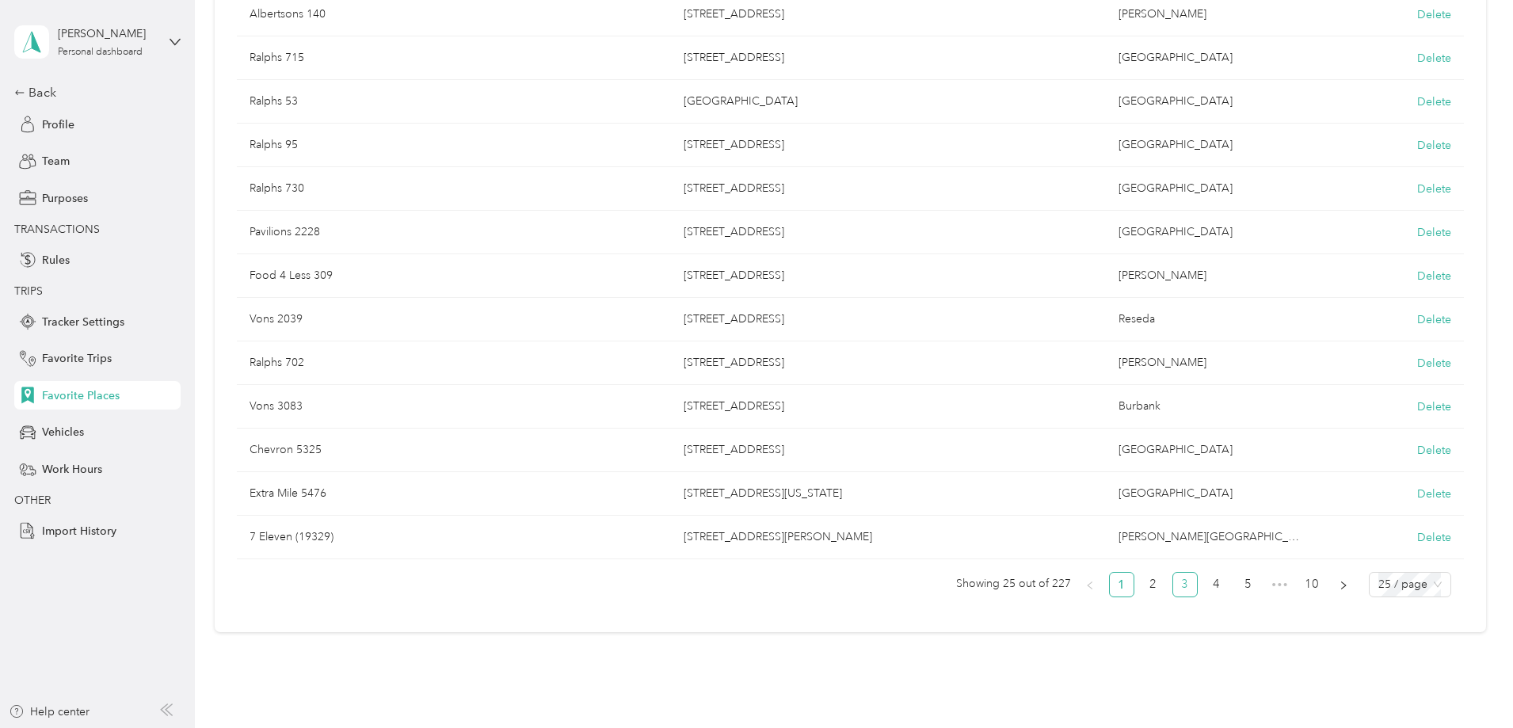
click at [1173, 588] on link "3" at bounding box center [1185, 585] width 24 height 24
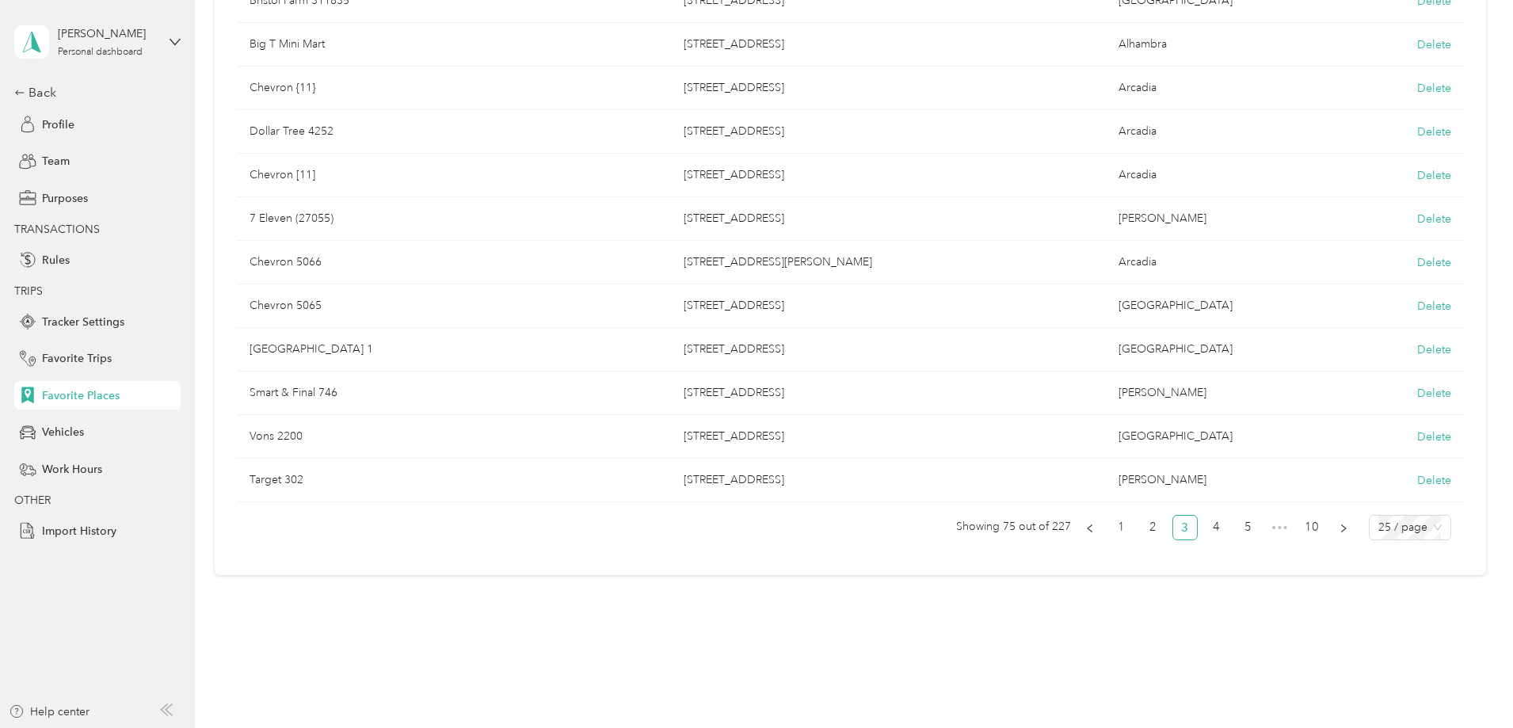
scroll to position [860, 0]
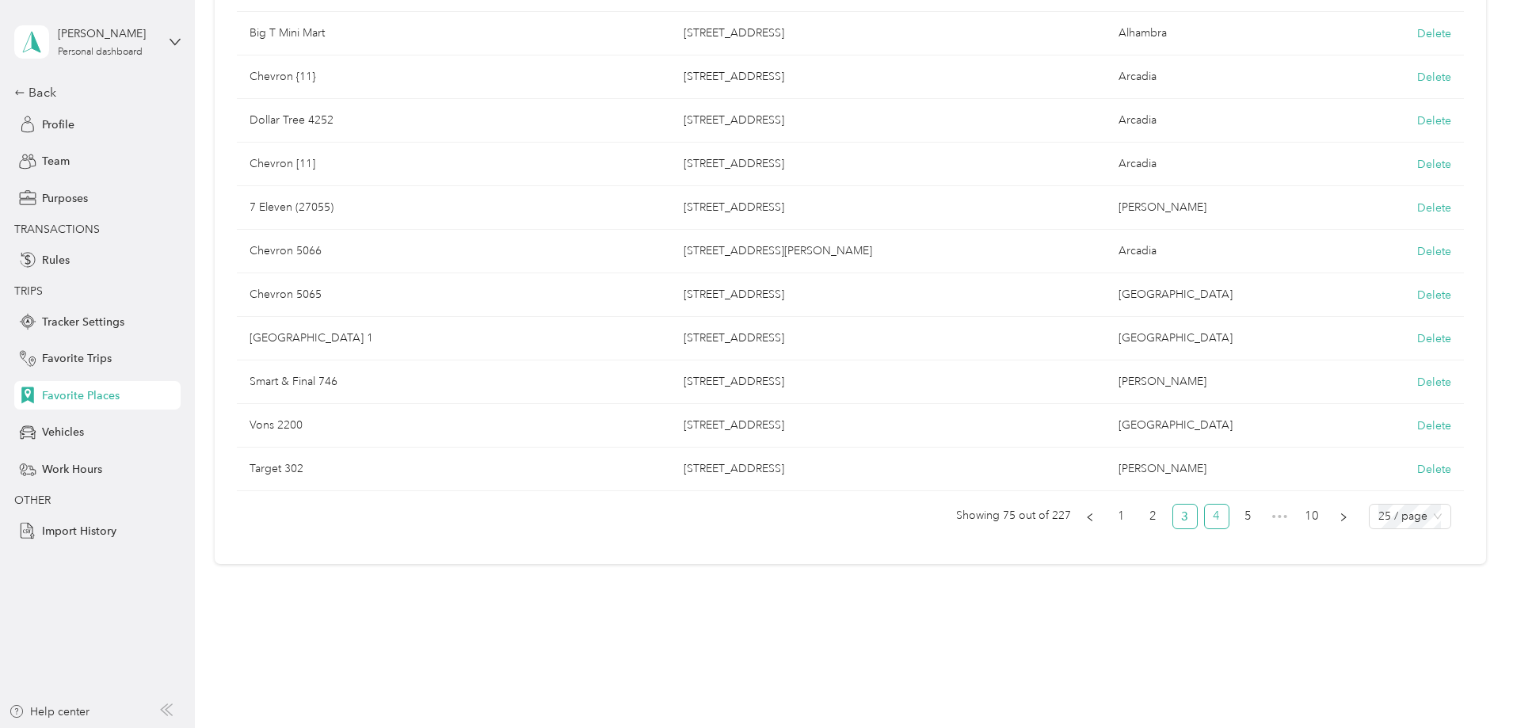
click at [1205, 520] on link "4" at bounding box center [1217, 517] width 24 height 24
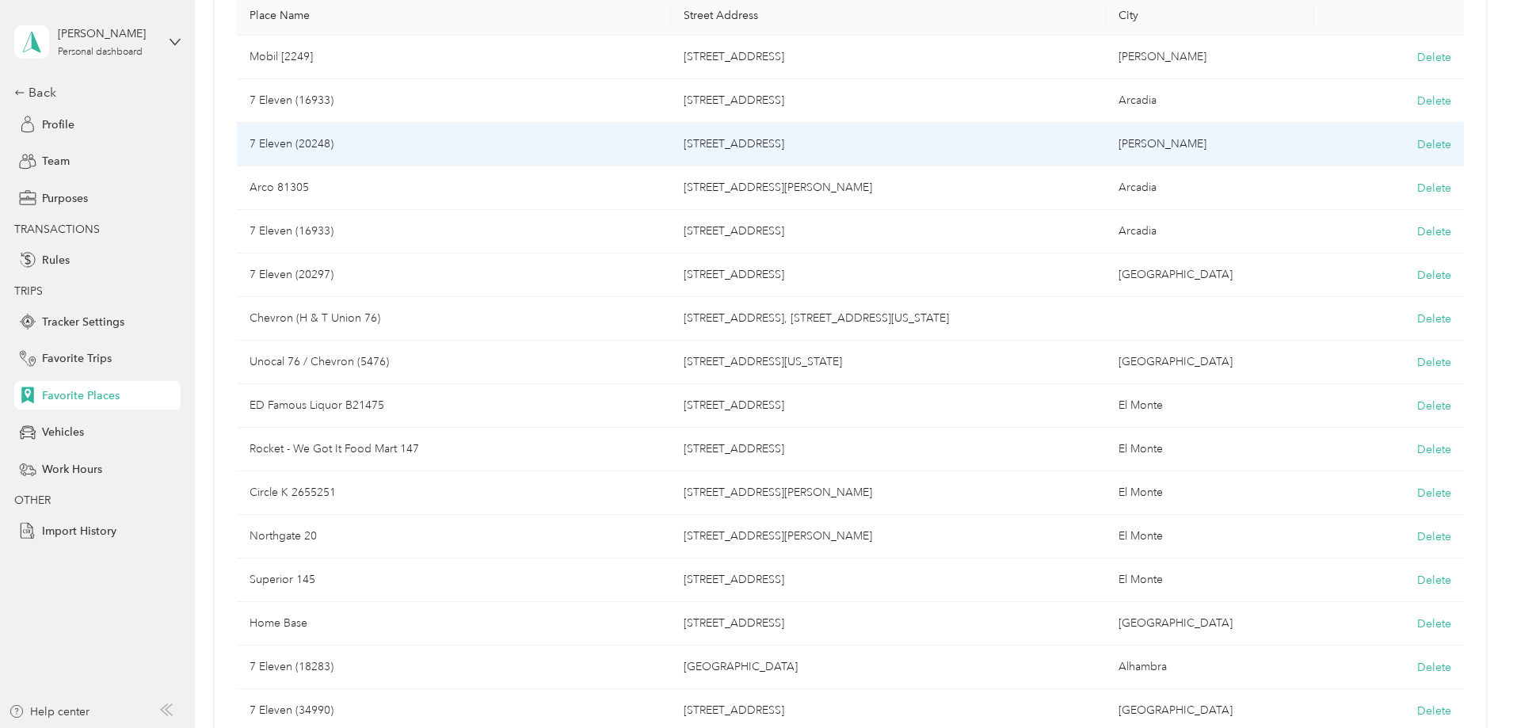
scroll to position [860, 0]
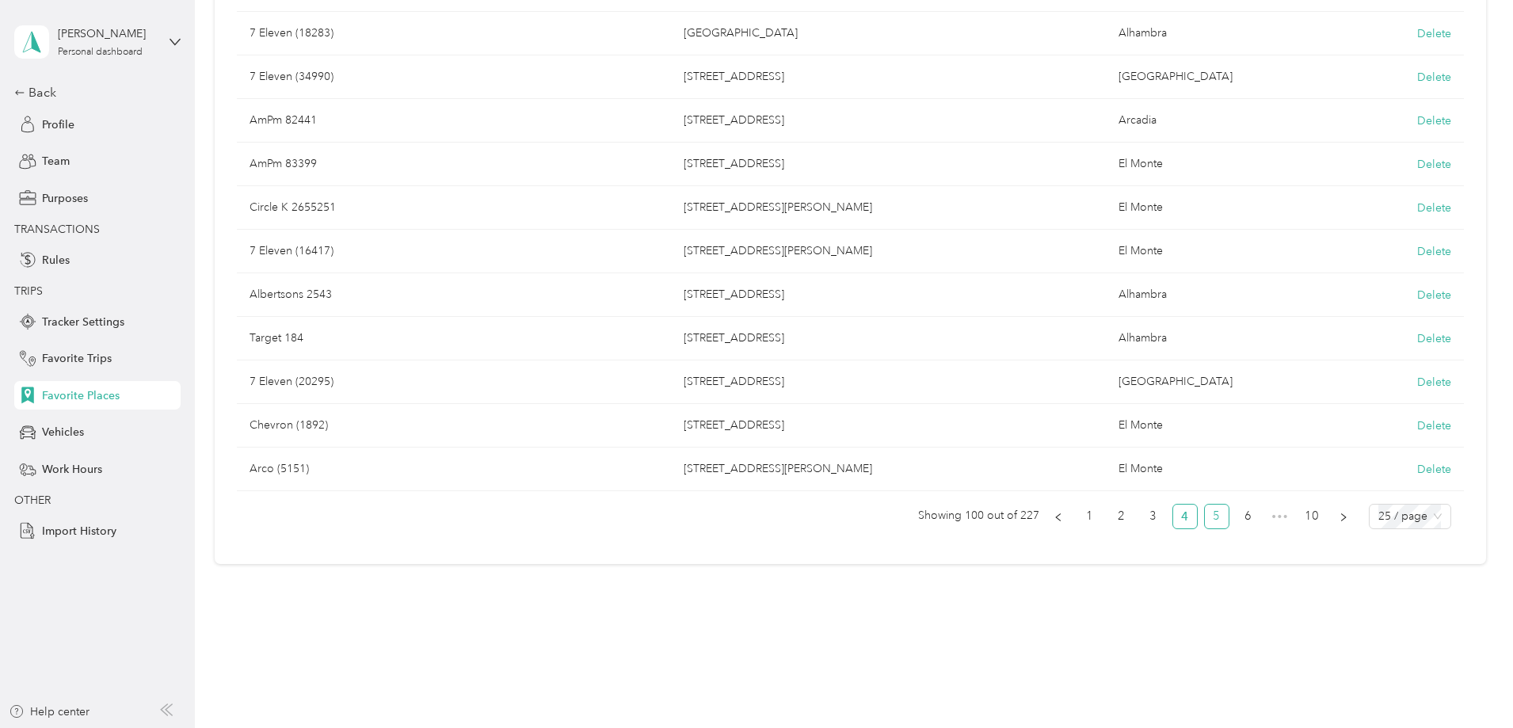
click at [1205, 516] on link "5" at bounding box center [1217, 517] width 24 height 24
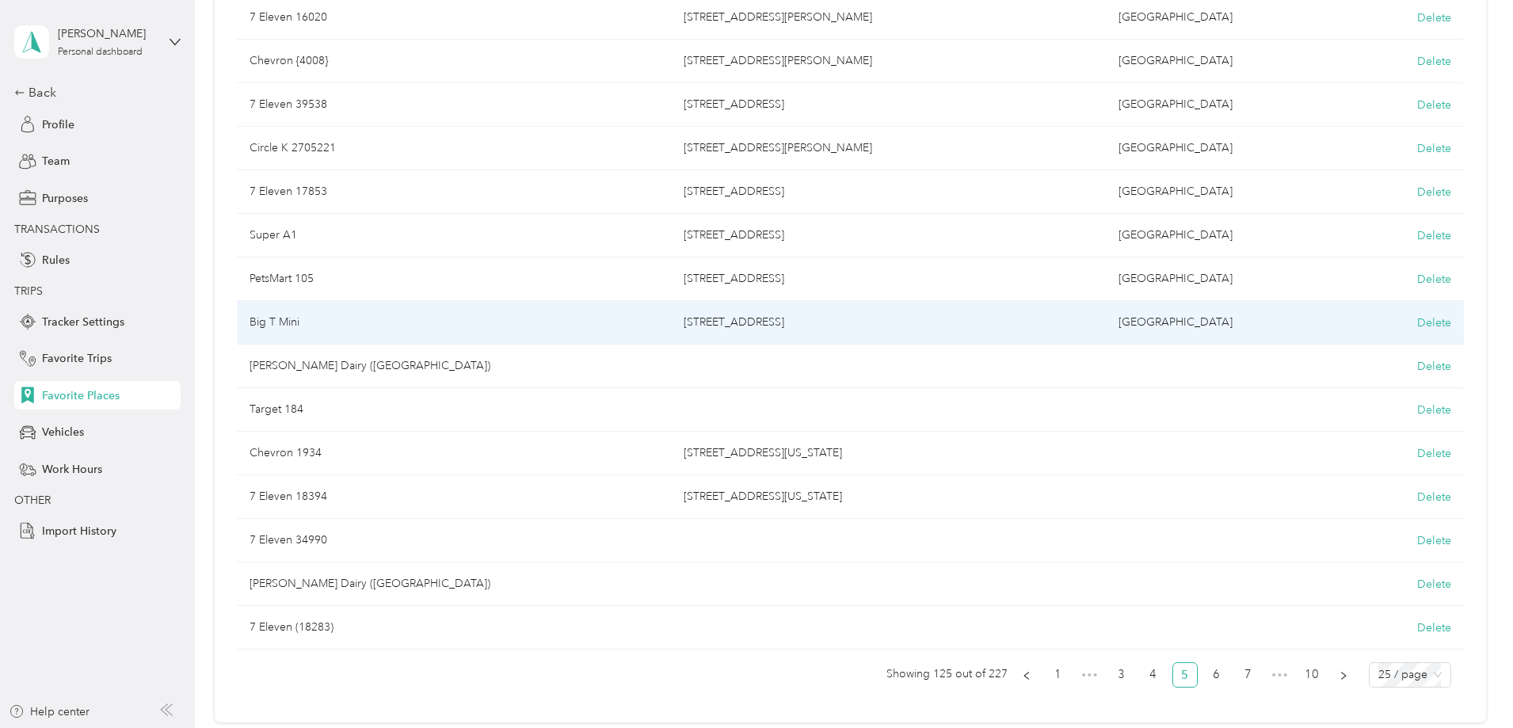
scroll to position [543, 0]
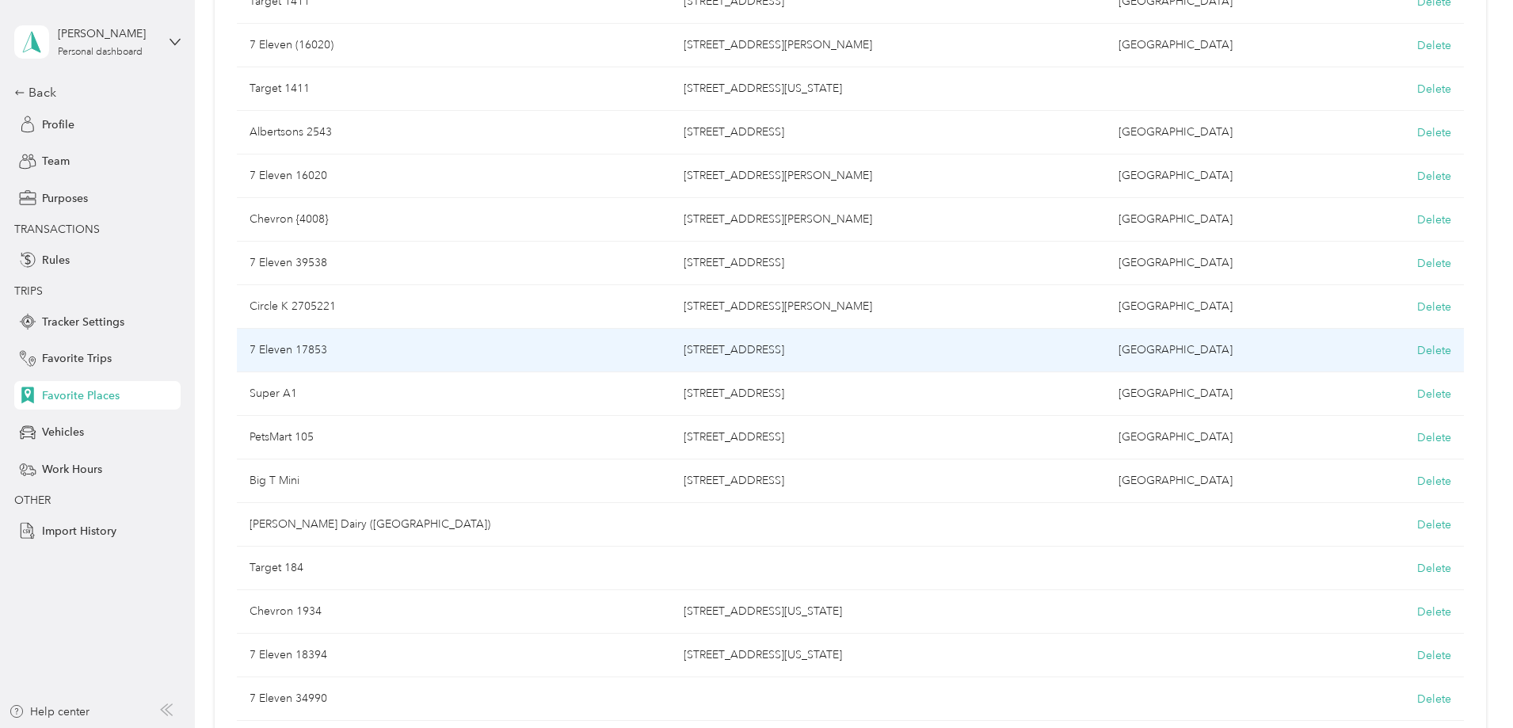
click at [516, 352] on td "7 Eleven 17853" at bounding box center [454, 351] width 435 height 44
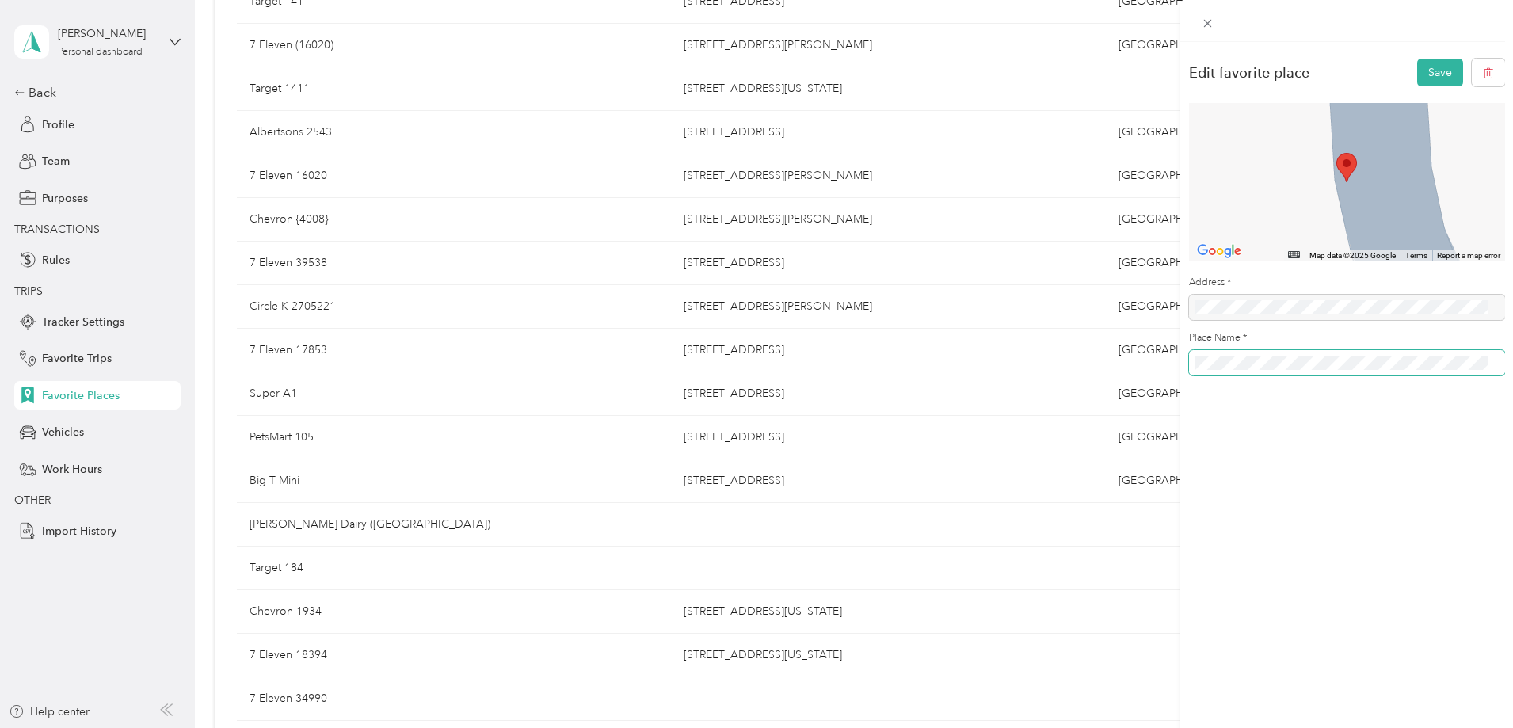
click at [1417, 59] on button "Save" at bounding box center [1440, 73] width 46 height 28
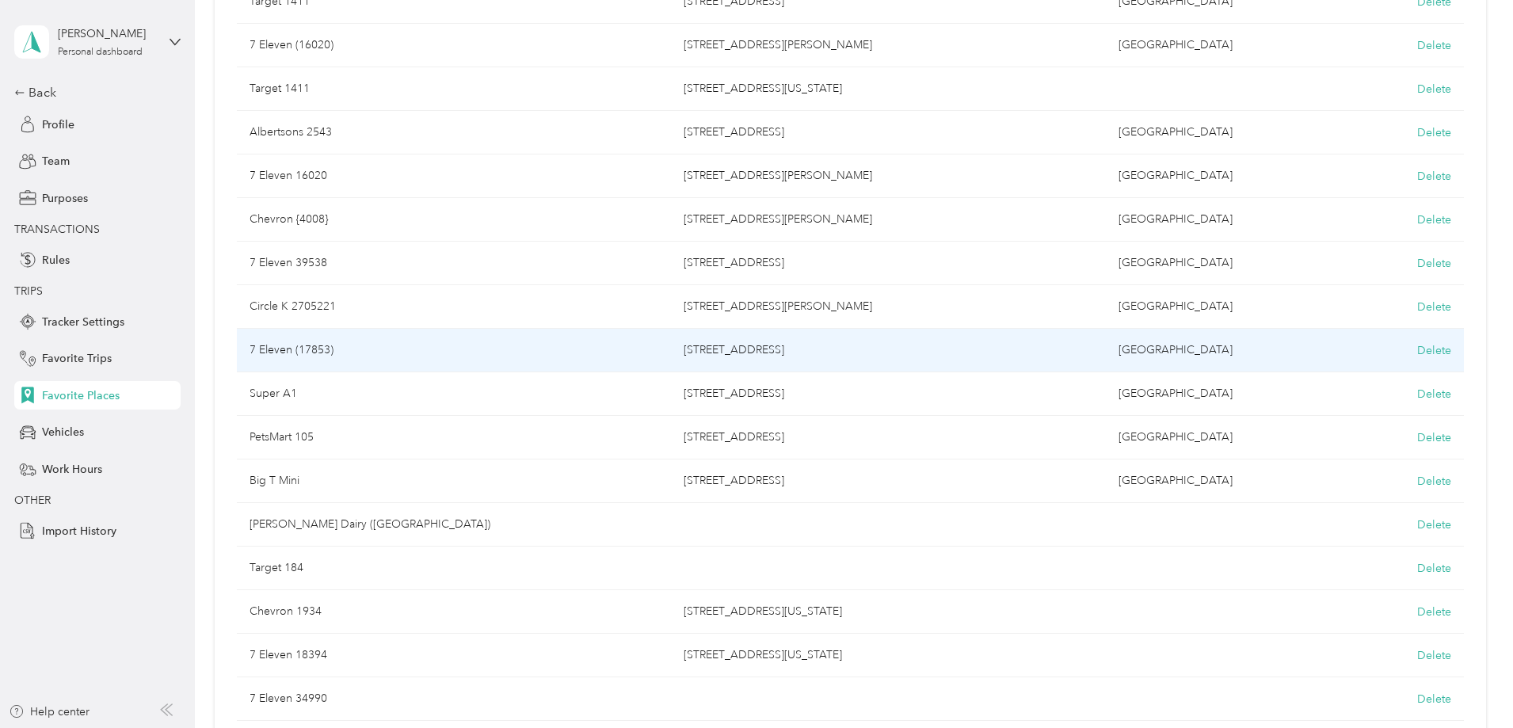
click at [548, 354] on td "7 Eleven (17853)" at bounding box center [454, 351] width 435 height 44
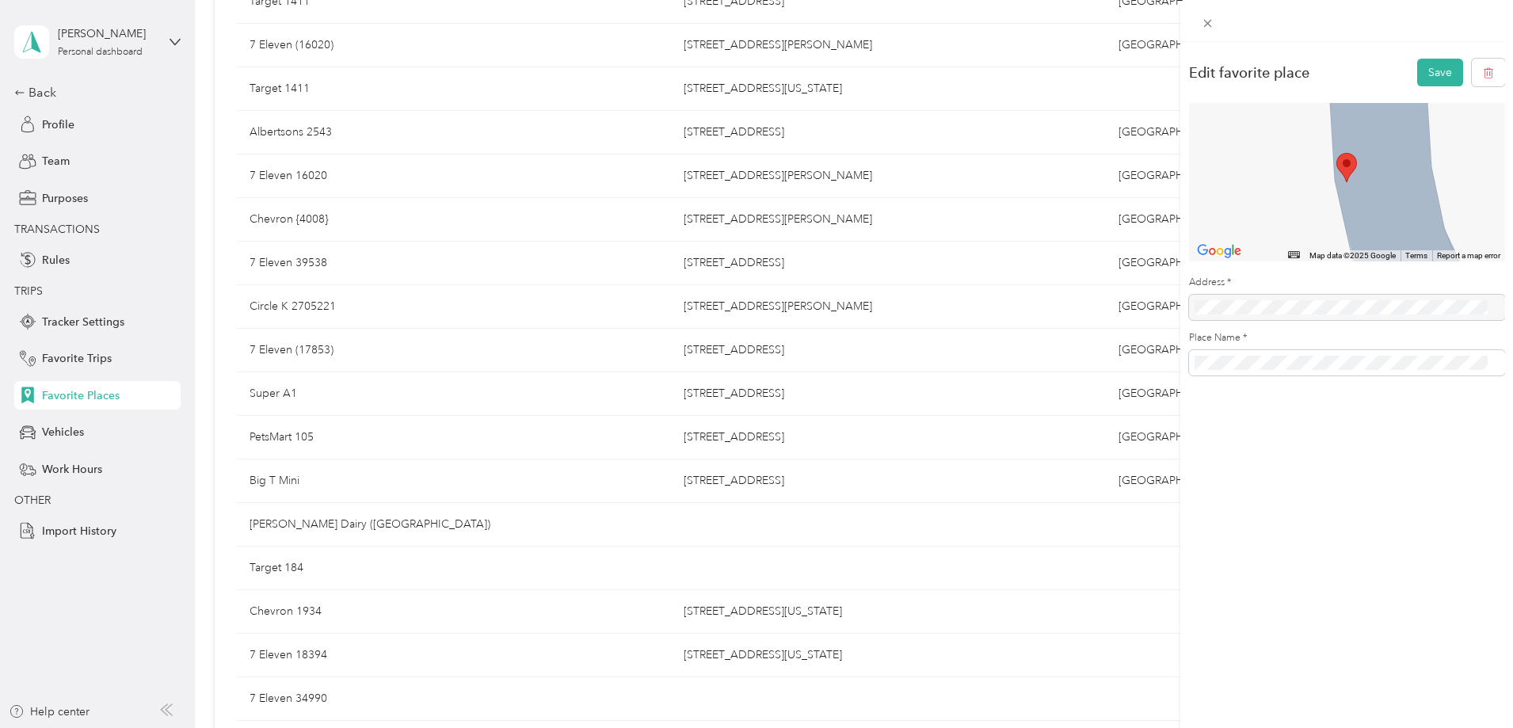
click at [512, 265] on div "Edit favorite place Save ← Move left → Move right ↑ Move up ↓ Move down + Zoom …" at bounding box center [756, 364] width 1513 height 728
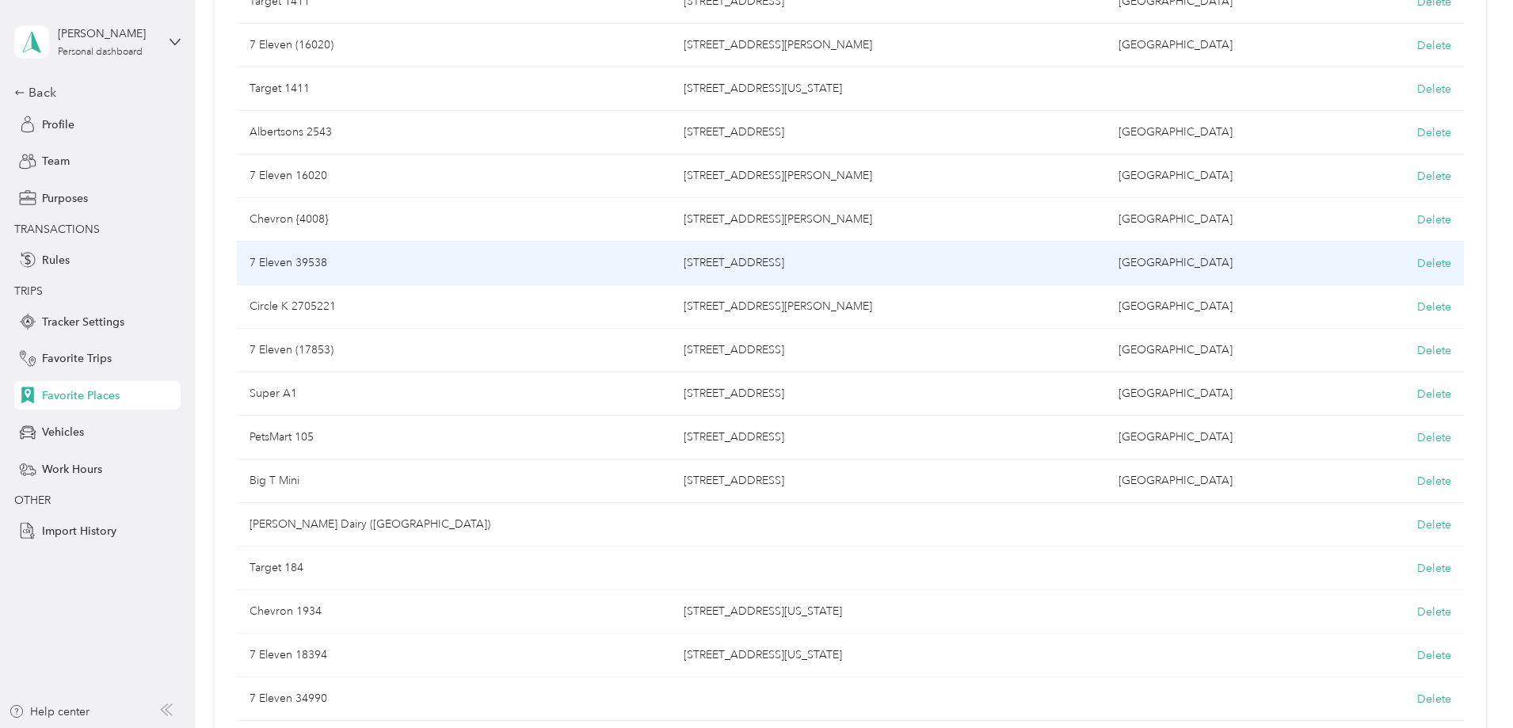
click at [516, 261] on td "7 Eleven 39538" at bounding box center [454, 264] width 435 height 44
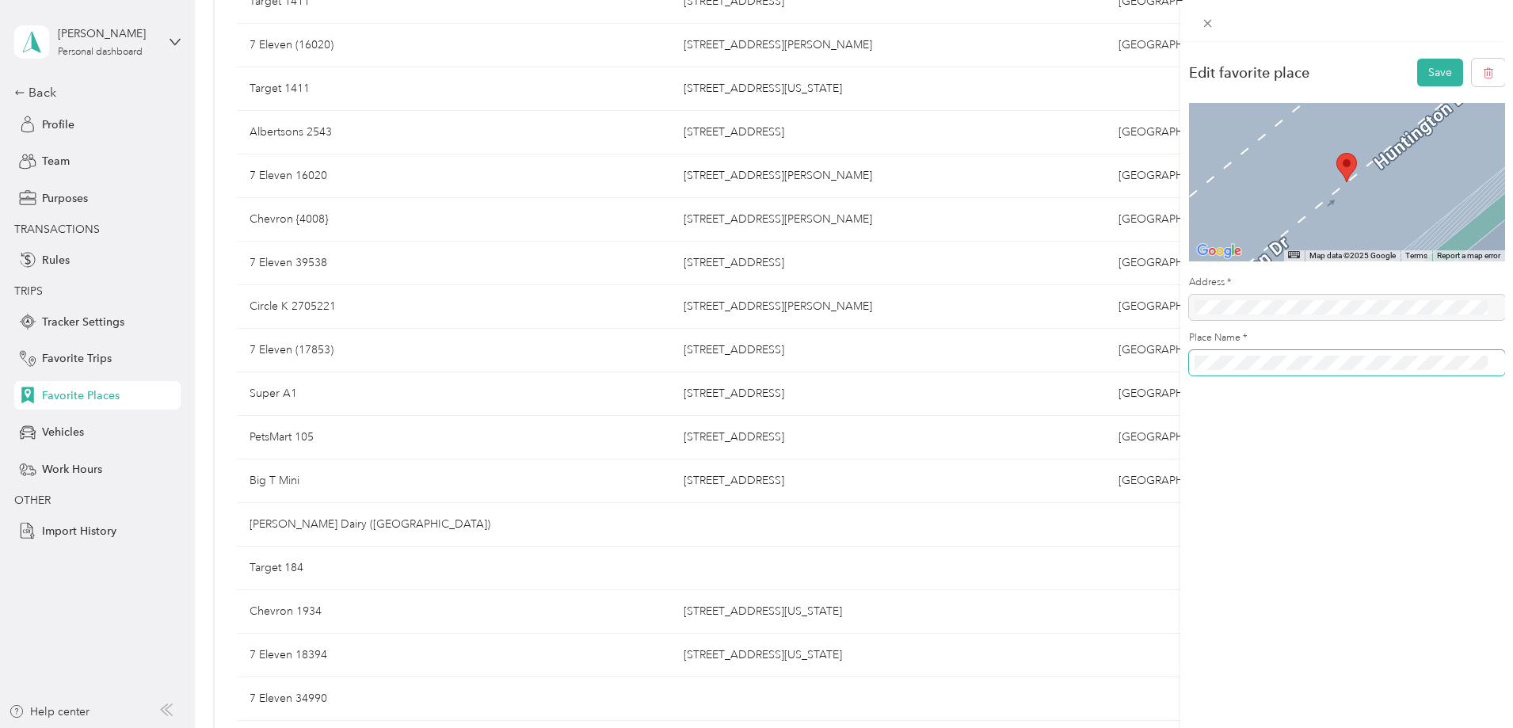
click at [1417, 59] on button "Save" at bounding box center [1440, 73] width 46 height 28
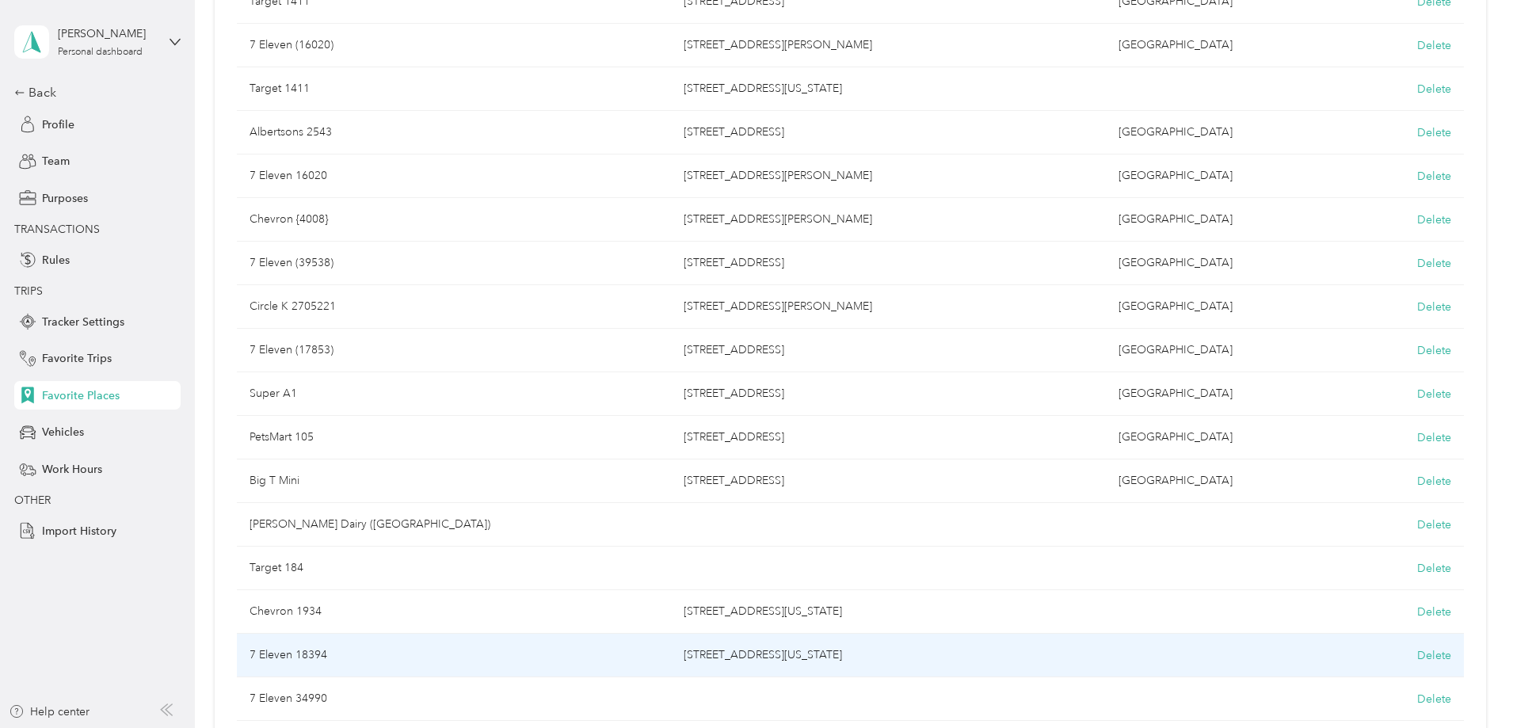
click at [500, 653] on td "7 Eleven 18394" at bounding box center [454, 656] width 435 height 44
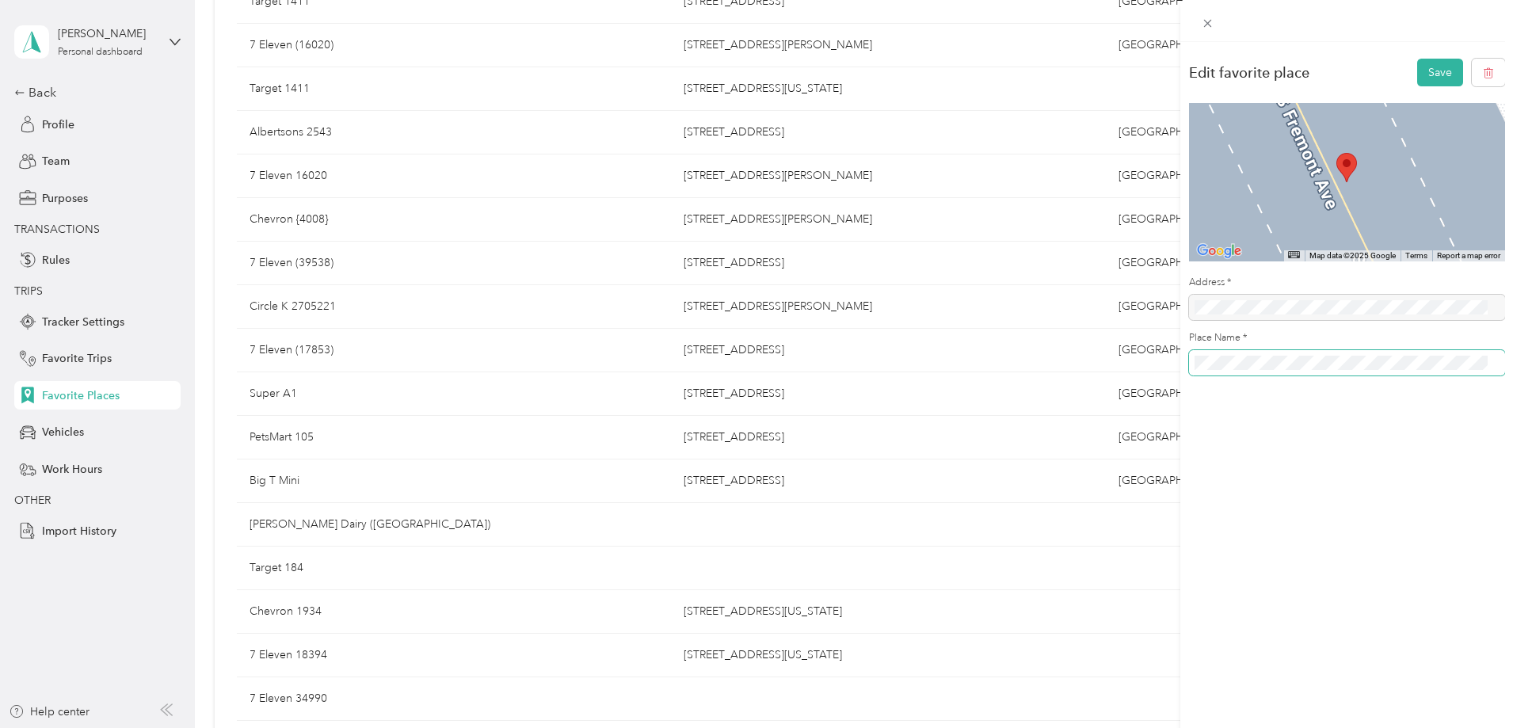
click at [1417, 59] on button "Save" at bounding box center [1440, 73] width 46 height 28
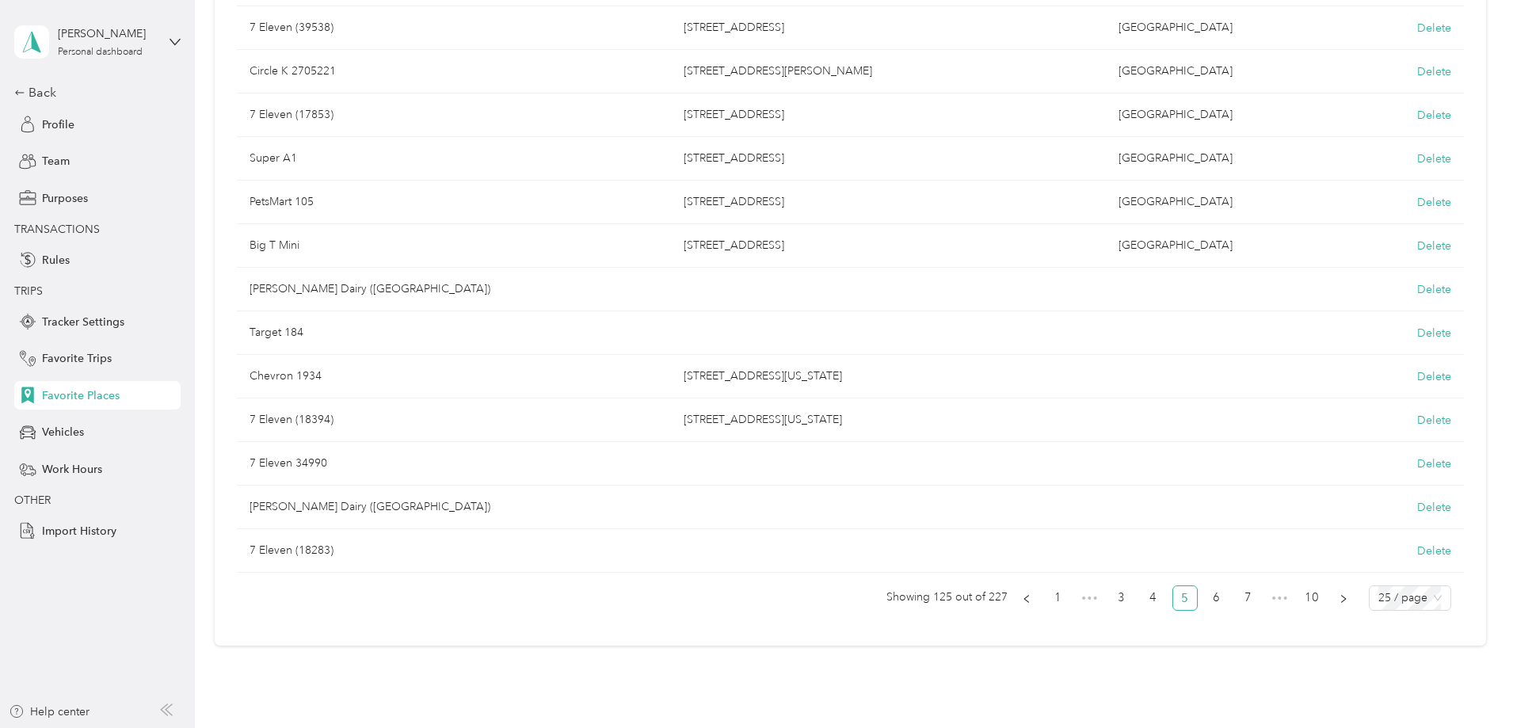
scroll to position [860, 0]
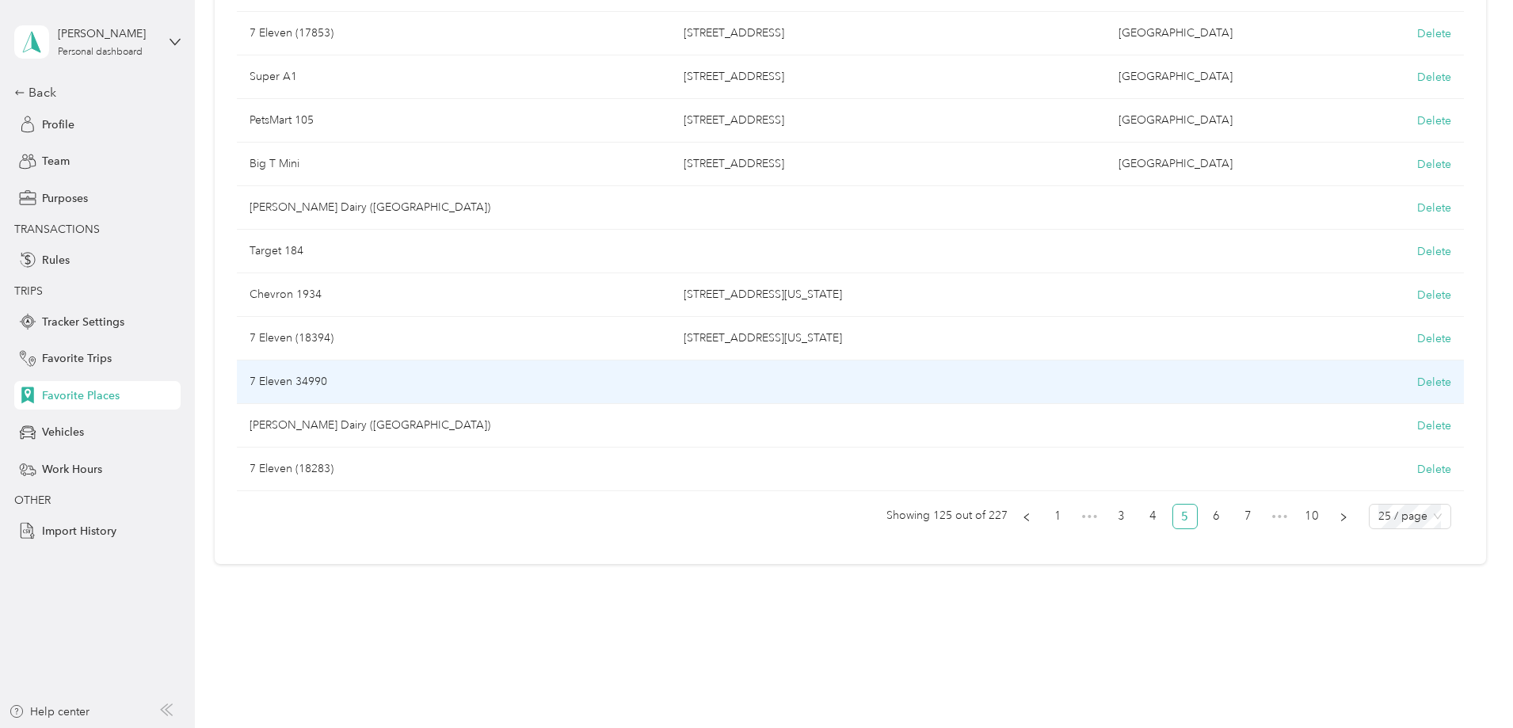
click at [469, 380] on td "7 Eleven 34990" at bounding box center [454, 382] width 435 height 44
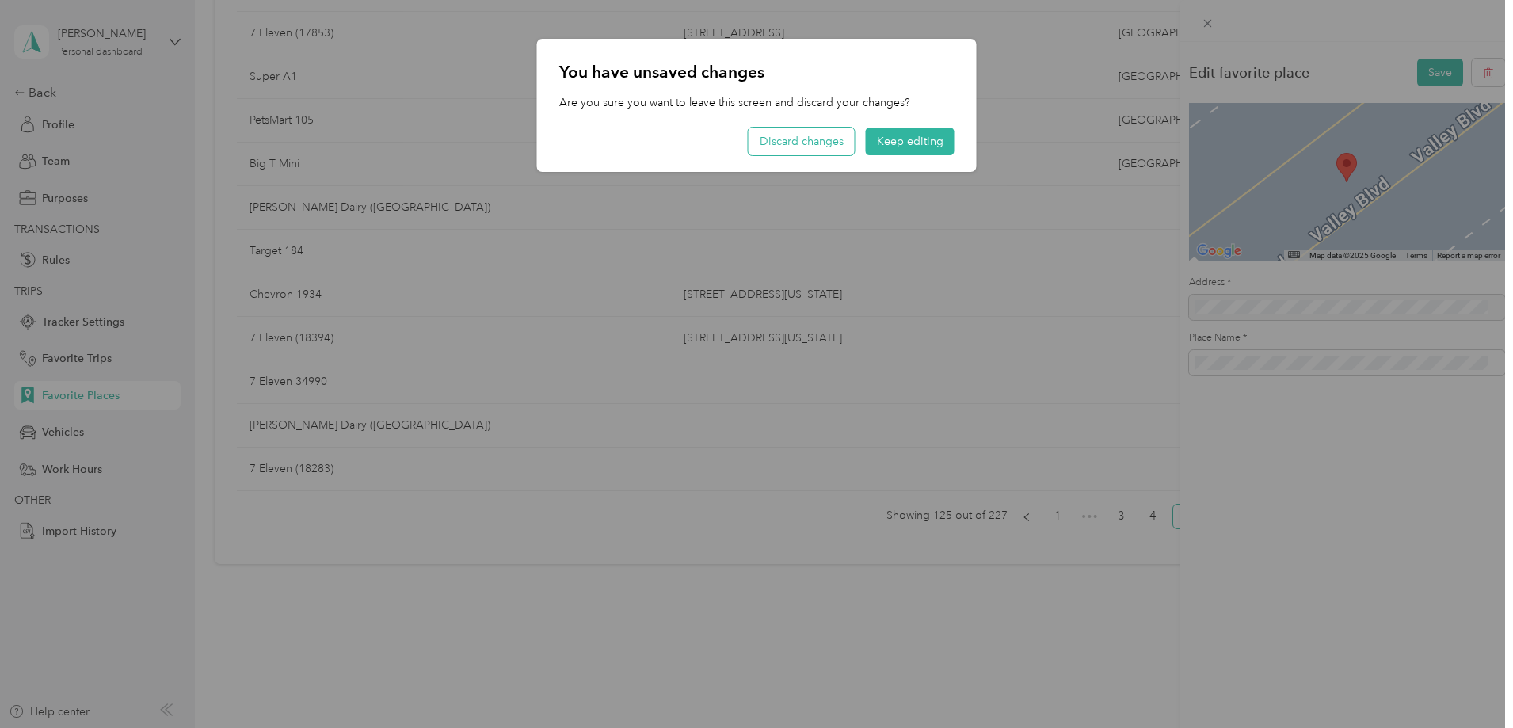
click at [815, 139] on button "Discard changes" at bounding box center [801, 142] width 106 height 28
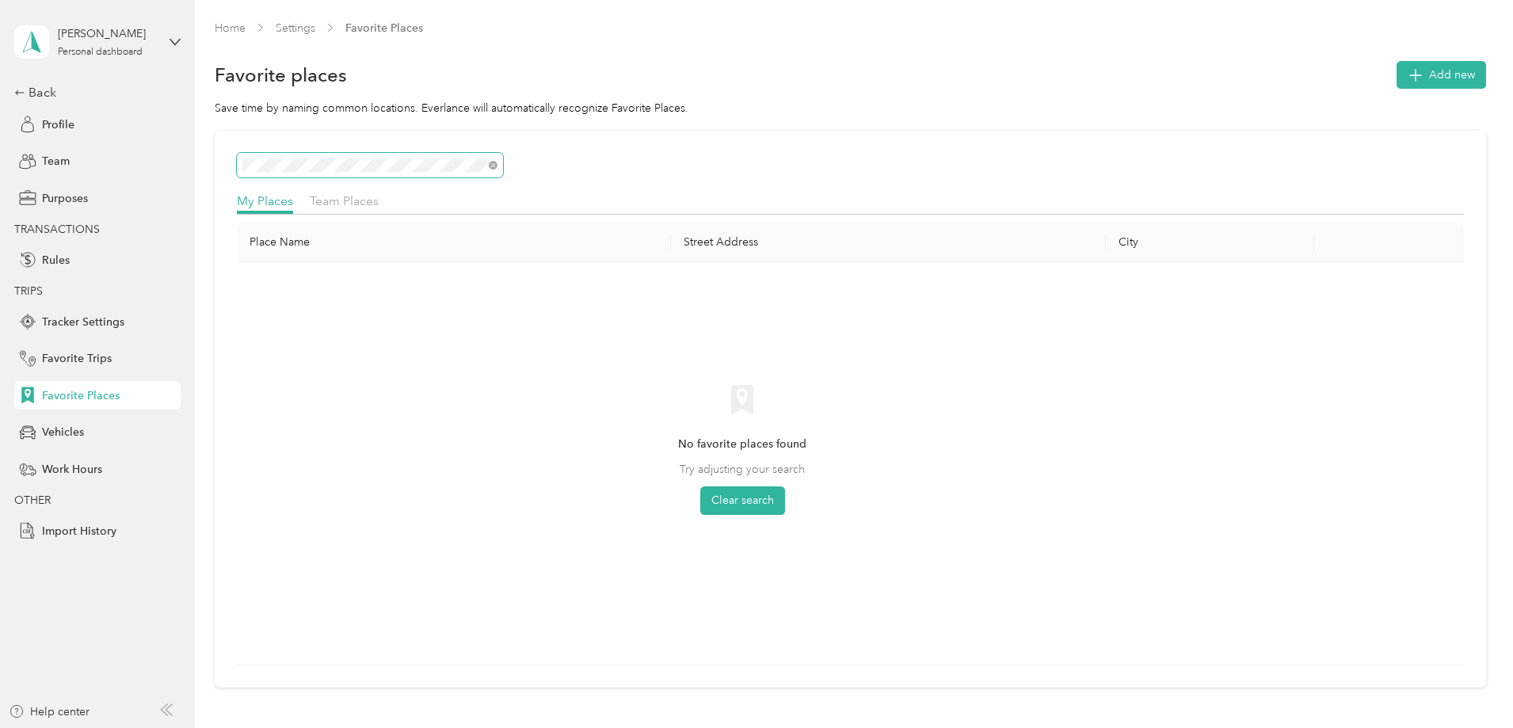
click at [185, 138] on section "Kenneth Gregory Personal dashboard Back Profile Team Purposes TRANSACTIONS Rule…" at bounding box center [752, 364] width 1505 height 728
click at [469, 188] on div "My Places Team Places Place Name Street Address City No favorite places found T…" at bounding box center [850, 410] width 1271 height 558
click at [379, 208] on div "Team Places" at bounding box center [344, 202] width 69 height 20
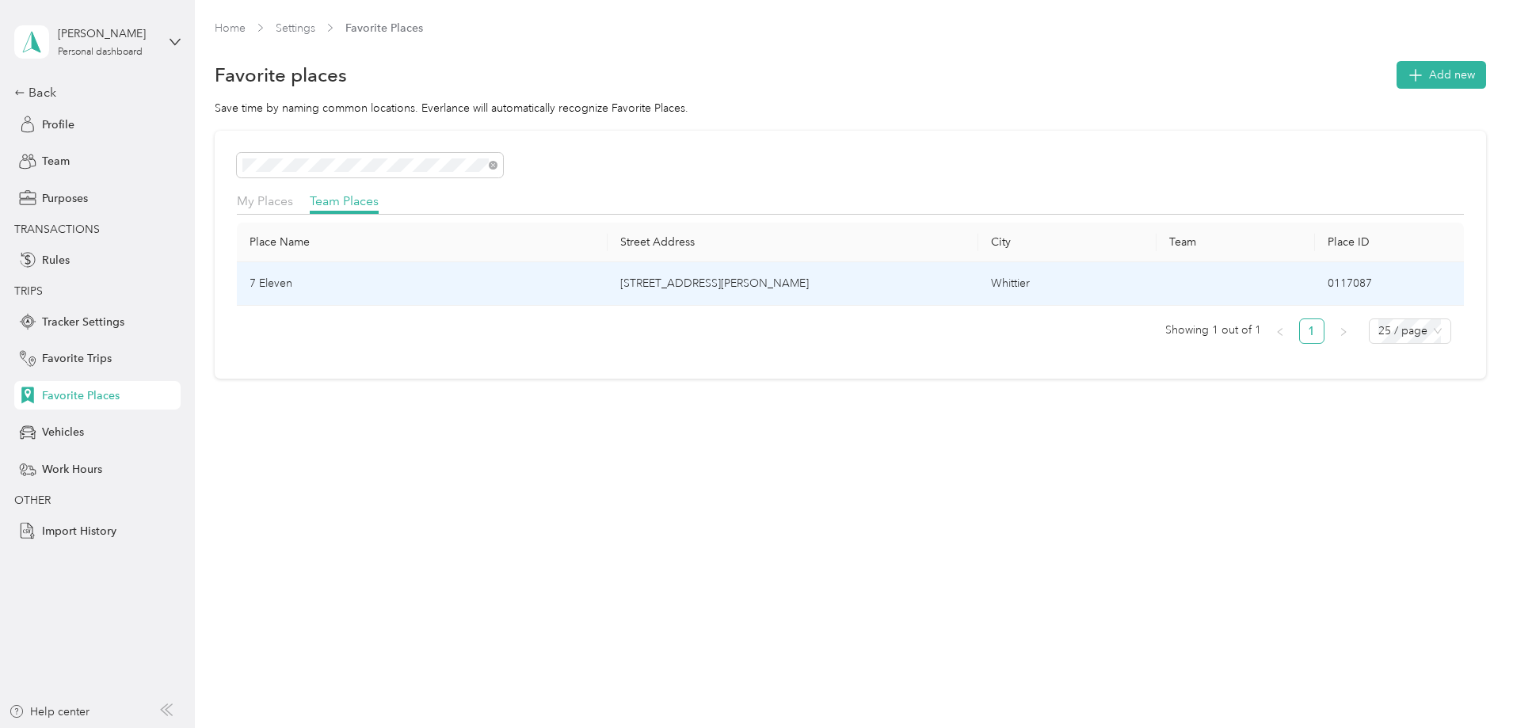
click at [452, 284] on td "7 Eleven" at bounding box center [422, 284] width 371 height 44
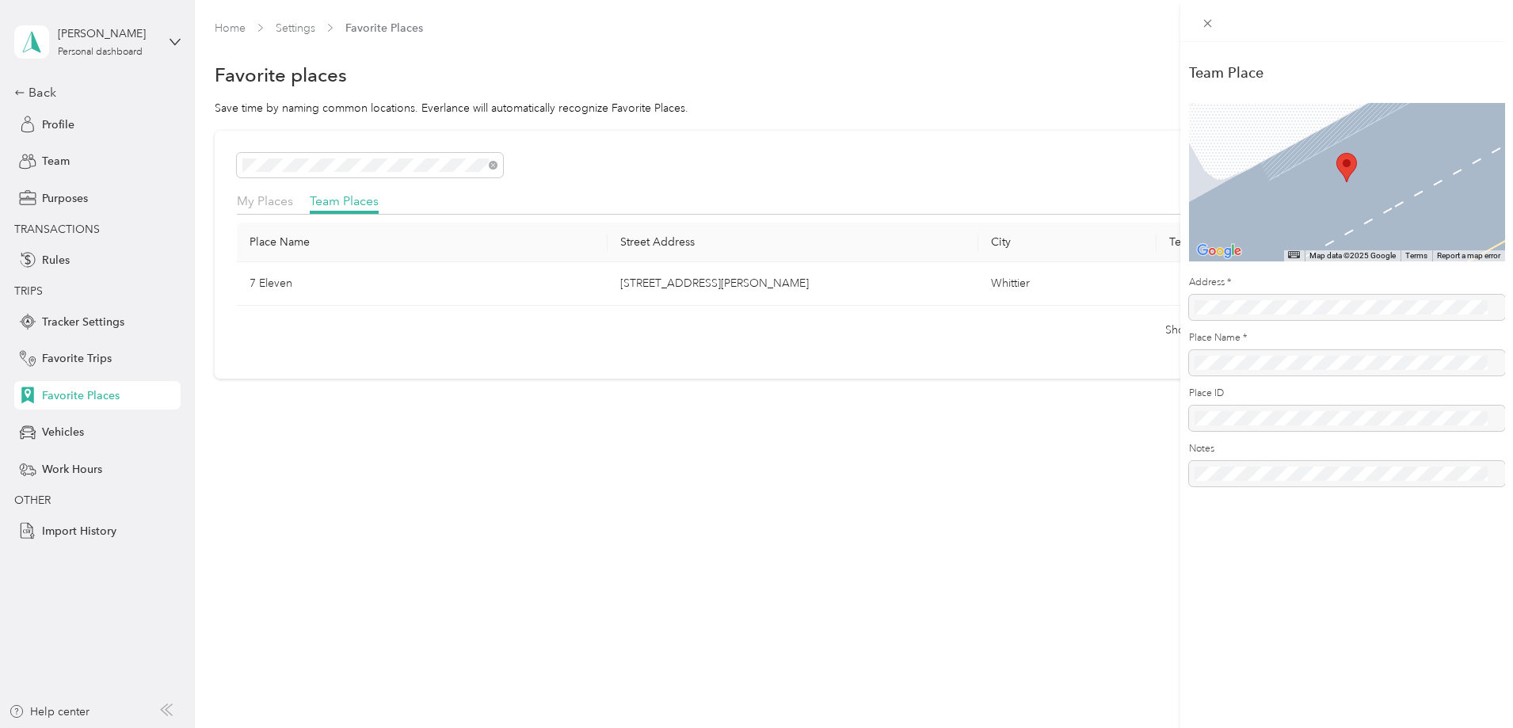
click at [1246, 364] on div at bounding box center [1347, 362] width 316 height 25
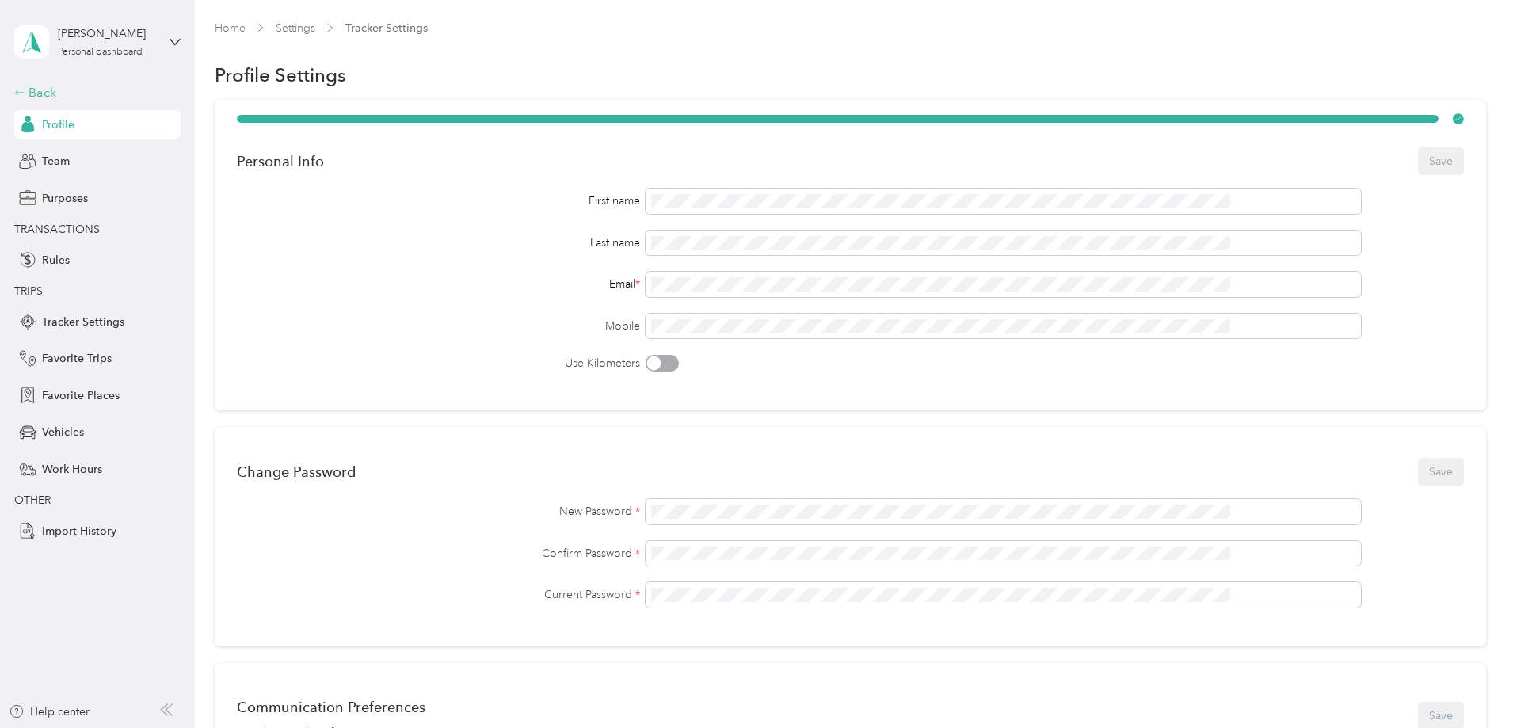
click at [45, 93] on div "Back" at bounding box center [93, 92] width 158 height 19
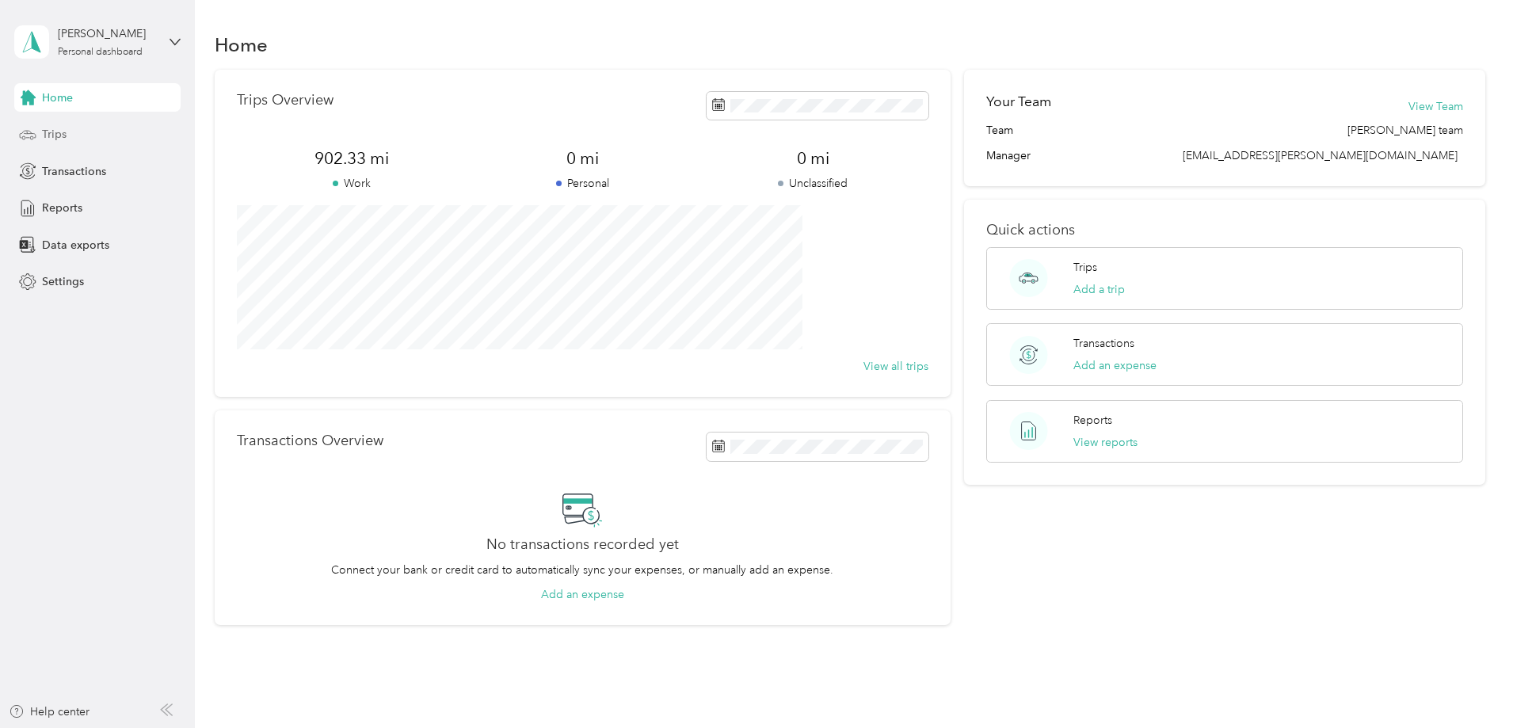
click at [58, 139] on span "Trips" at bounding box center [54, 134] width 25 height 17
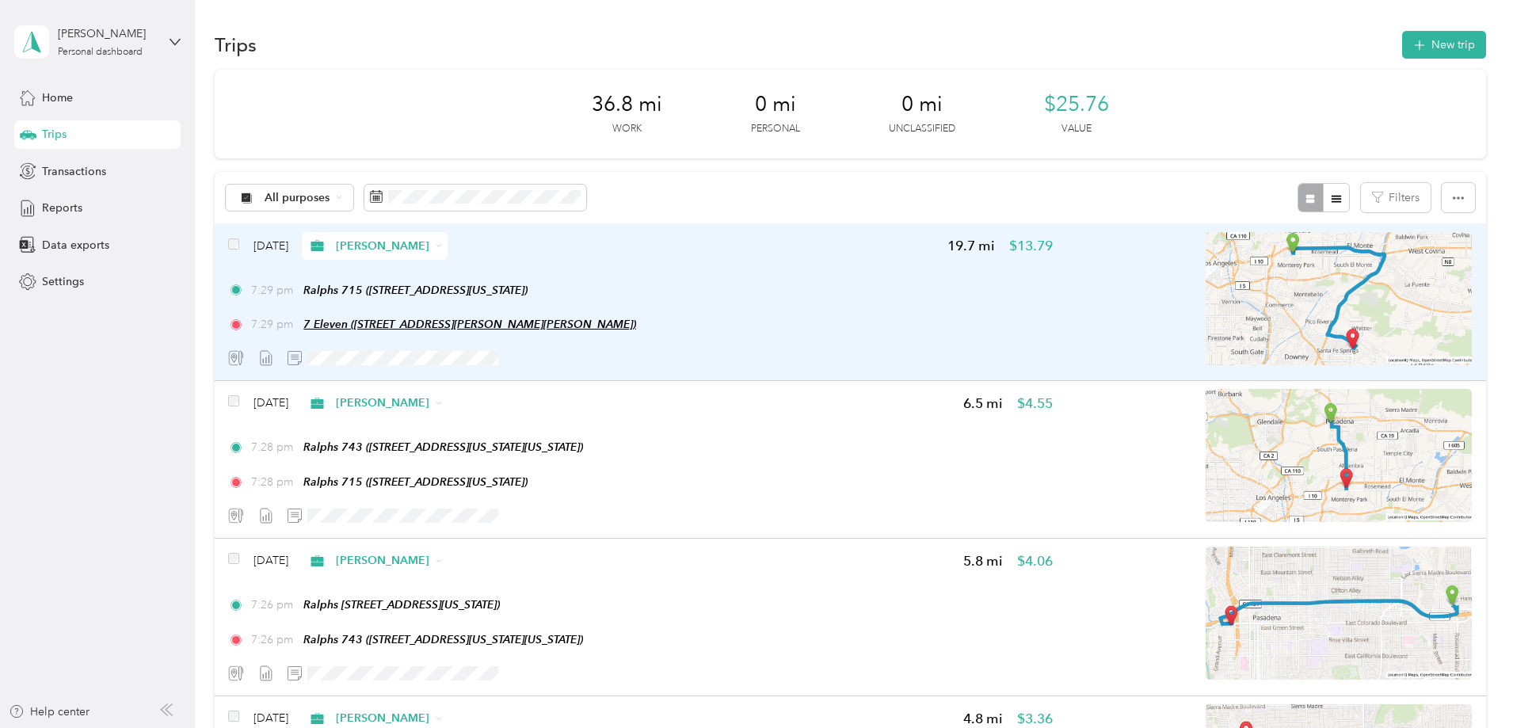
click at [566, 326] on span "7 Eleven (9727 Carmenita Rd, Whittier, CA)" at bounding box center [469, 324] width 333 height 13
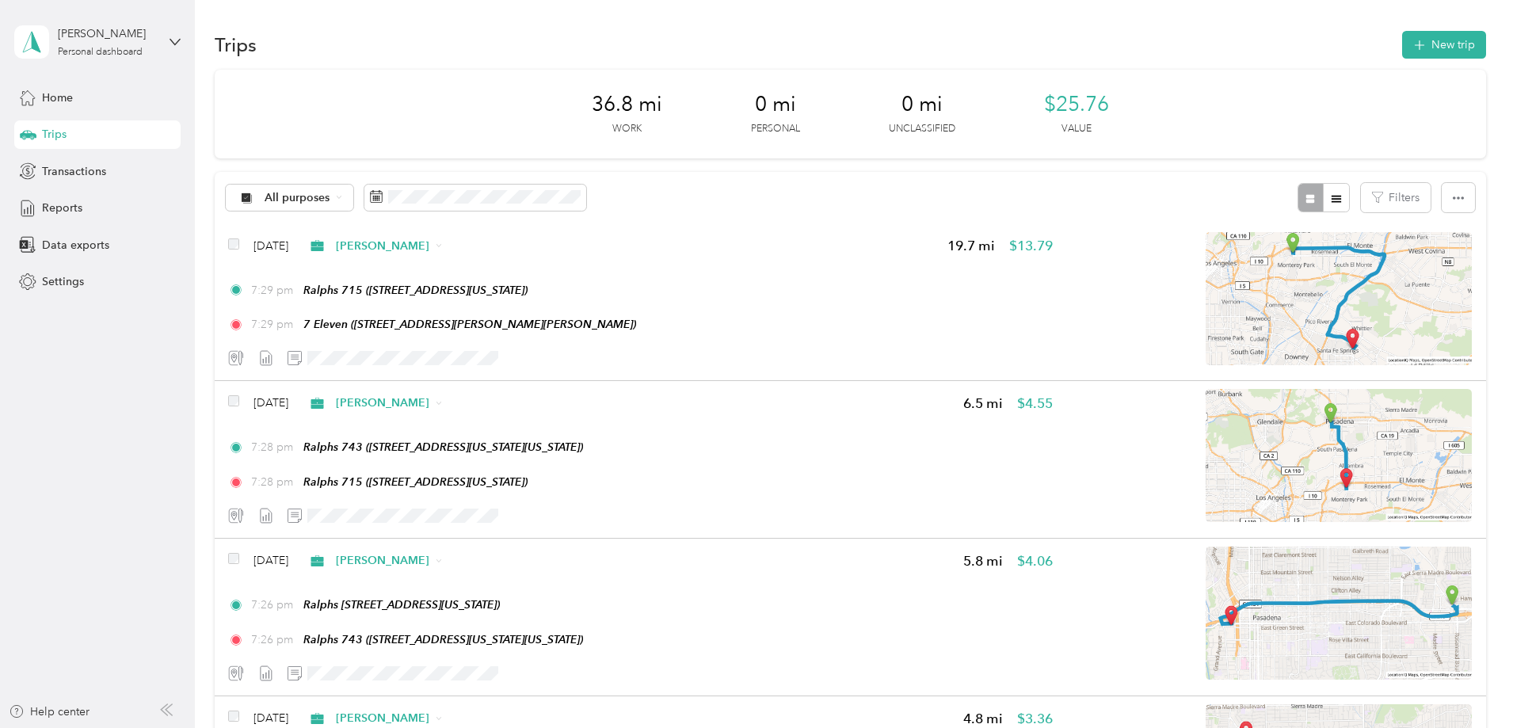
click at [470, 288] on button "Edit Place" at bounding box center [457, 284] width 90 height 28
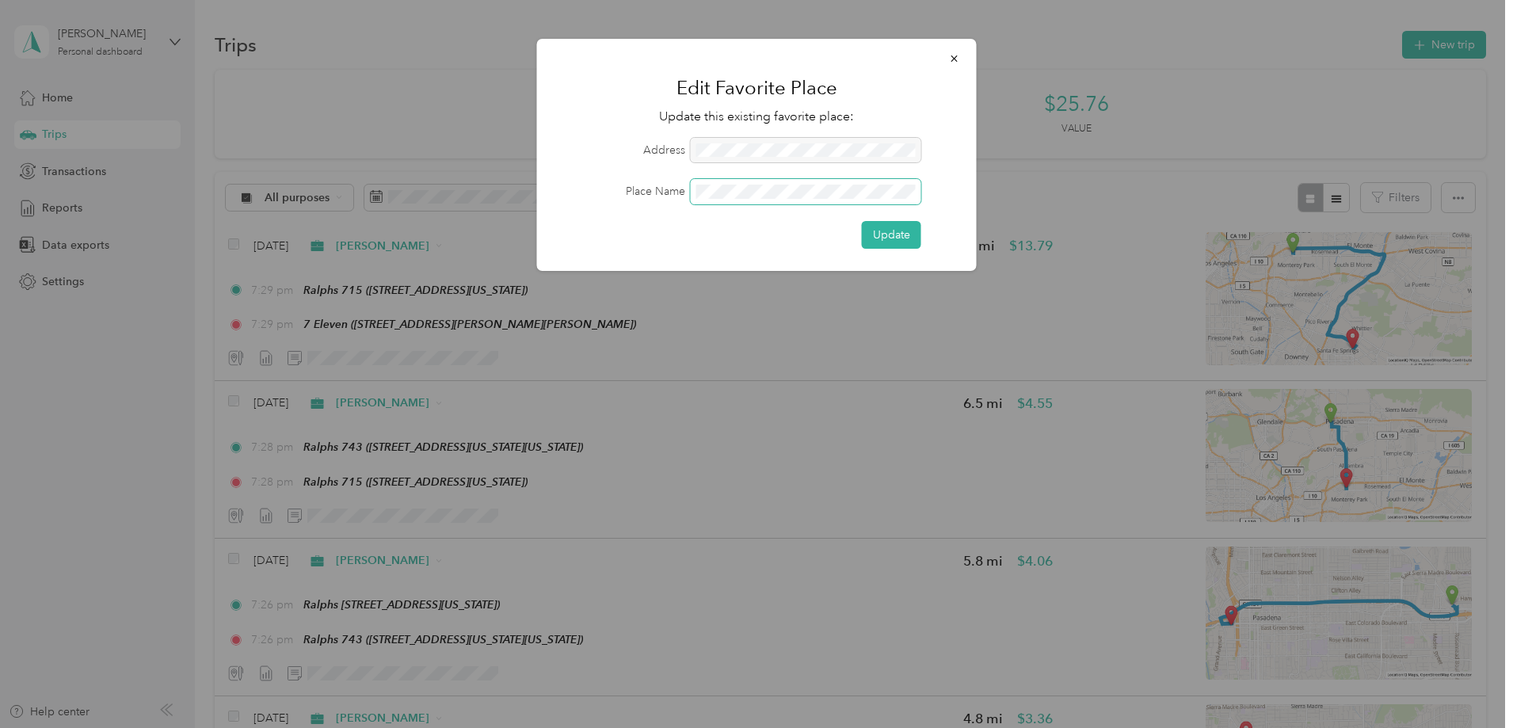
click at [862, 221] on button "Update" at bounding box center [891, 235] width 59 height 28
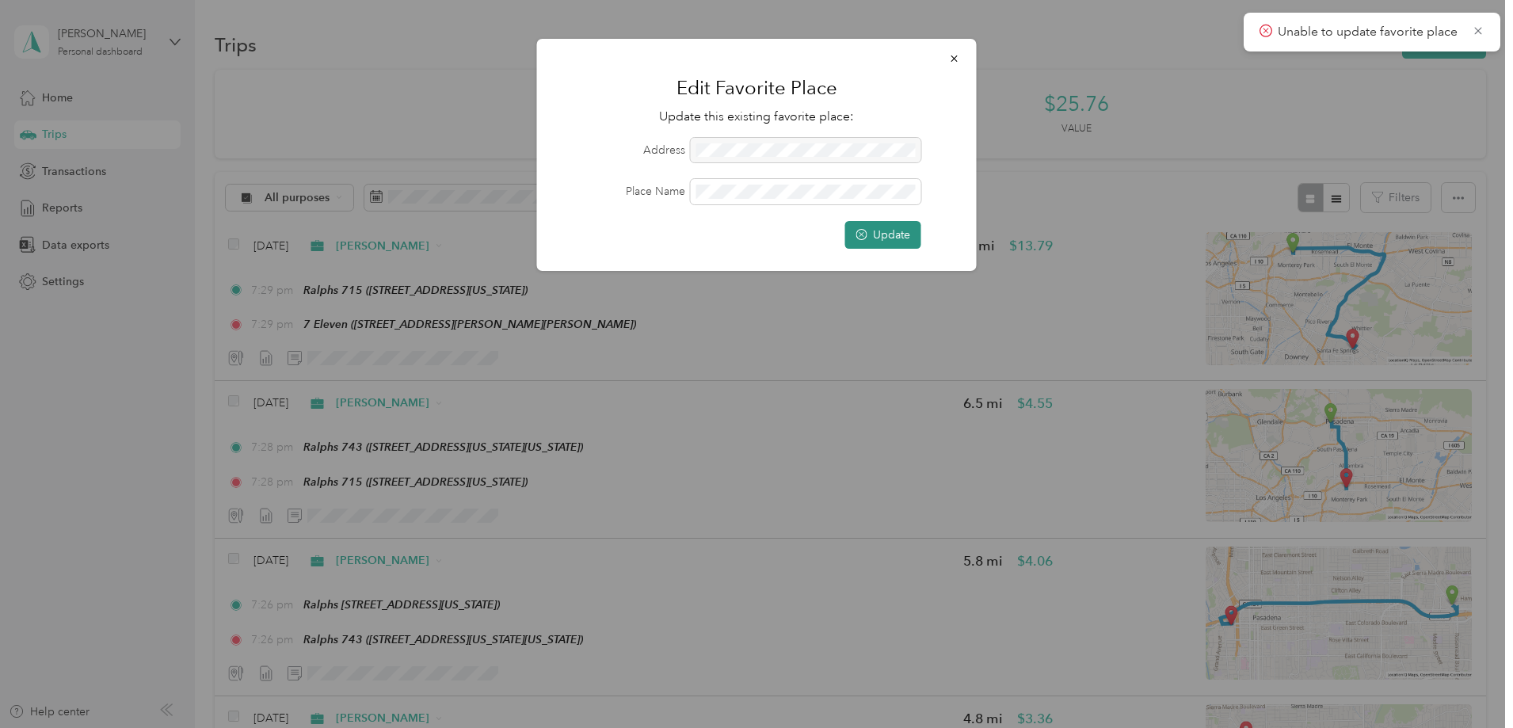
click at [908, 238] on button "Update" at bounding box center [883, 235] width 76 height 28
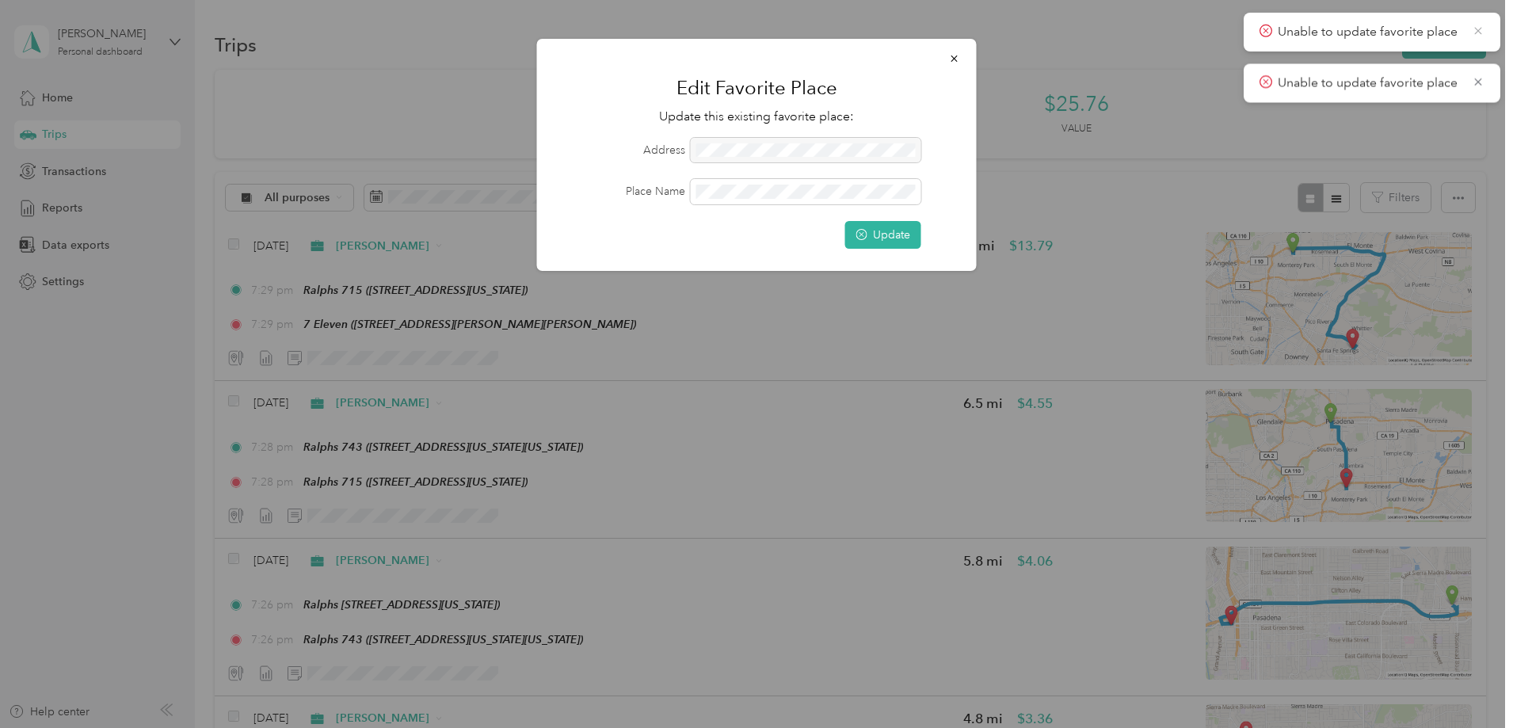
click at [1478, 32] on icon at bounding box center [1478, 31] width 13 height 14
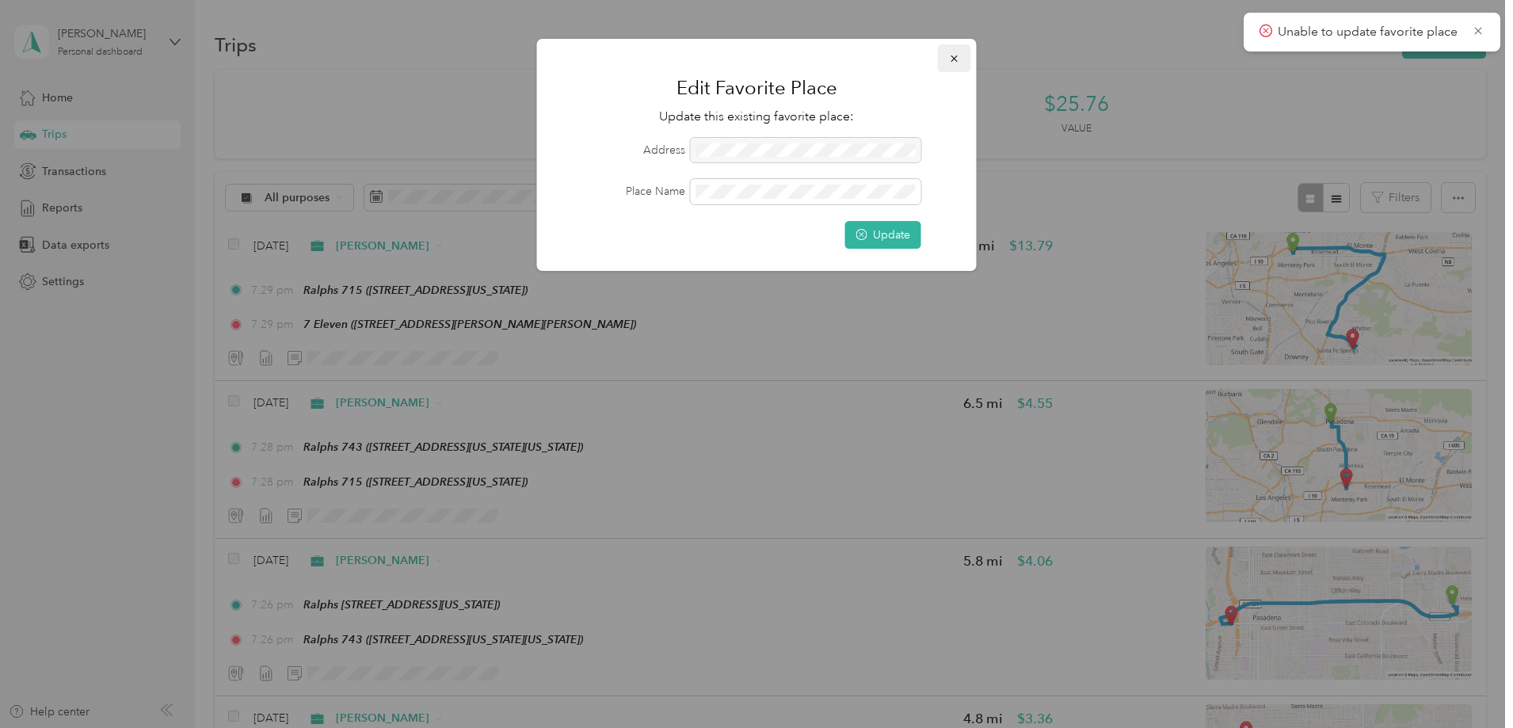
click at [951, 60] on icon "button" at bounding box center [954, 58] width 11 height 11
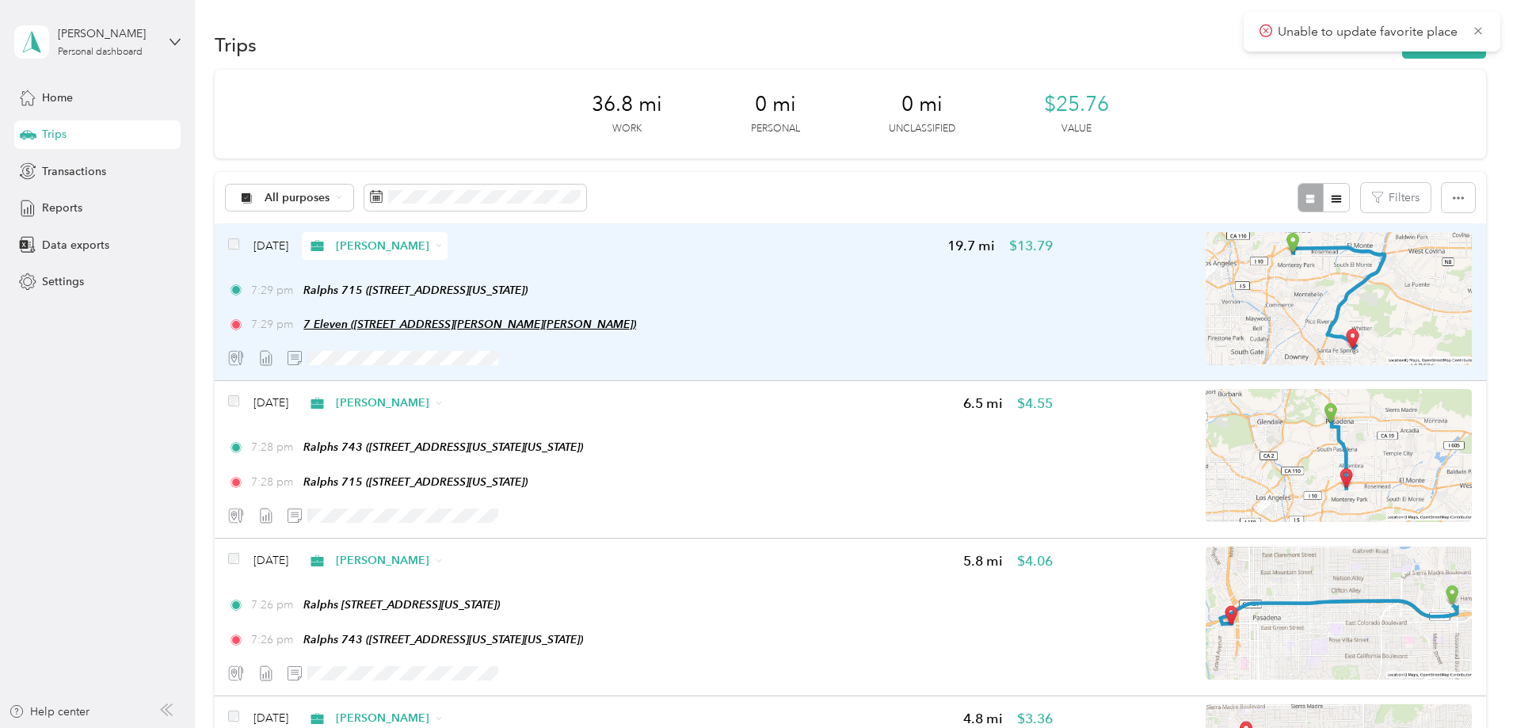
click at [418, 328] on span "7 Eleven (9727 Carmenita Rd, Whittier, CA)" at bounding box center [469, 324] width 333 height 13
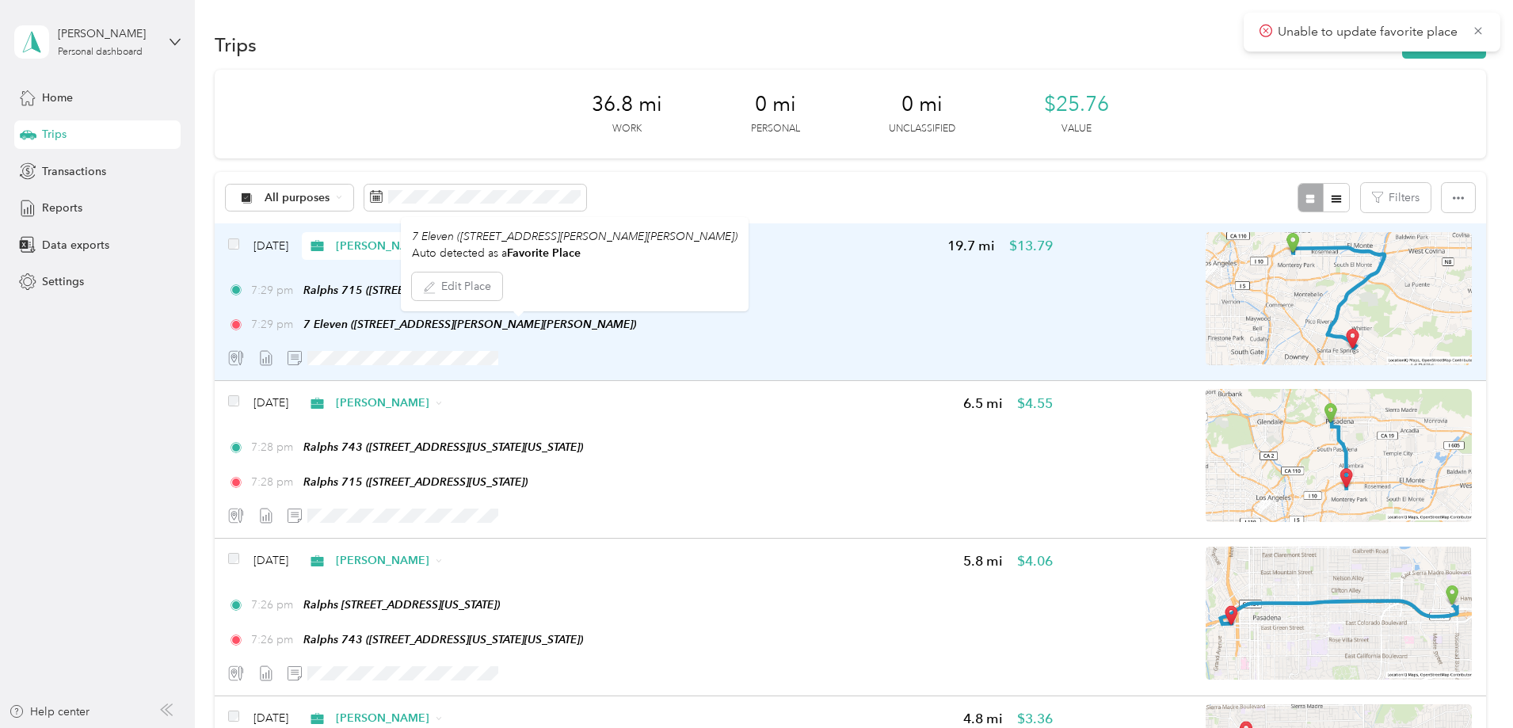
click at [296, 326] on span "7:29 pm" at bounding box center [273, 324] width 45 height 17
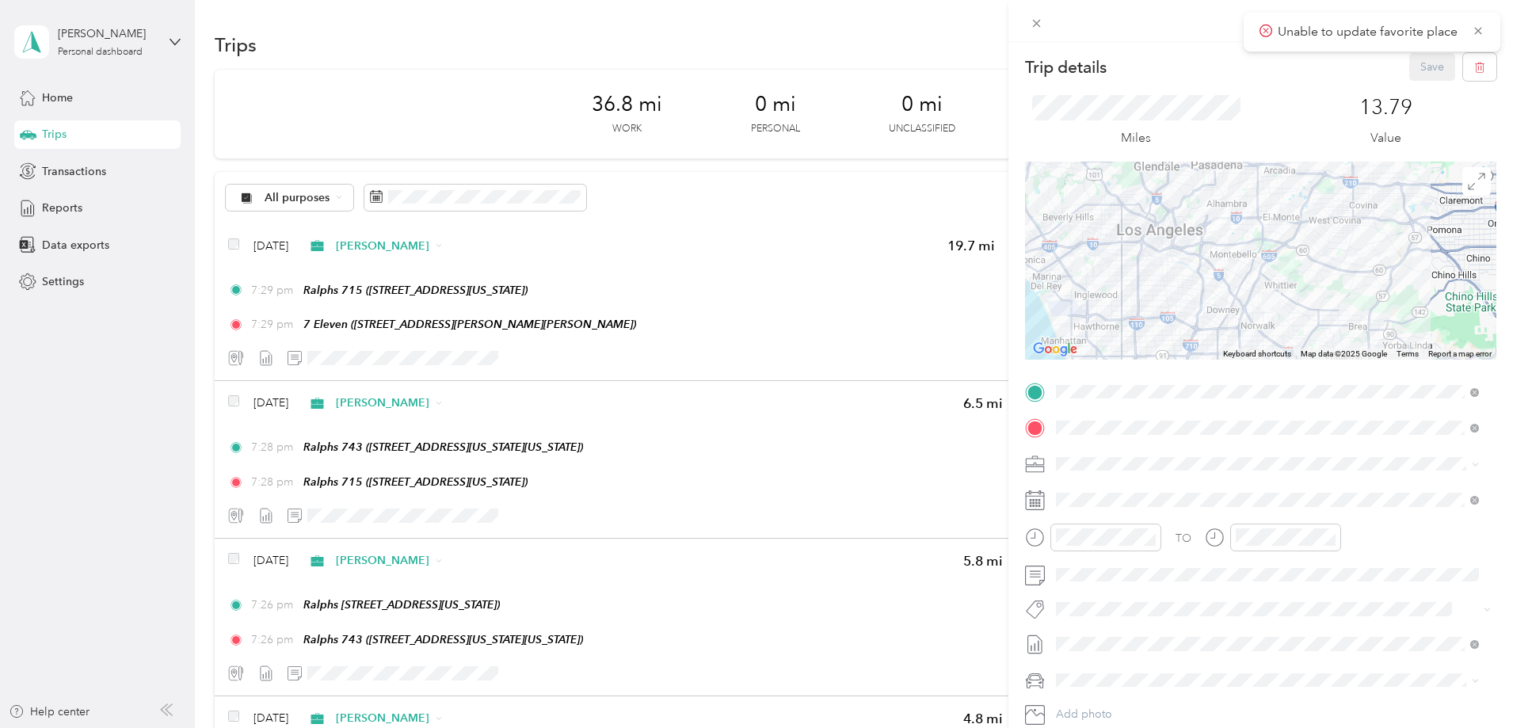
click at [460, 289] on button "Edit Place" at bounding box center [457, 283] width 90 height 28
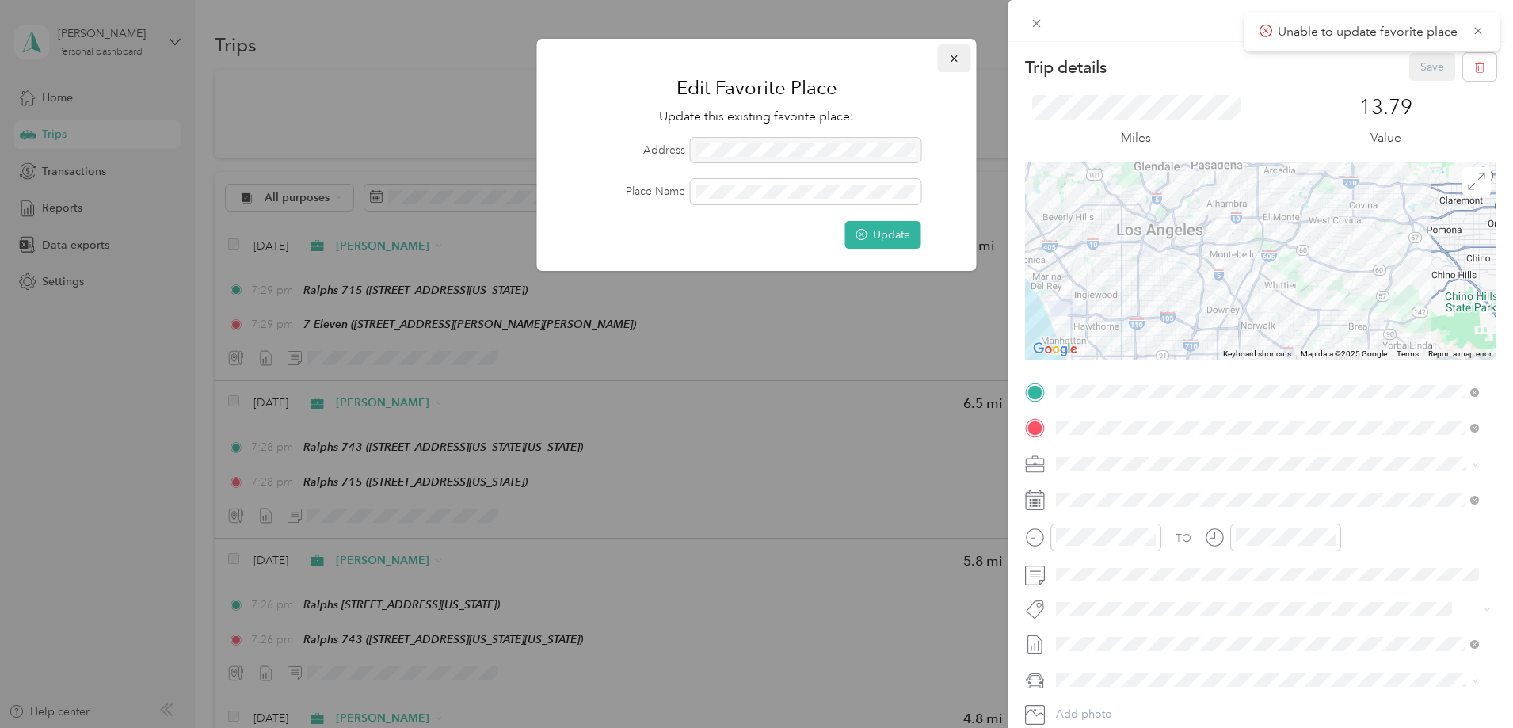
click at [957, 60] on icon "button" at bounding box center [954, 58] width 11 height 11
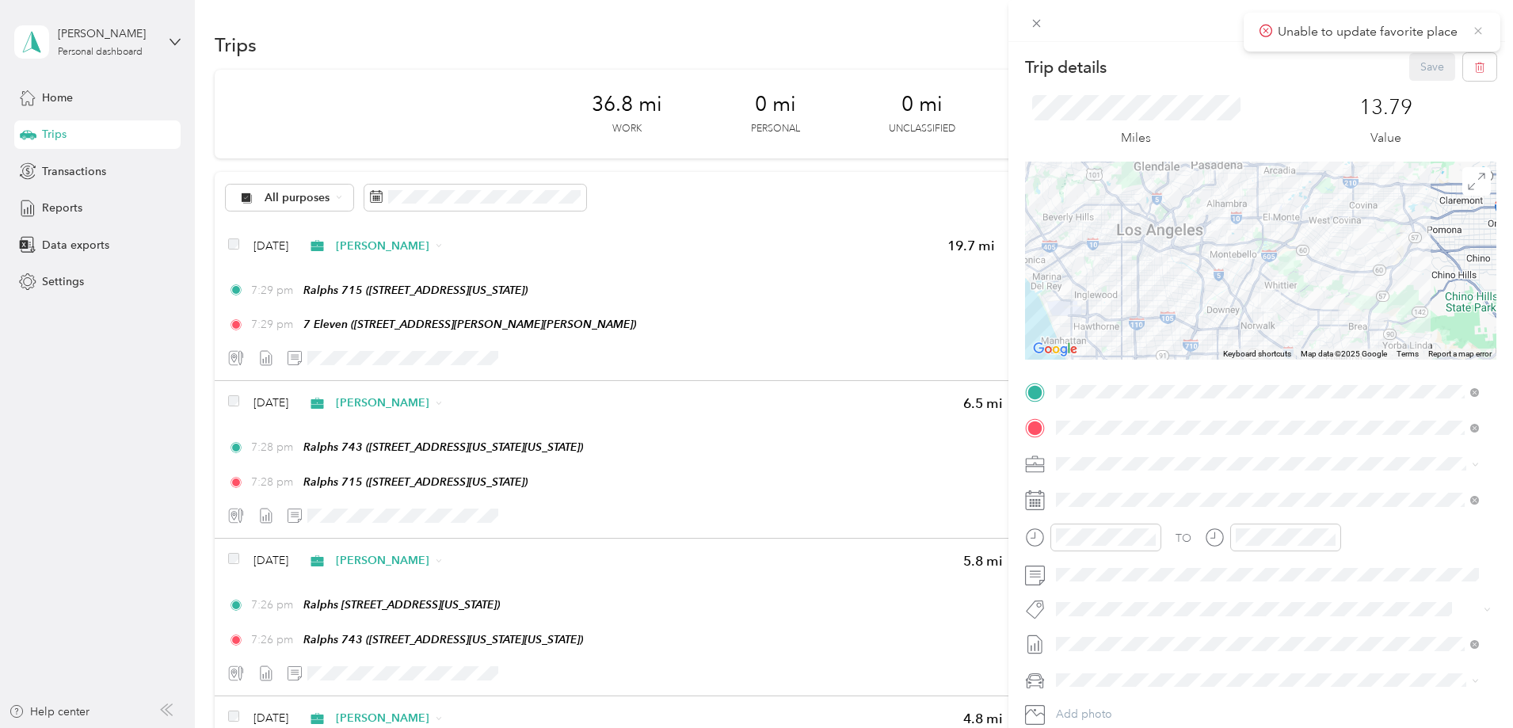
click at [1476, 34] on icon at bounding box center [1478, 31] width 13 height 14
click at [497, 326] on div "Trip details Save This trip cannot be edited because it is either under review,…" at bounding box center [756, 364] width 1513 height 728
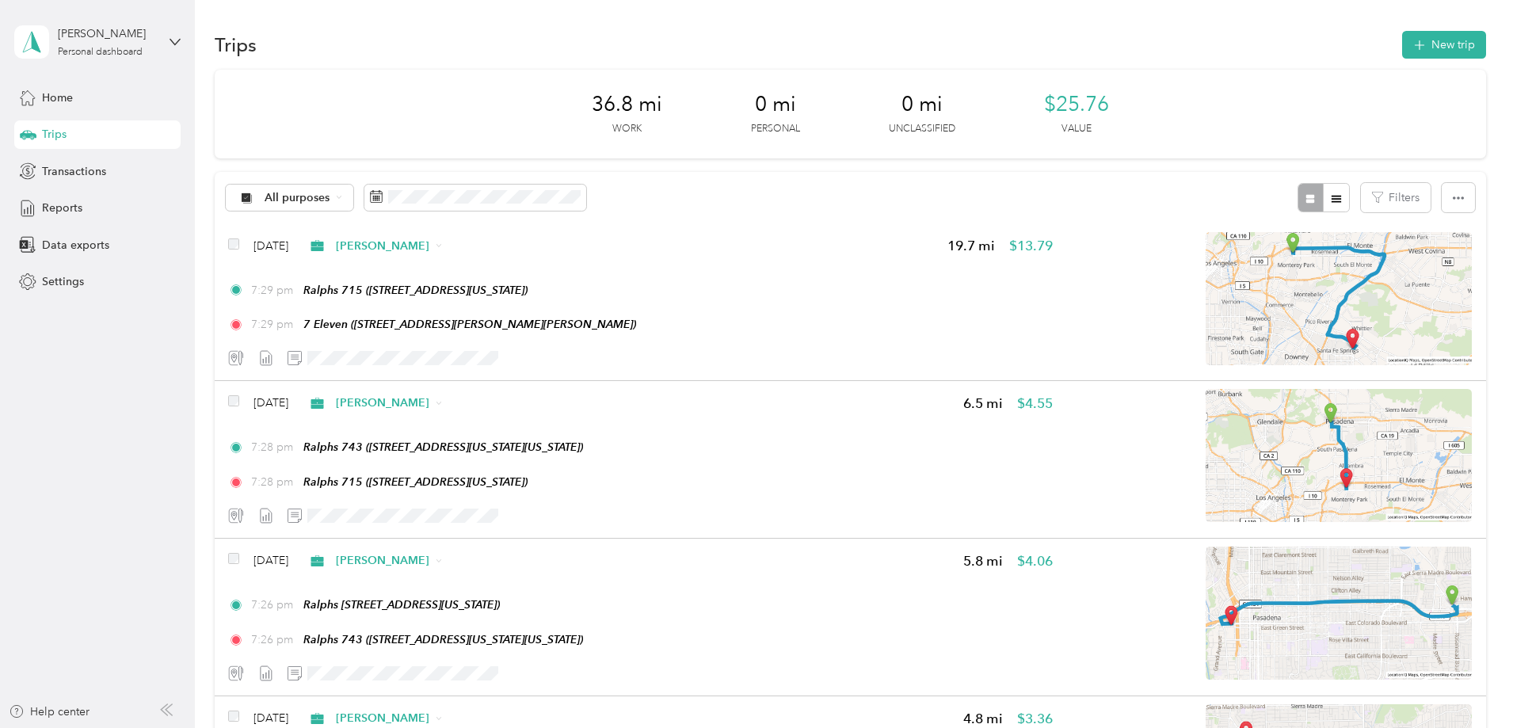
click at [497, 326] on span "7 Eleven (9727 Carmenita Rd, Whittier, CA)" at bounding box center [469, 324] width 333 height 13
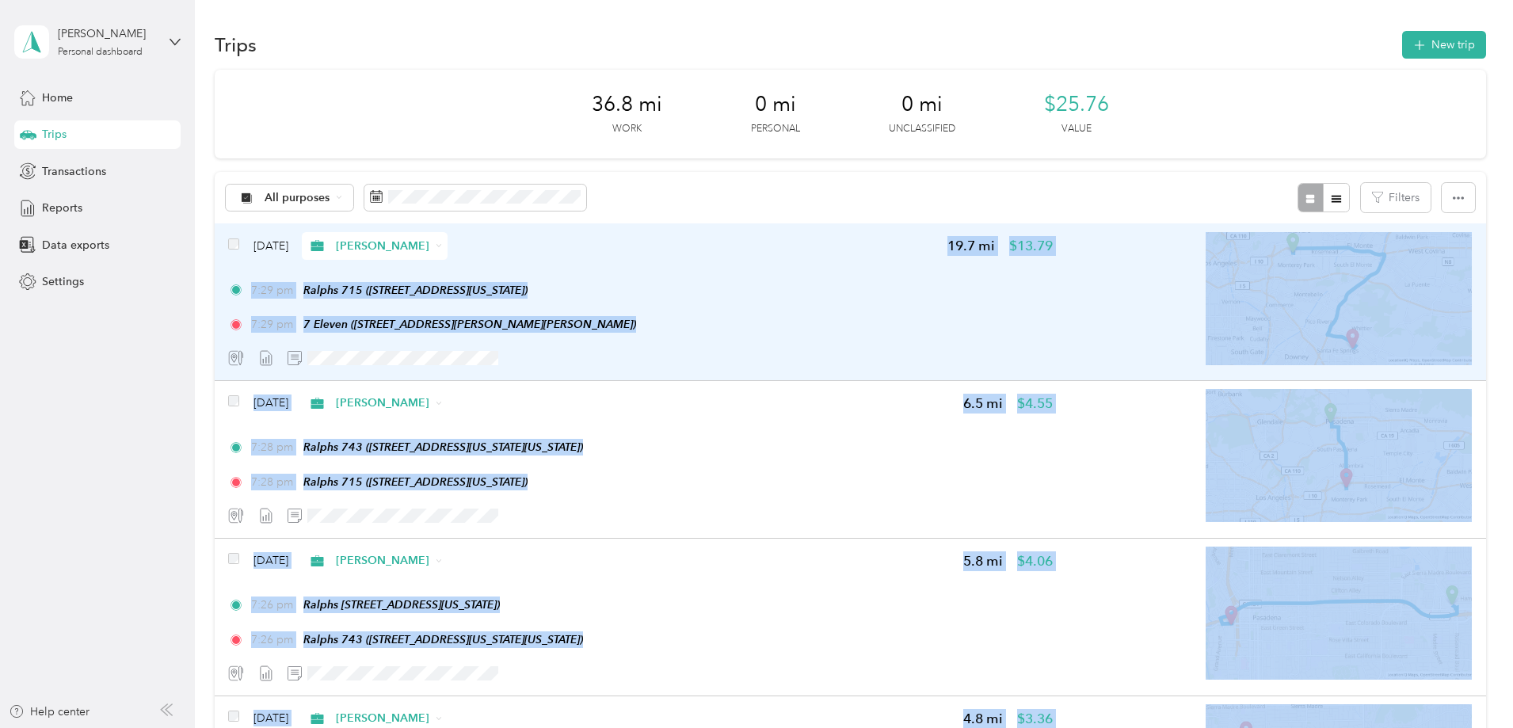
drag, startPoint x: 623, startPoint y: 236, endPoint x: 564, endPoint y: 231, distance: 58.8
click at [508, 325] on span "7 Eleven (9727 Carmenita Rd, Whittier, CA)" at bounding box center [469, 324] width 333 height 13
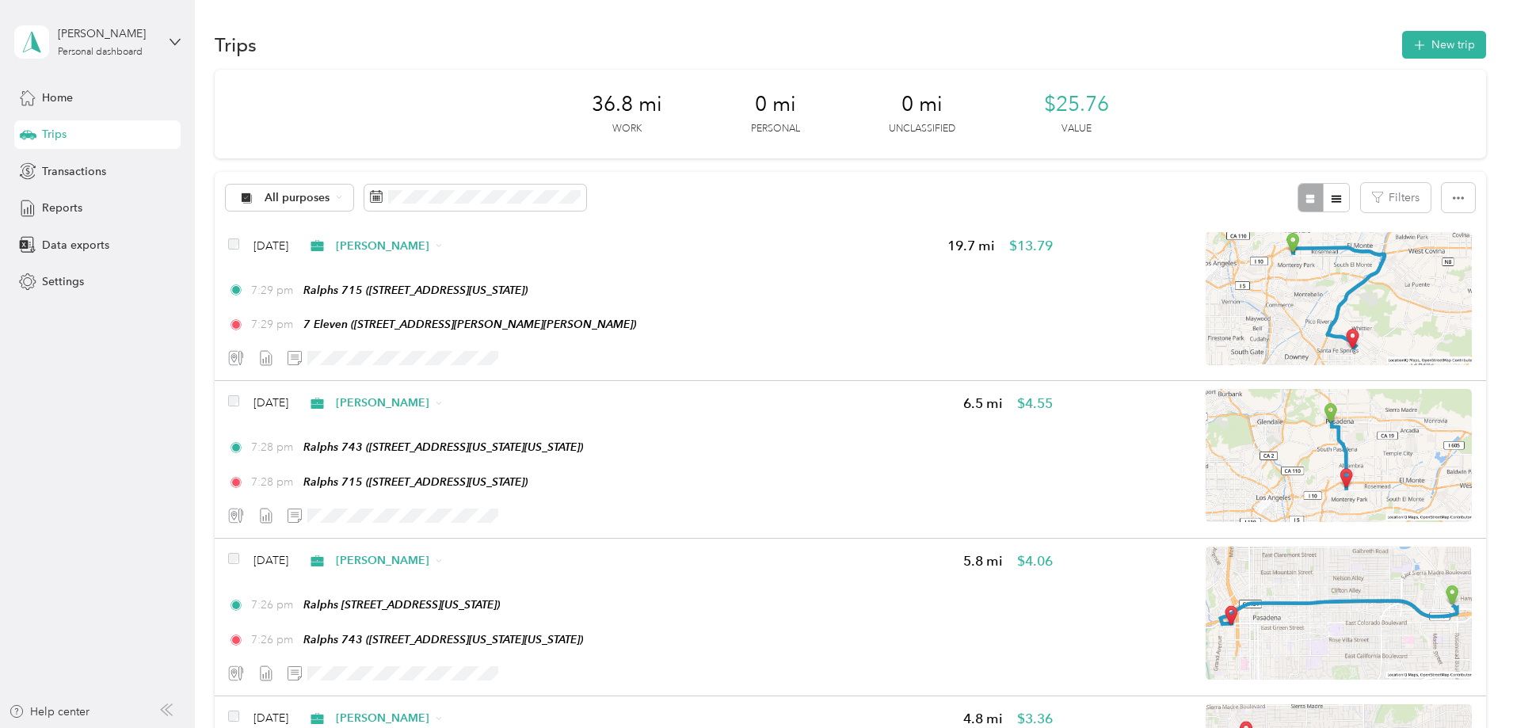
click at [468, 289] on button "Edit Place" at bounding box center [457, 286] width 90 height 28
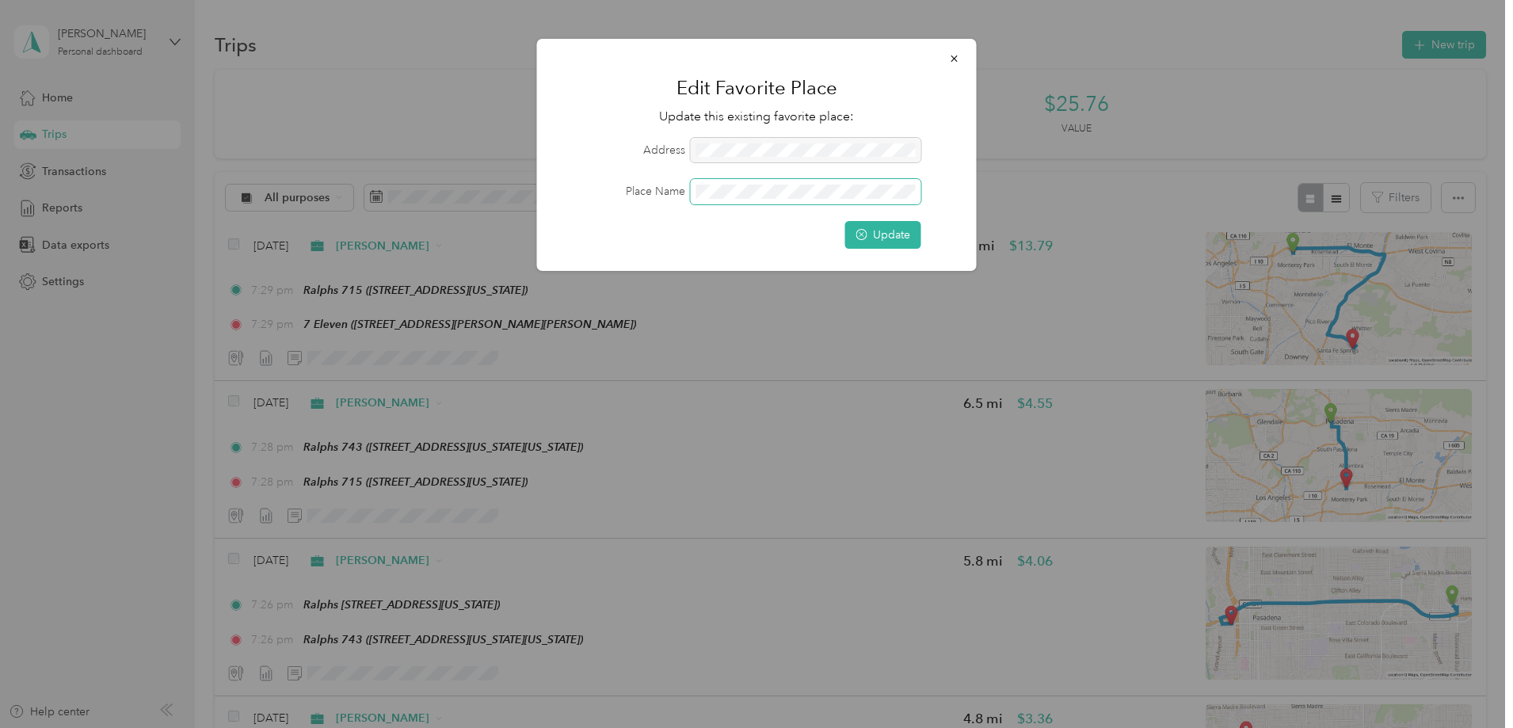
click at [647, 191] on div "Place Name" at bounding box center [756, 191] width 395 height 25
click at [953, 63] on icon "button" at bounding box center [954, 58] width 11 height 11
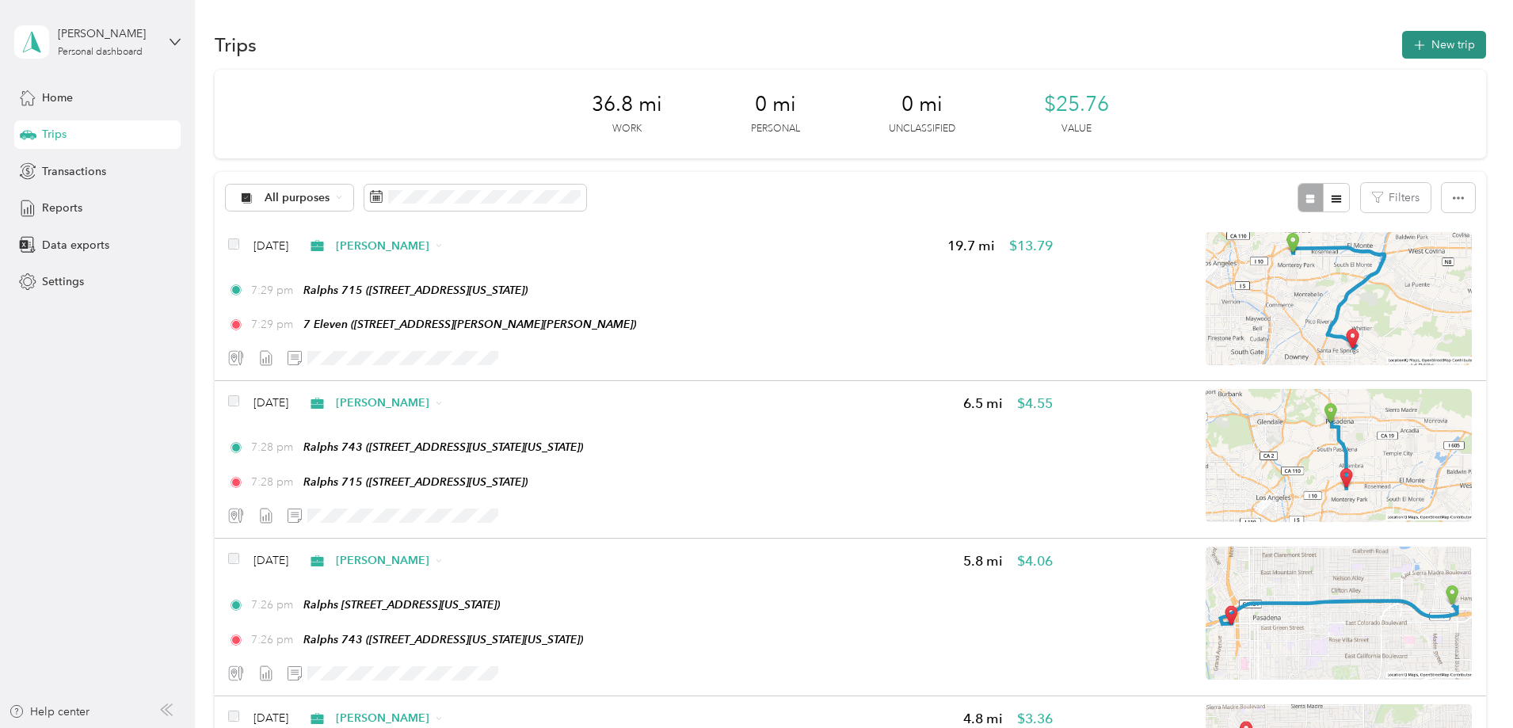
click at [1402, 43] on button "New trip" at bounding box center [1444, 45] width 84 height 28
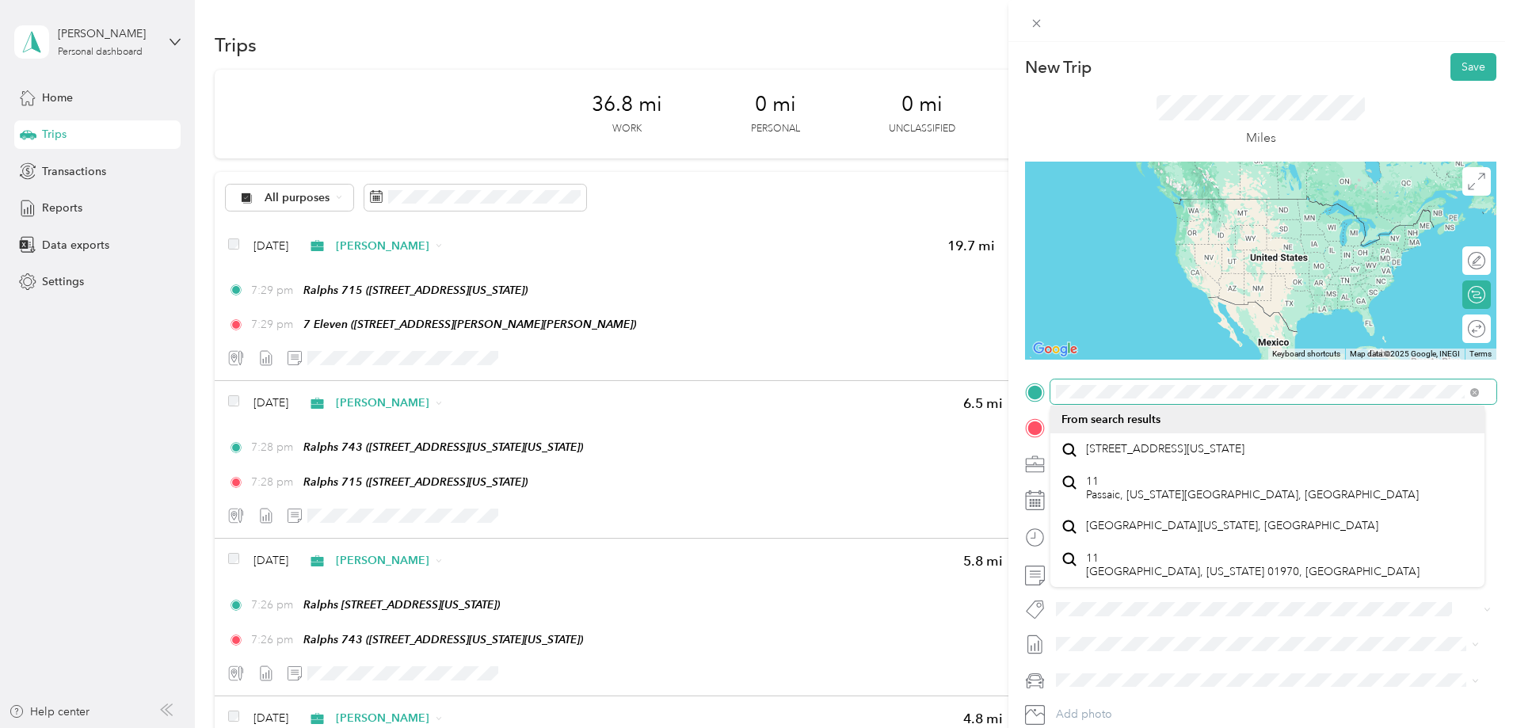
click at [1026, 382] on div at bounding box center [1260, 391] width 471 height 25
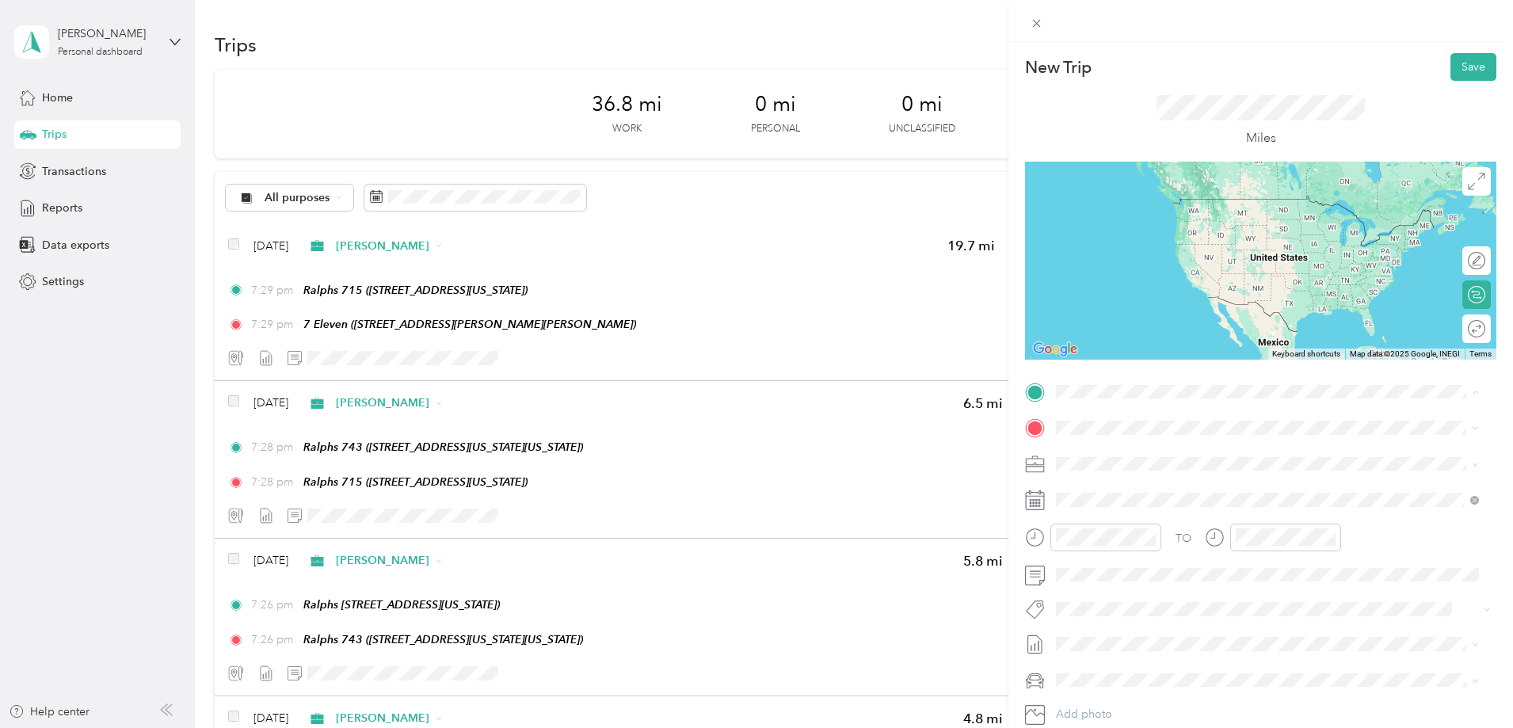
click at [459, 322] on div "New Trip Save This trip cannot be edited because it is either under review, app…" at bounding box center [756, 364] width 1513 height 728
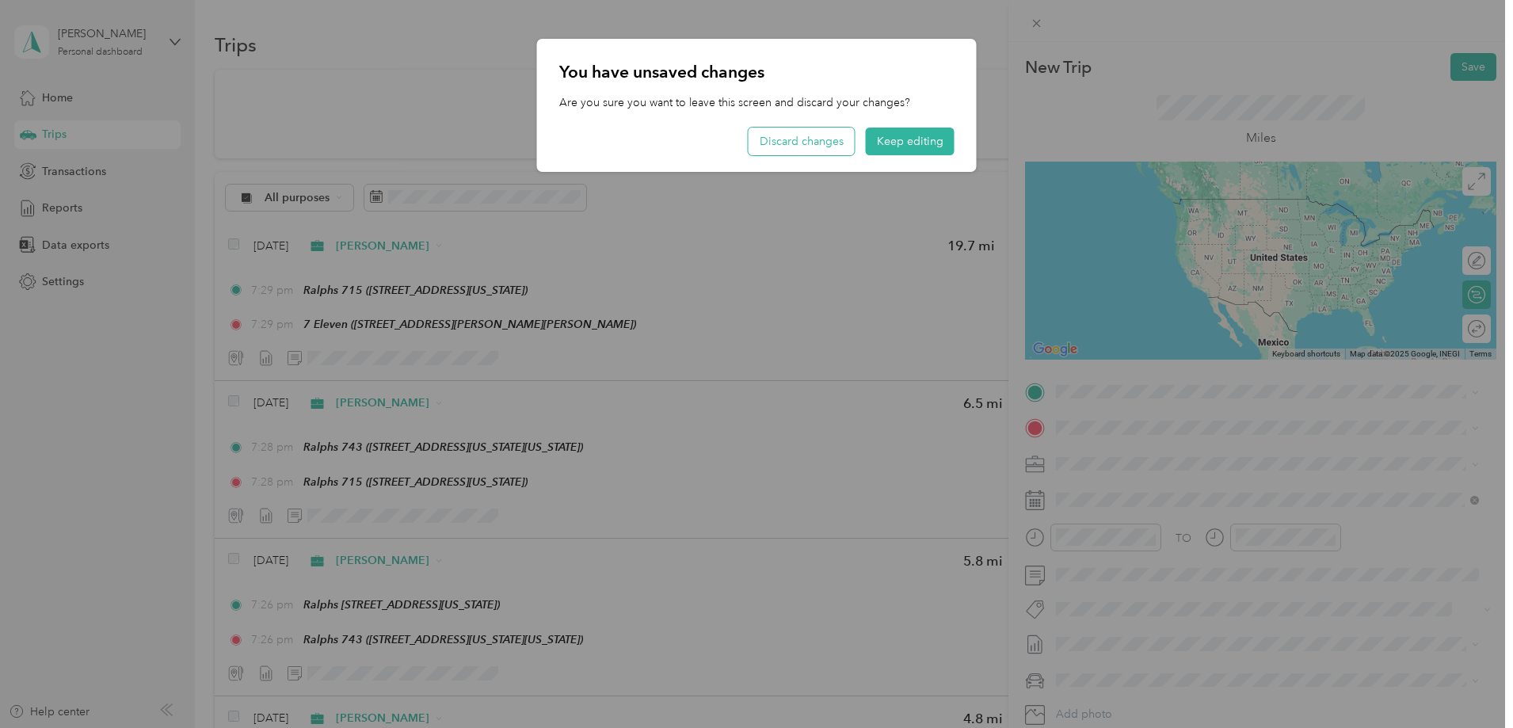
click at [804, 140] on button "Discard changes" at bounding box center [801, 142] width 106 height 28
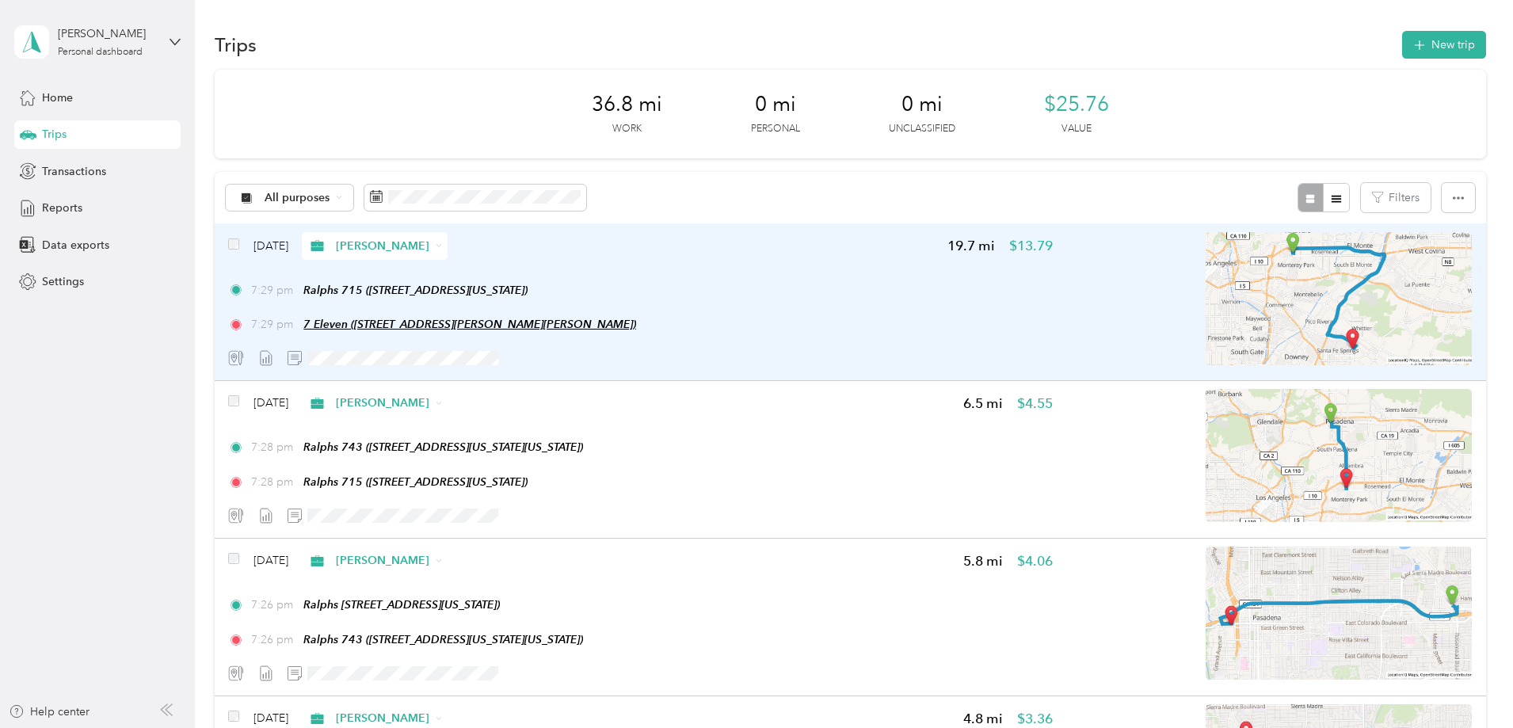
click at [532, 326] on span "7 Eleven (9727 Carmenita Rd, Whittier, CA)" at bounding box center [469, 324] width 333 height 13
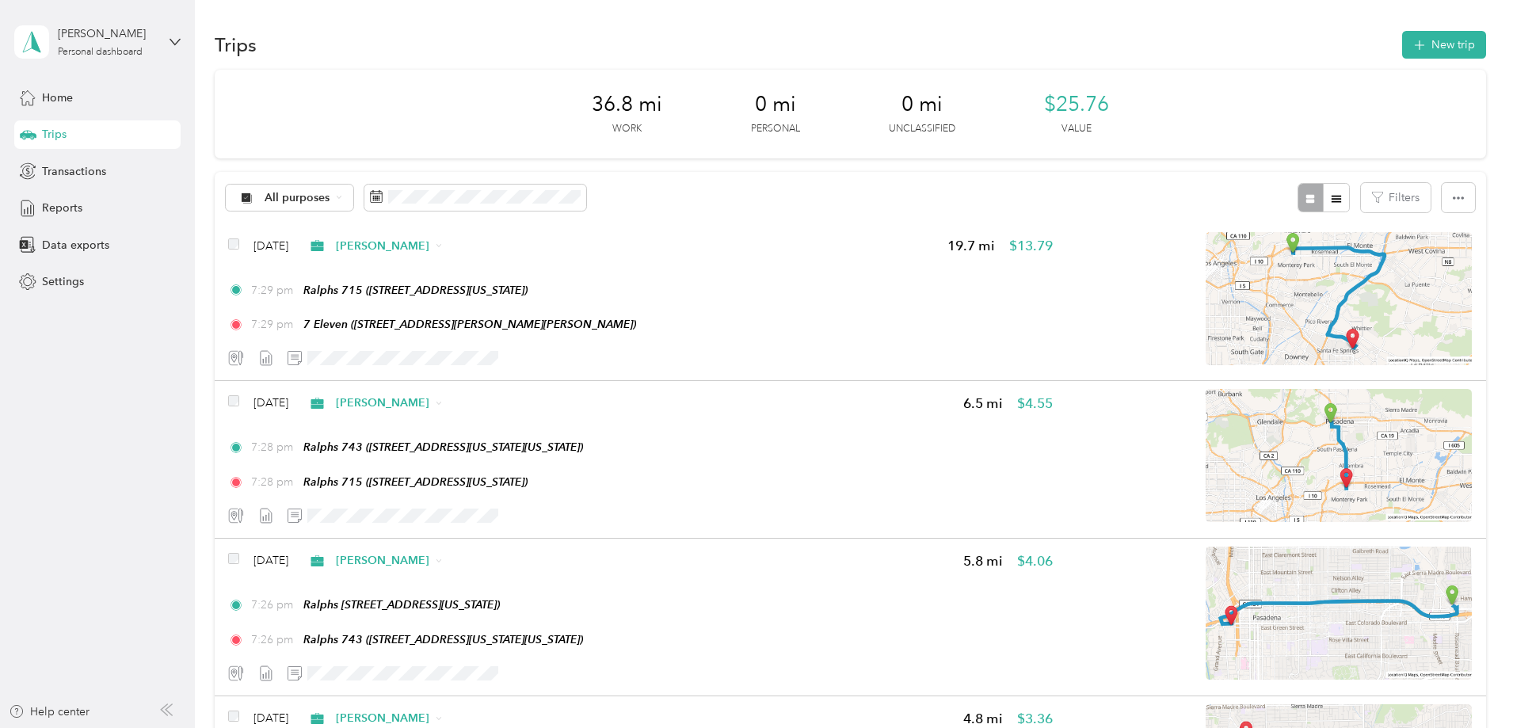
click at [489, 289] on button "Edit Place" at bounding box center [457, 285] width 90 height 28
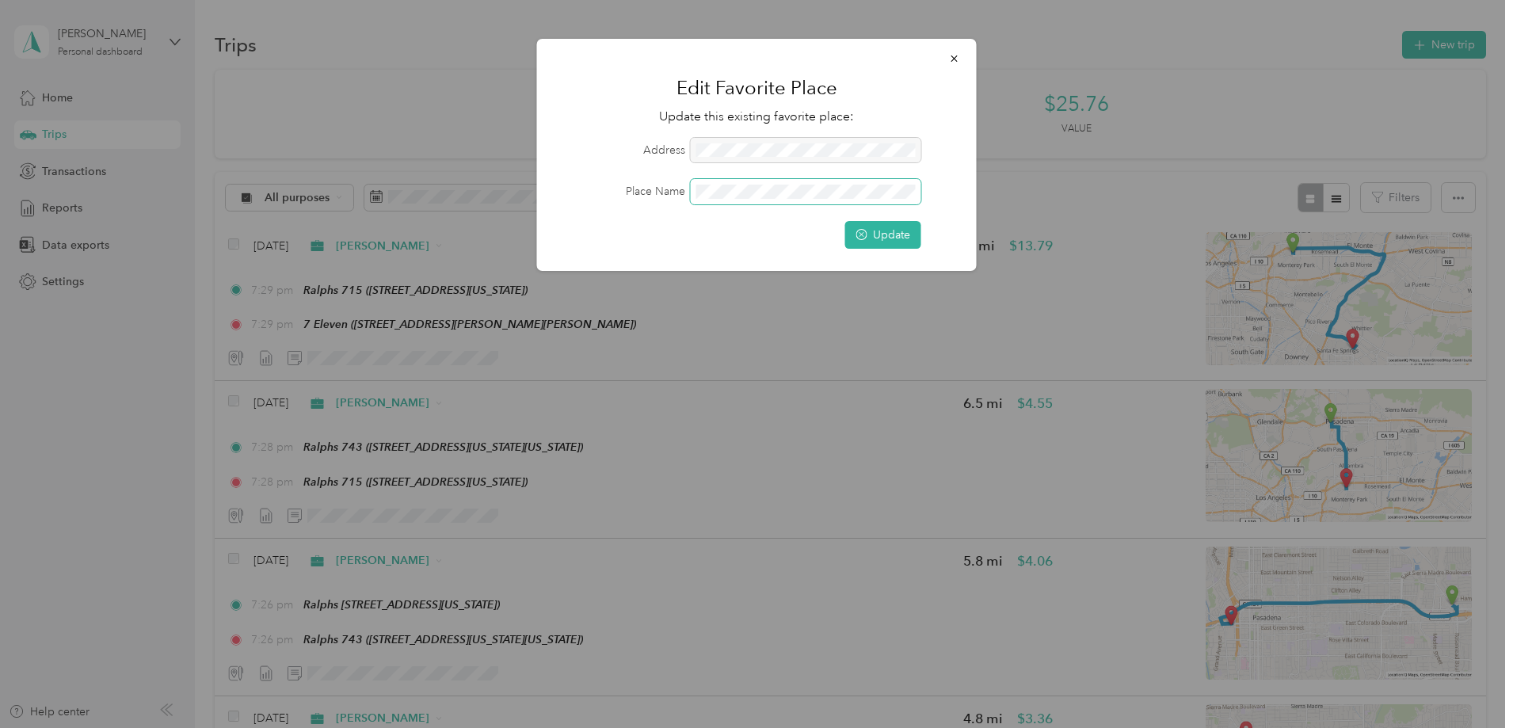
click at [672, 188] on div "Place Name" at bounding box center [756, 191] width 395 height 25
click at [893, 234] on button "Update" at bounding box center [883, 235] width 76 height 28
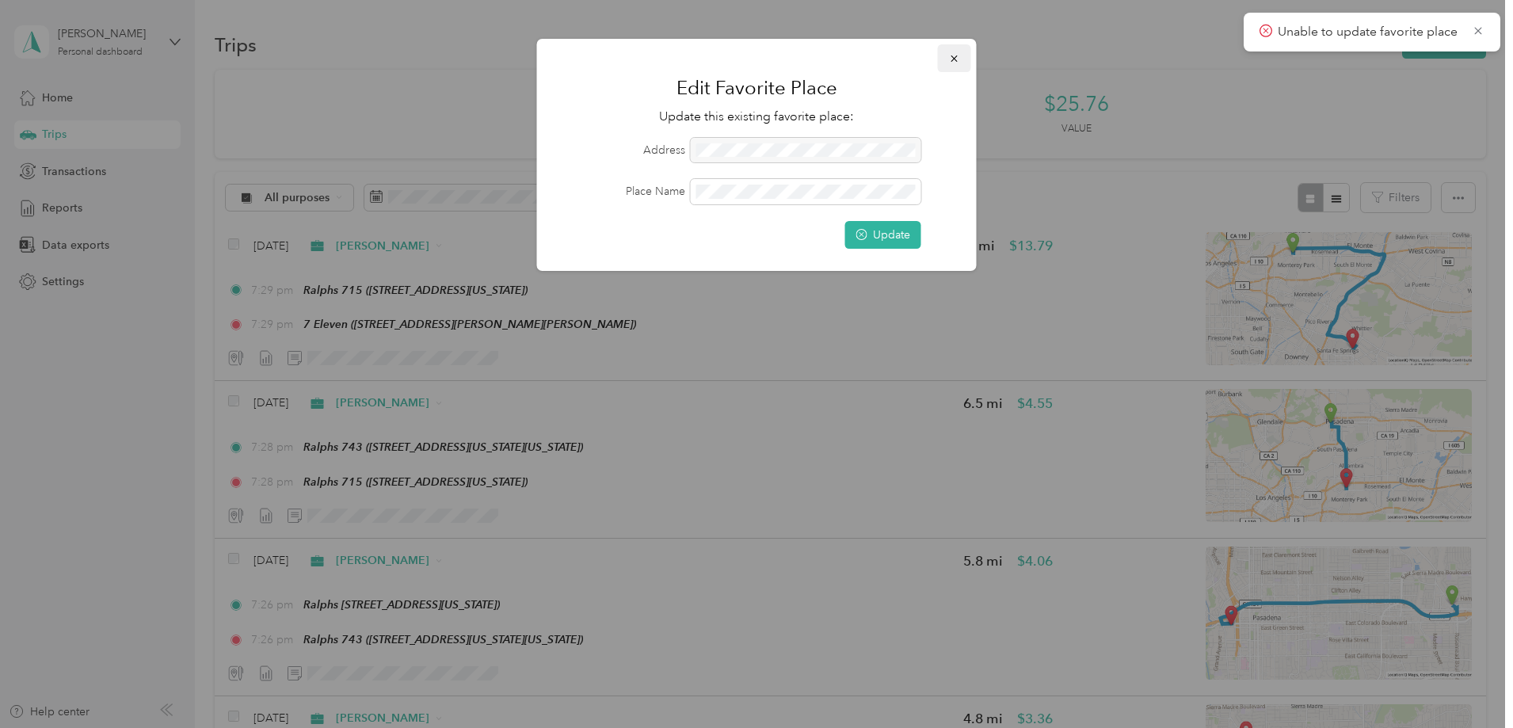
click at [954, 58] on icon "button" at bounding box center [953, 58] width 6 height 6
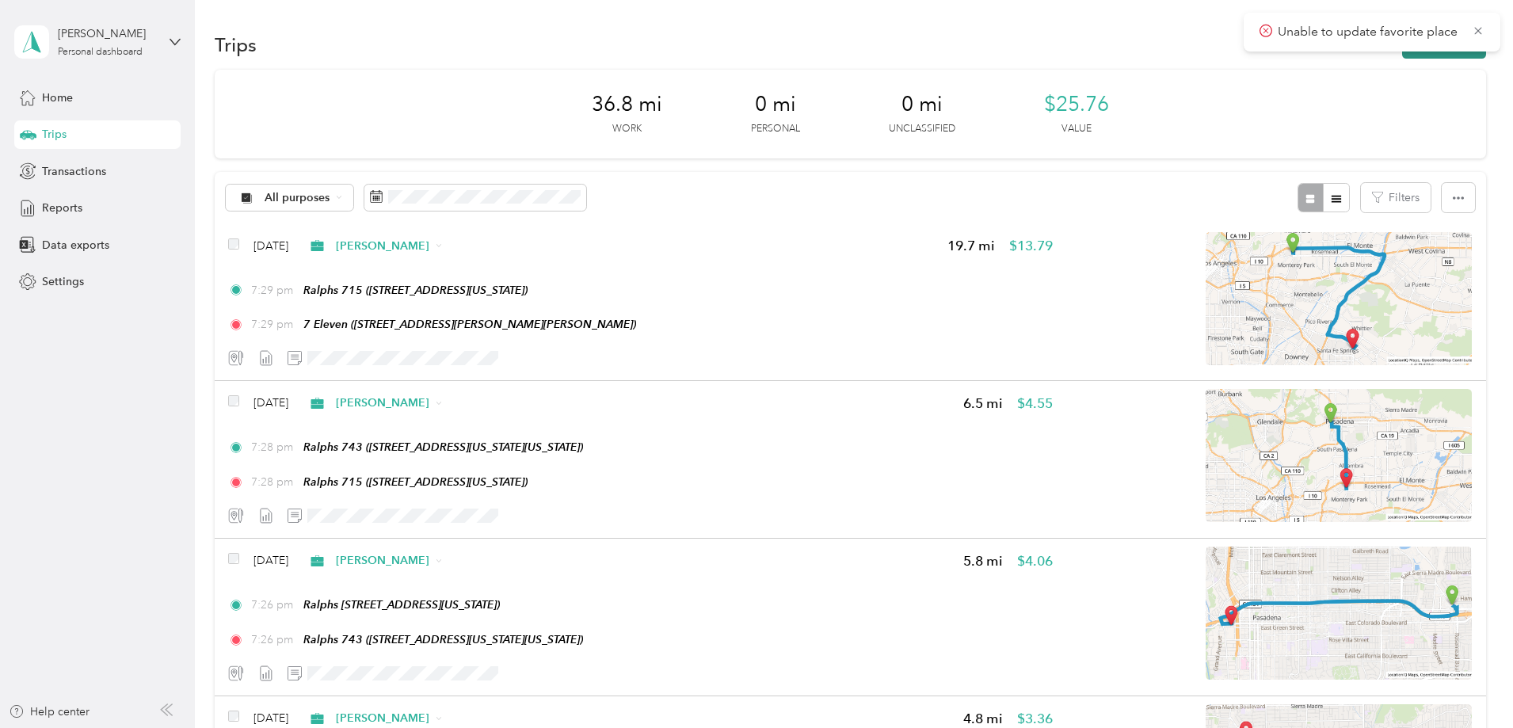
click at [1402, 56] on button "New trip" at bounding box center [1444, 45] width 84 height 28
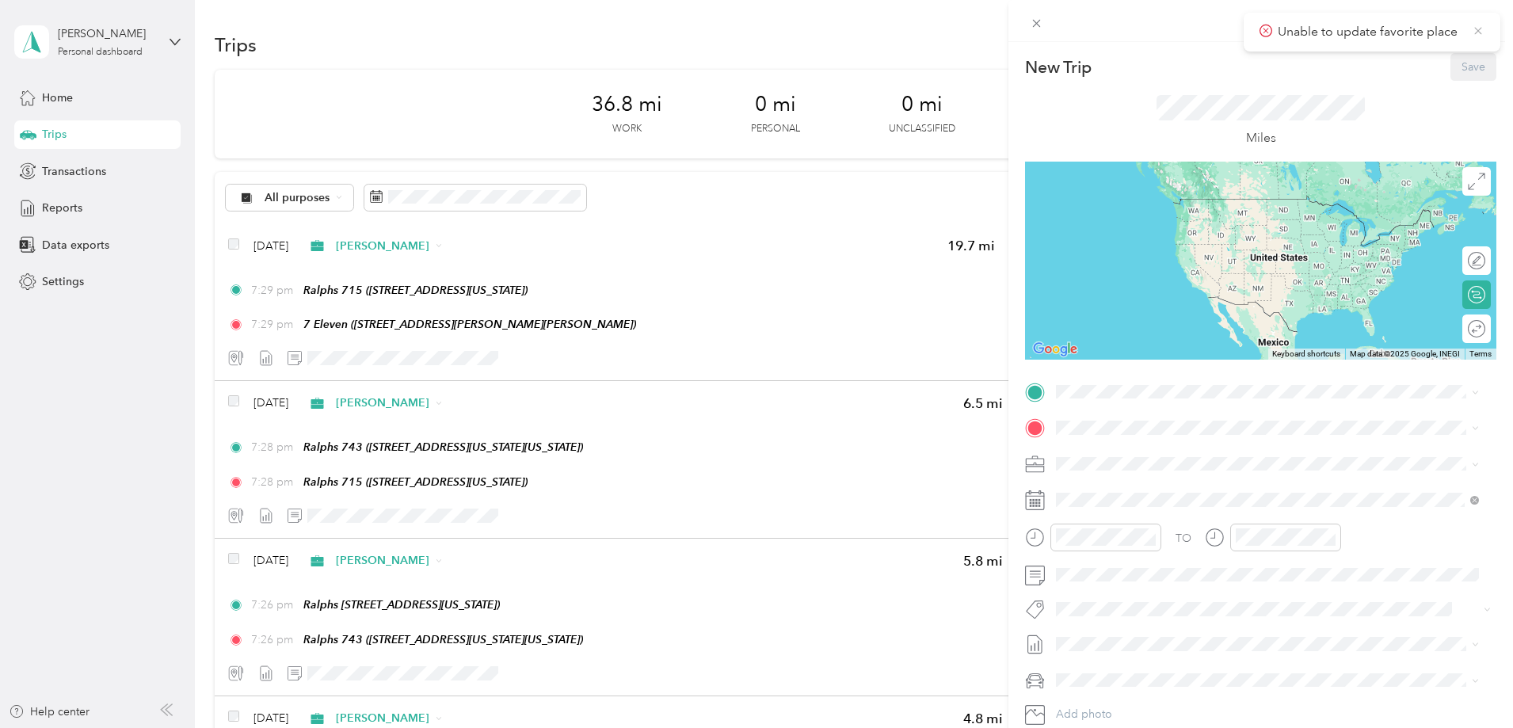
click at [1476, 33] on icon at bounding box center [1477, 30] width 7 height 7
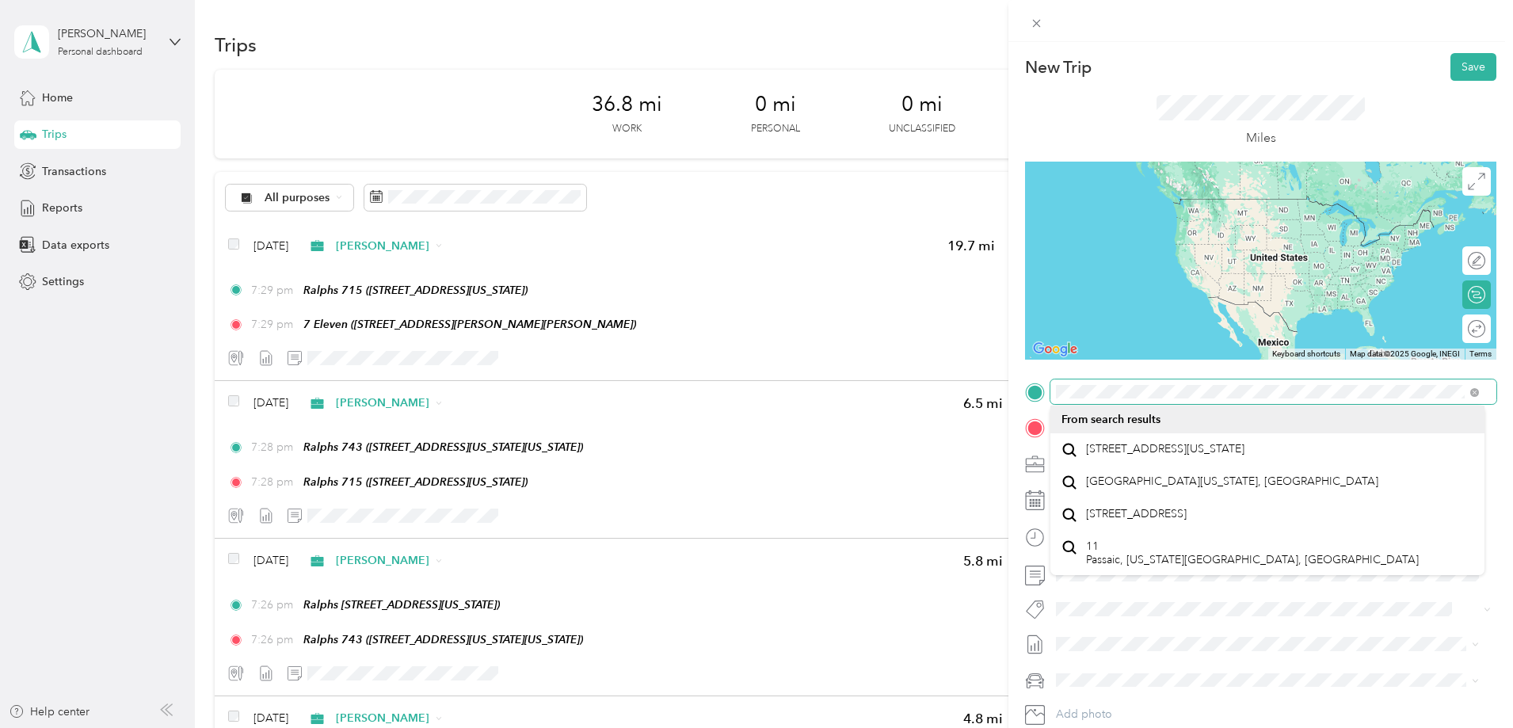
click at [1009, 384] on form "New Trip Save This trip cannot be edited because it is either under review, app…" at bounding box center [1260, 407] width 505 height 709
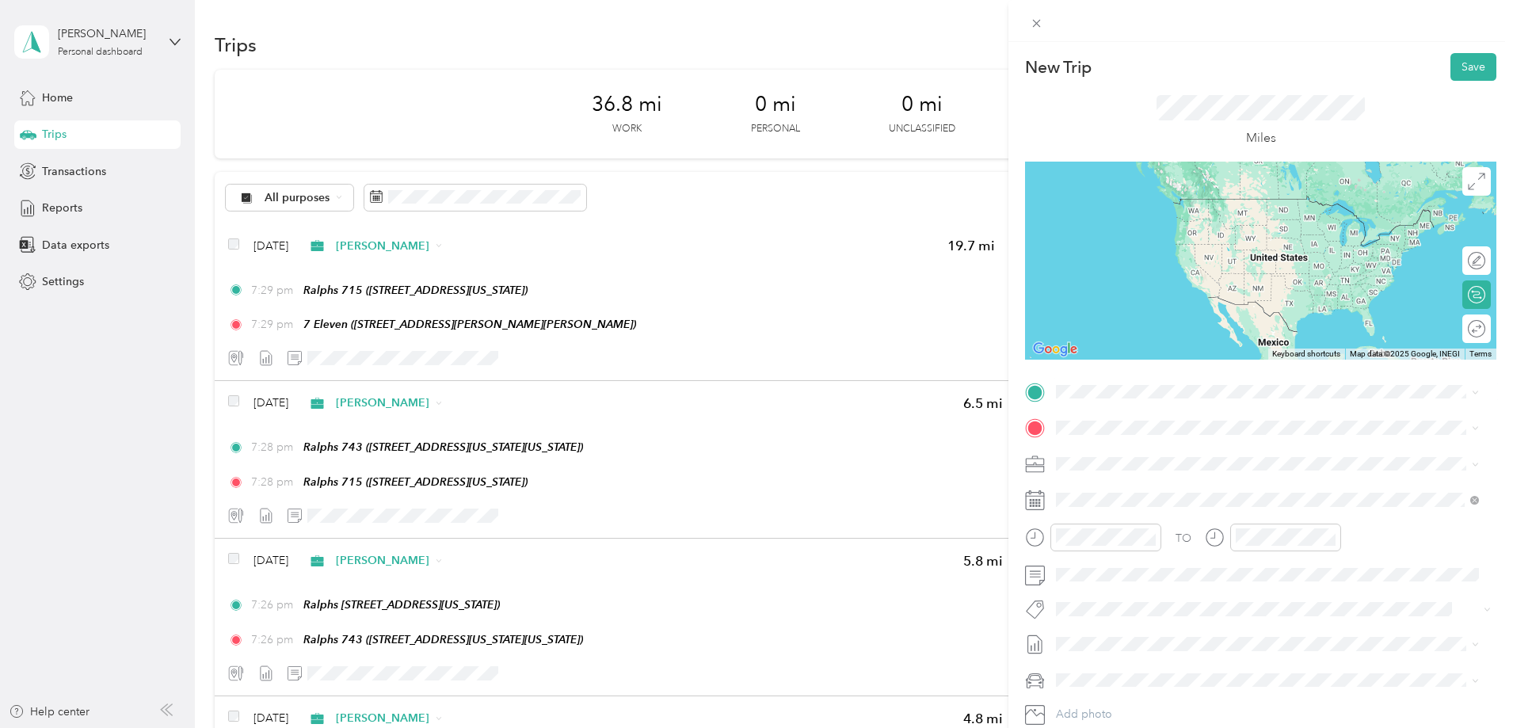
click at [1258, 478] on div "TEAM 7 Eleven 9727 Carmenita Rd, 906053248, Whittier, CA, USA" at bounding box center [1267, 462] width 412 height 44
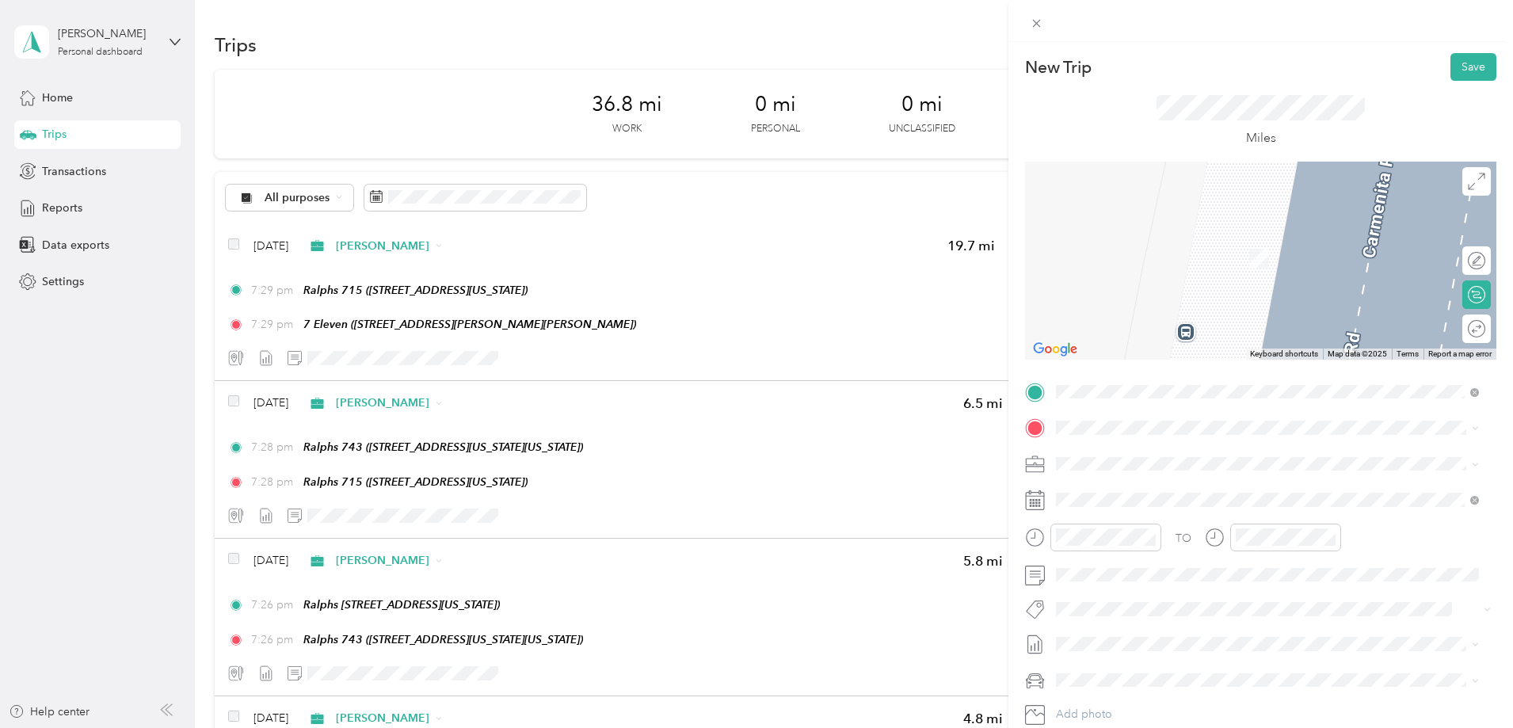
click at [1163, 506] on div "TEAM 7 Eleven 10011 Mills Ave, 906041202, Whittier, CA, USA" at bounding box center [1180, 499] width 189 height 39
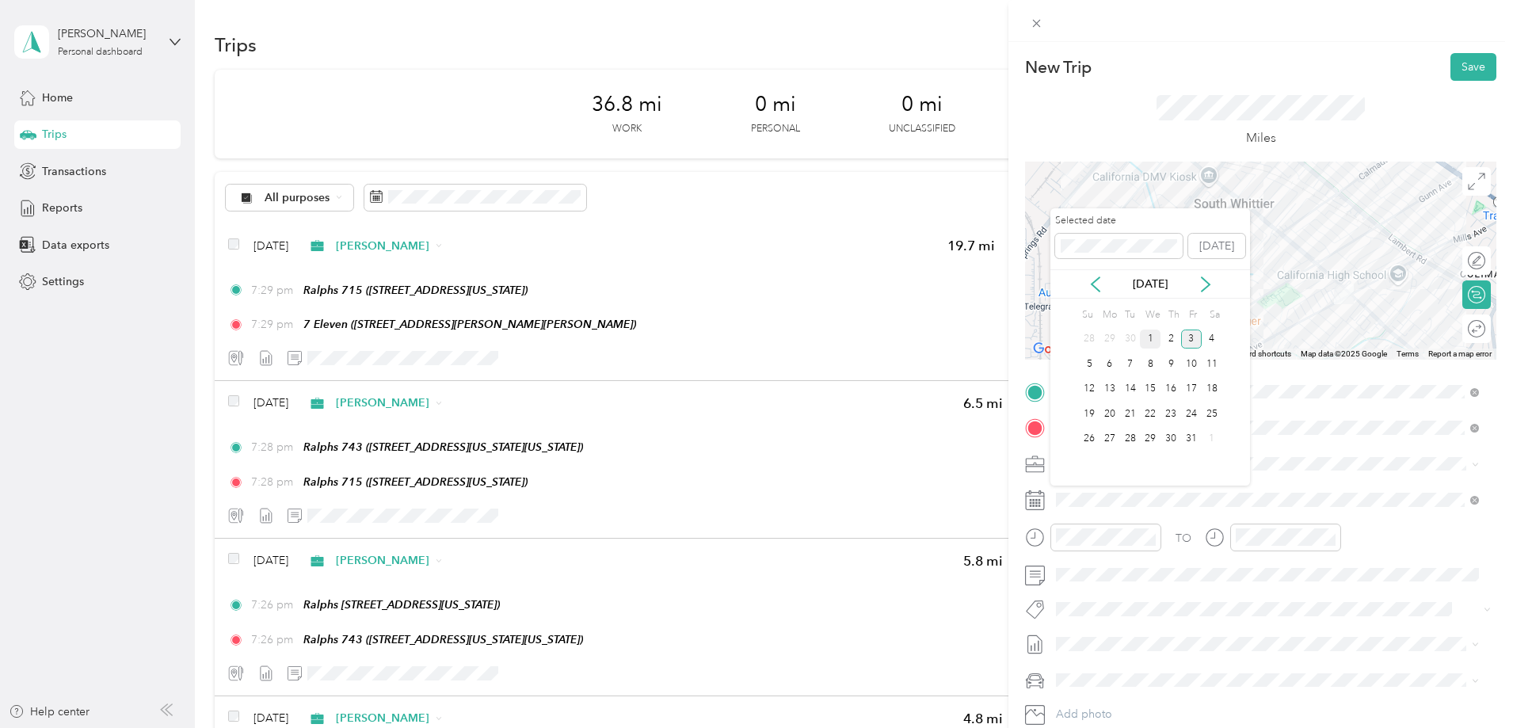
click at [1152, 337] on div "1" at bounding box center [1150, 339] width 21 height 20
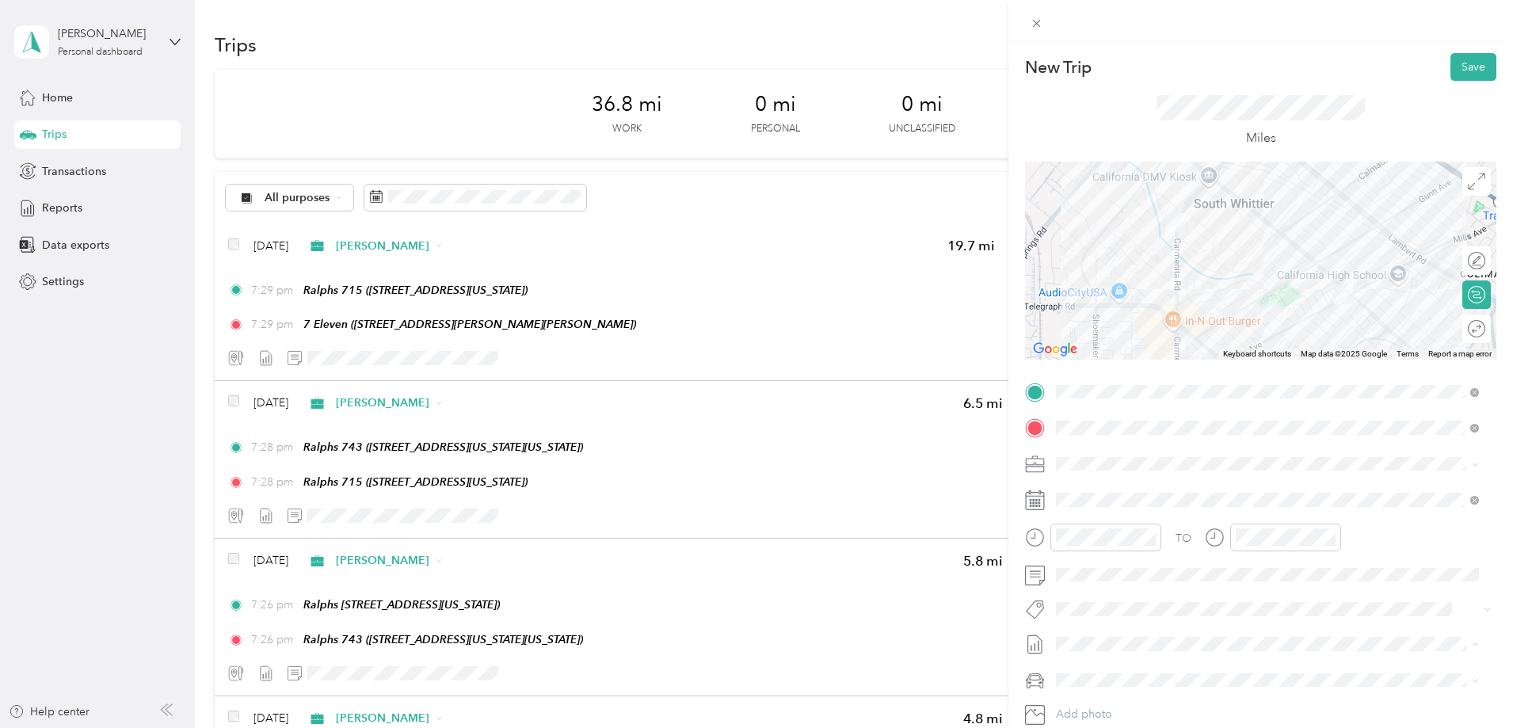
click at [1121, 694] on span "[DATE] - [DATE]" at bounding box center [1095, 696] width 79 height 17
click at [1466, 66] on button "Save" at bounding box center [1473, 67] width 46 height 28
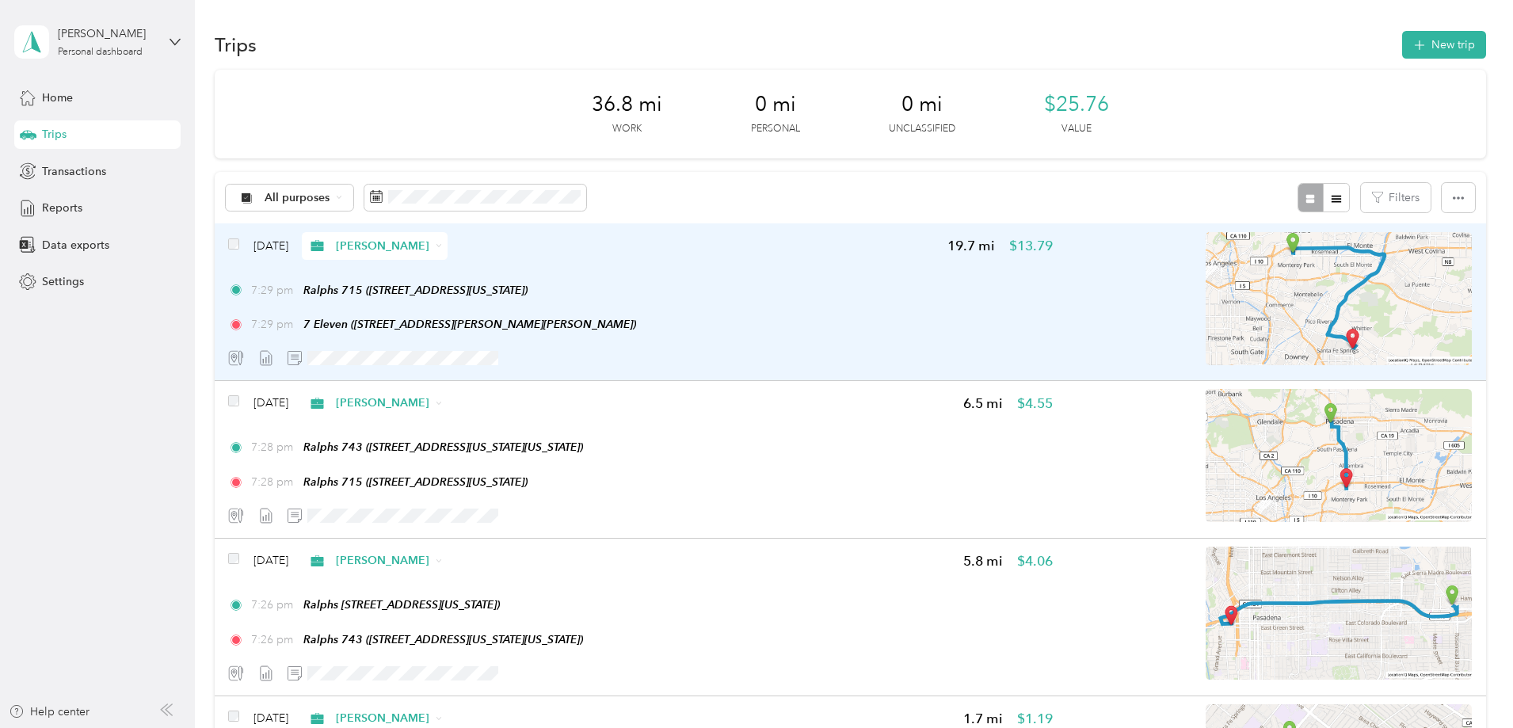
click at [862, 310] on div "7:29 pm Ralphs 715 (330 North Atlantic Boulevard, Monterey Park, California) 7:…" at bounding box center [640, 307] width 825 height 51
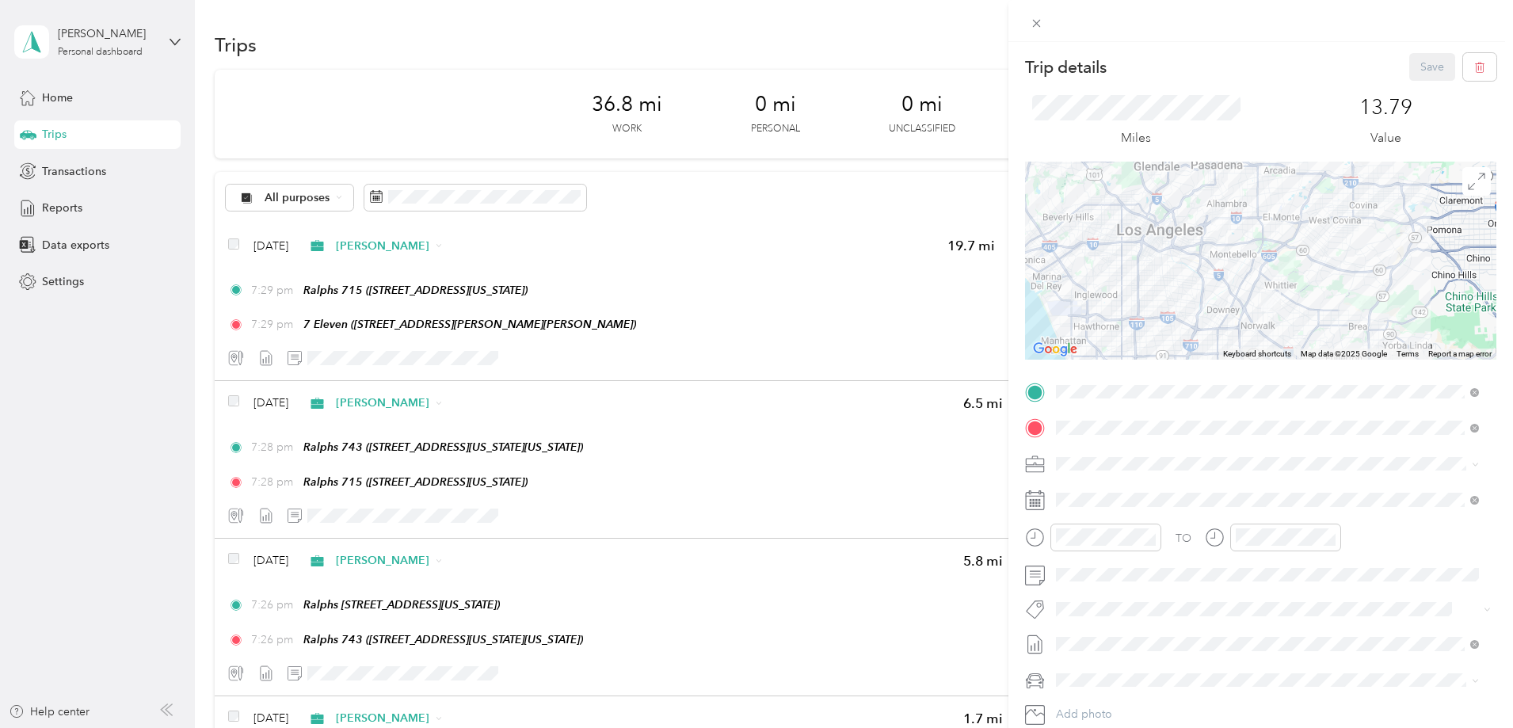
click at [813, 482] on div "Trip details Save This trip cannot be edited because it is either under review,…" at bounding box center [756, 364] width 1513 height 728
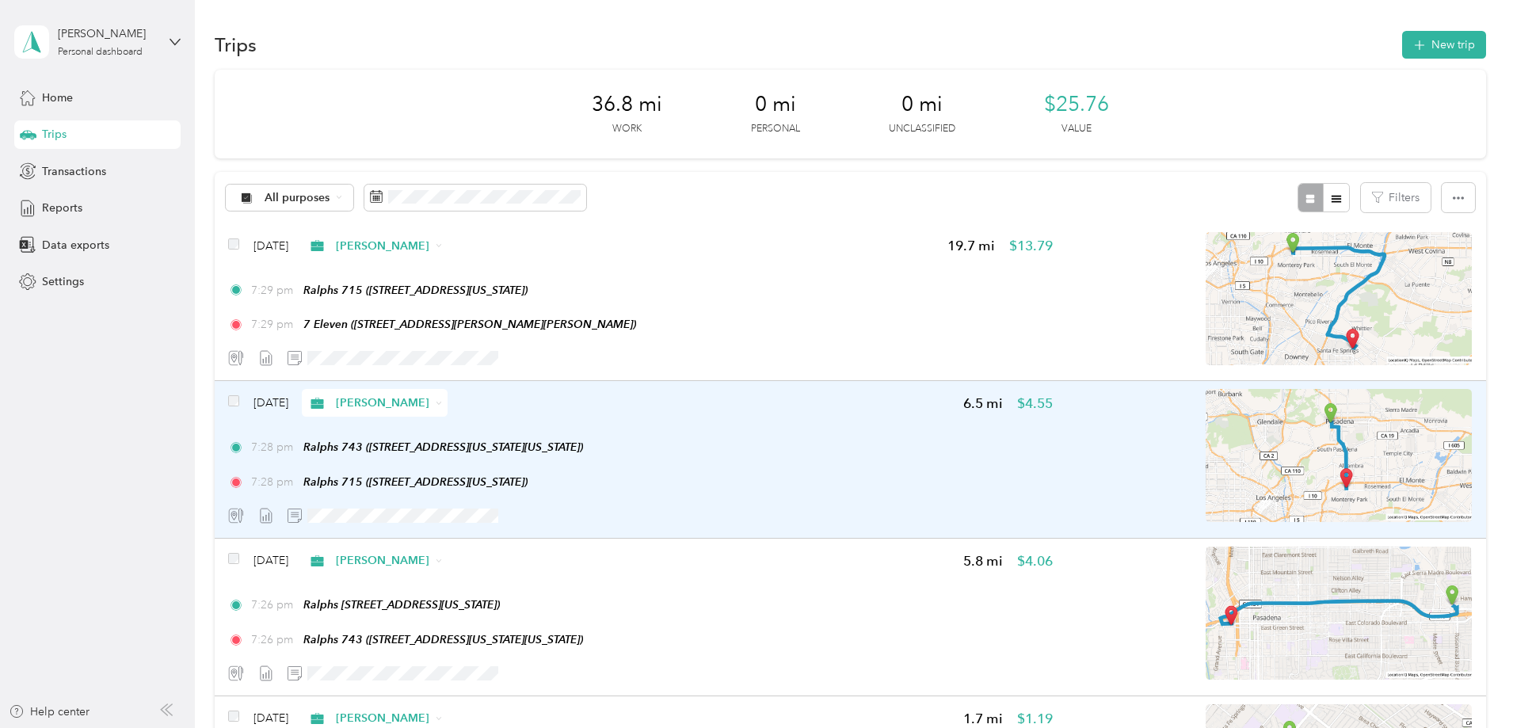
click at [821, 476] on div "7:28 pm Ralphs 715 (330 North Atlantic Boulevard, Monterey Park, California)" at bounding box center [640, 482] width 825 height 17
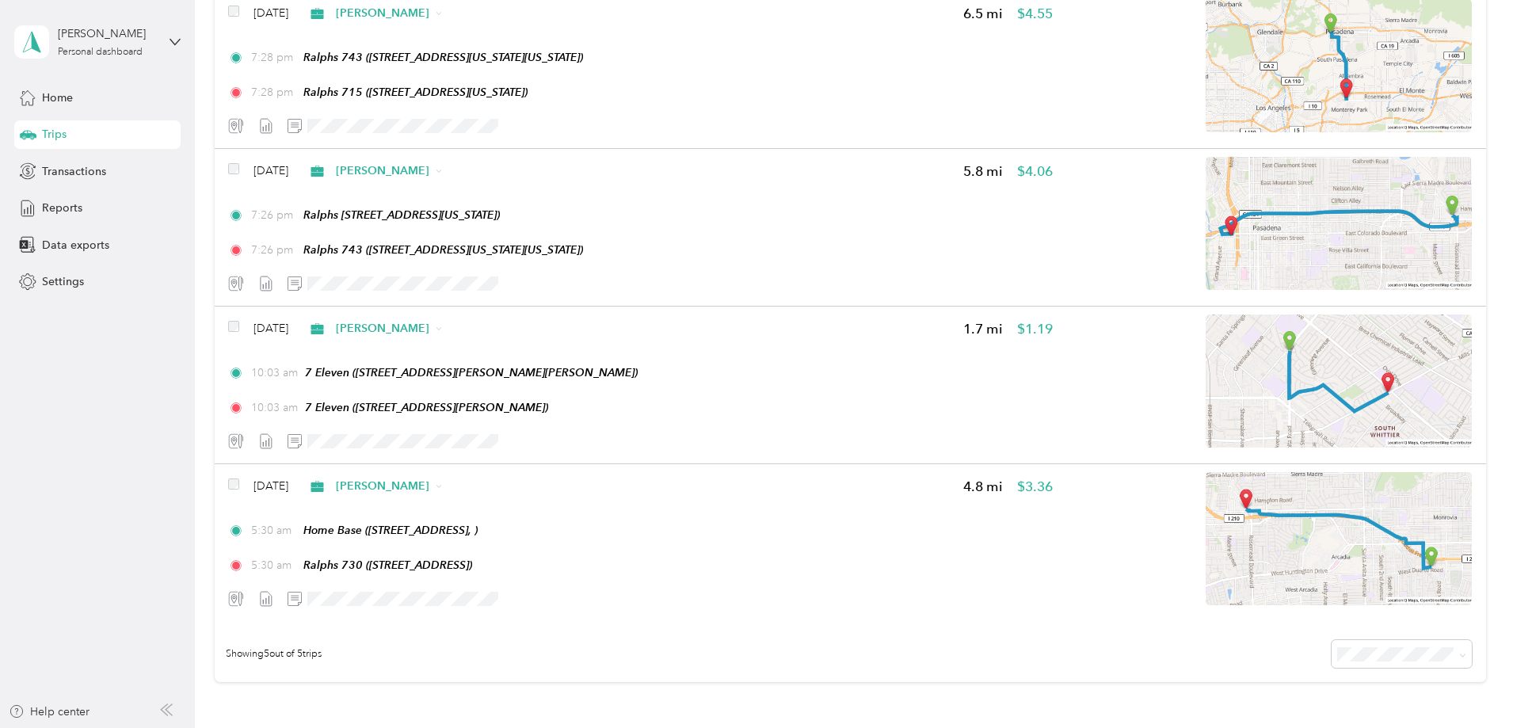
scroll to position [475, 0]
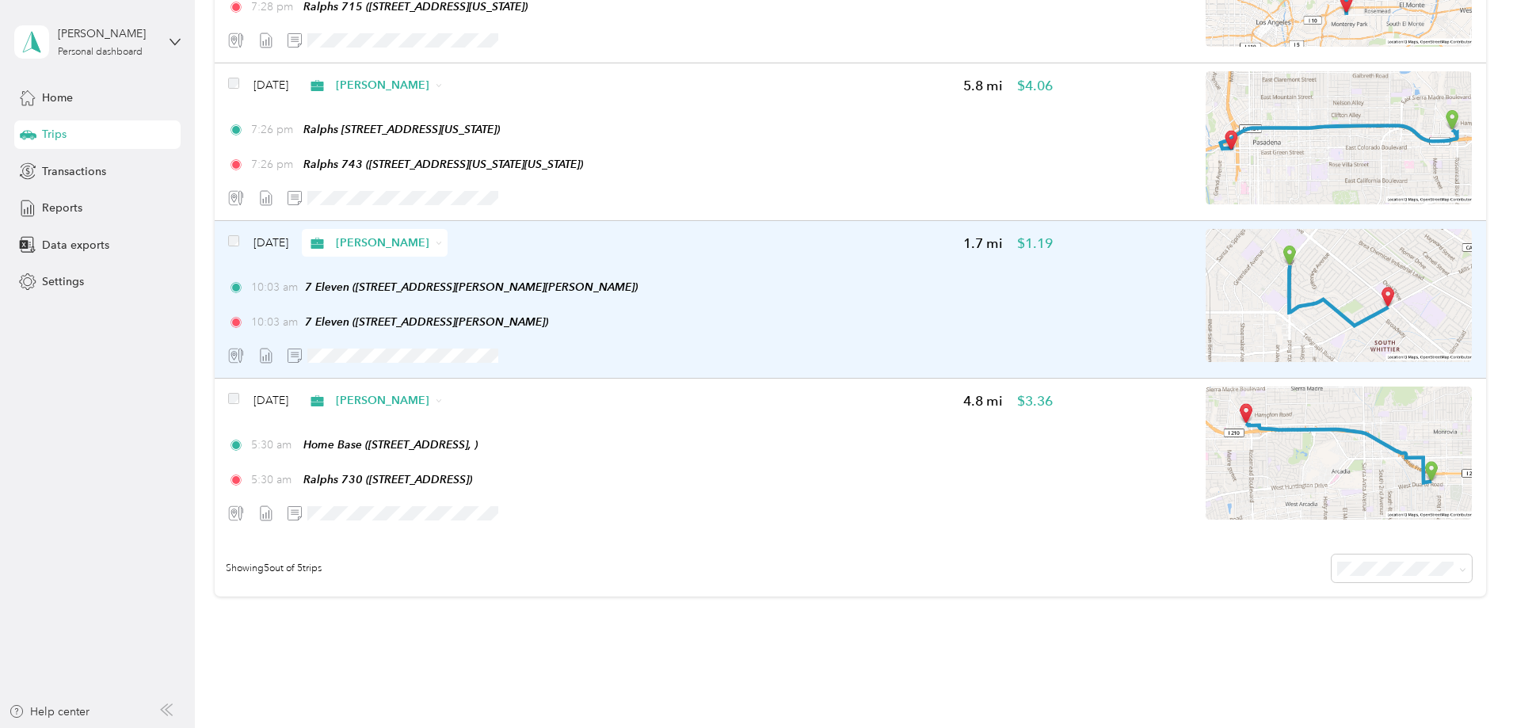
click at [777, 301] on div "10:03 am 7 Eleven (9727 Carmenita Rd, Whittier, CA) 10:03 am 7 Eleven (10011 Mi…" at bounding box center [640, 304] width 825 height 51
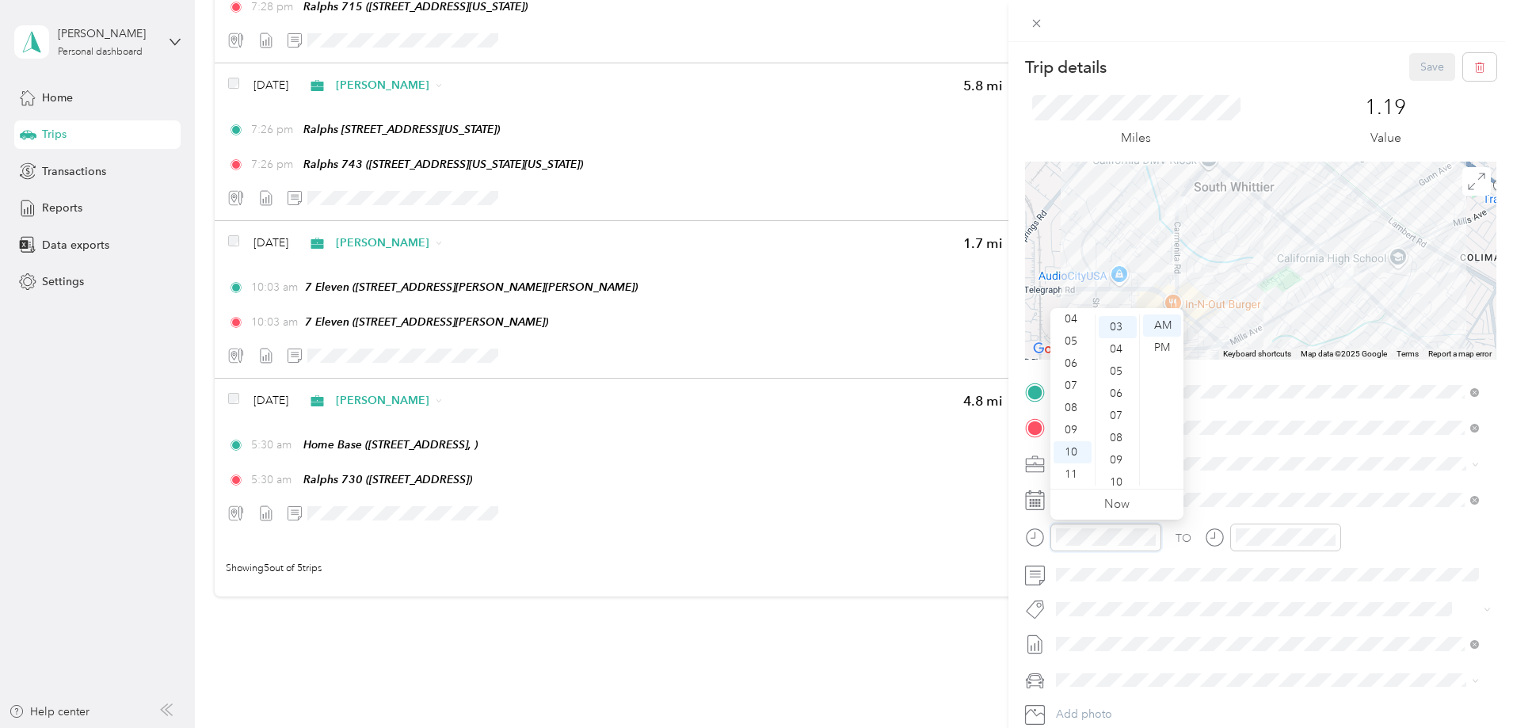
scroll to position [67, 0]
click at [1158, 349] on div "PM" at bounding box center [1162, 348] width 38 height 22
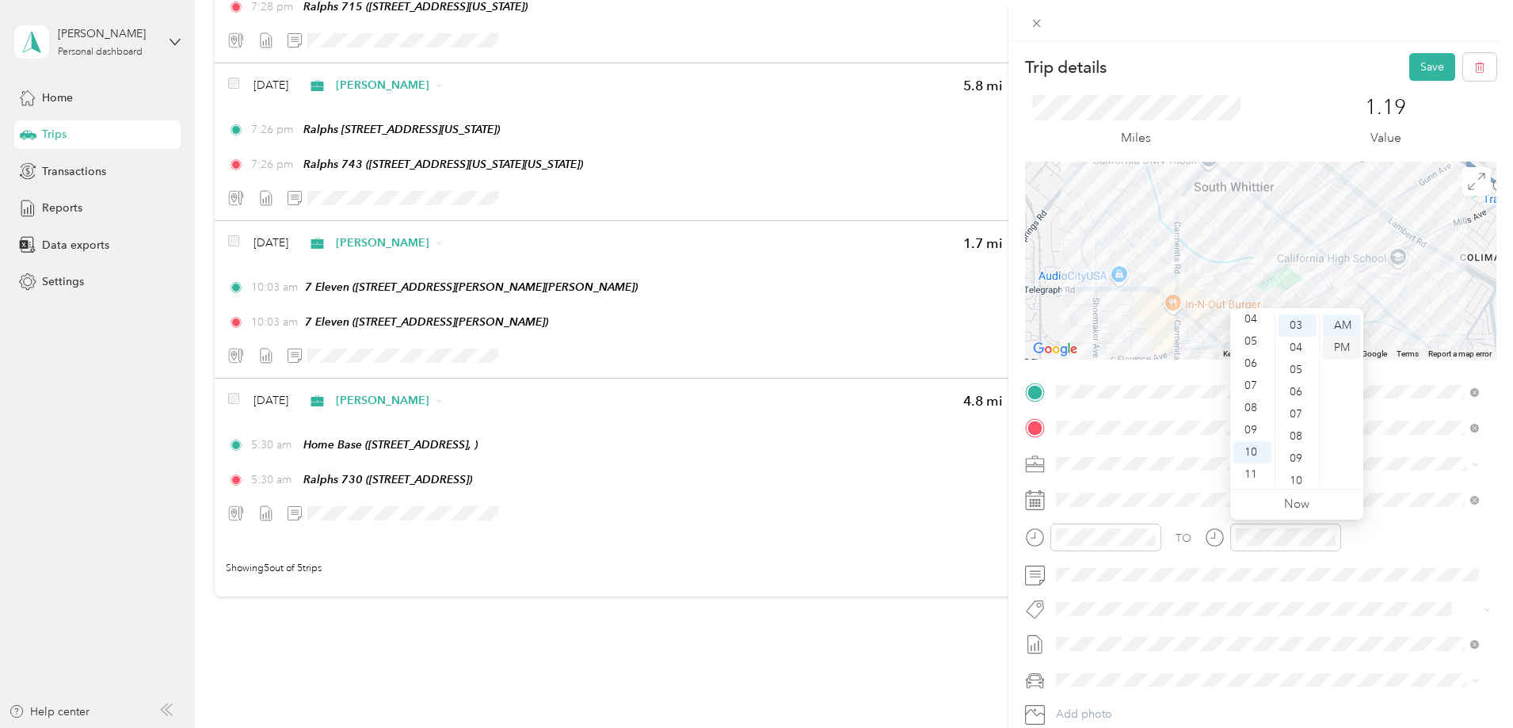
click at [1344, 345] on div "PM" at bounding box center [1342, 348] width 38 height 22
click at [1247, 426] on div "09" at bounding box center [1252, 430] width 38 height 22
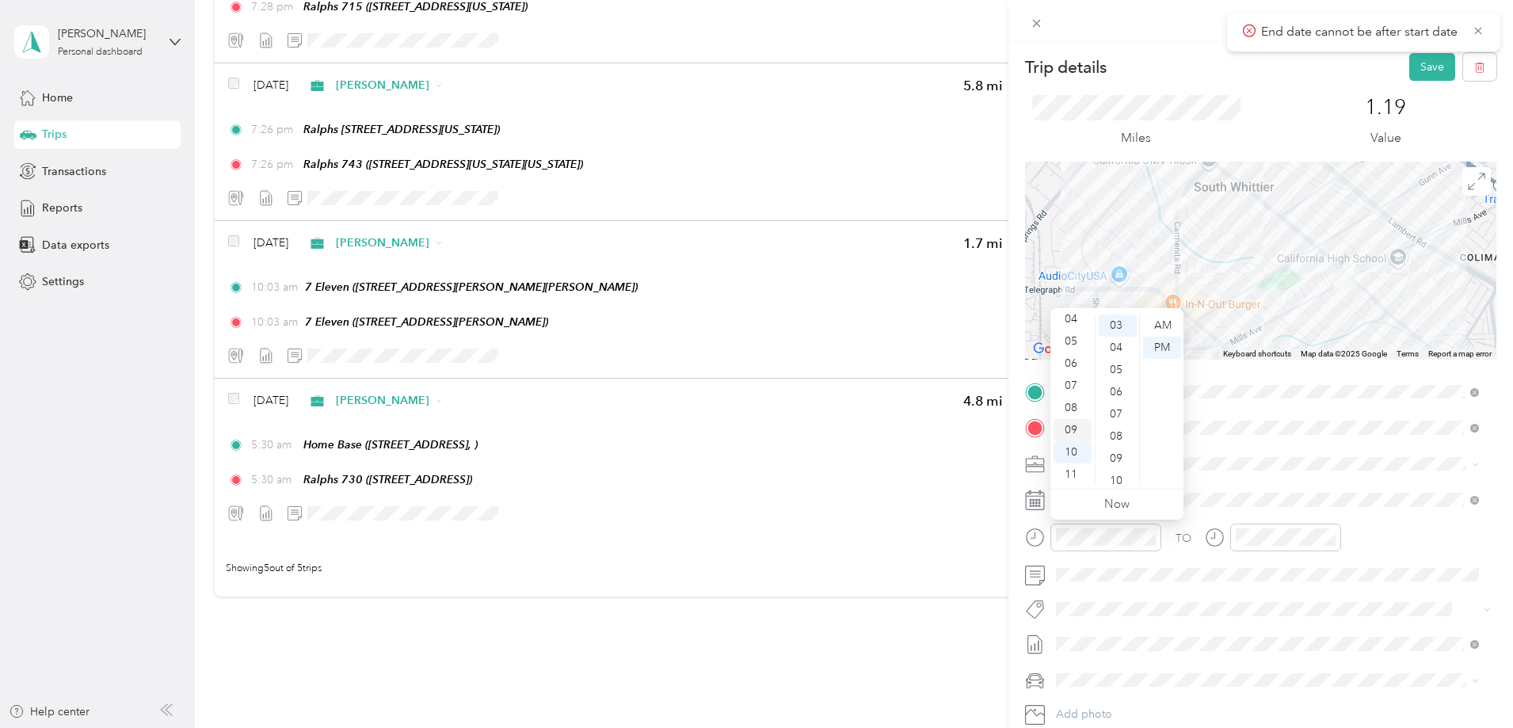
click at [1074, 430] on div "09" at bounding box center [1072, 430] width 38 height 22
click at [1387, 593] on div "TO Add photo" at bounding box center [1260, 570] width 471 height 383
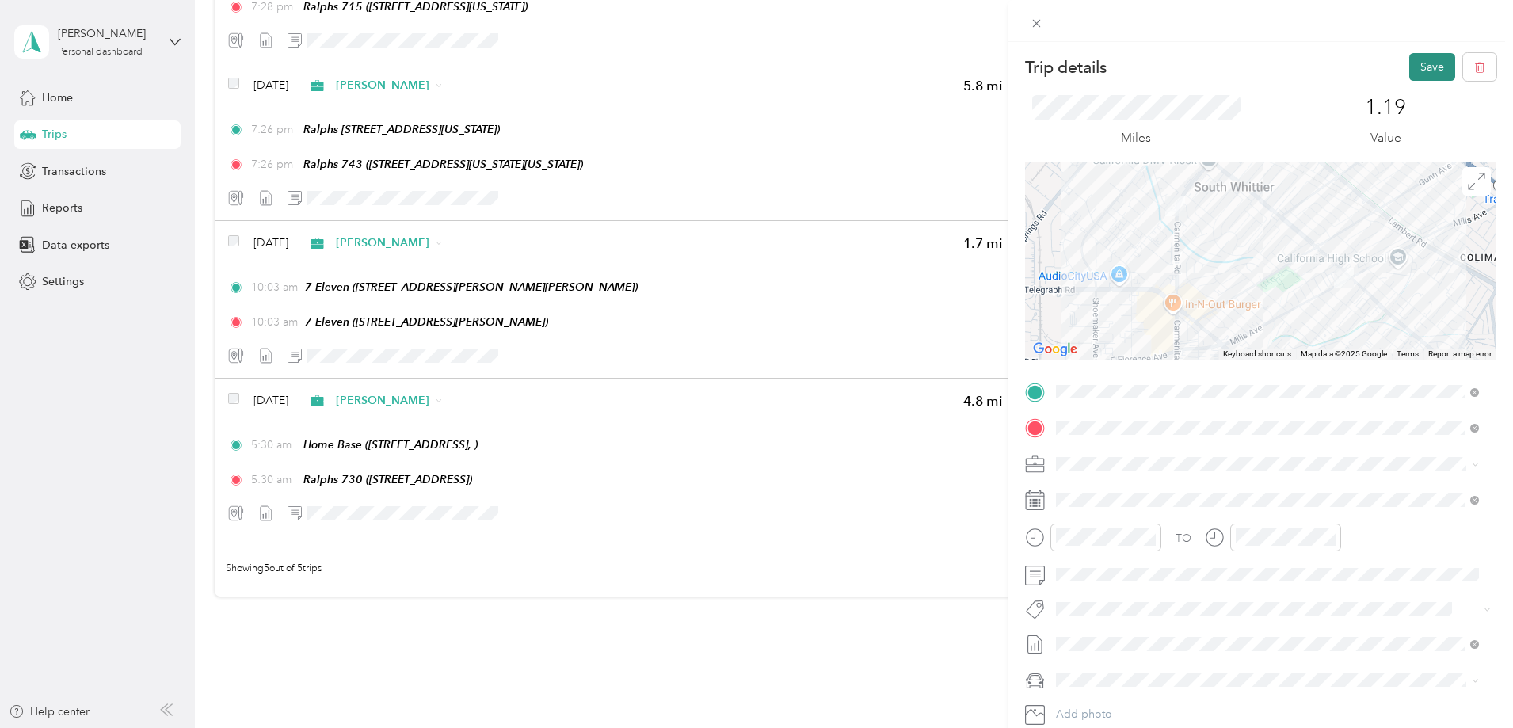
click at [1411, 68] on button "Save" at bounding box center [1432, 67] width 46 height 28
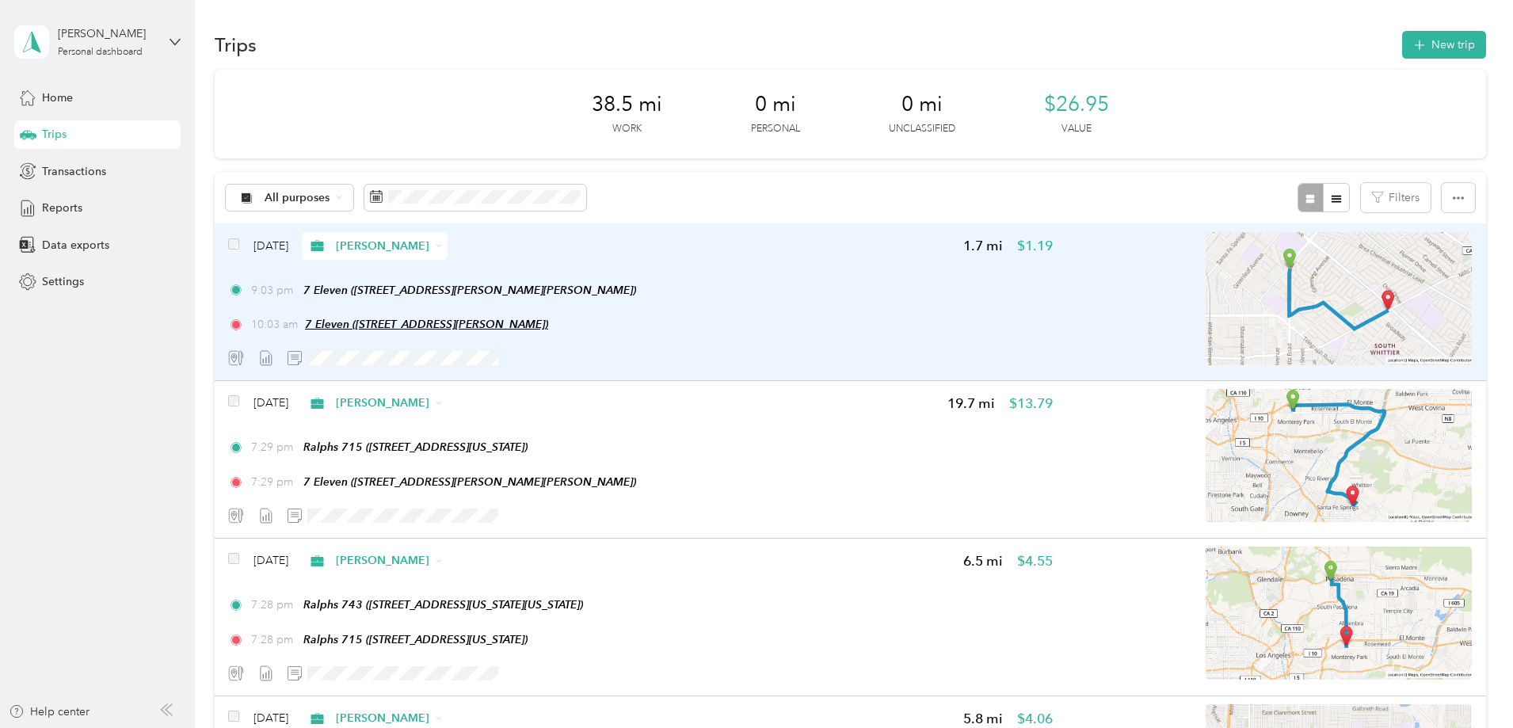
click at [481, 327] on span "7 Eleven (10011 Mills Ave, Whittier, CA)" at bounding box center [426, 324] width 243 height 13
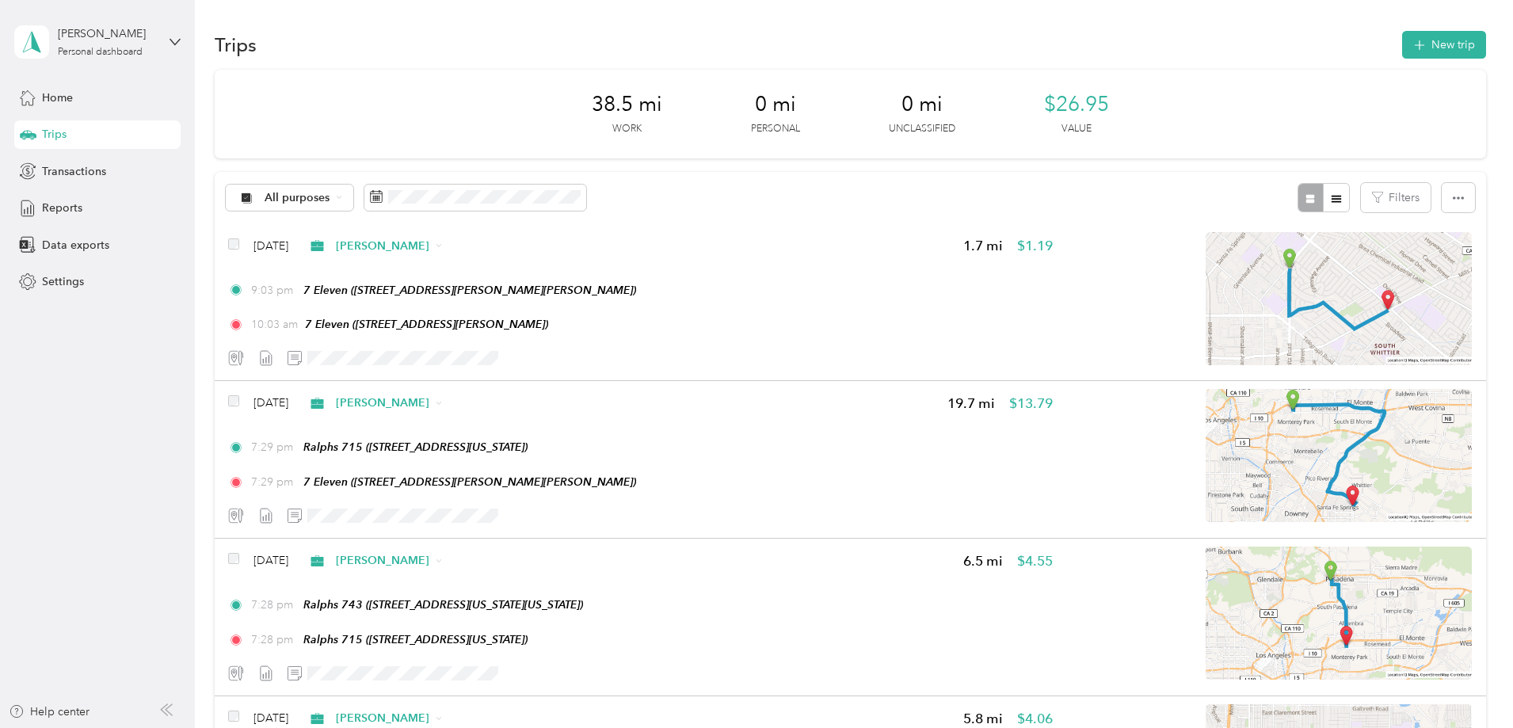
click at [478, 284] on button "Edit Place" at bounding box center [459, 286] width 90 height 28
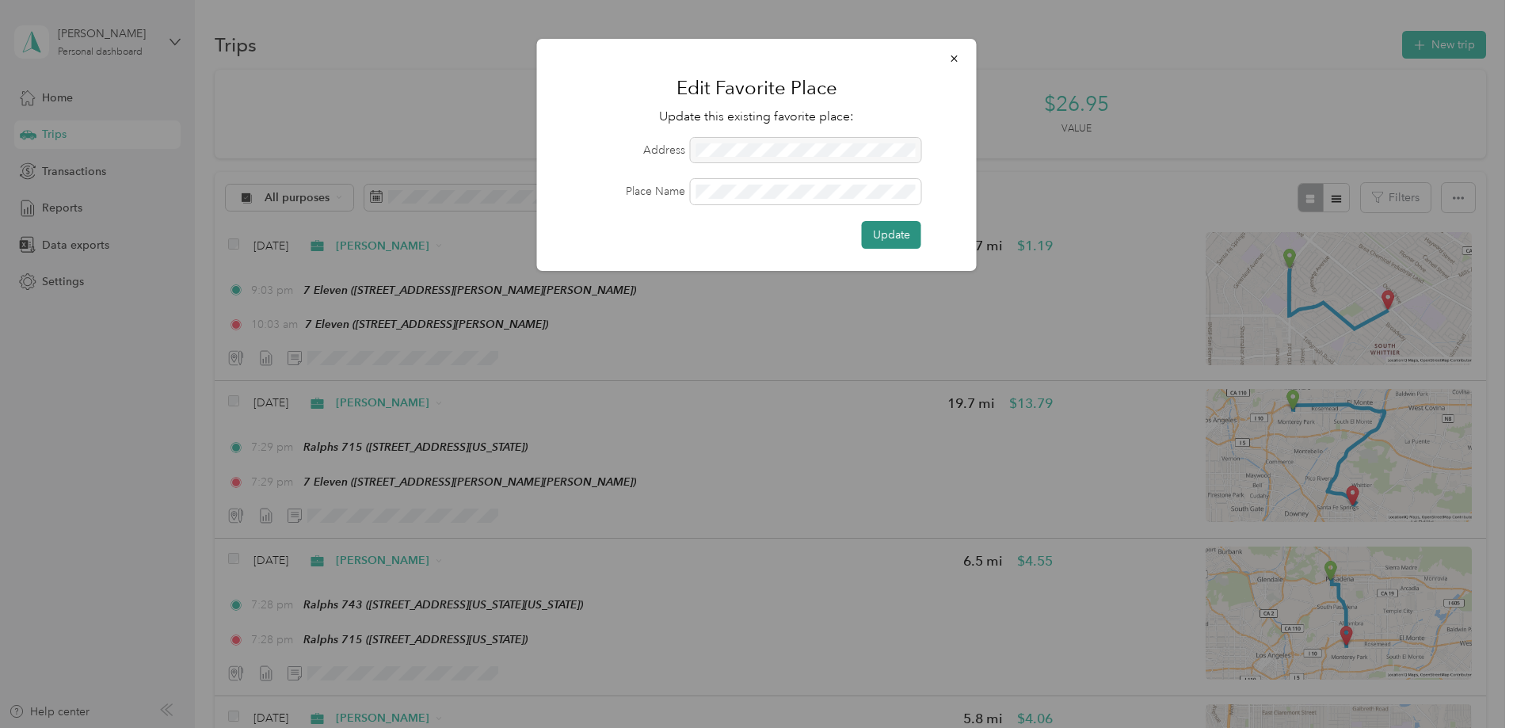
click at [889, 228] on button "Update" at bounding box center [891, 235] width 59 height 28
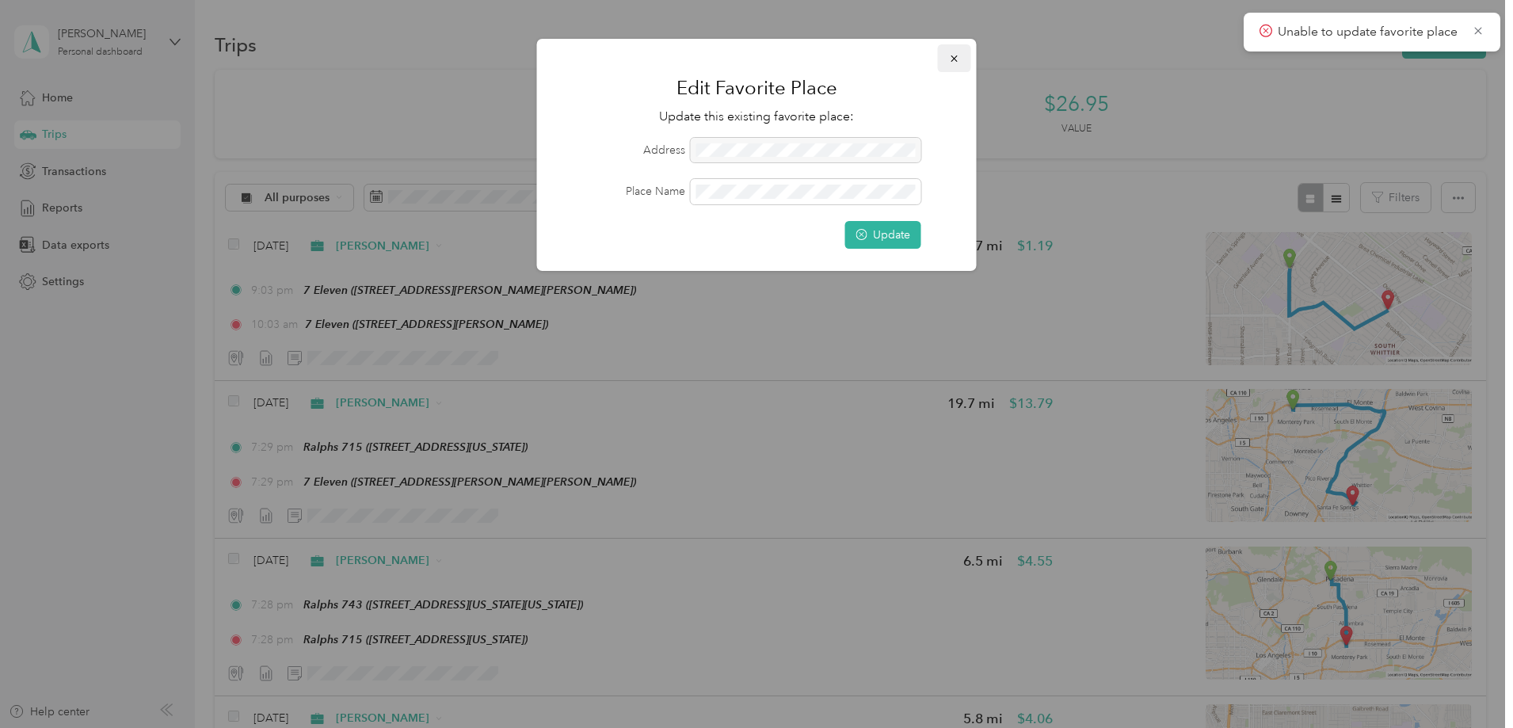
click at [954, 62] on icon "button" at bounding box center [954, 58] width 11 height 11
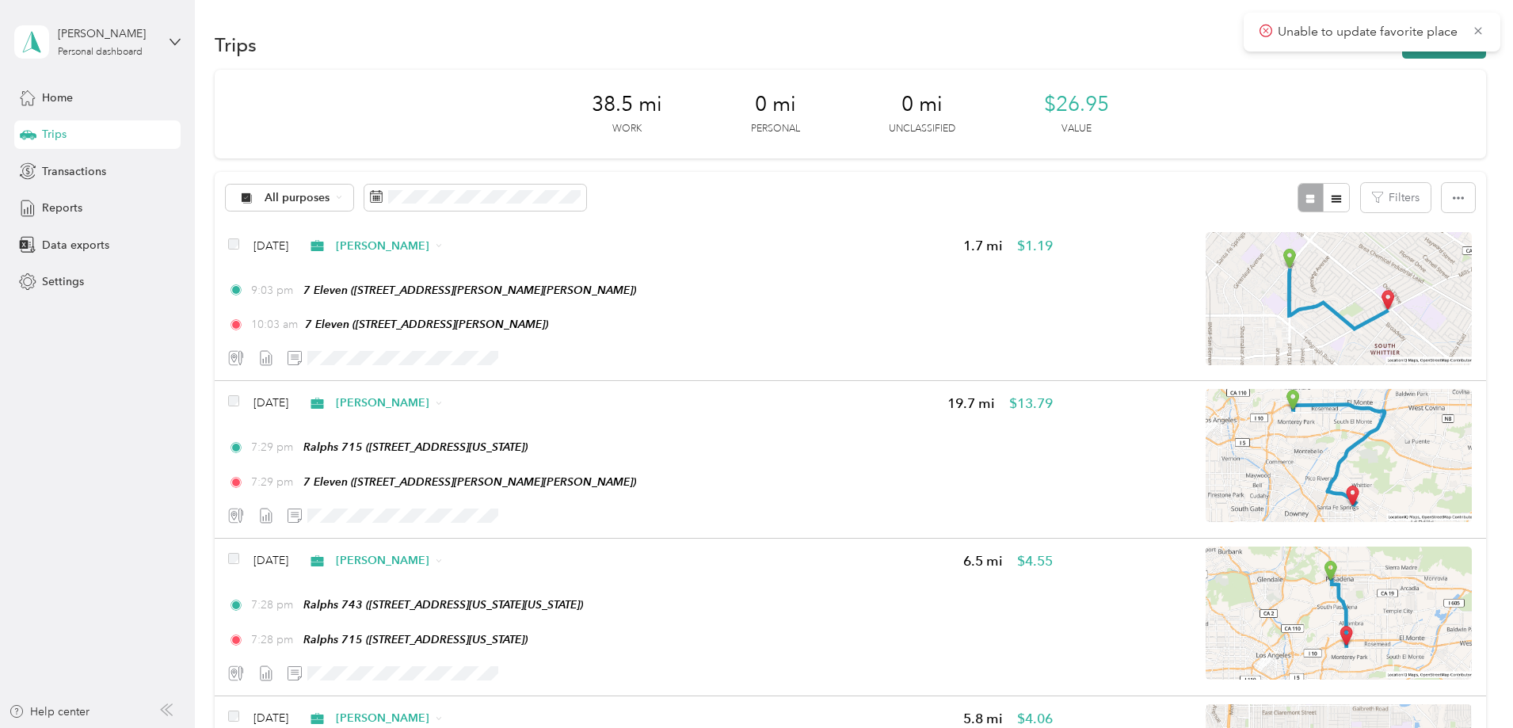
click at [1402, 55] on button "New trip" at bounding box center [1444, 45] width 84 height 28
